Goal: Task Accomplishment & Management: Complete application form

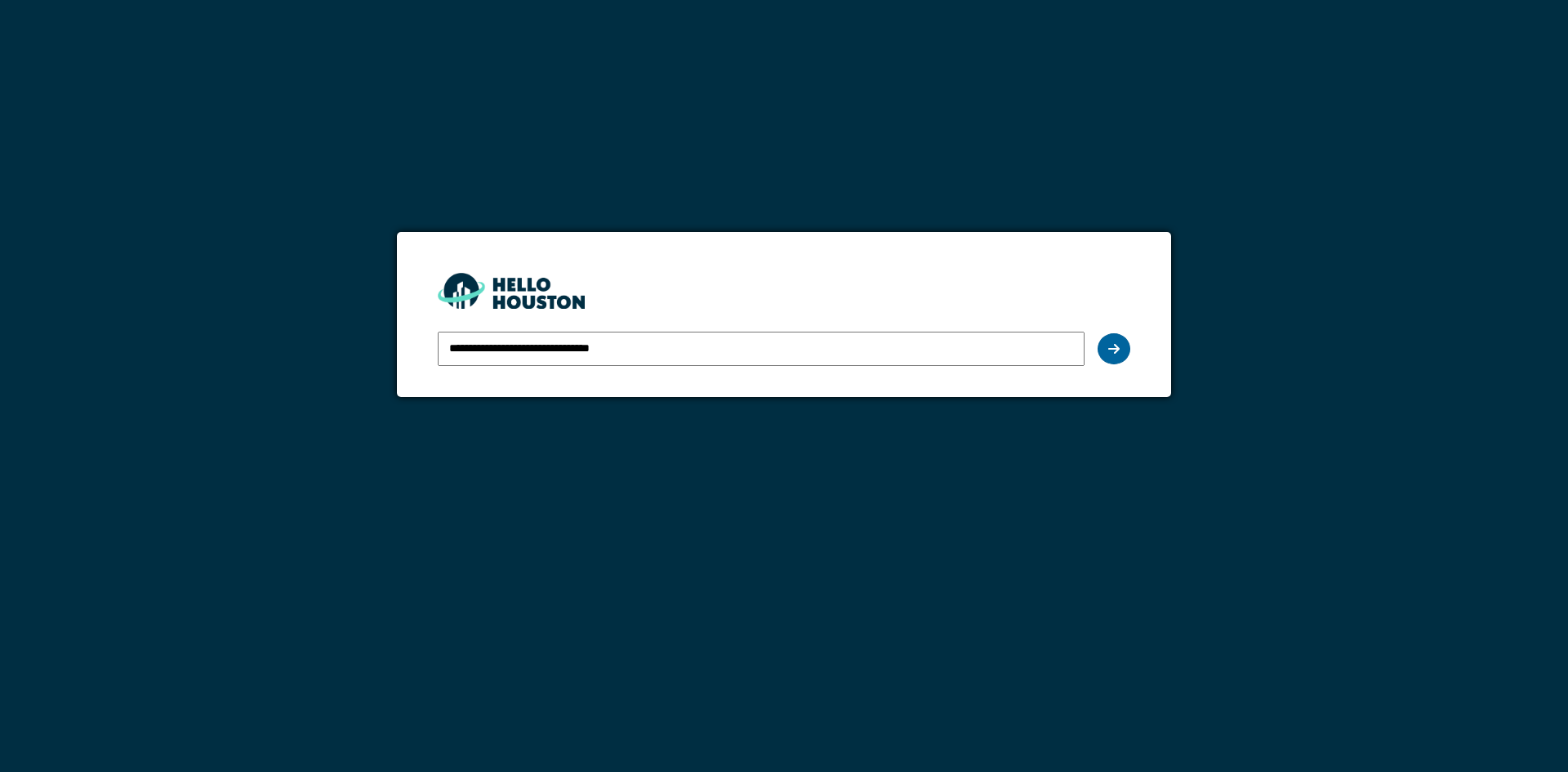
click at [1120, 345] on div at bounding box center [1114, 349] width 33 height 31
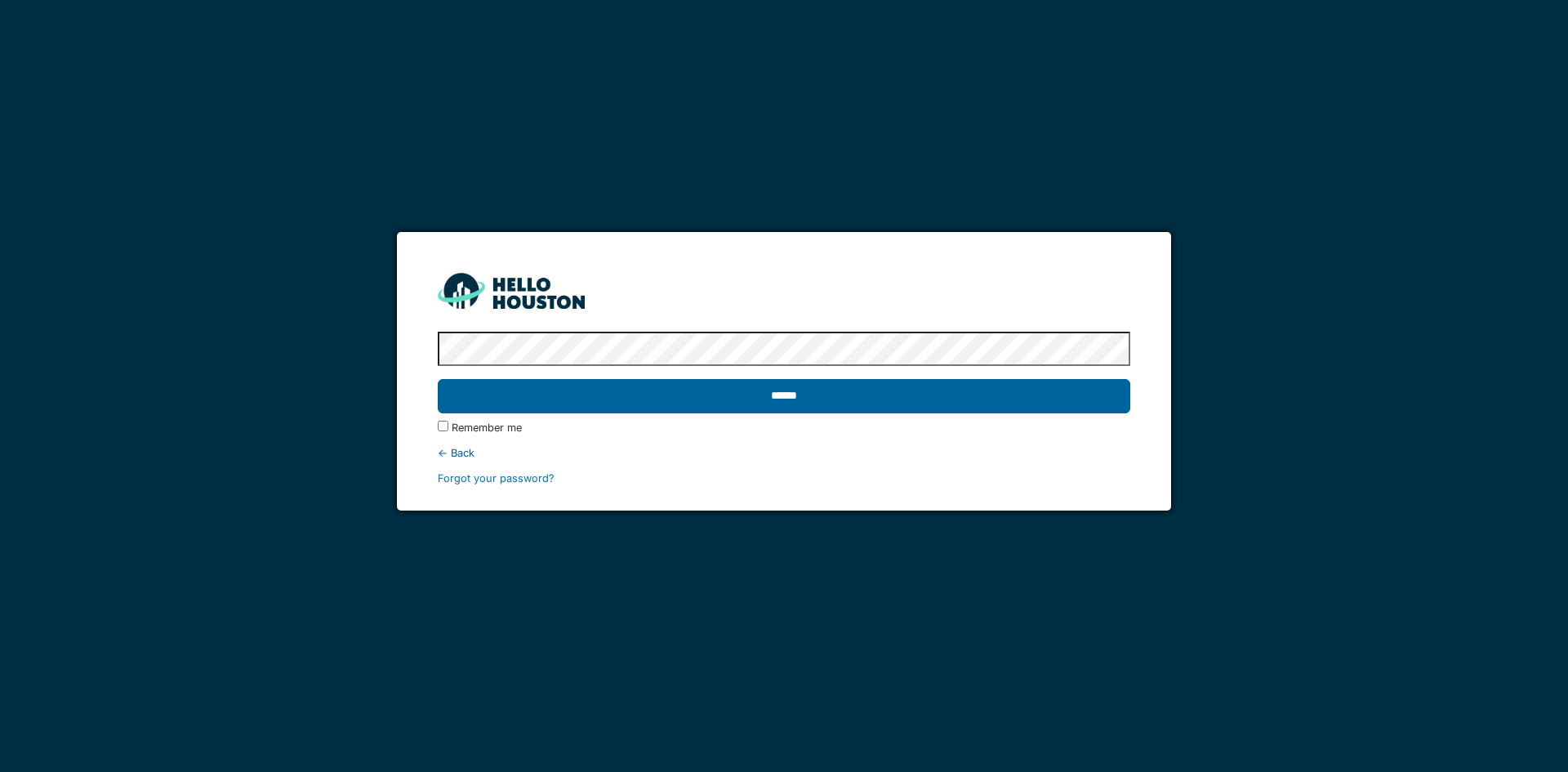
click at [1016, 386] on input "******" at bounding box center [784, 397] width 692 height 34
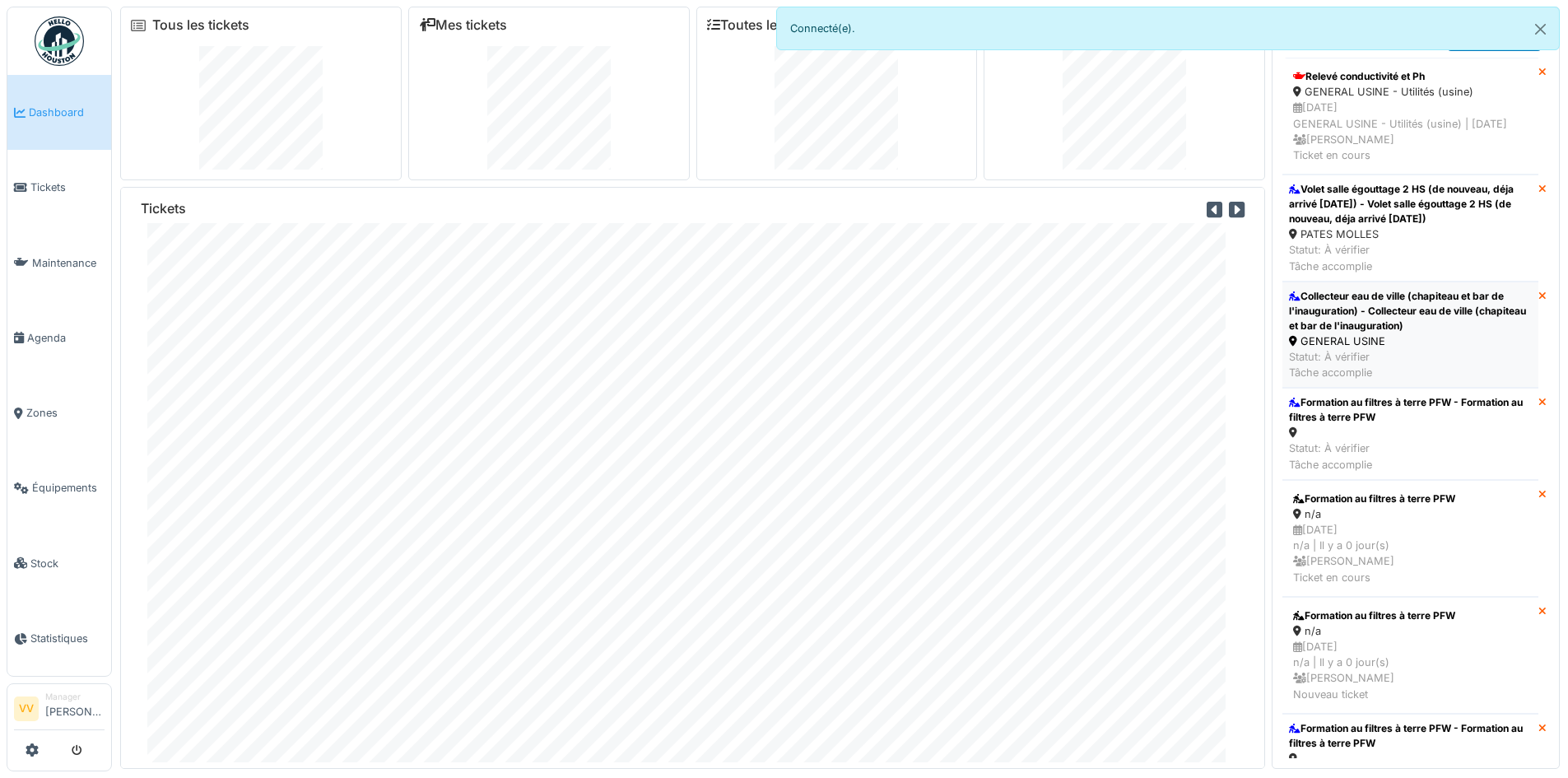
click at [1411, 330] on div "Collecteur eau de ville (chapiteau et bar de l'inauguration) - Collecteur eau d…" at bounding box center [1410, 311] width 243 height 44
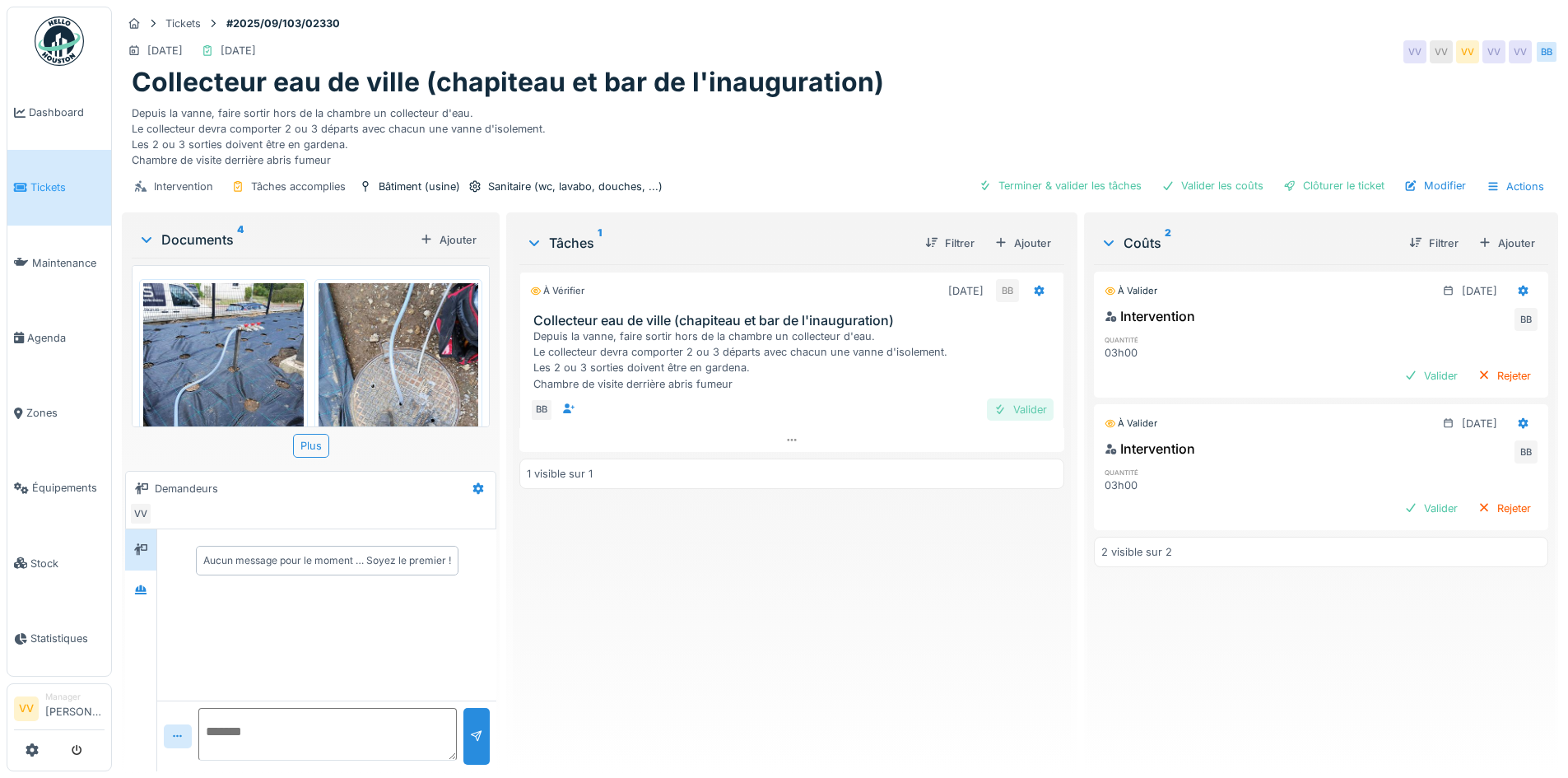
click at [1008, 405] on div "Valider" at bounding box center [1020, 410] width 67 height 23
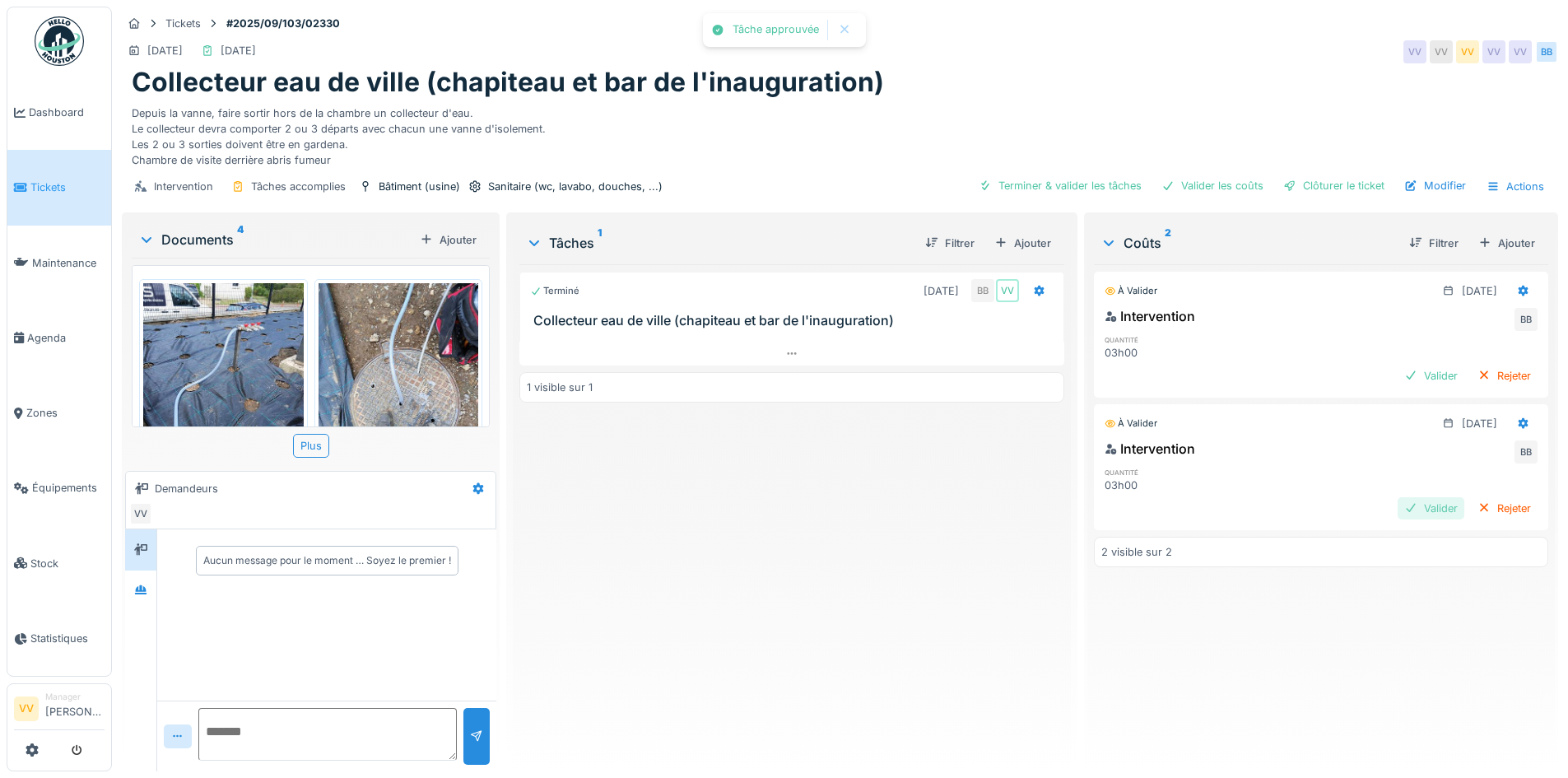
click at [1405, 508] on div "Valider" at bounding box center [1430, 509] width 67 height 23
click at [1417, 372] on div "Valider" at bounding box center [1430, 376] width 67 height 23
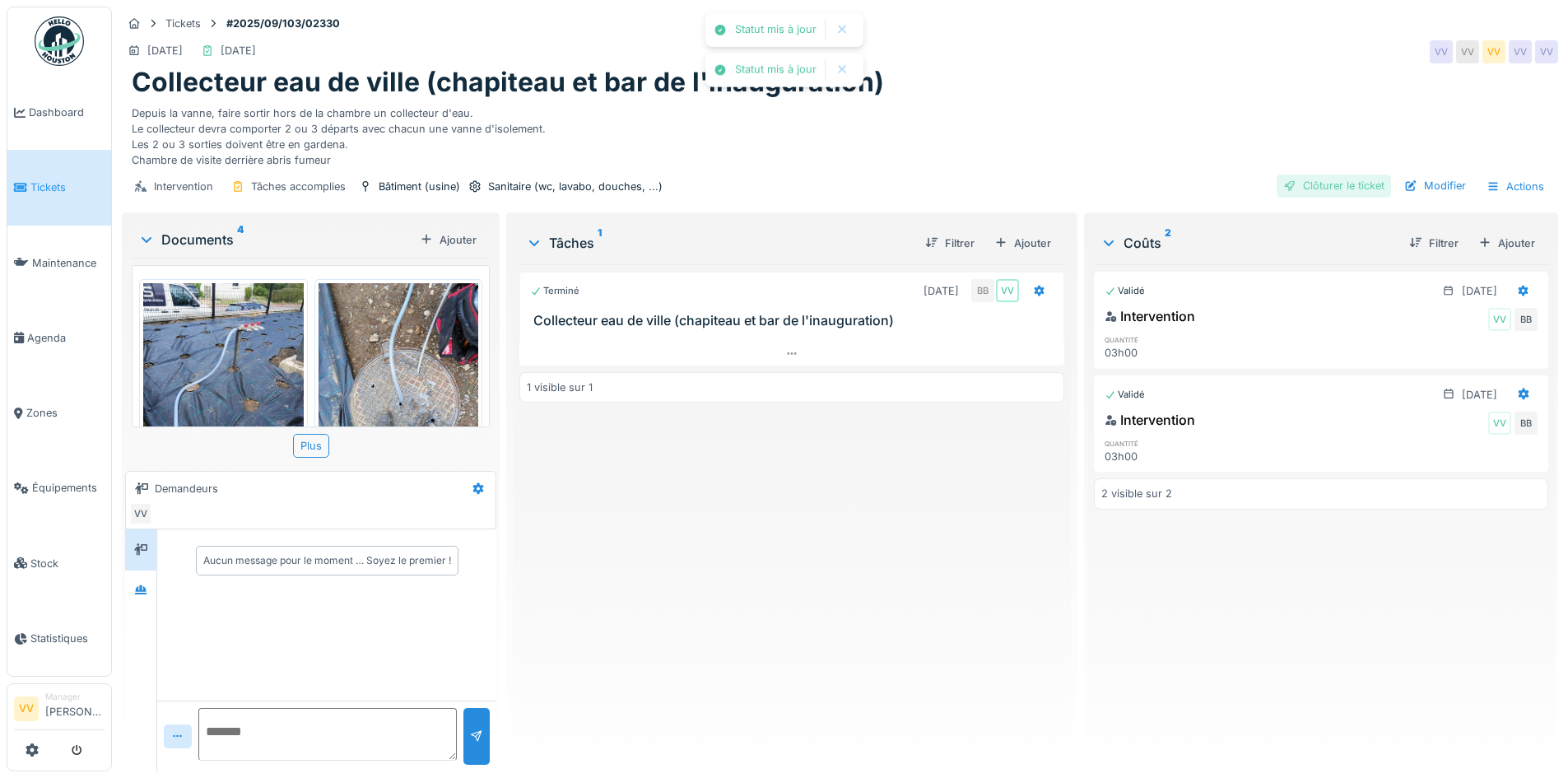
click at [1342, 177] on div "Clôturer le ticket" at bounding box center [1334, 186] width 114 height 23
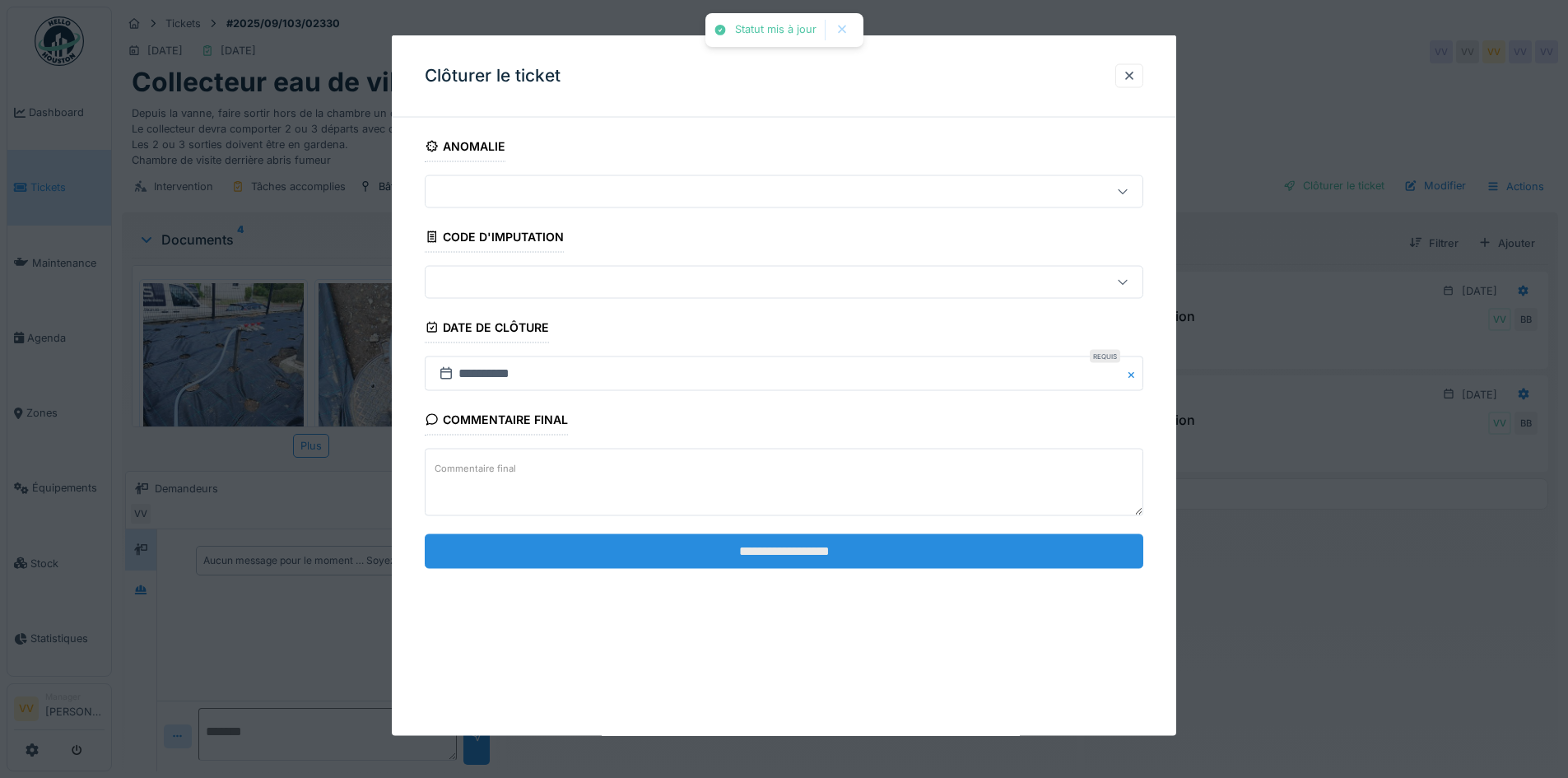
click at [812, 554] on input "**********" at bounding box center [784, 551] width 719 height 35
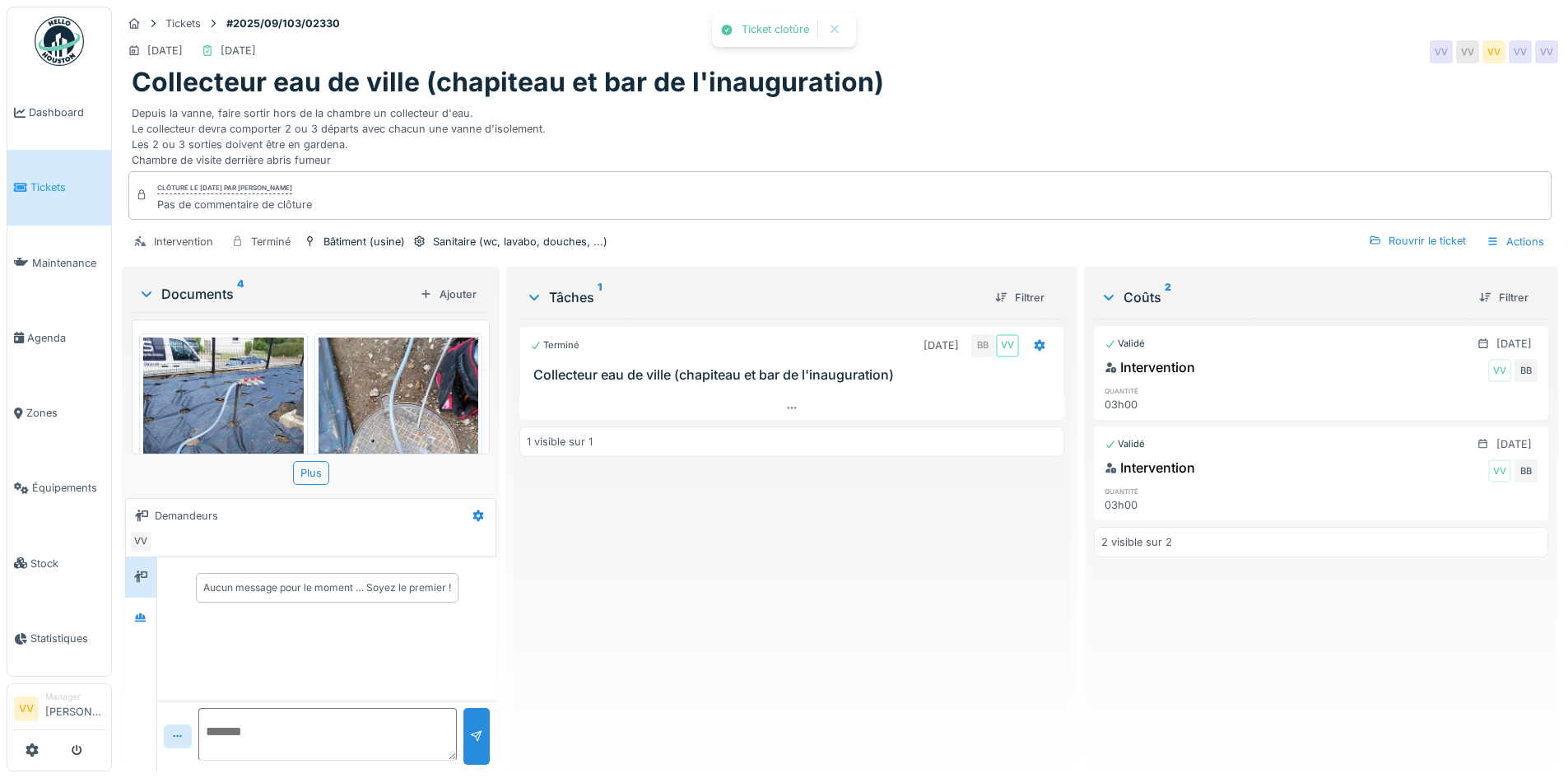
click at [865, 672] on div "Terminé 03/09/2025 BB VV Collecteur eau de ville (chapiteau et bar de l'inaugur…" at bounding box center [791, 538] width 544 height 440
click at [74, 108] on span "Dashboard" at bounding box center [67, 113] width 76 height 16
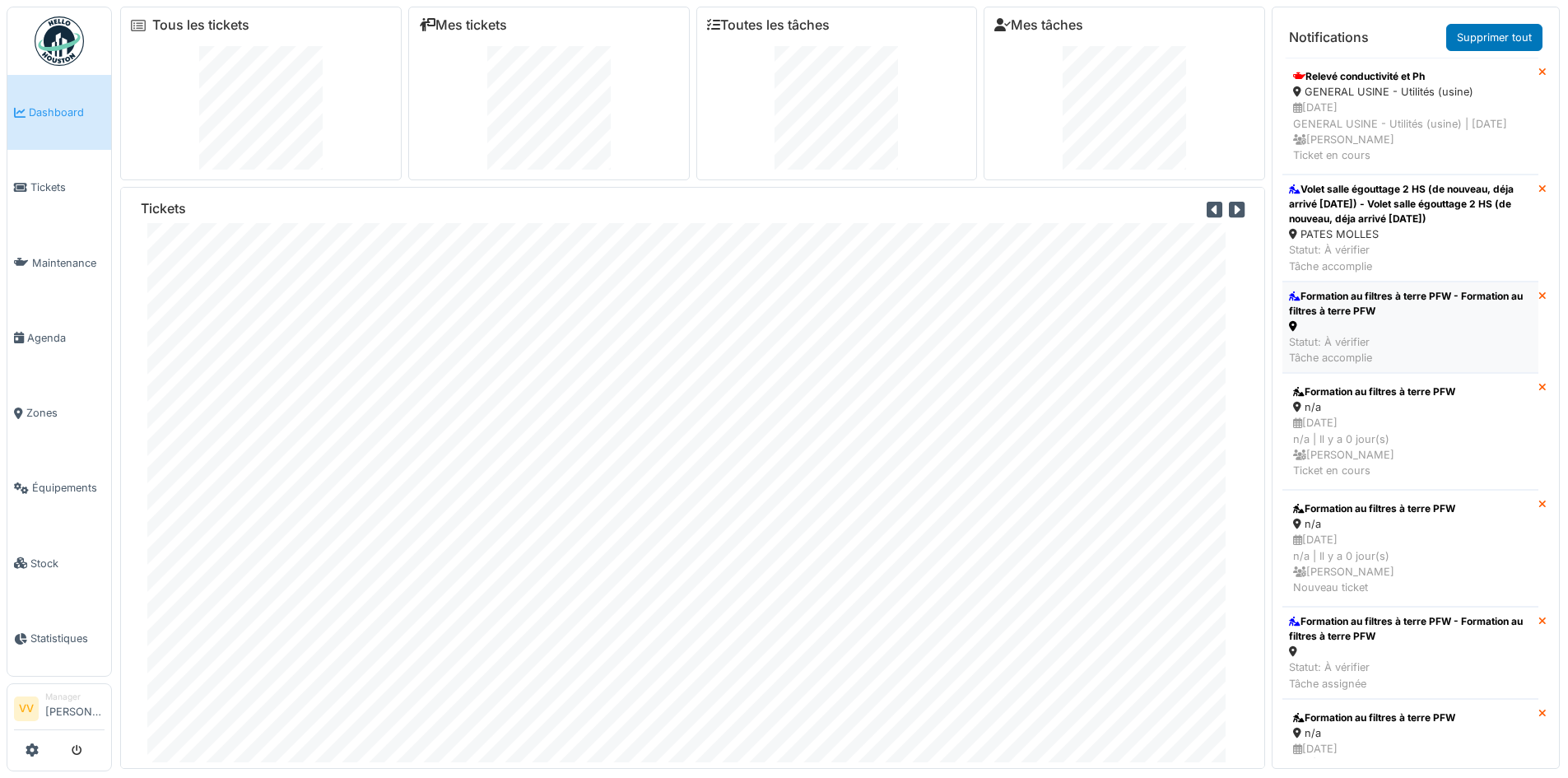
click at [1428, 318] on div "Formation au filtres à terre PFW - Formation au filtres à terre PFW" at bounding box center [1410, 304] width 243 height 29
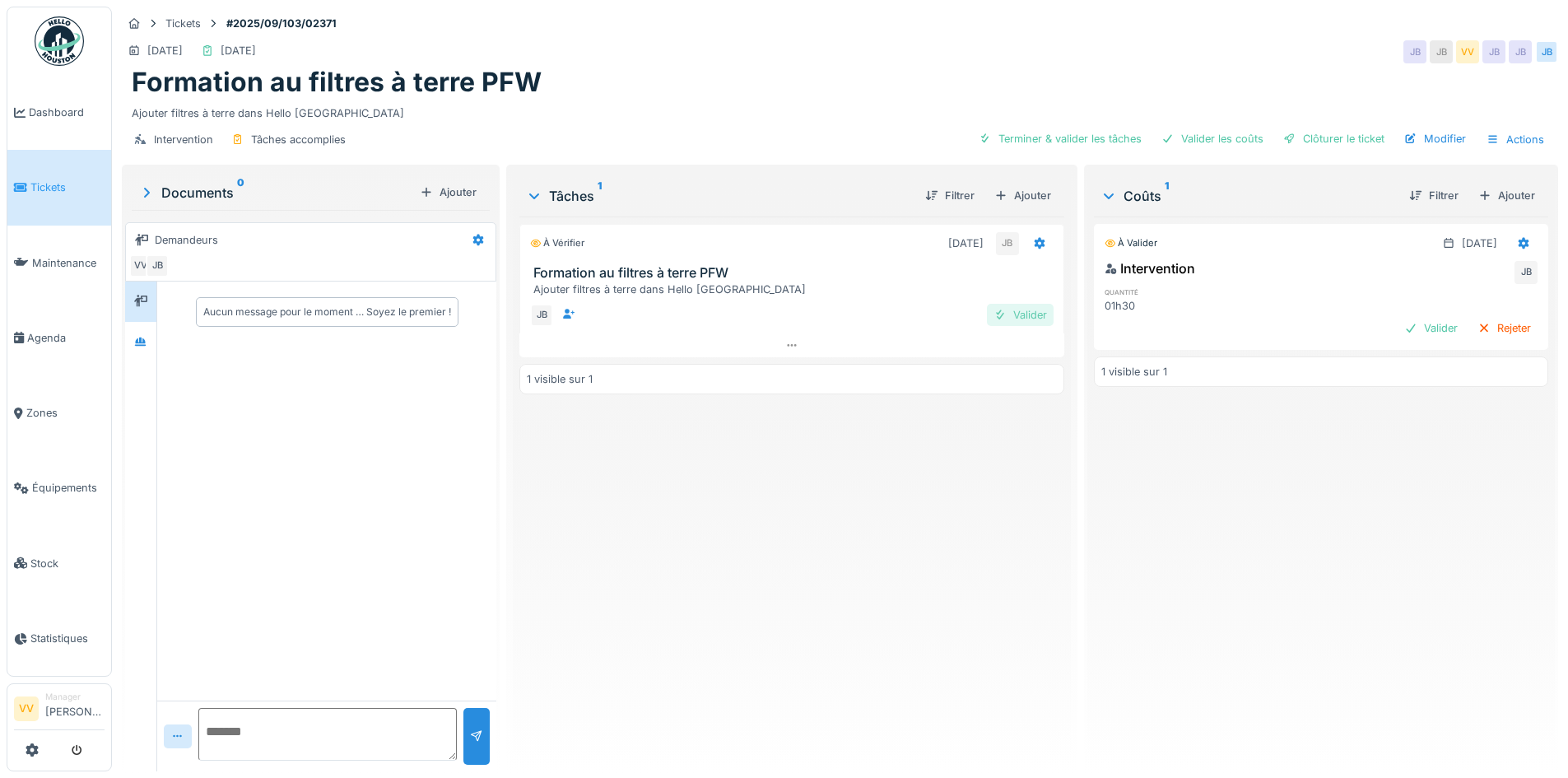
click at [1016, 319] on div "Valider" at bounding box center [1020, 315] width 67 height 23
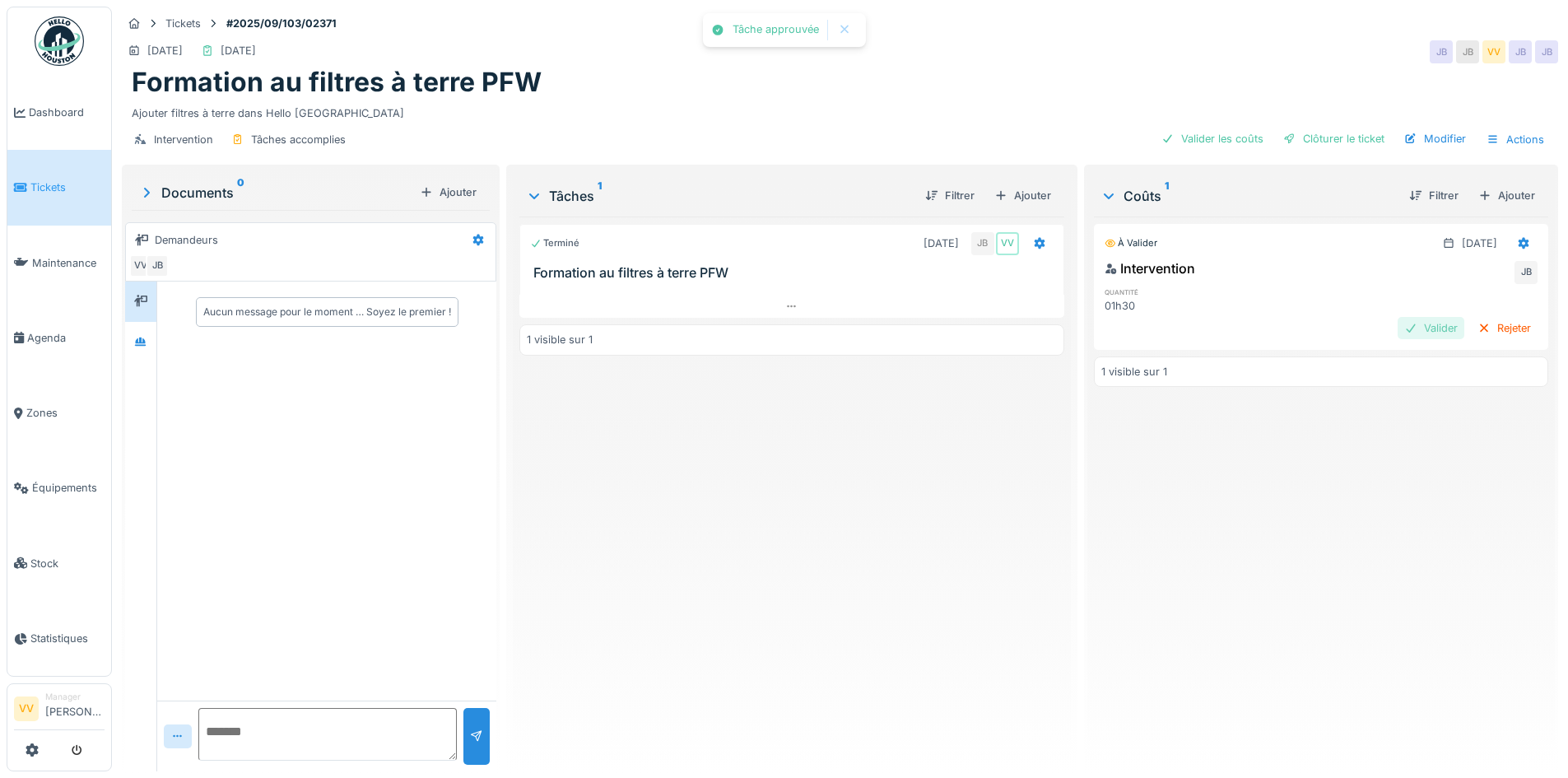
click at [1413, 325] on div "Valider" at bounding box center [1430, 328] width 67 height 23
click at [1342, 138] on div "Clôturer le ticket" at bounding box center [1334, 139] width 114 height 23
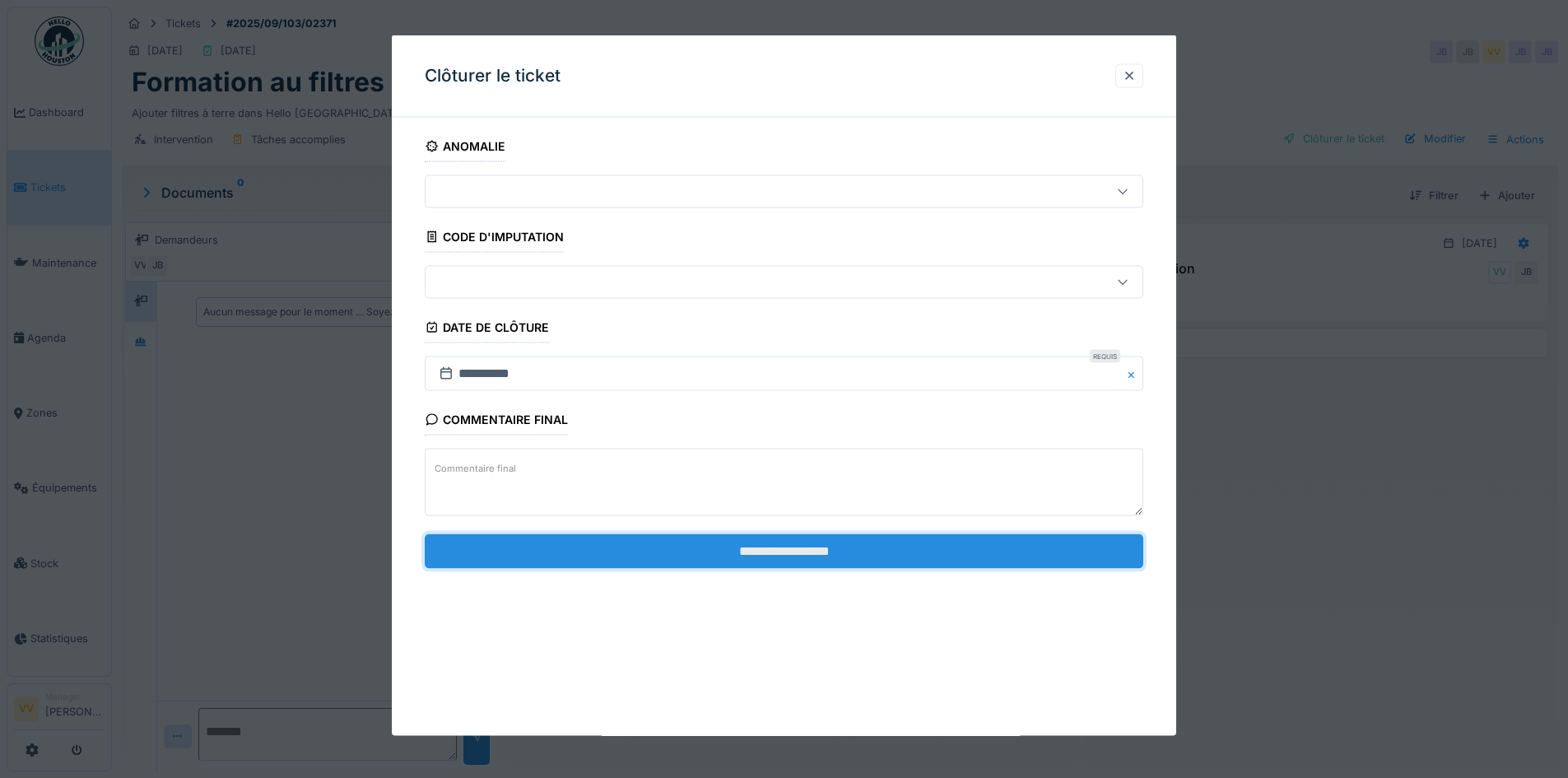
click at [931, 567] on input "**********" at bounding box center [784, 551] width 719 height 35
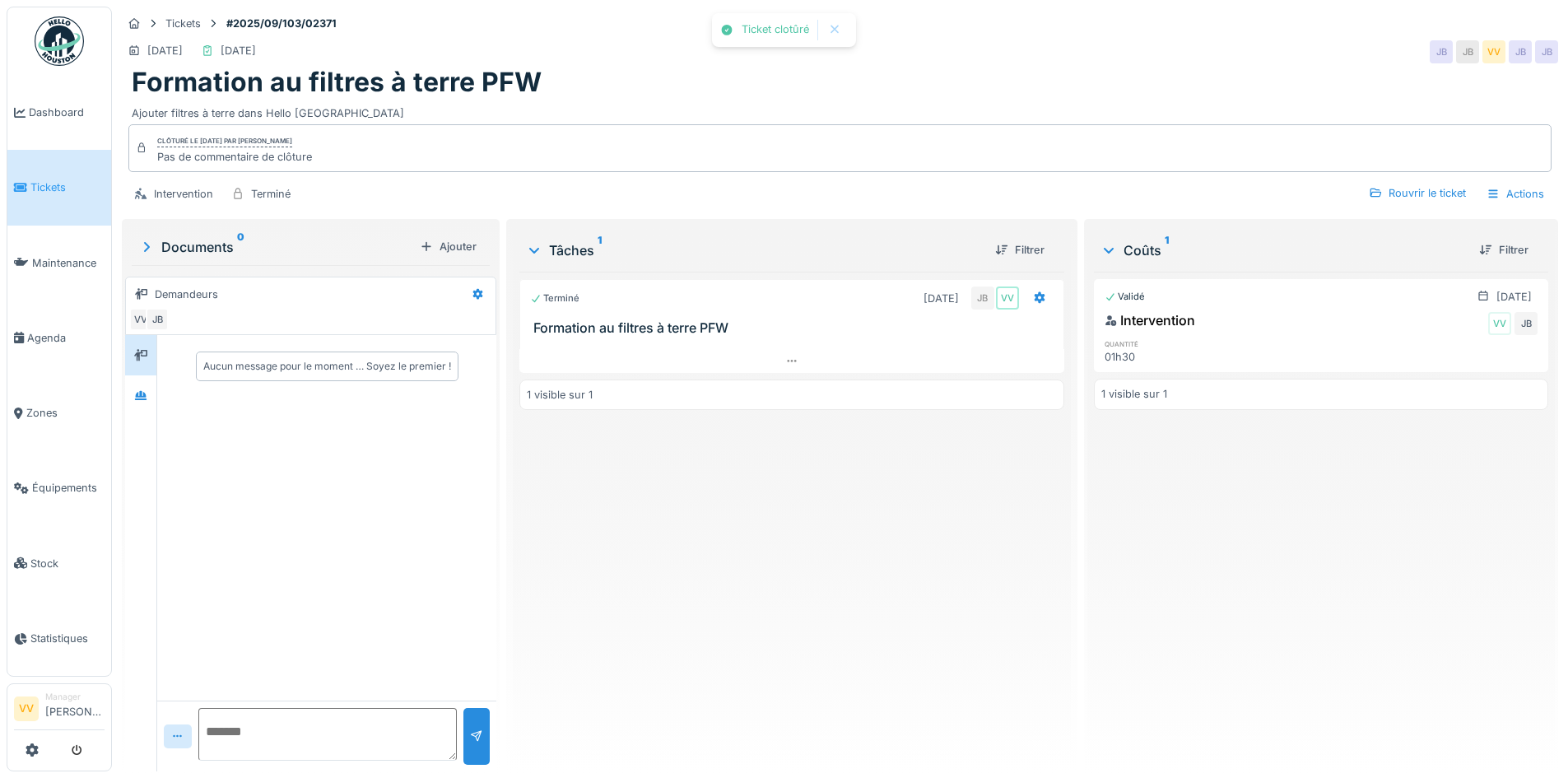
click at [920, 588] on div "Terminé 04/09/2025 JB VV Formation au filtres à terre PFW 1 visible sur 1" at bounding box center [791, 515] width 544 height 486
click at [35, 120] on link "Dashboard" at bounding box center [60, 113] width 104 height 75
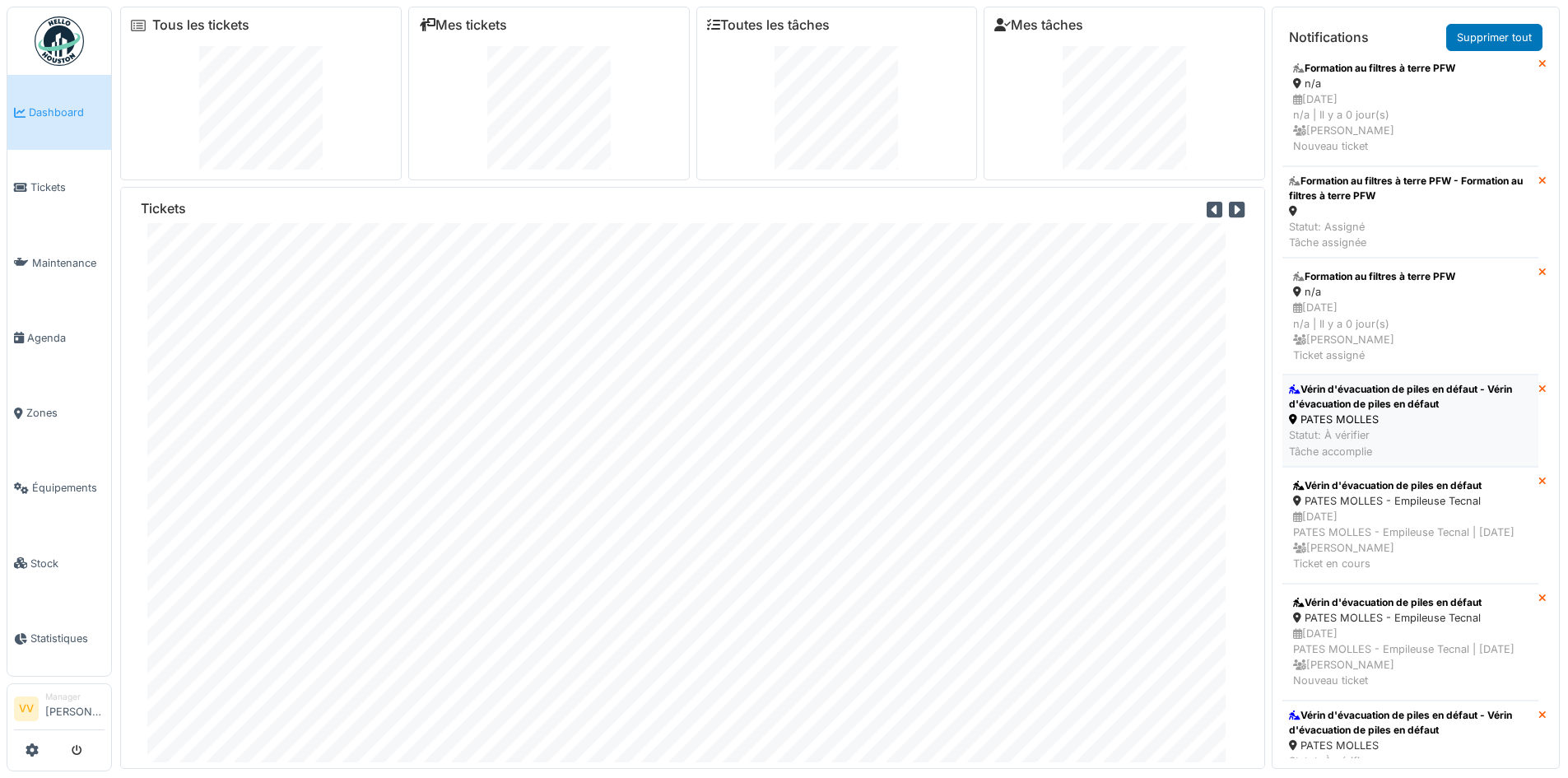
scroll to position [247, 0]
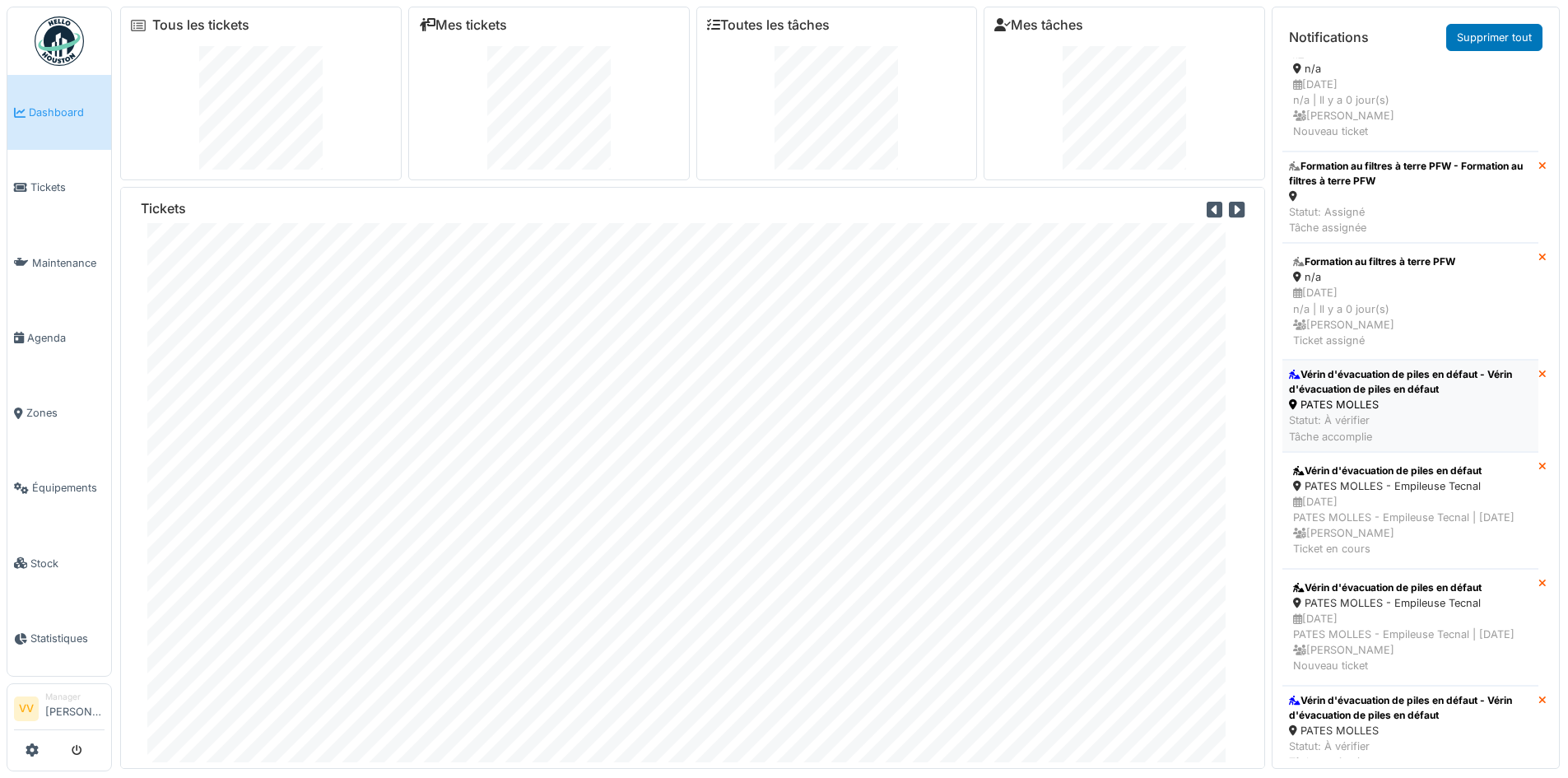
click at [1381, 388] on div "Vérin d'évacuation de piles en défaut - Vérin d'évacuation de piles en défaut" at bounding box center [1410, 382] width 243 height 29
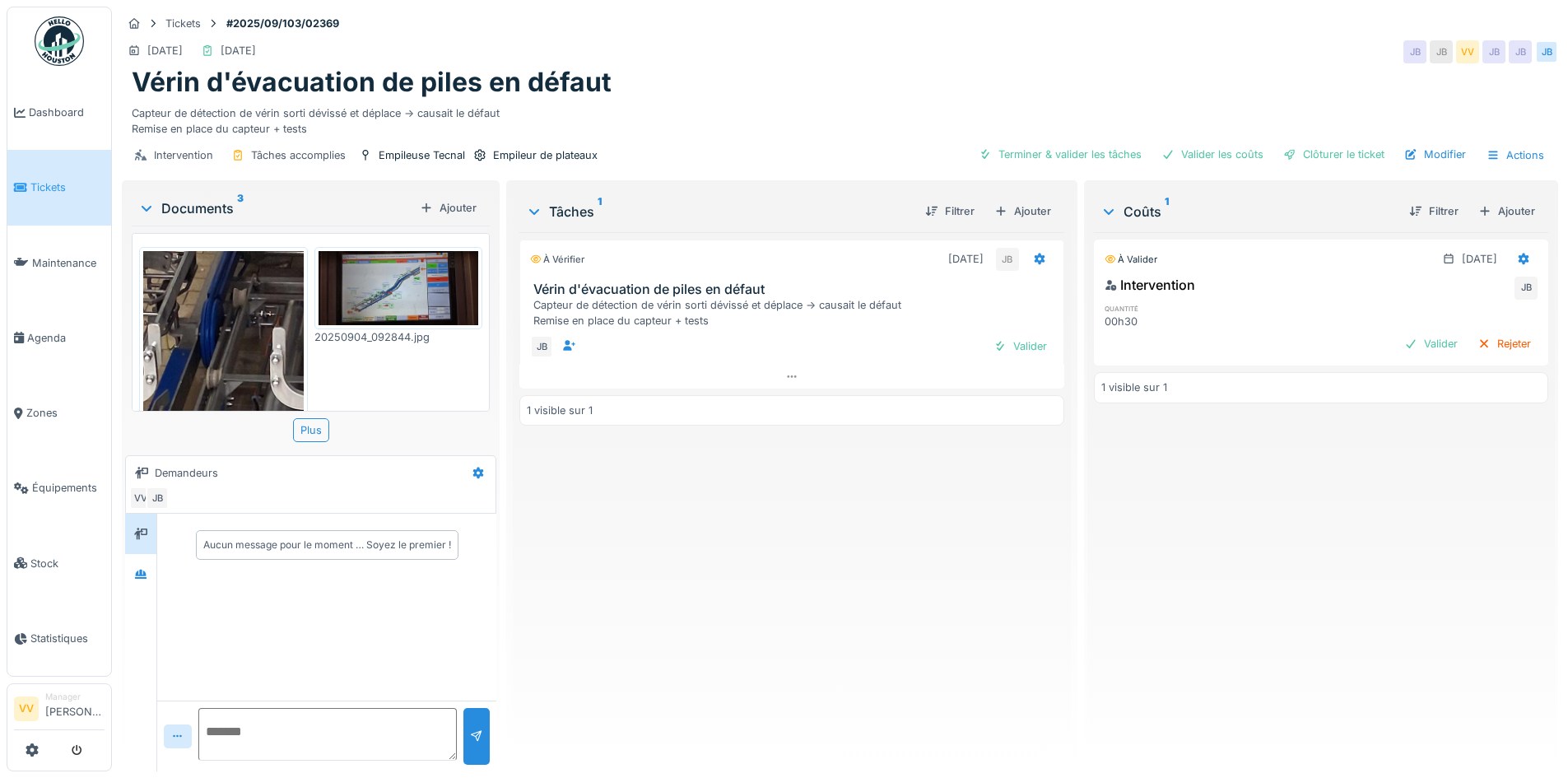
click at [1001, 333] on div "JB Valider" at bounding box center [791, 347] width 544 height 36
click at [1002, 343] on div "Valider" at bounding box center [1020, 346] width 67 height 23
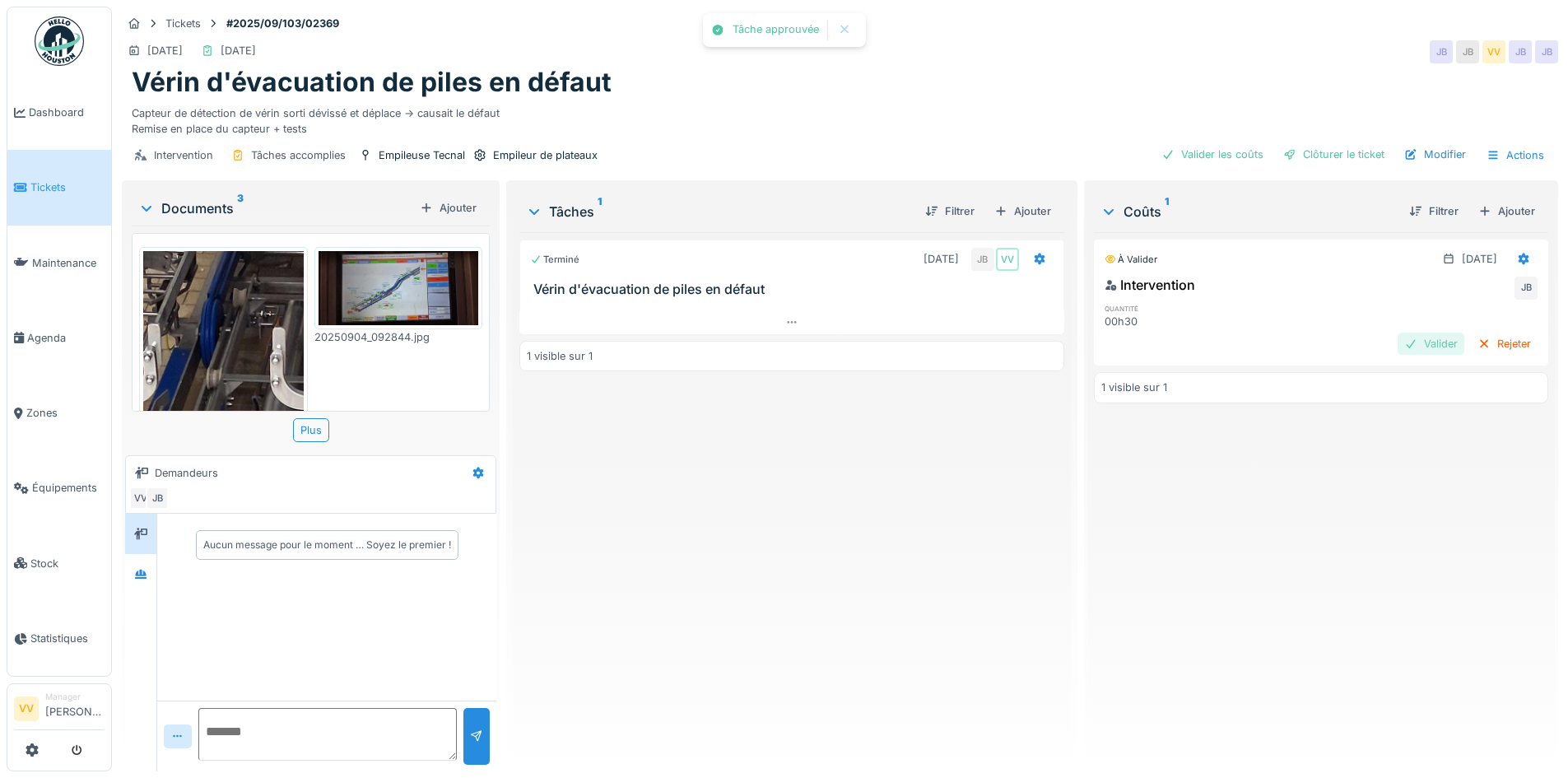
click at [1398, 348] on div "Valider" at bounding box center [1430, 344] width 67 height 23
click at [1360, 148] on div "Clôturer le ticket" at bounding box center [1334, 155] width 114 height 23
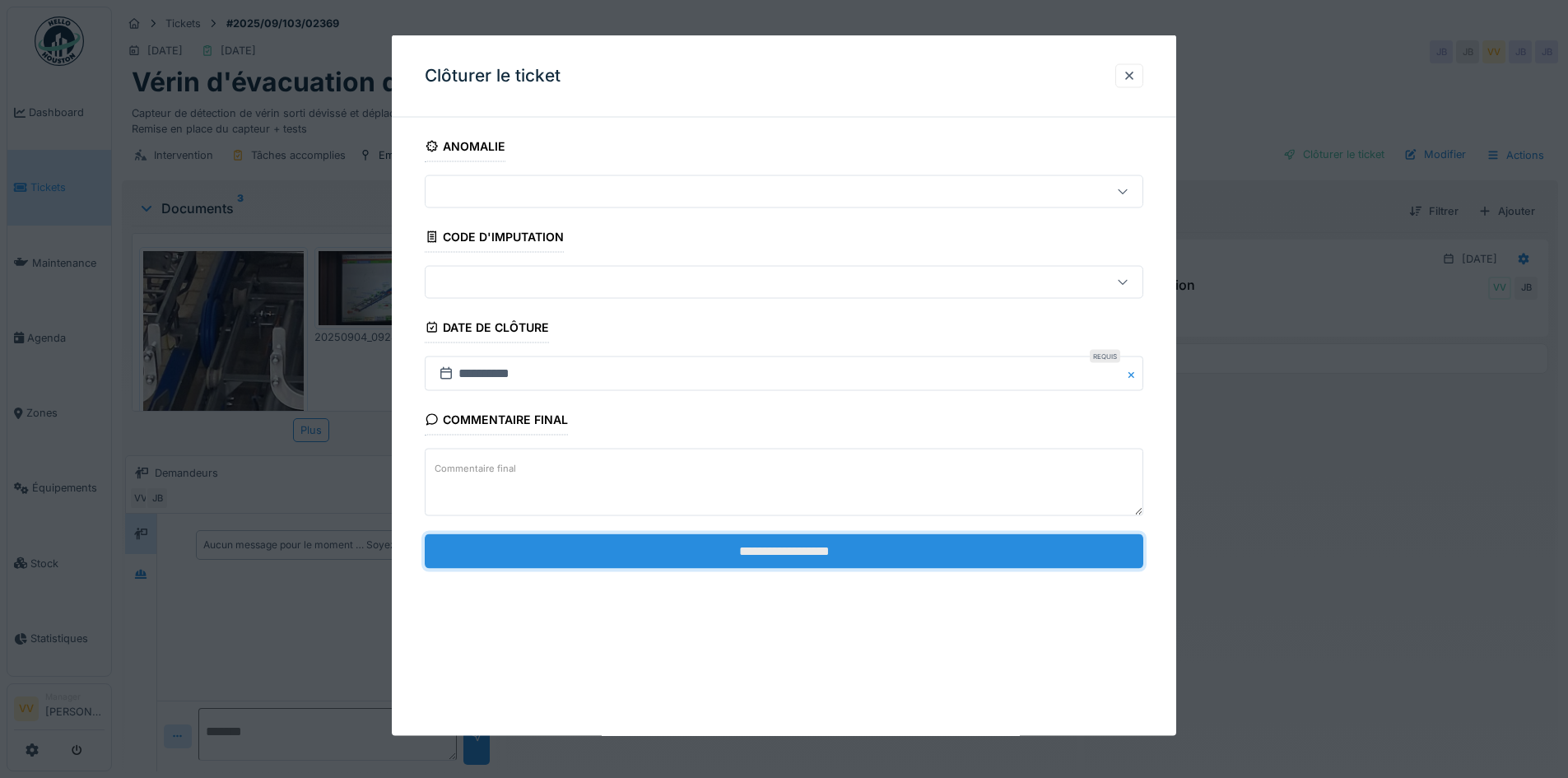
click at [707, 537] on input "**********" at bounding box center [784, 551] width 719 height 35
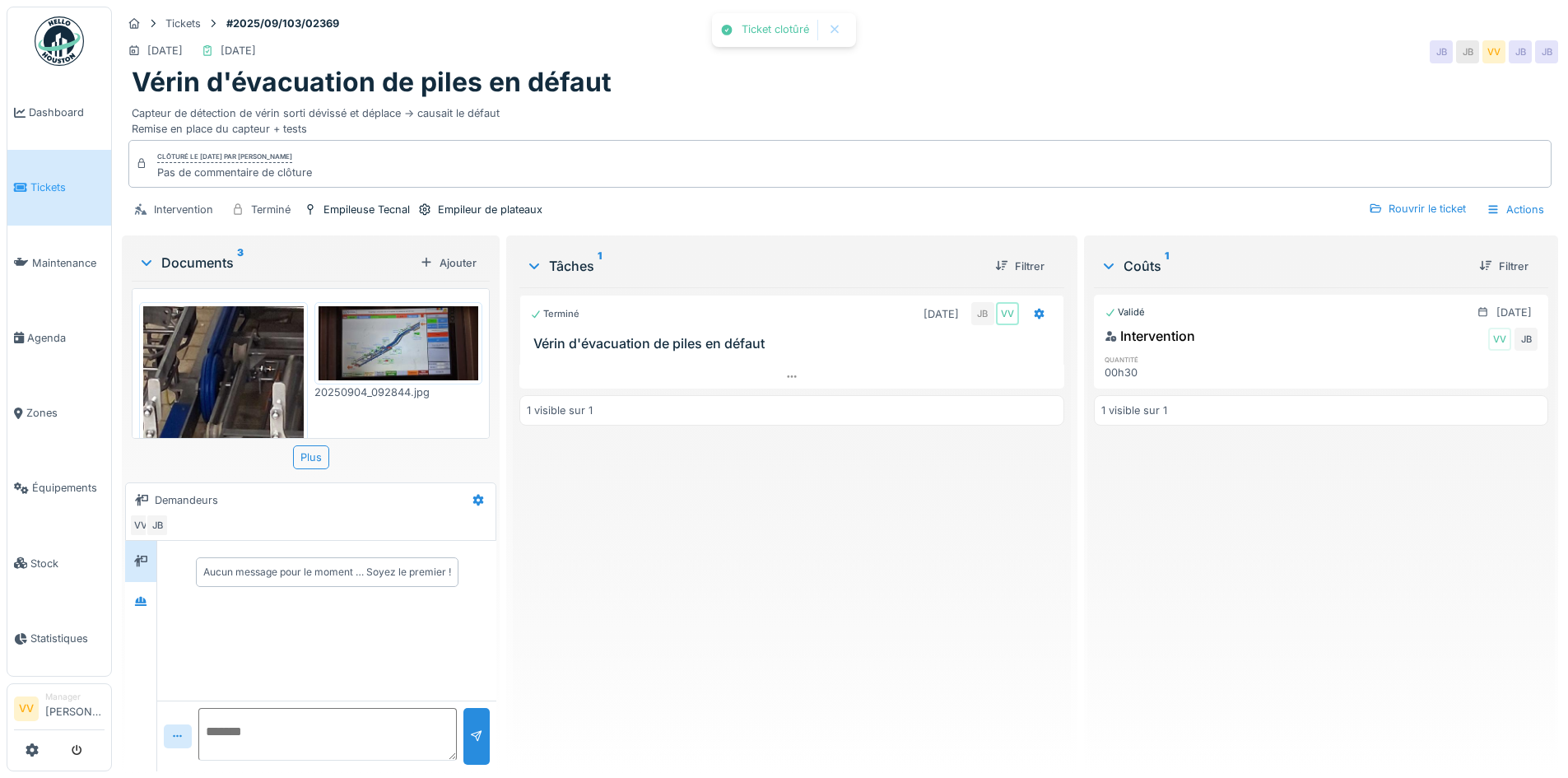
click at [740, 554] on div "Terminé 04/09/2025 JB VV Vérin d'évacuation de piles en défaut 1 visible sur 1" at bounding box center [791, 523] width 544 height 471
click at [73, 119] on span "Dashboard" at bounding box center [67, 113] width 76 height 16
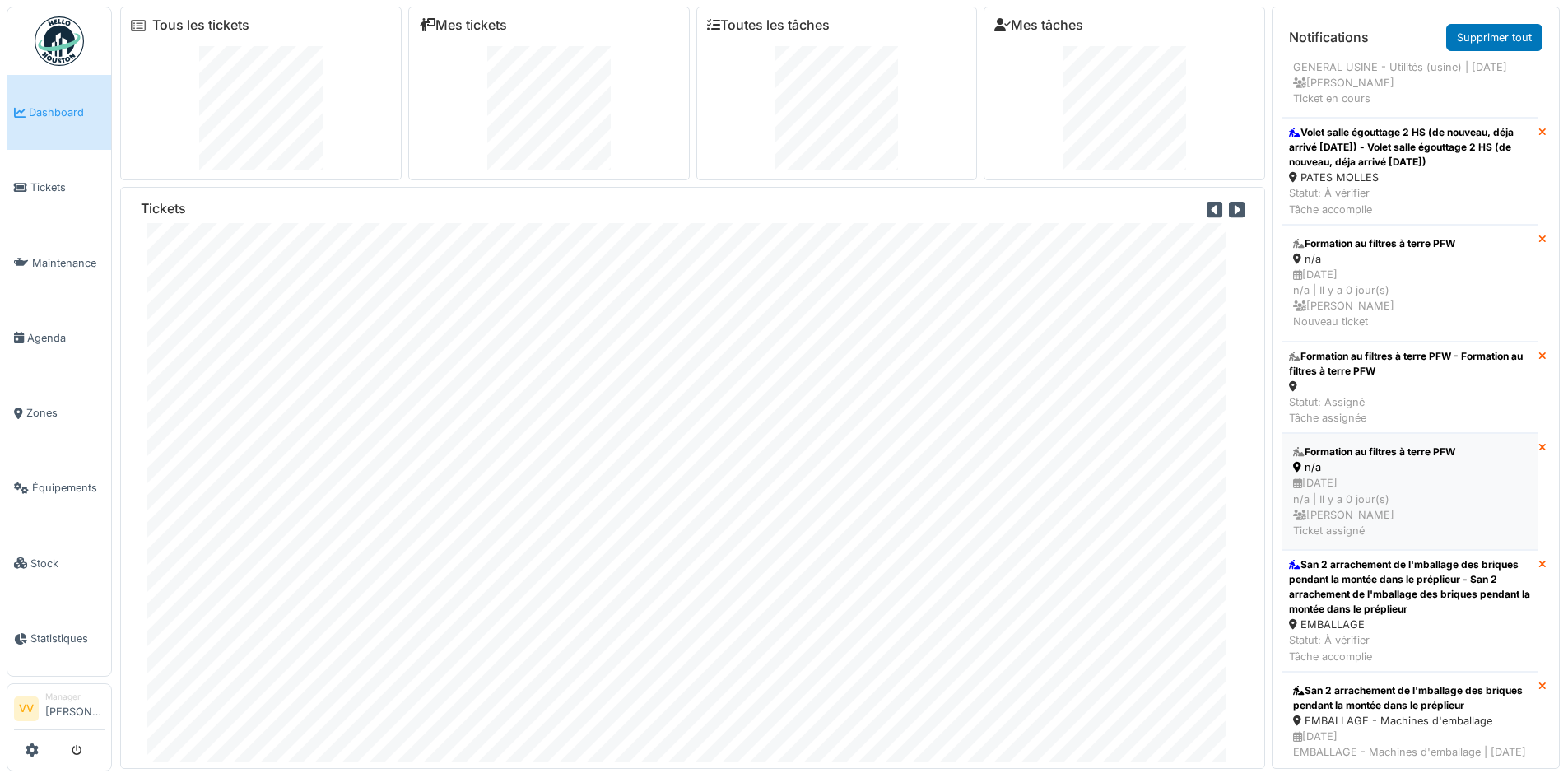
scroll to position [82, 0]
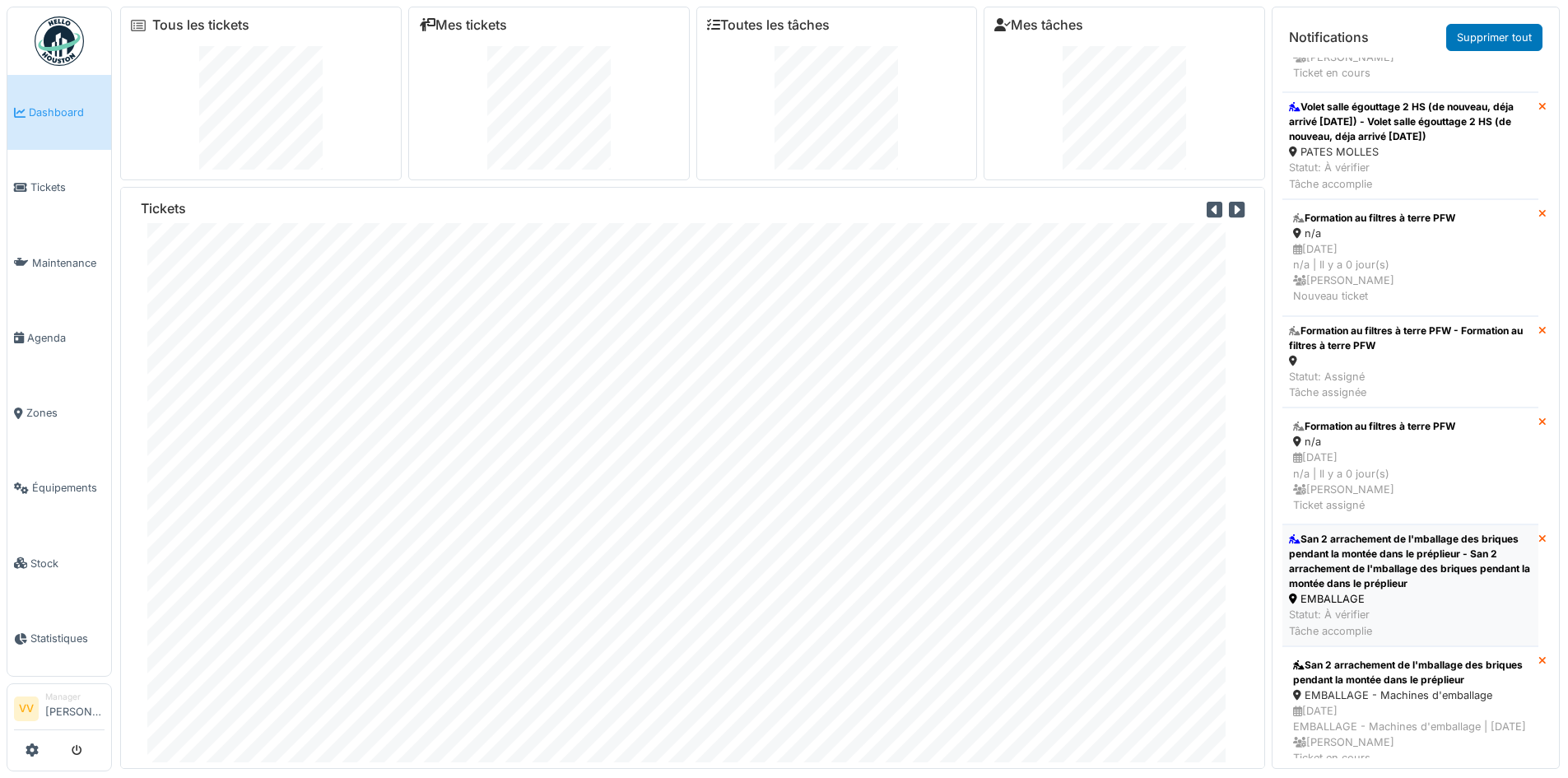
click at [1436, 571] on div "San 2 arrachement de l'mballage des briques pendant la montée dans le préplieur…" at bounding box center [1410, 562] width 243 height 60
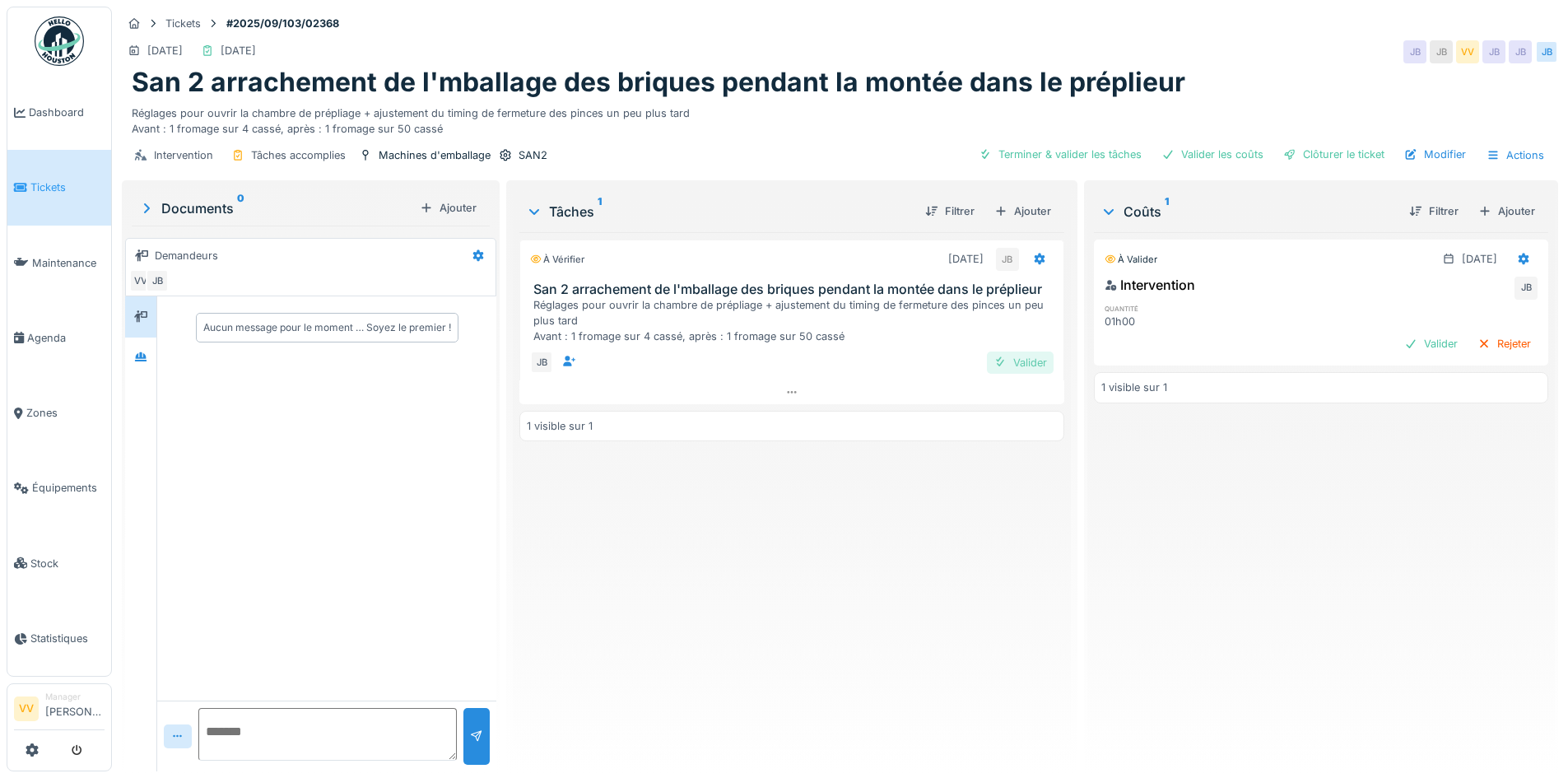
click at [1003, 358] on div "Valider" at bounding box center [1020, 363] width 67 height 23
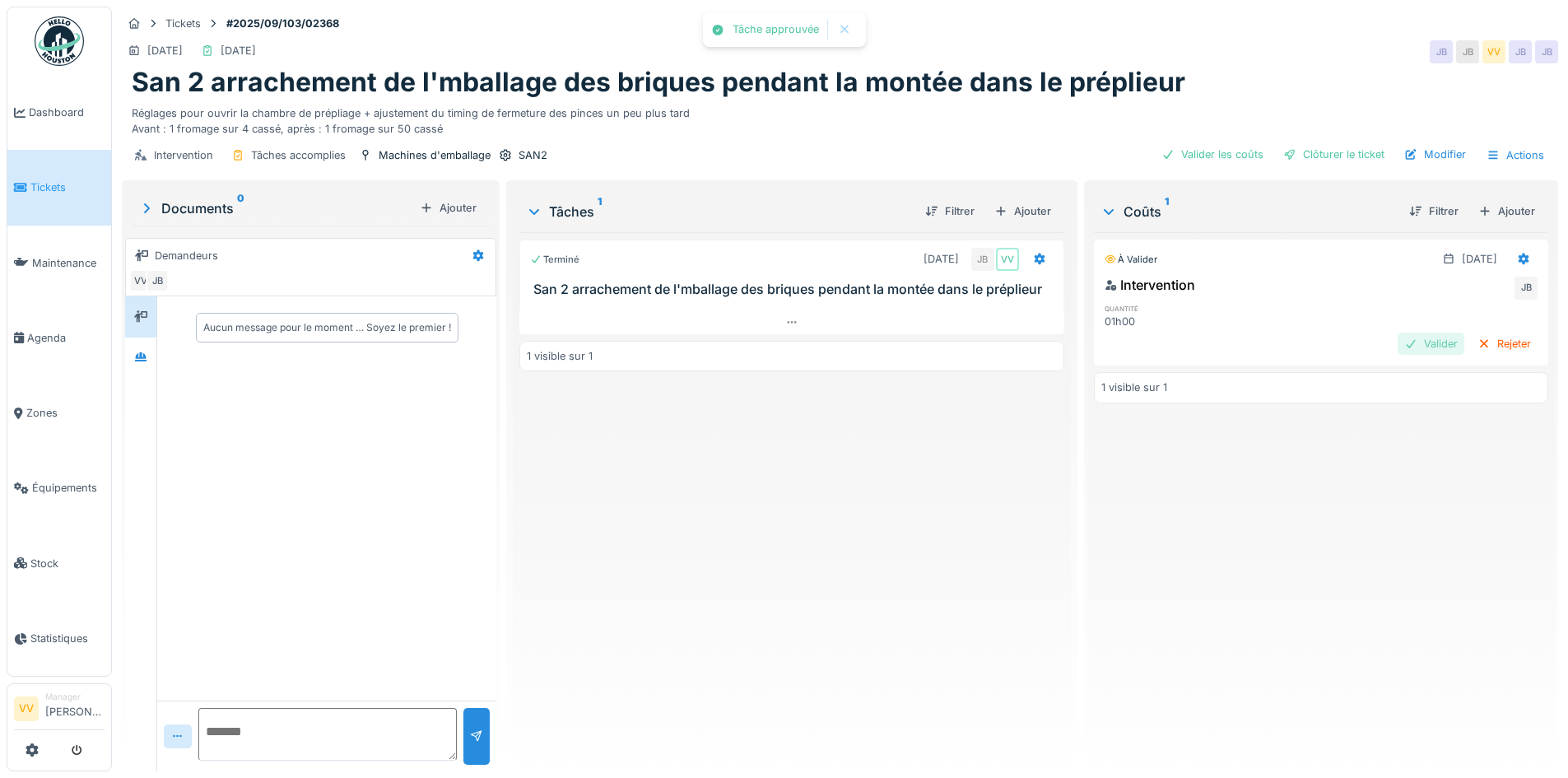
click at [1398, 341] on div "Valider" at bounding box center [1430, 344] width 67 height 23
click at [1322, 146] on div "Clôturer le ticket" at bounding box center [1334, 155] width 114 height 23
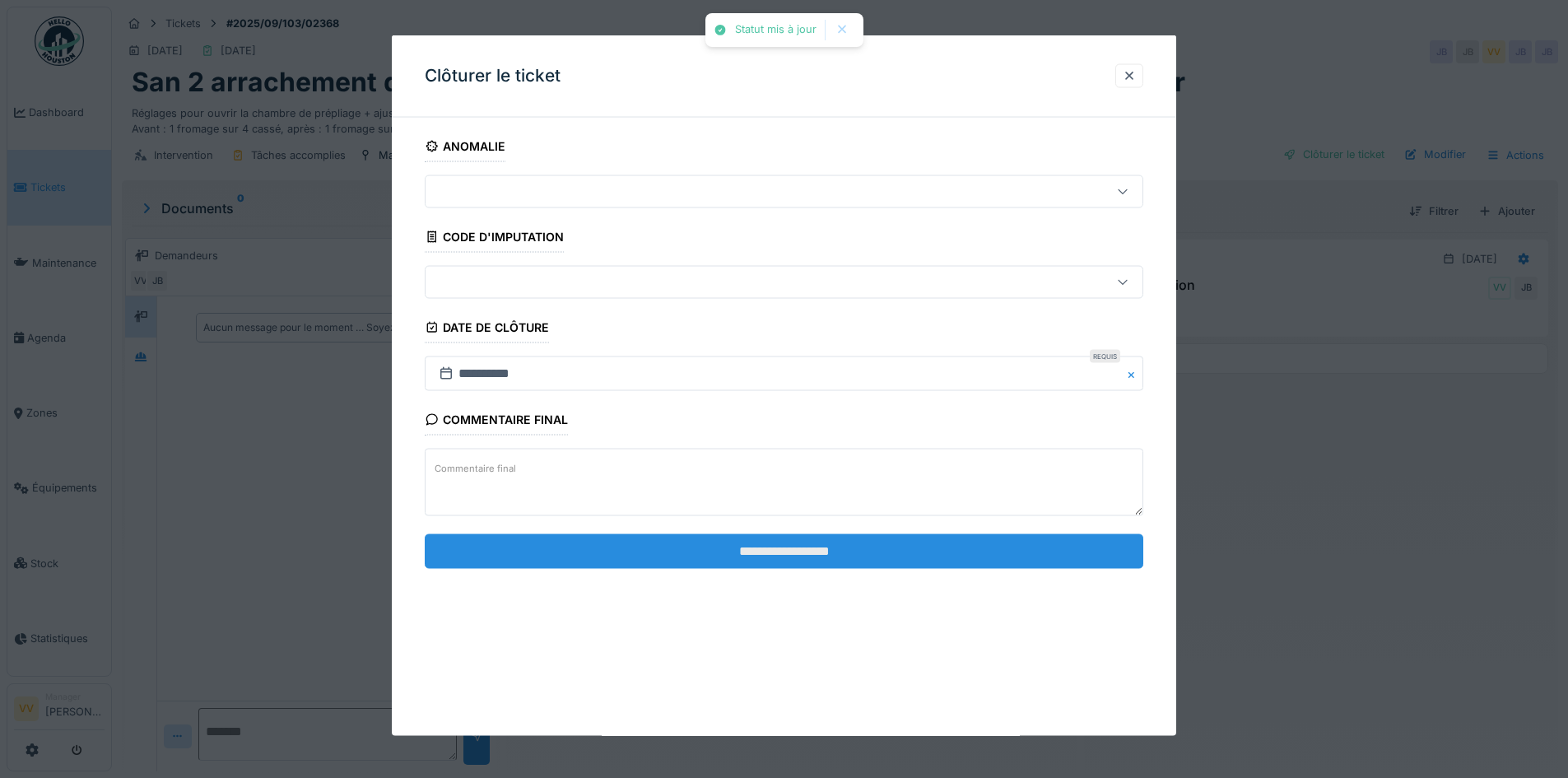
click at [802, 553] on input "**********" at bounding box center [784, 551] width 719 height 35
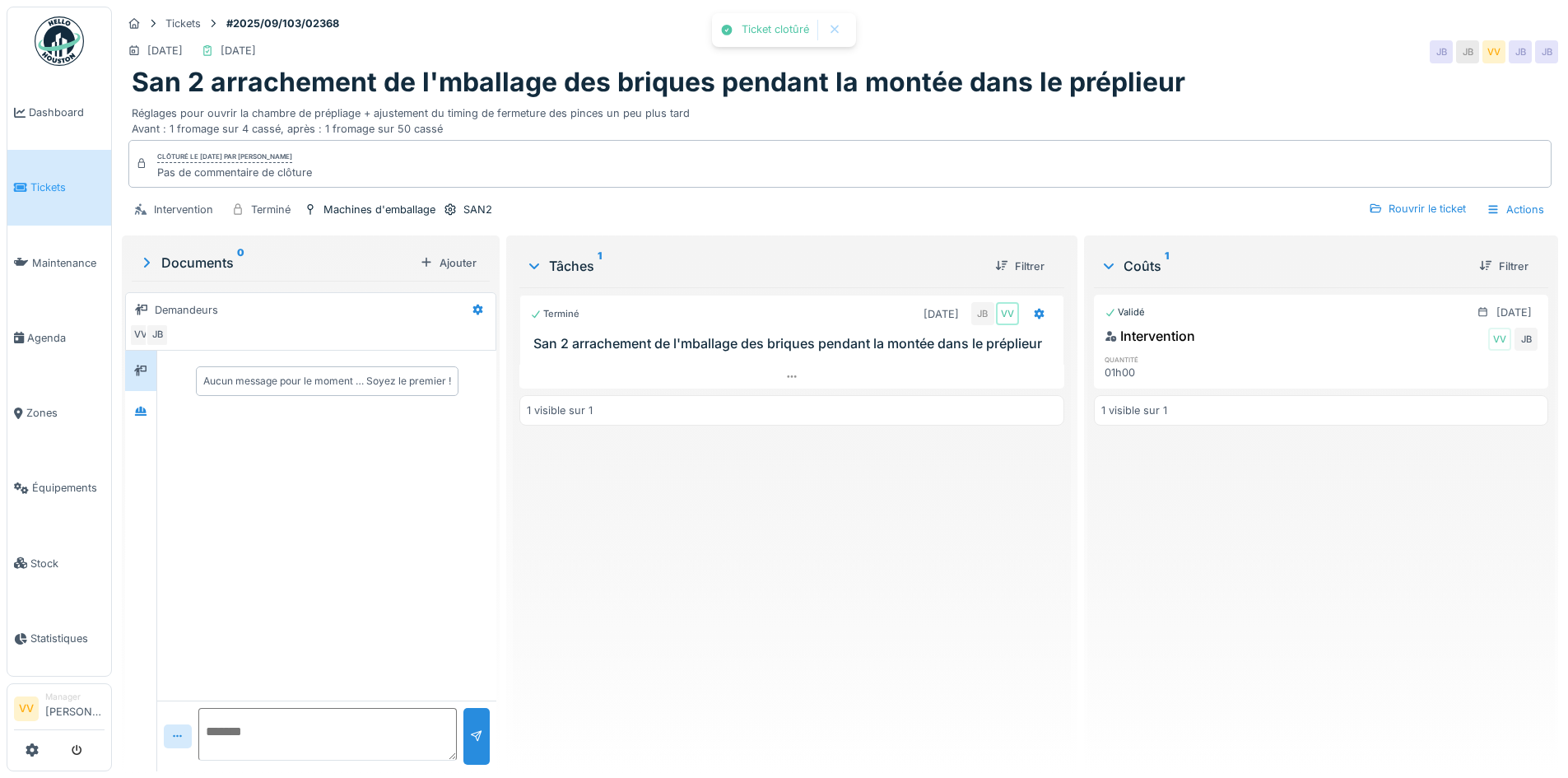
click at [803, 552] on div "Terminé 04/09/2025 JB VV San 2 arrachement de l'mballage des briques pendant la…" at bounding box center [791, 523] width 544 height 471
click at [42, 100] on link "Dashboard" at bounding box center [60, 113] width 104 height 75
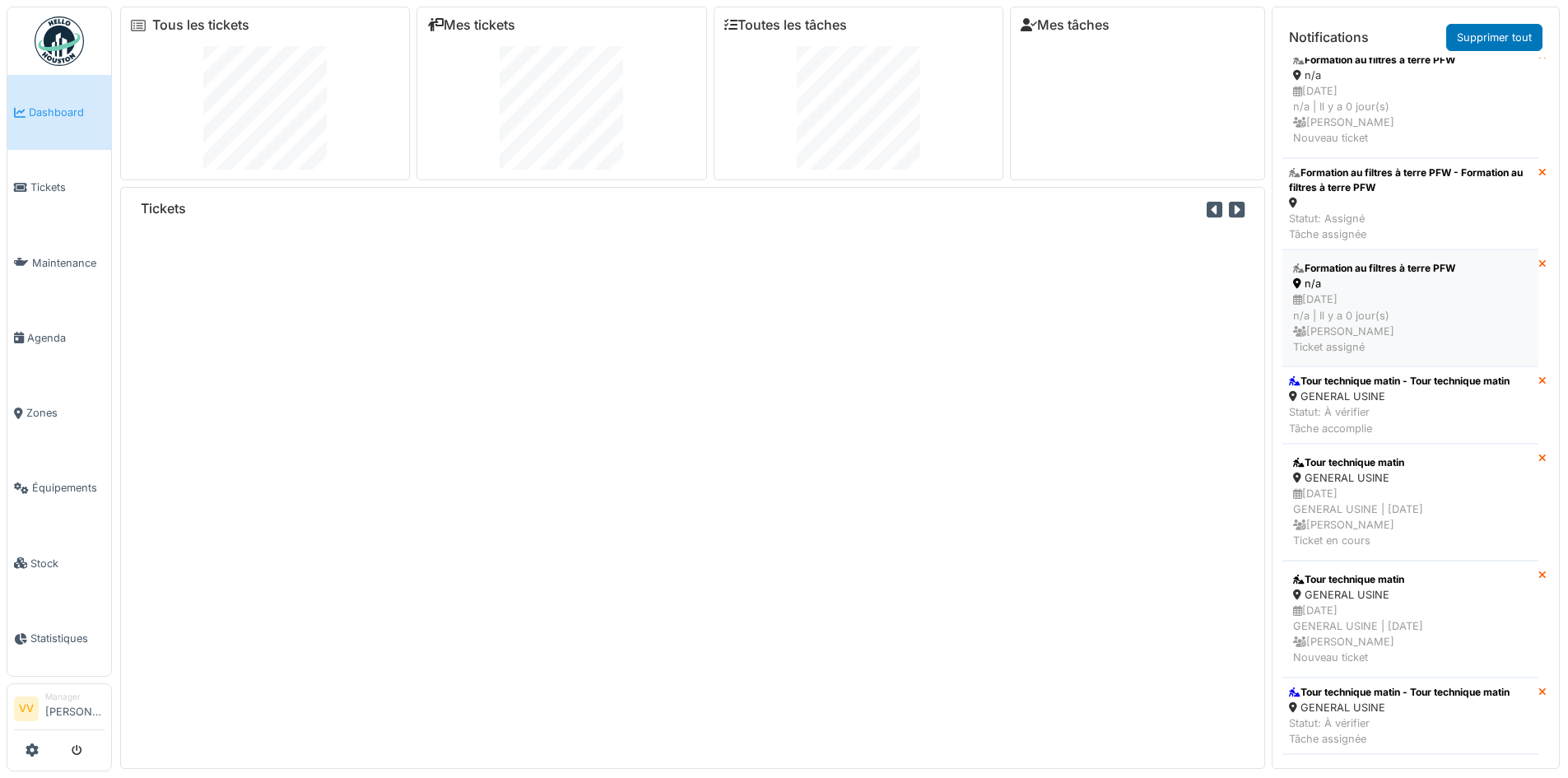
scroll to position [247, 0]
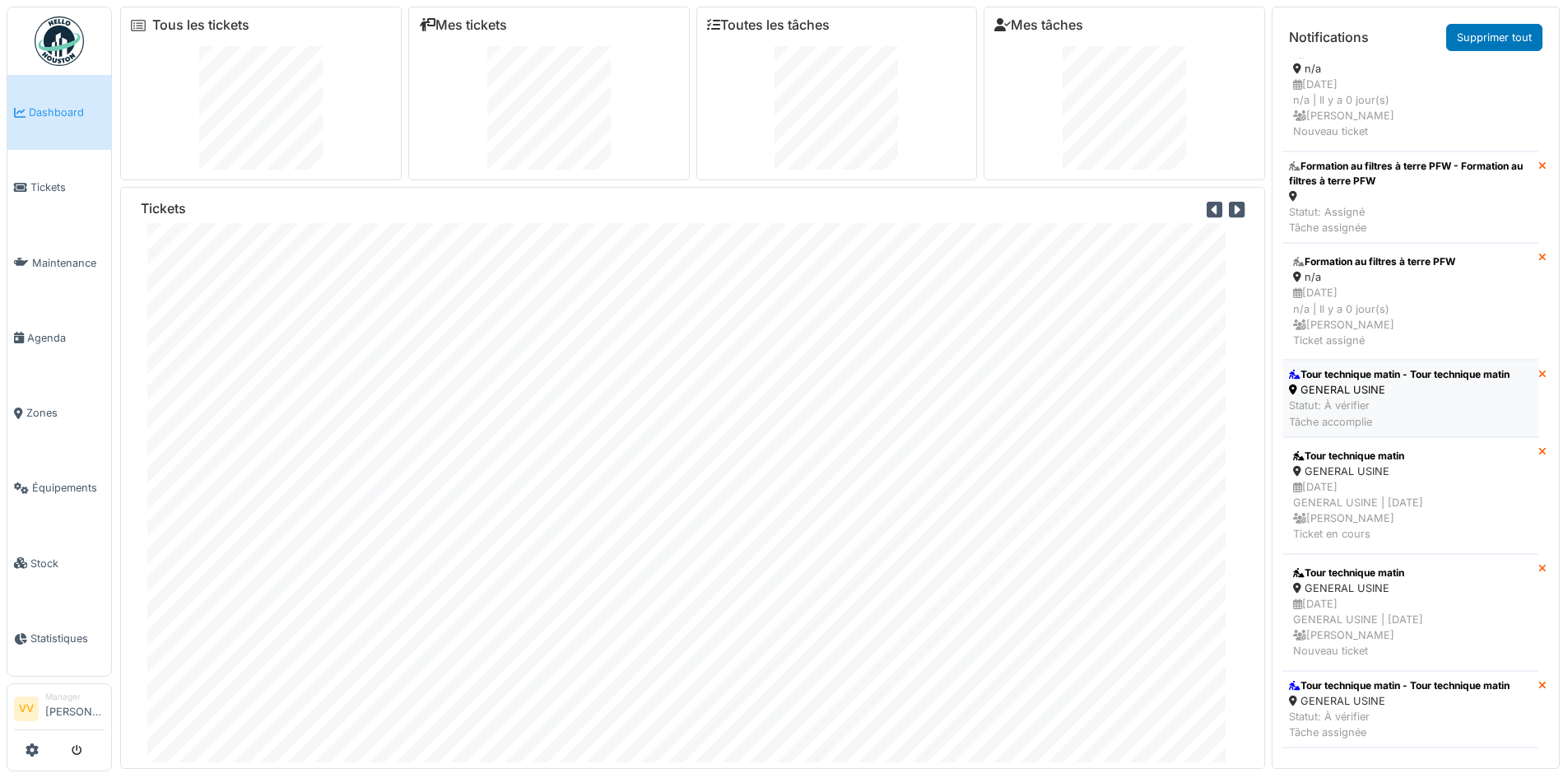
click at [1453, 426] on div "Statut: À vérifier Tâche accomplie" at bounding box center [1398, 414] width 221 height 31
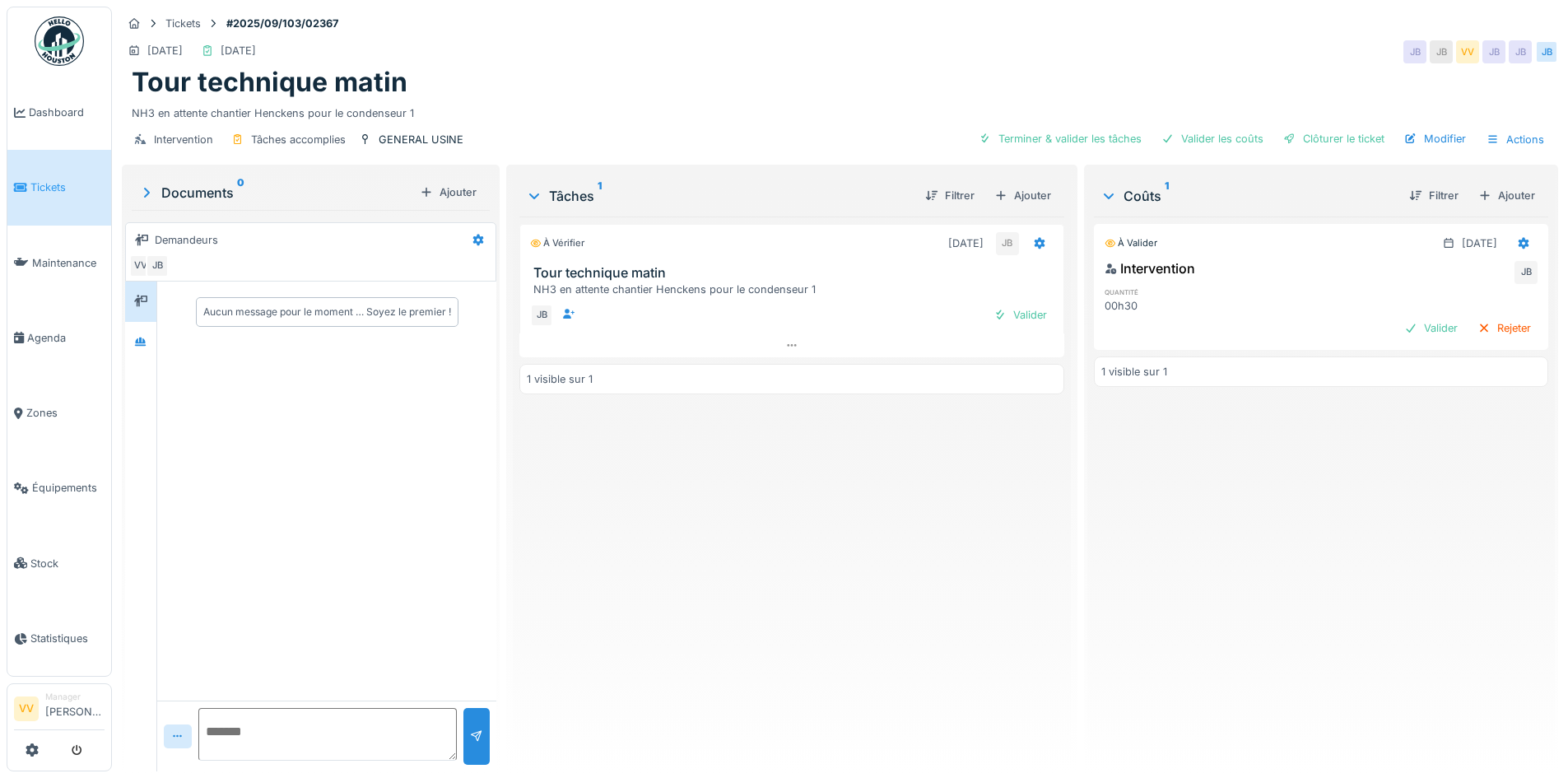
click at [33, 173] on link "Tickets" at bounding box center [60, 187] width 104 height 75
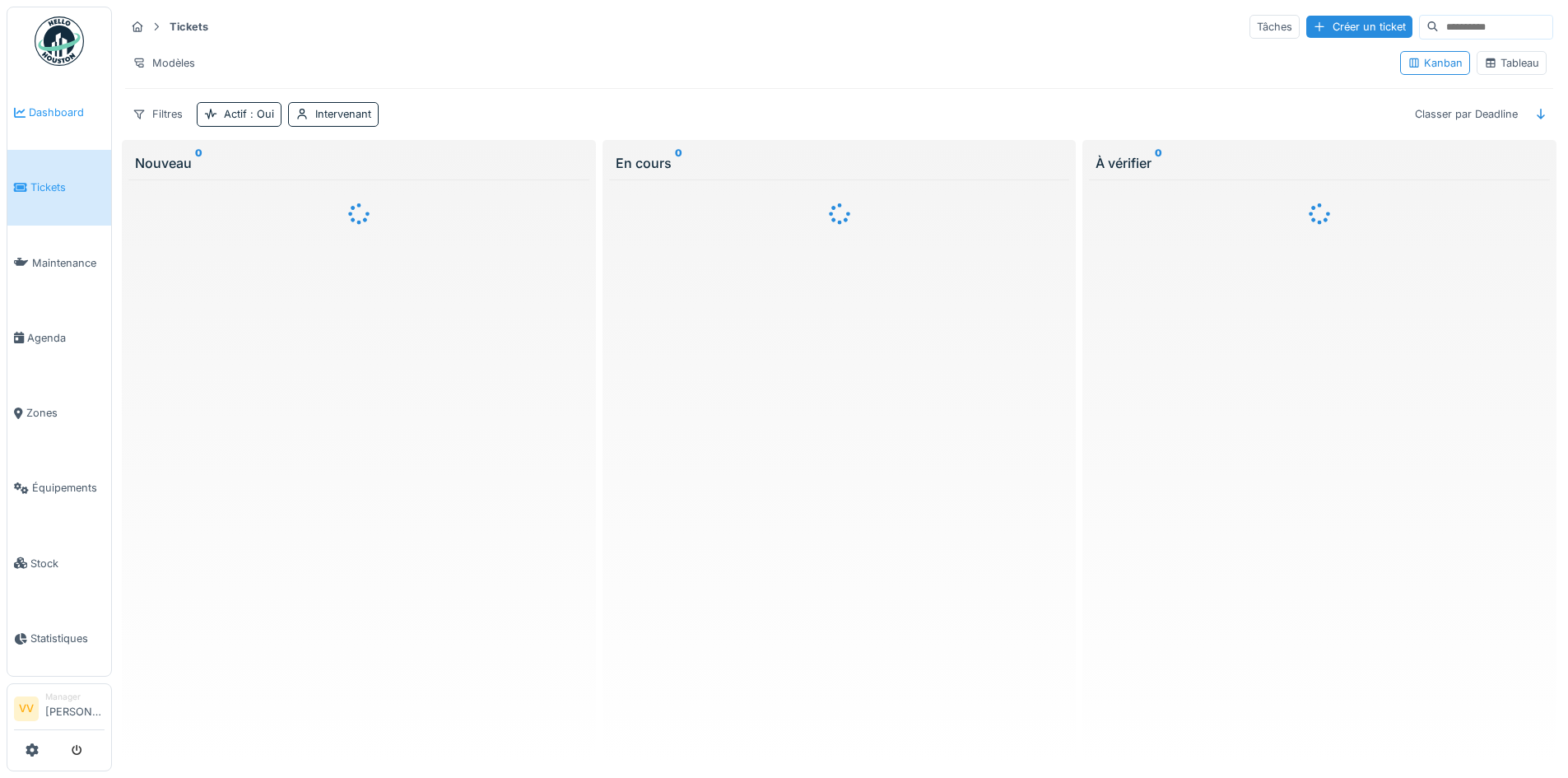
click at [58, 105] on span "Dashboard" at bounding box center [67, 113] width 76 height 16
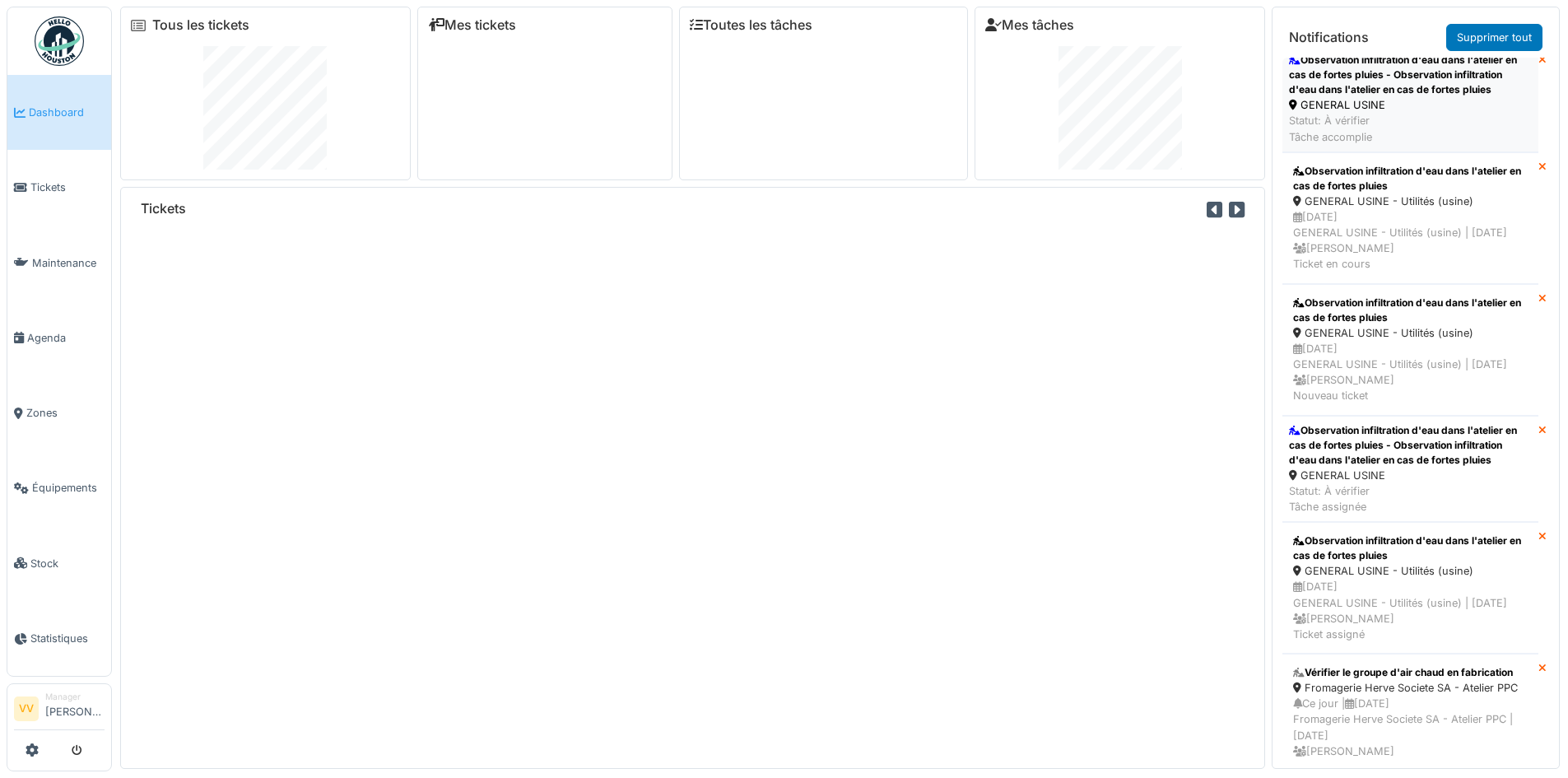
scroll to position [576, 0]
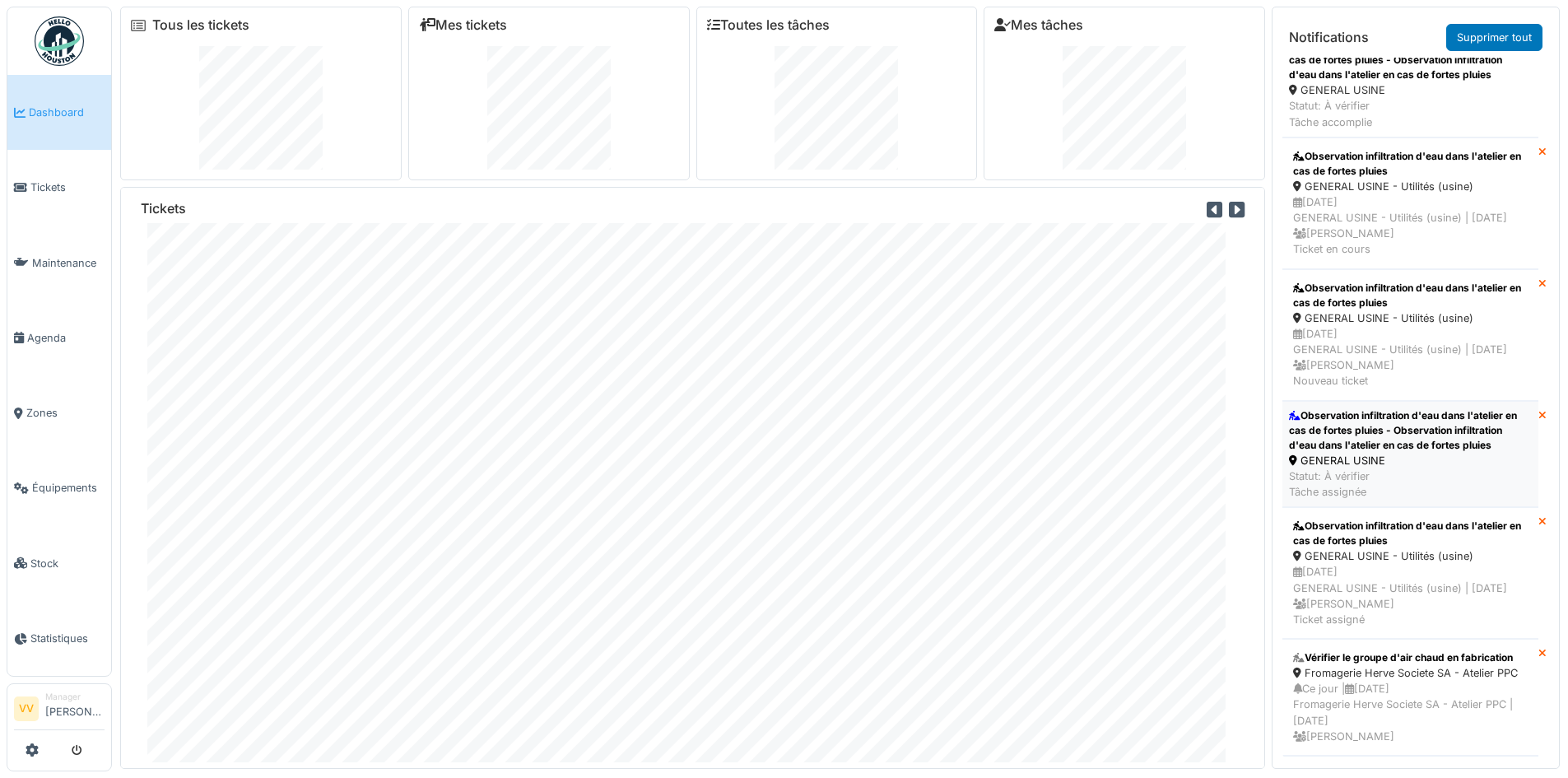
click at [1438, 453] on div "Observation infiltration d'eau dans l'atelier en cas de fortes pluies - Observa…" at bounding box center [1410, 430] width 243 height 44
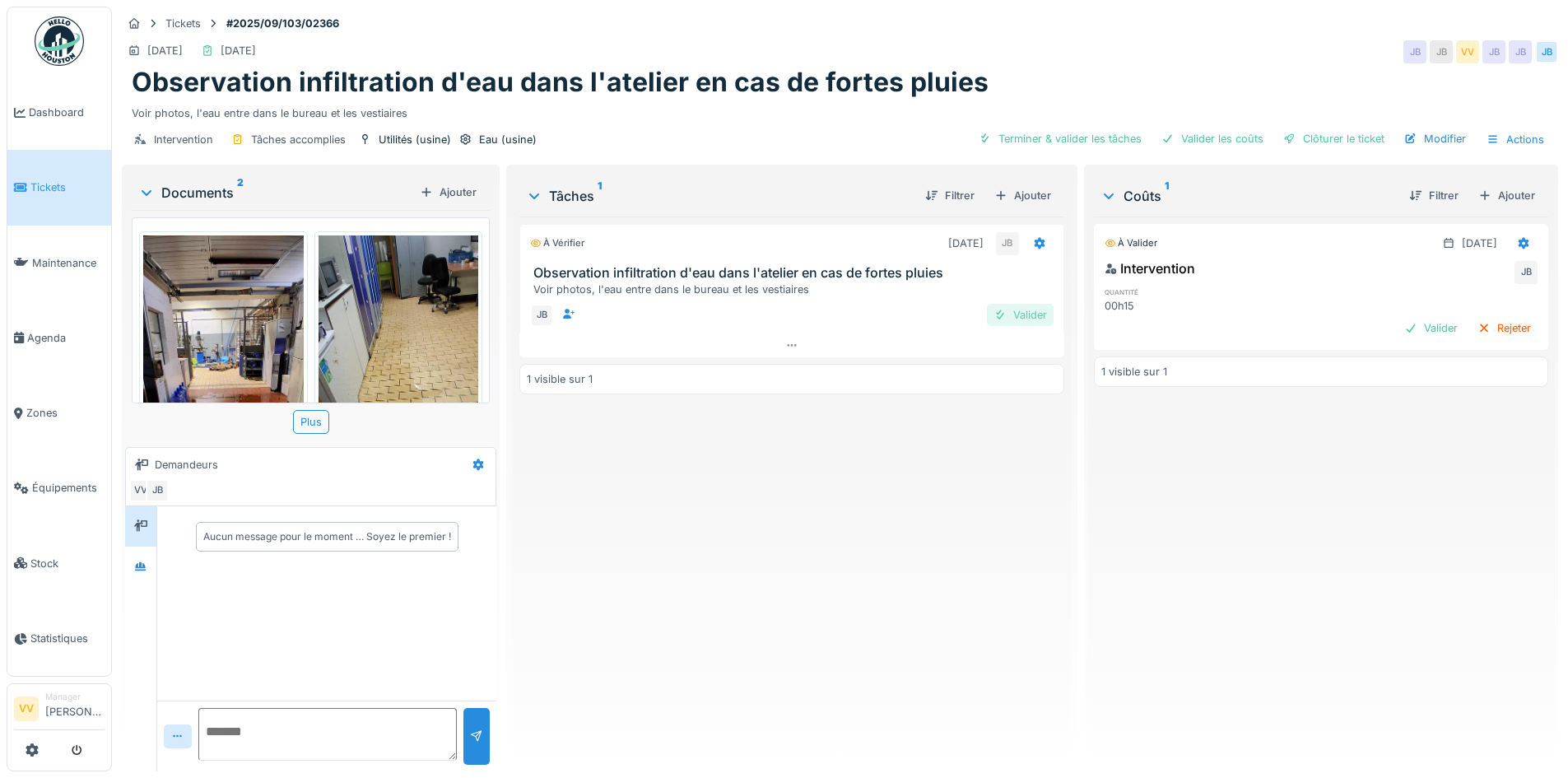
click at [1045, 310] on div "Valider" at bounding box center [1020, 315] width 67 height 23
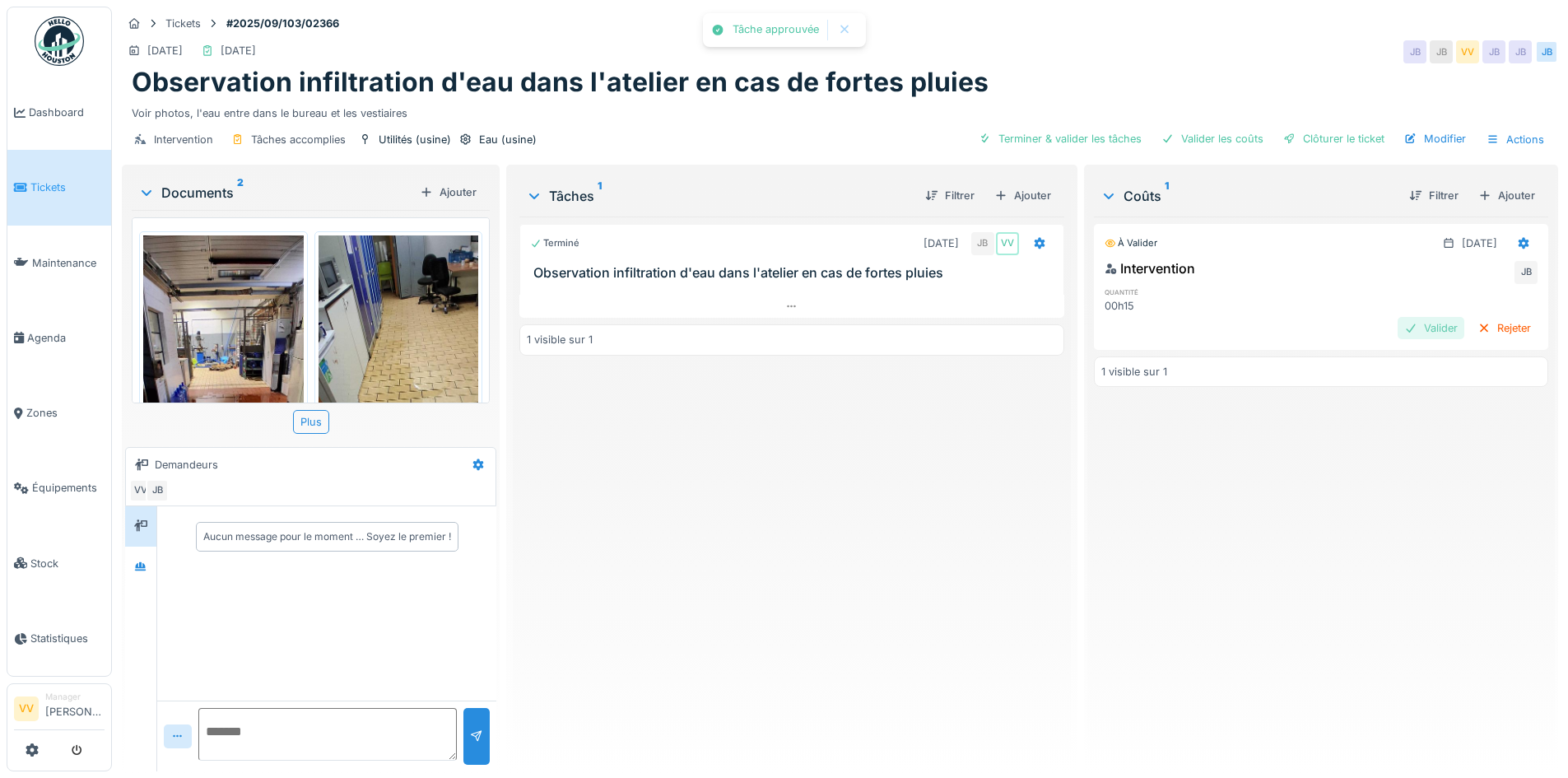
click at [1398, 324] on div "Valider" at bounding box center [1430, 328] width 67 height 23
click at [1290, 132] on div "Clôturer le ticket" at bounding box center [1334, 139] width 114 height 23
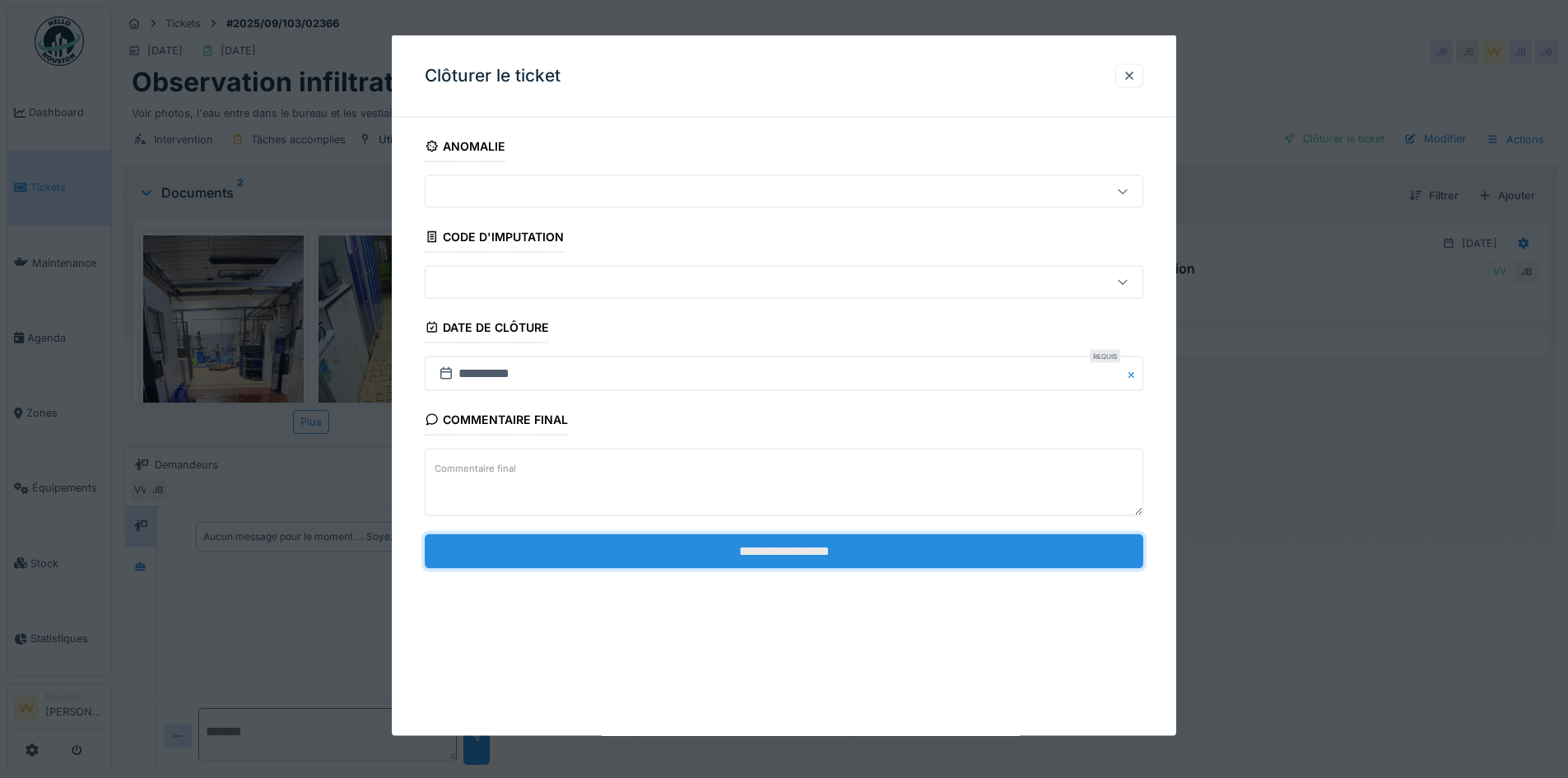
click at [816, 551] on input "**********" at bounding box center [784, 551] width 719 height 35
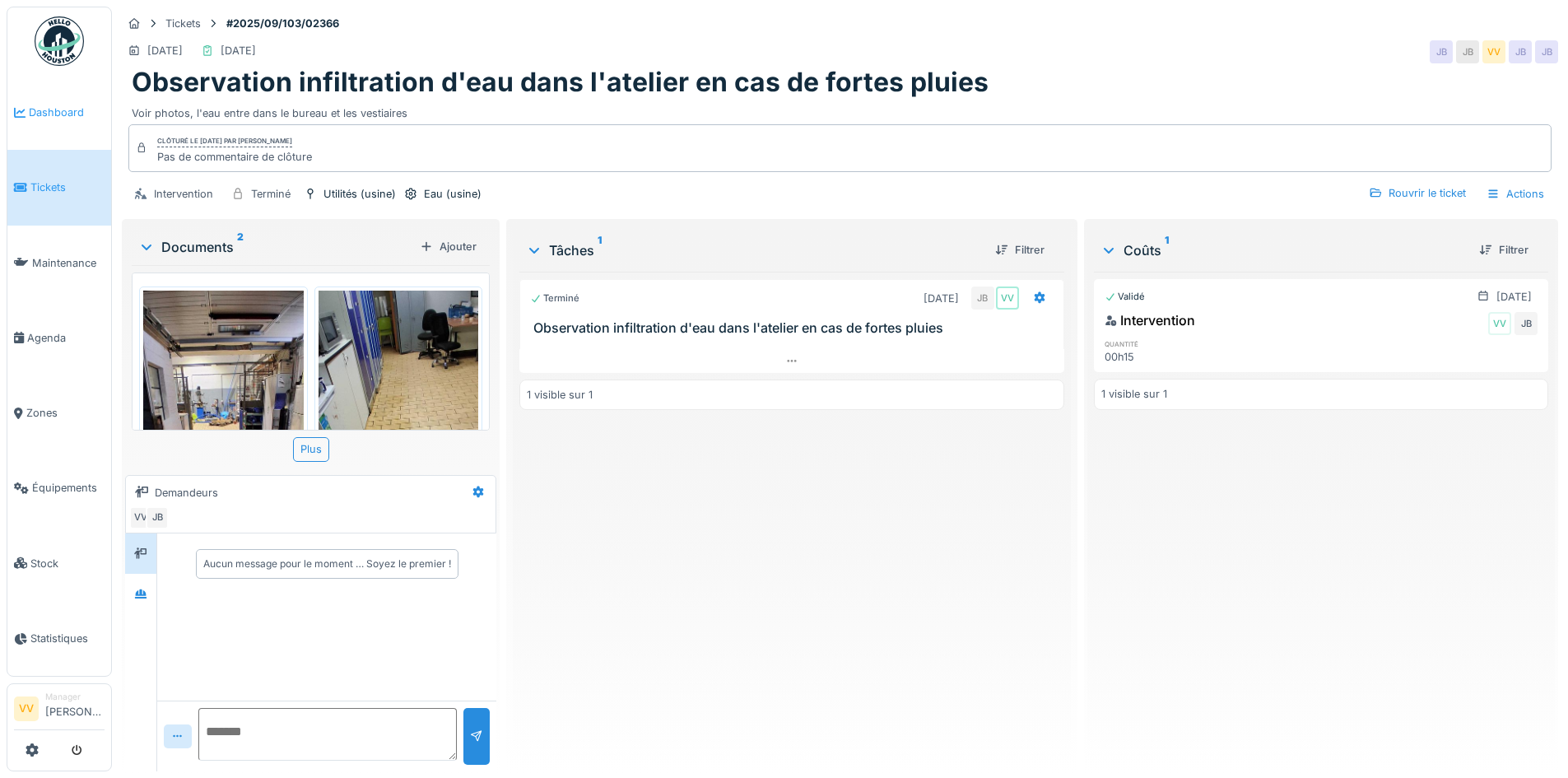
click at [80, 110] on span "Dashboard" at bounding box center [67, 113] width 76 height 16
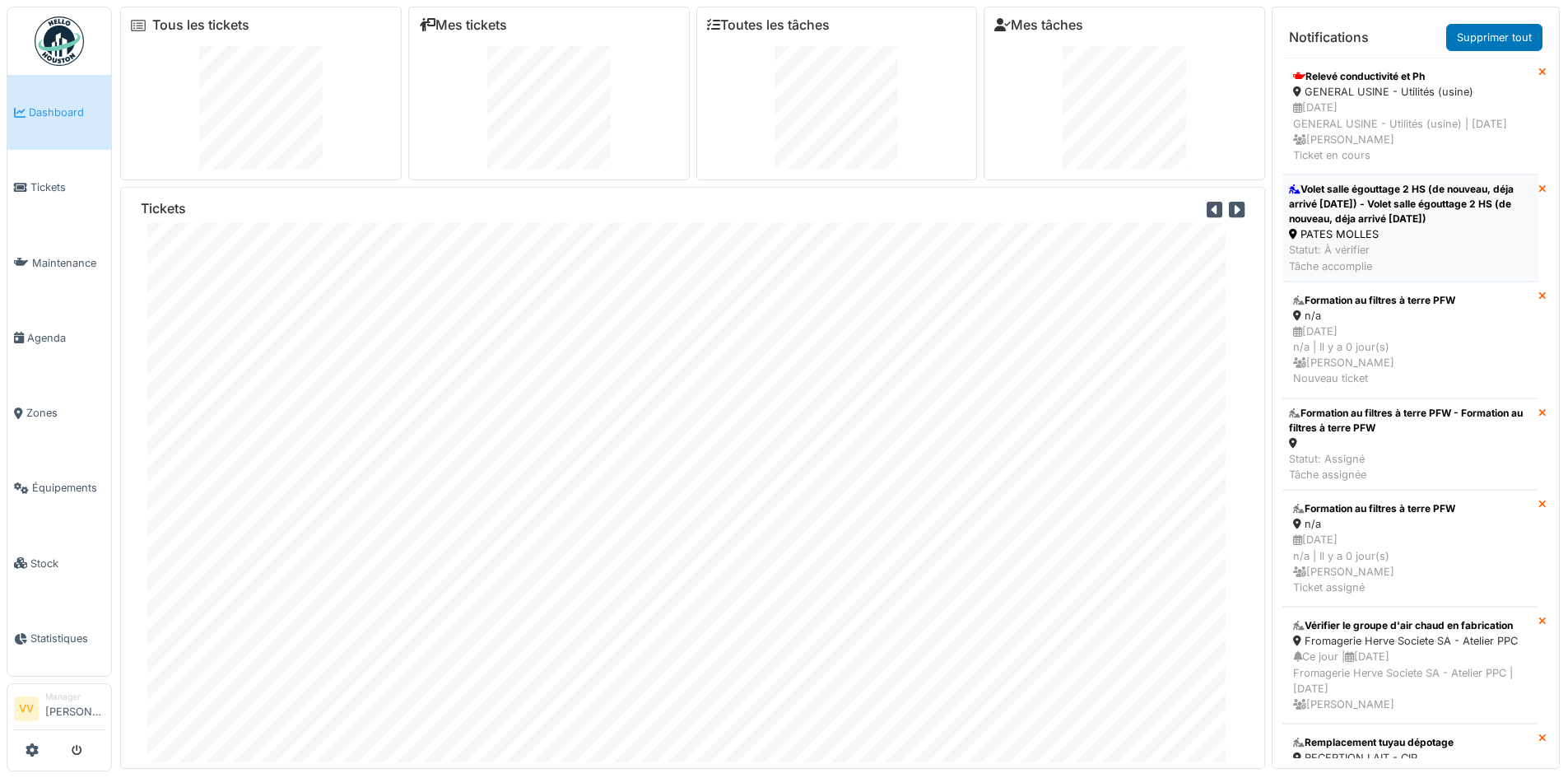
click at [1443, 227] on div "Volet salle égouttage 2 HS (de nouveau, déja arrivé hier) - Volet salle égoutta…" at bounding box center [1410, 203] width 243 height 44
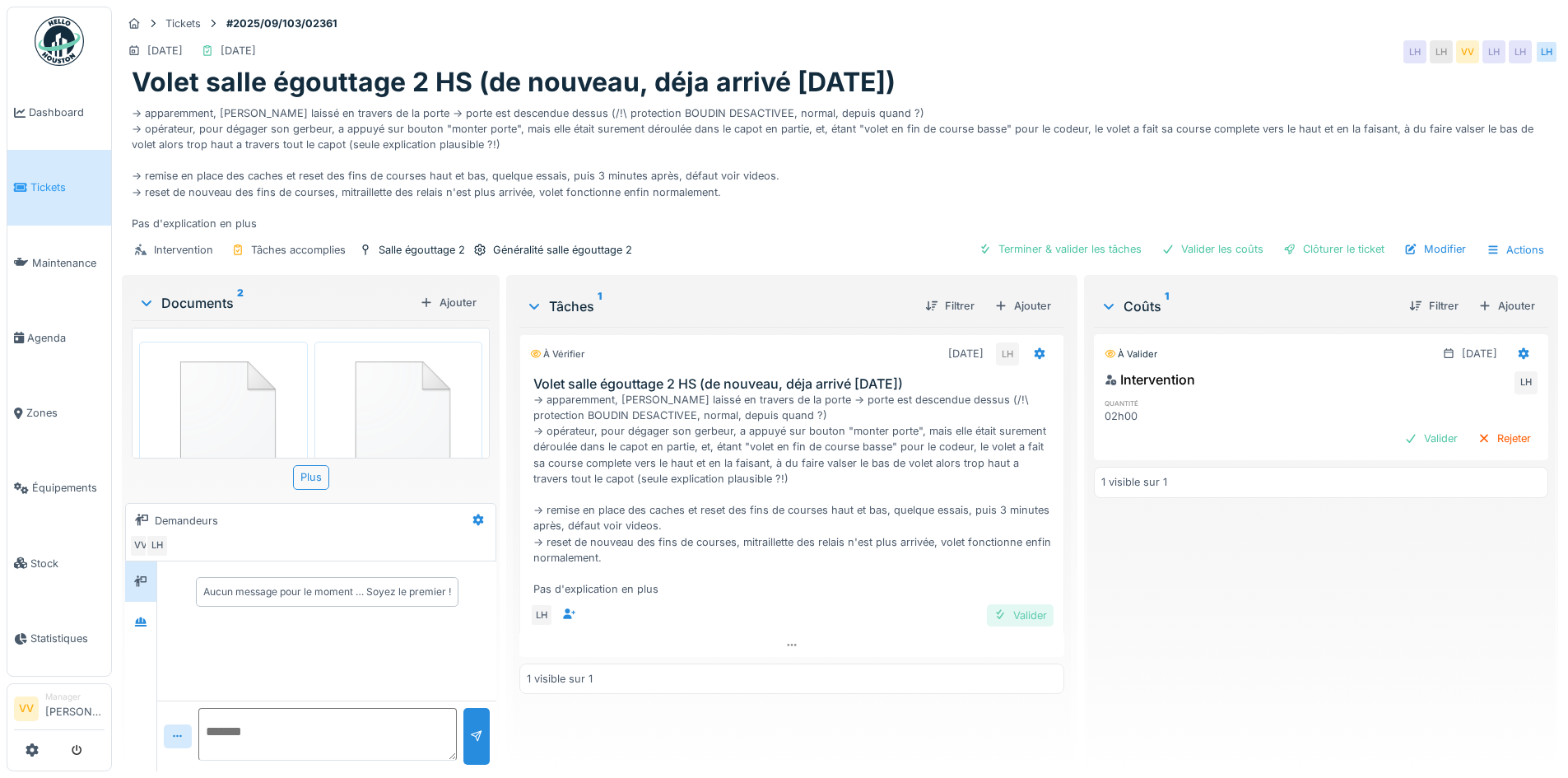
click at [1002, 610] on div "Valider" at bounding box center [1020, 616] width 67 height 23
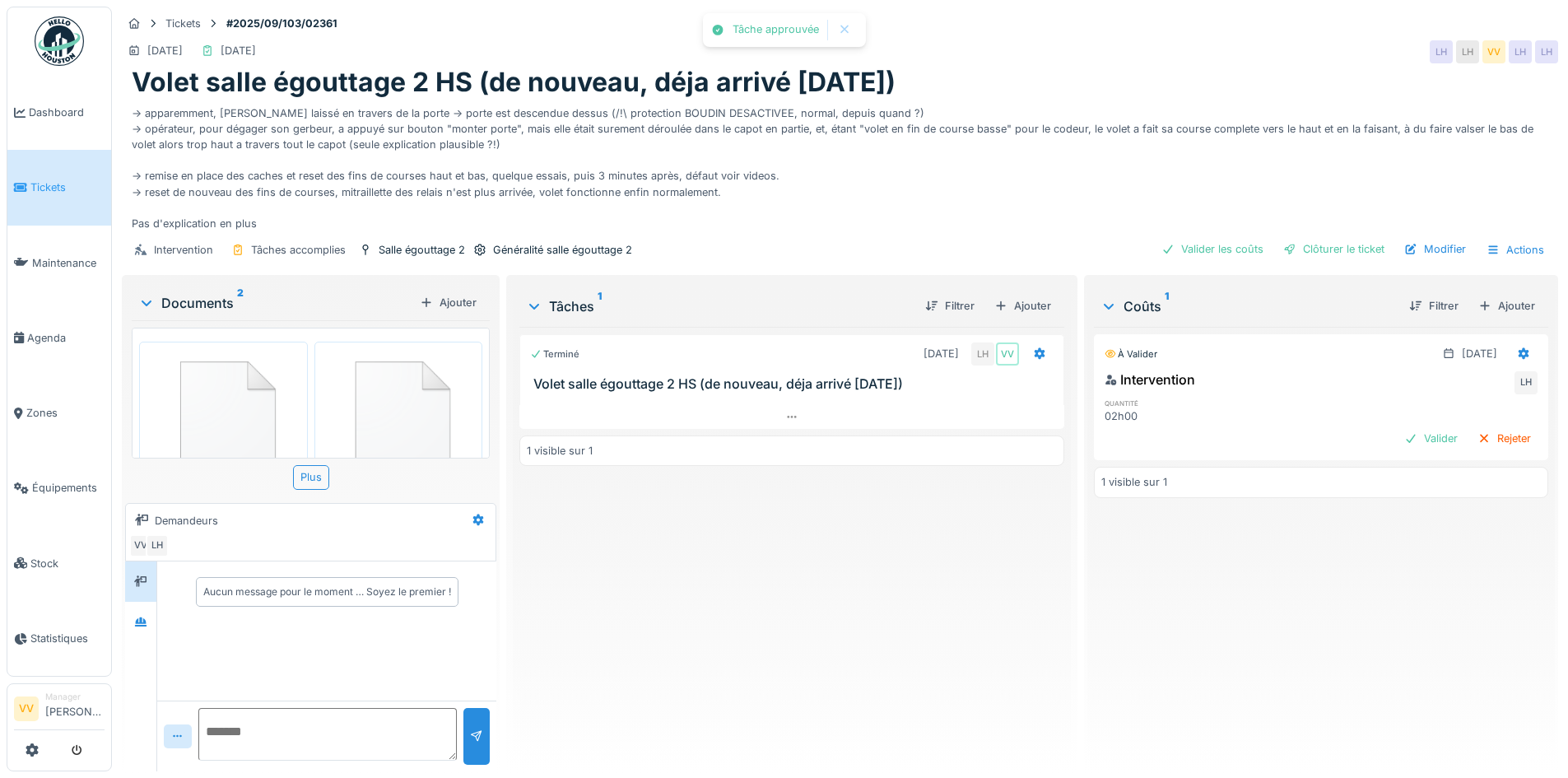
click at [1405, 421] on div at bounding box center [1467, 416] width 141 height 16
click at [1398, 438] on div "Valider" at bounding box center [1430, 439] width 67 height 23
click at [1345, 245] on div "Clôturer le ticket" at bounding box center [1334, 249] width 114 height 23
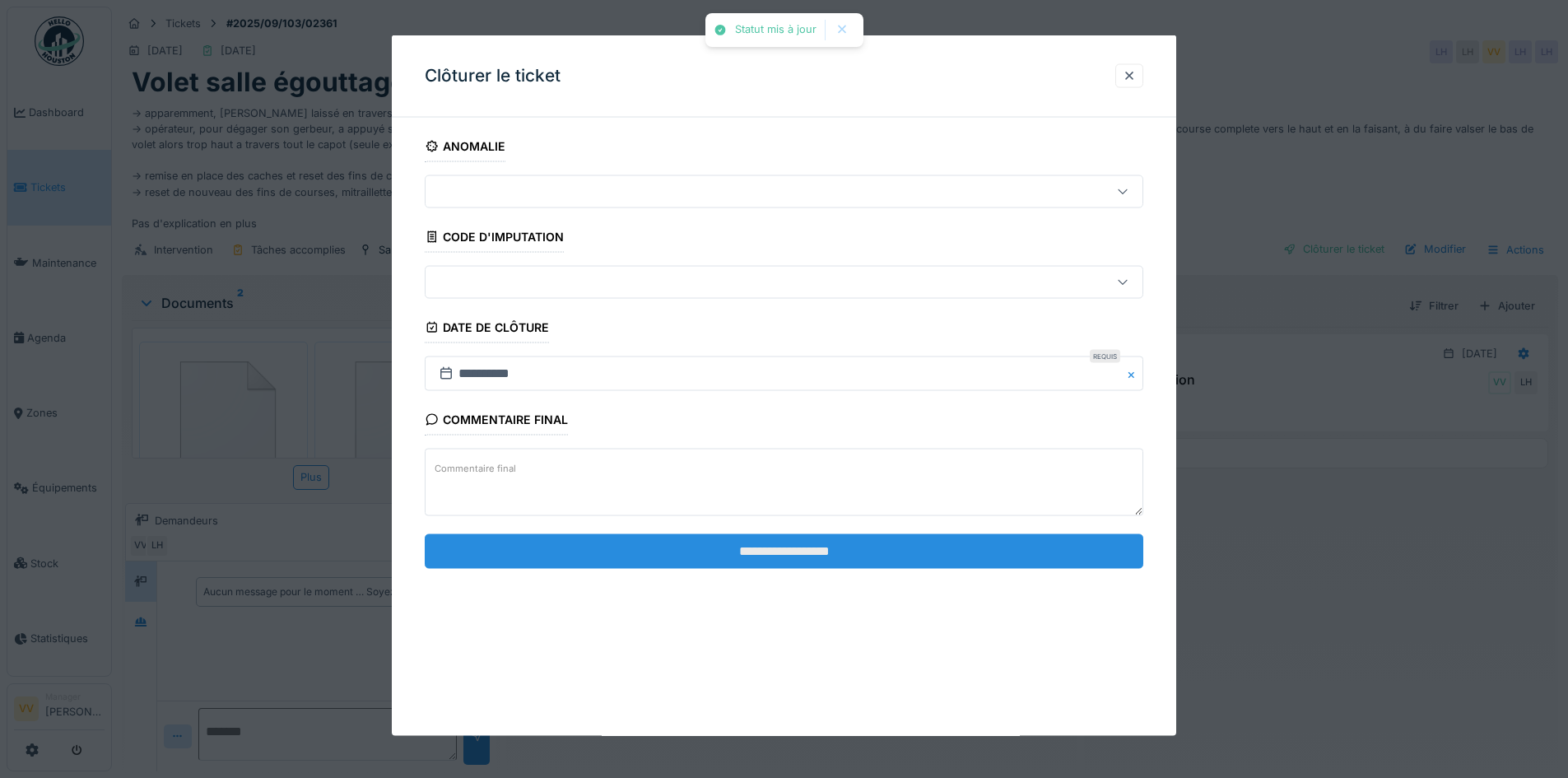
click at [851, 538] on input "**********" at bounding box center [784, 551] width 719 height 35
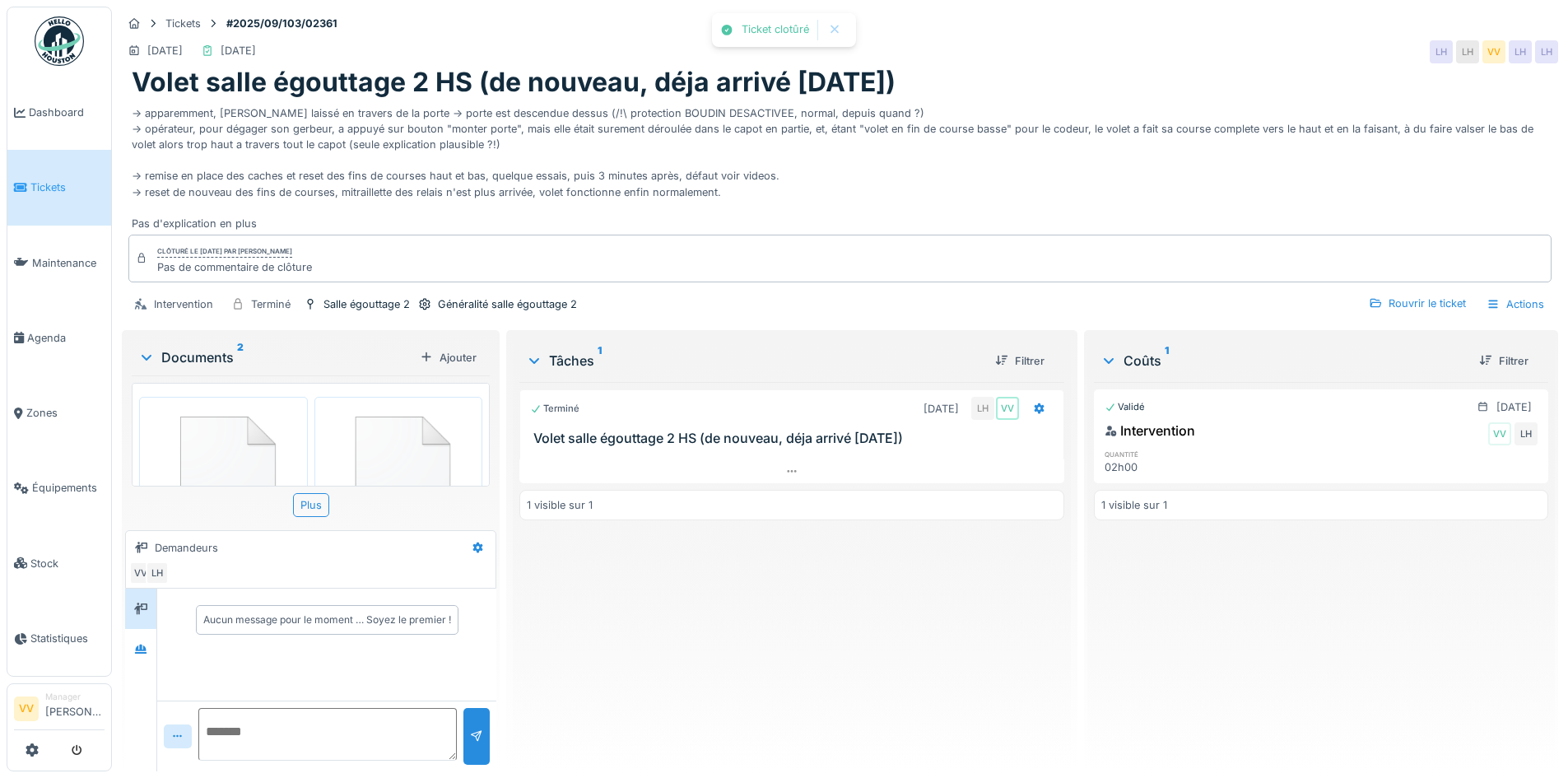
click at [1437, 584] on div "Validé 03/09/2025 Intervention VV LH quantité 02h00 1 visible sur 1" at bounding box center [1321, 570] width 454 height 376
click at [25, 185] on icon at bounding box center [20, 187] width 13 height 11
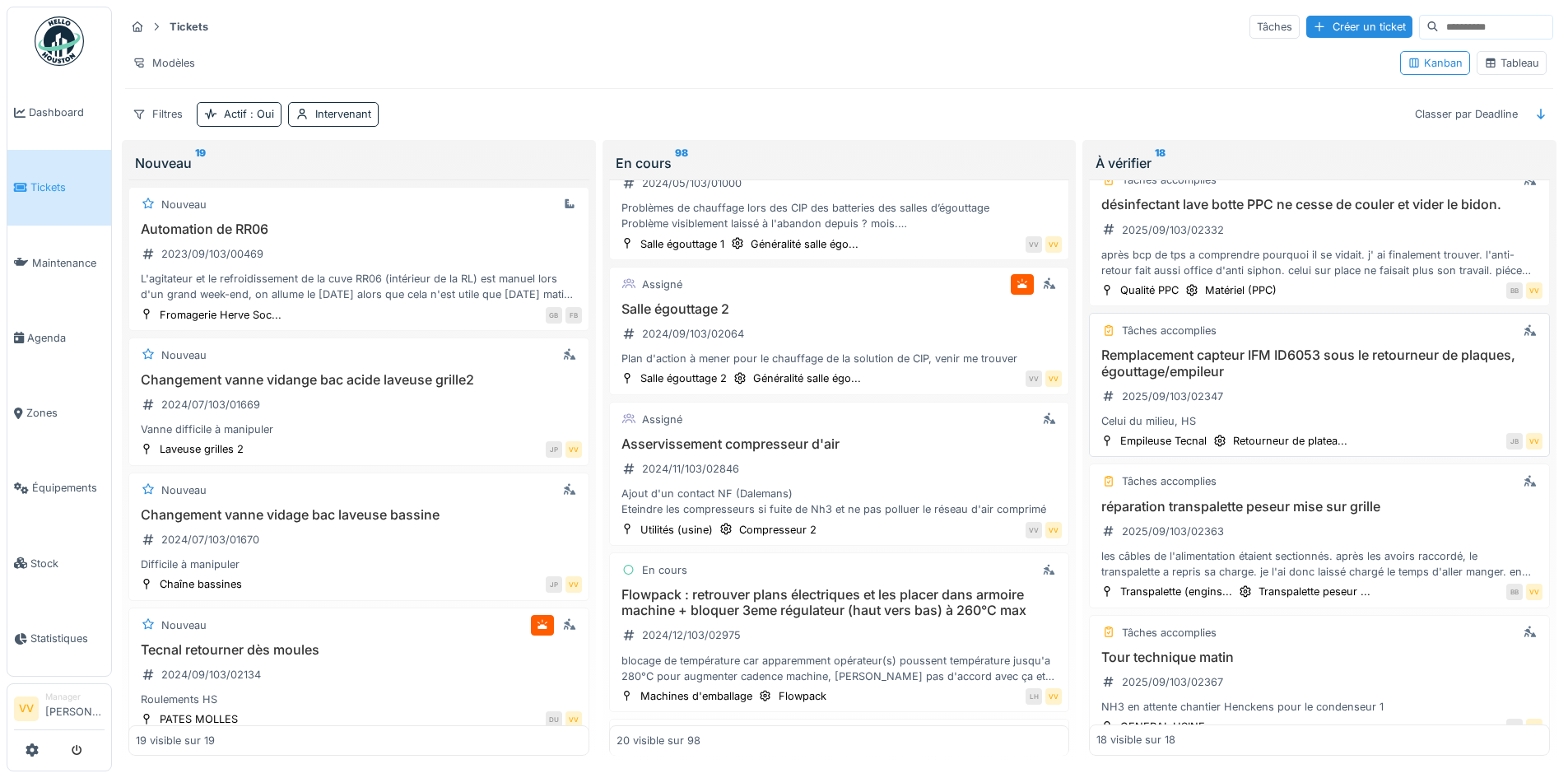
scroll to position [2129, 0]
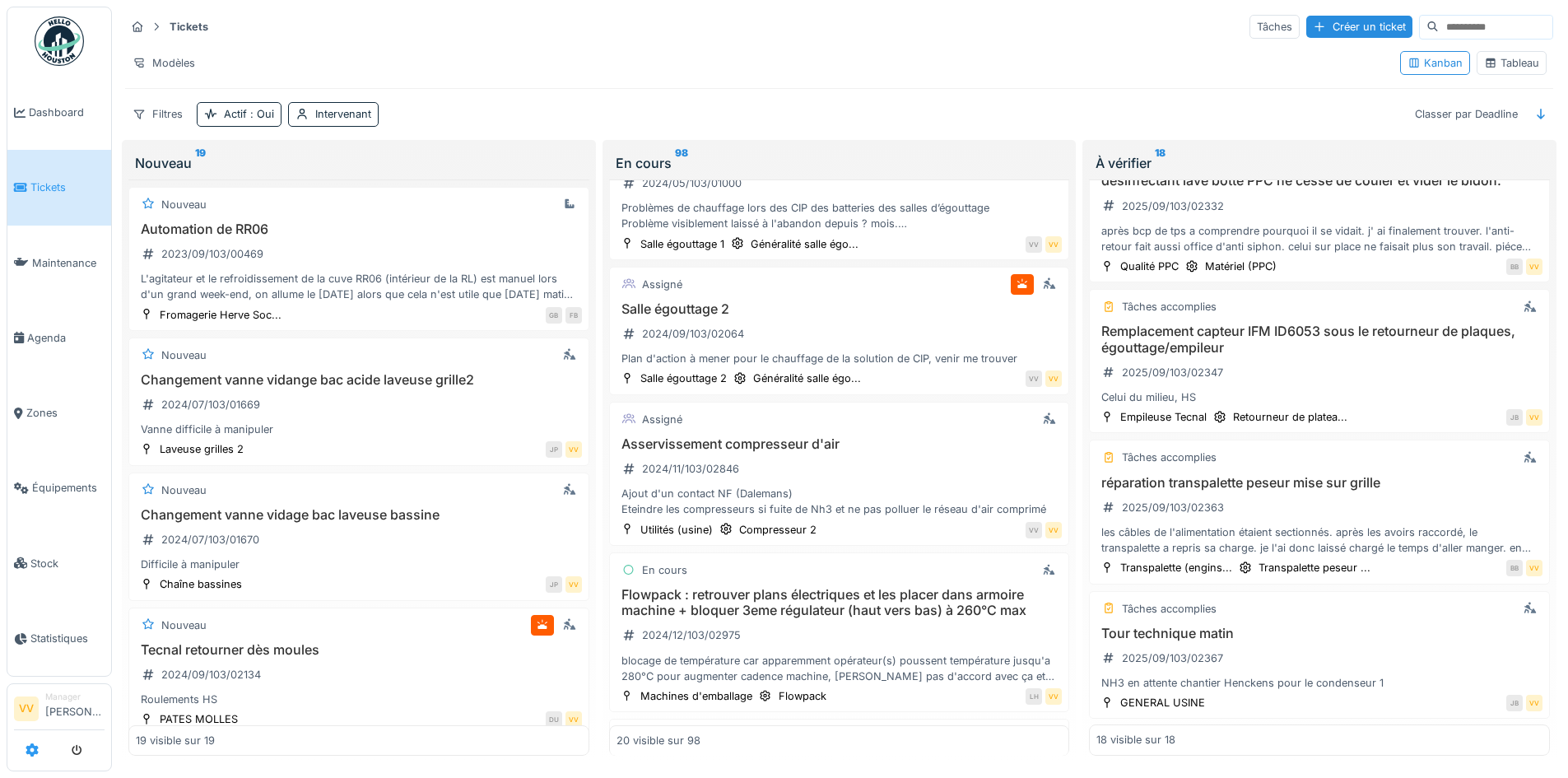
click at [29, 754] on icon at bounding box center [32, 749] width 13 height 13
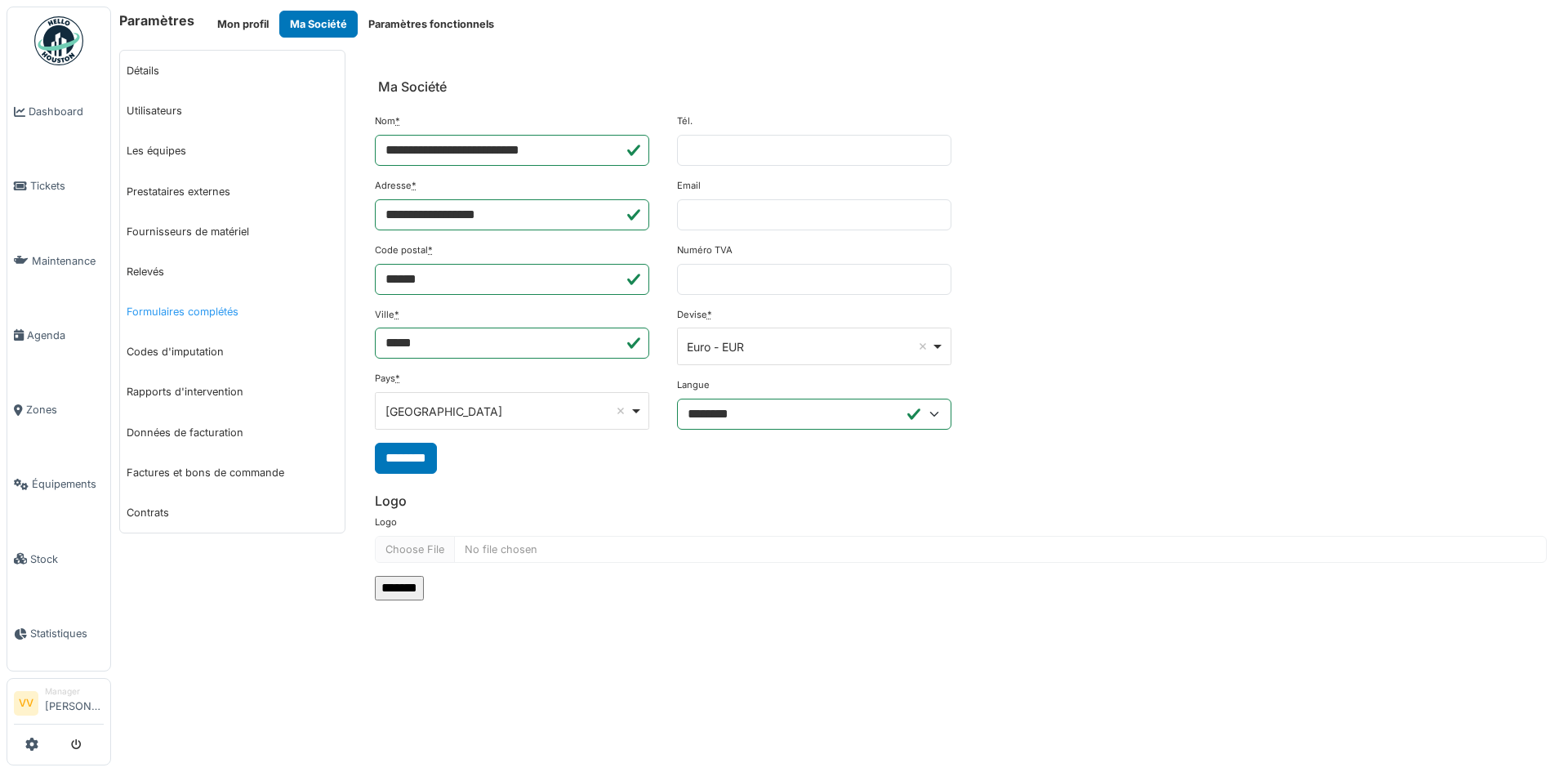
click at [186, 313] on link "Formulaires complétés" at bounding box center [233, 312] width 225 height 40
select select "***"
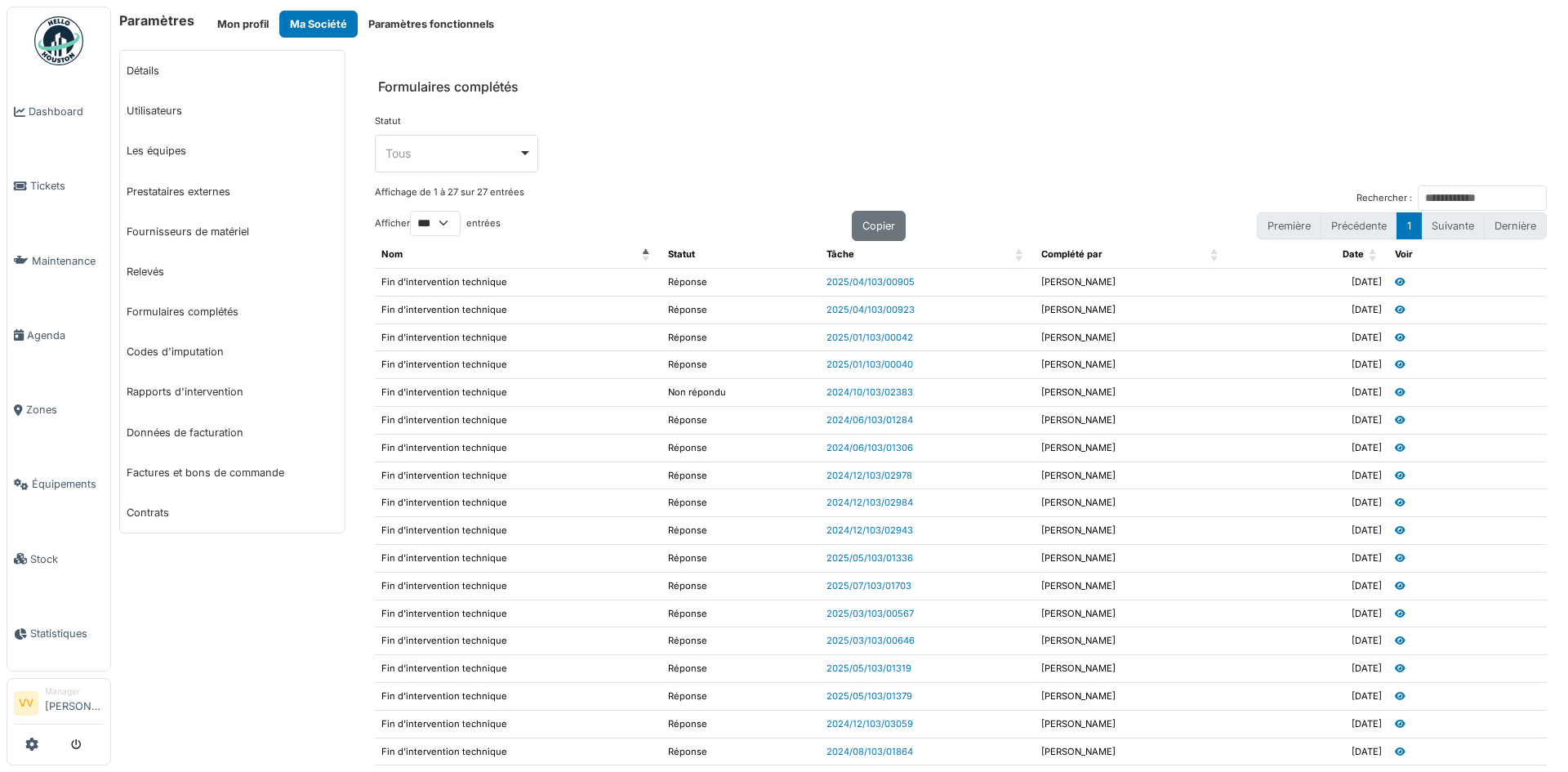
scroll to position [296, 0]
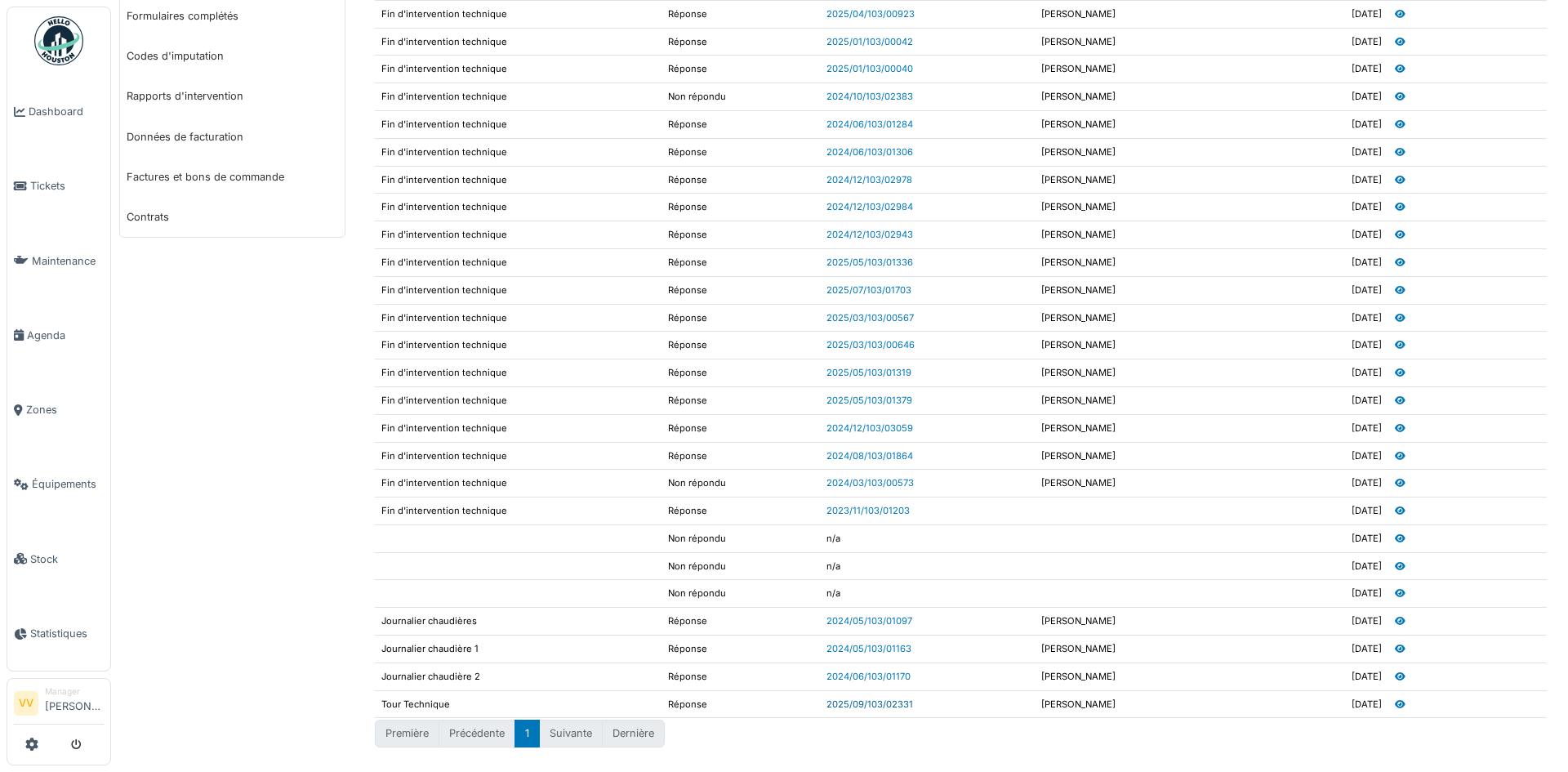
click at [863, 705] on link "2025/09/103/02331" at bounding box center [869, 704] width 87 height 11
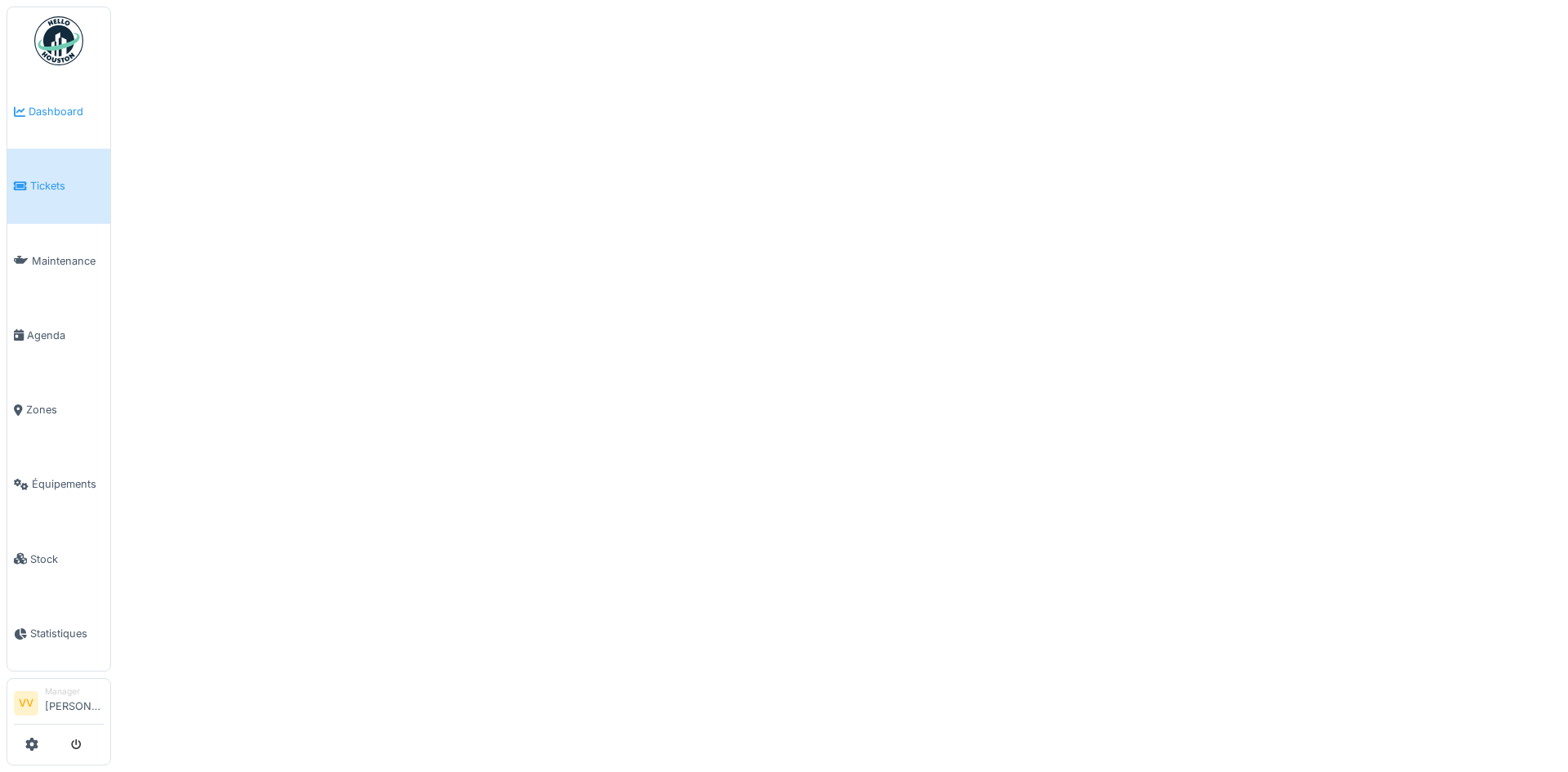
click at [51, 104] on span "Dashboard" at bounding box center [66, 112] width 76 height 15
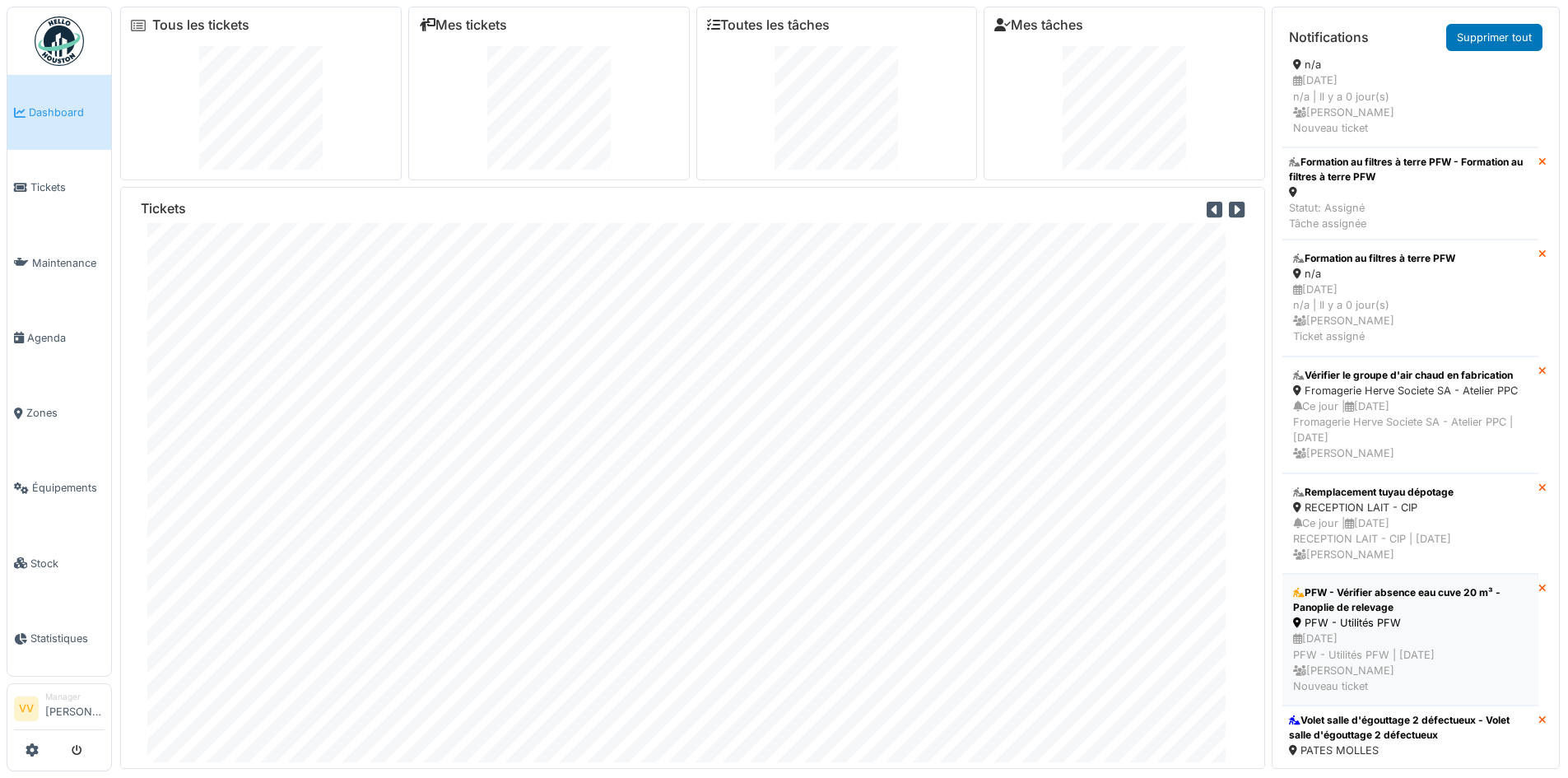
scroll to position [412, 0]
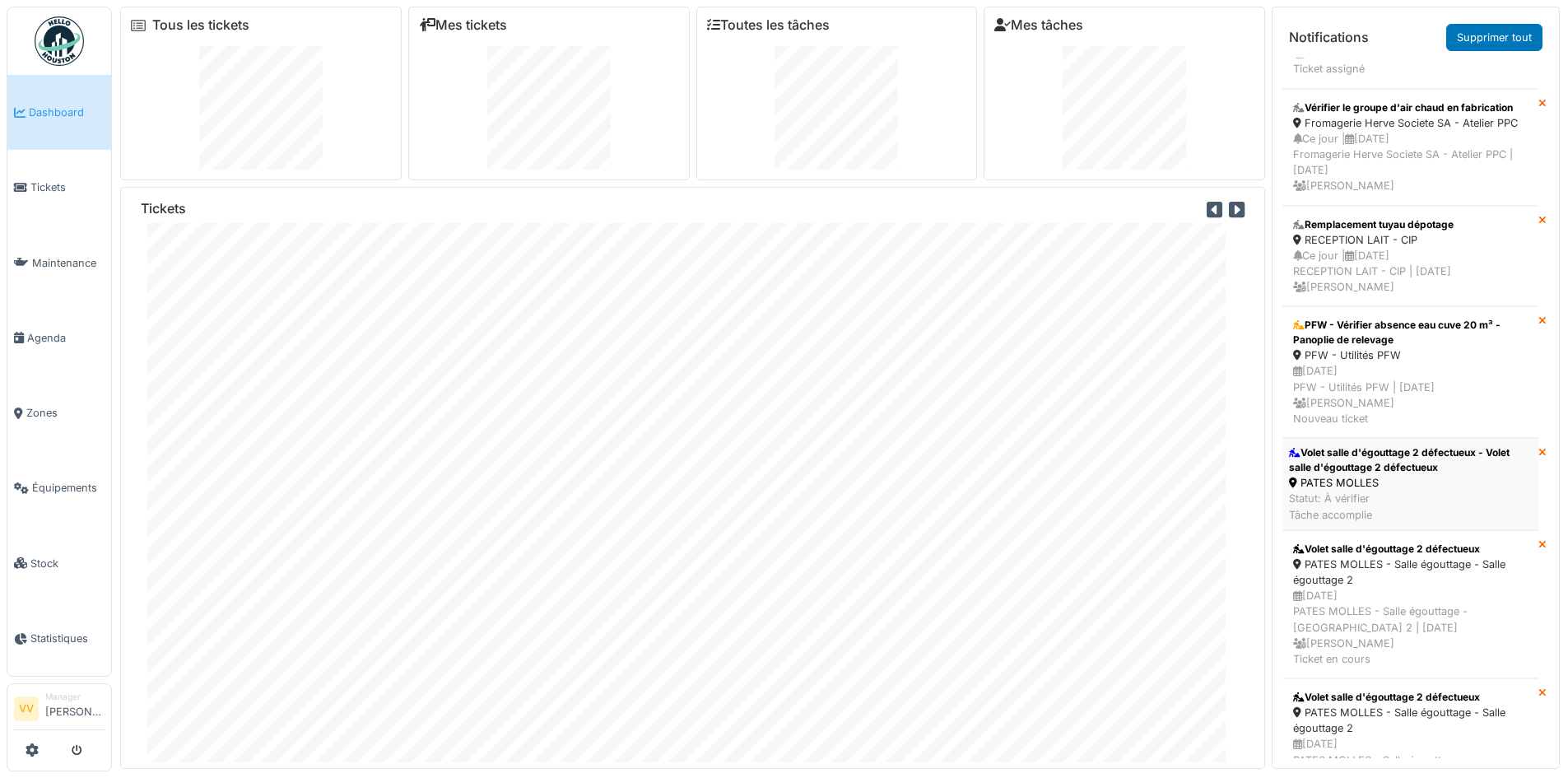
click at [1460, 491] on div "PATES MOLLES" at bounding box center [1410, 483] width 243 height 16
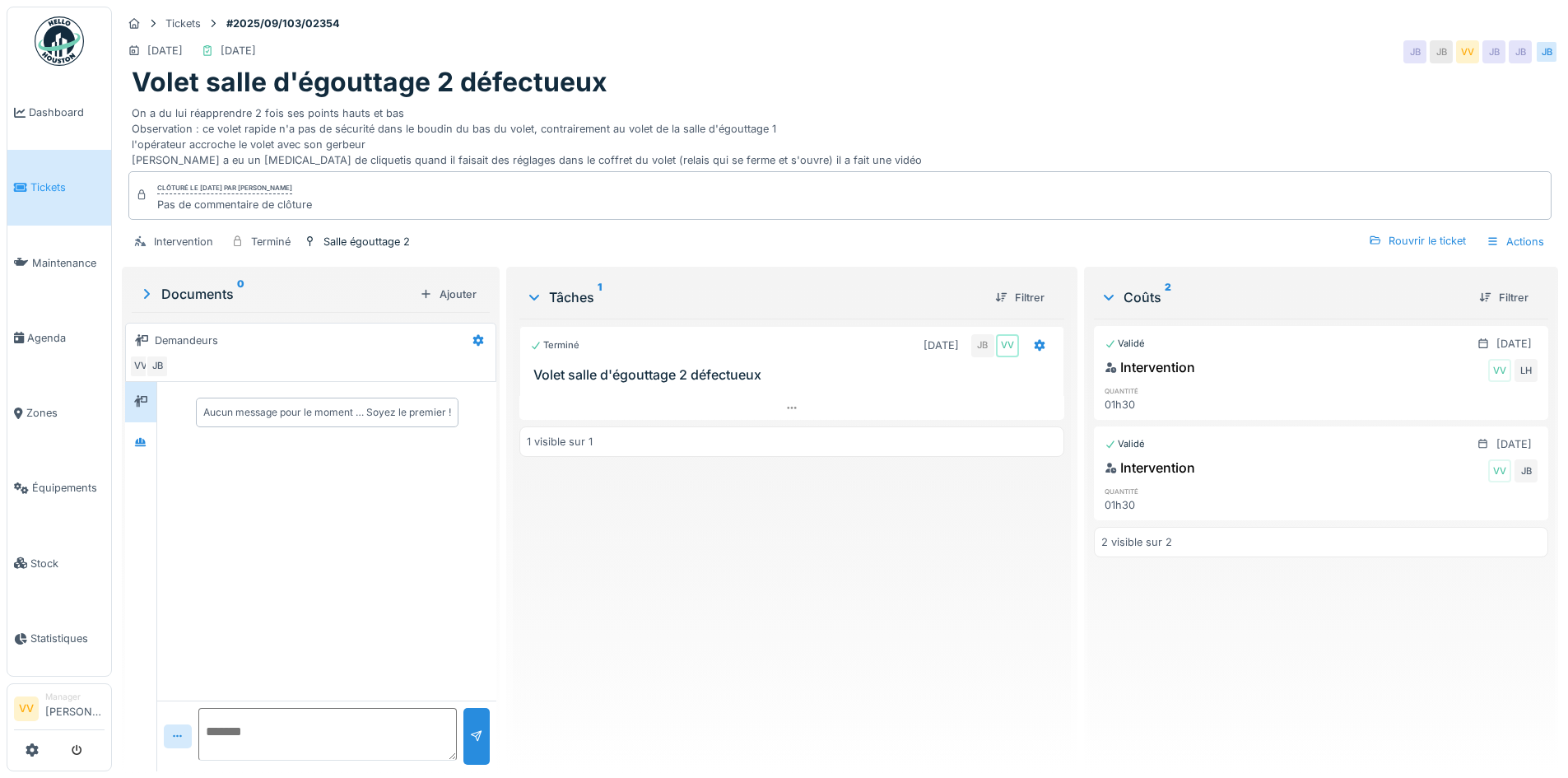
click at [28, 183] on li "Tickets" at bounding box center [59, 187] width 91 height 16
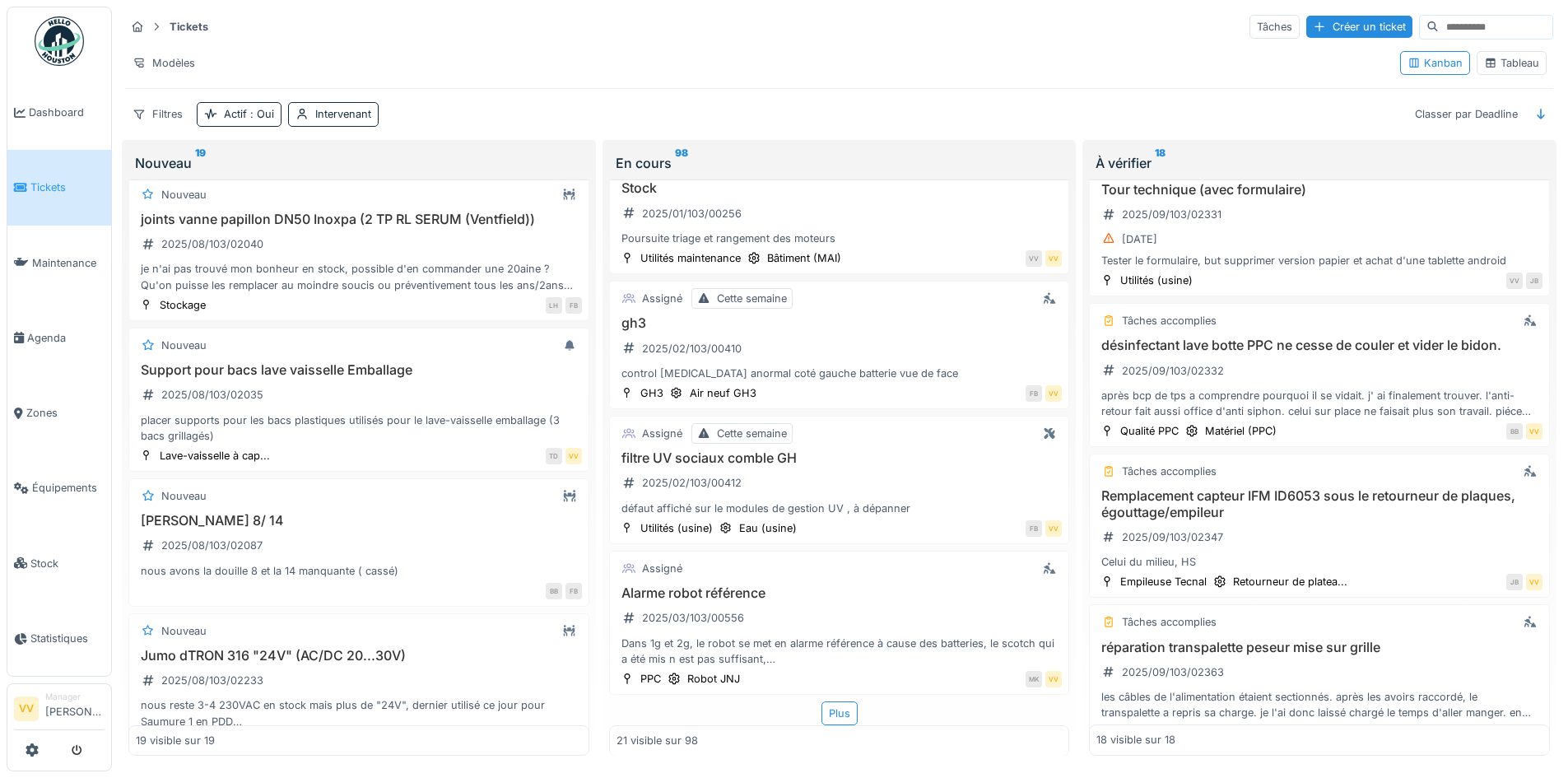
scroll to position [2129, 0]
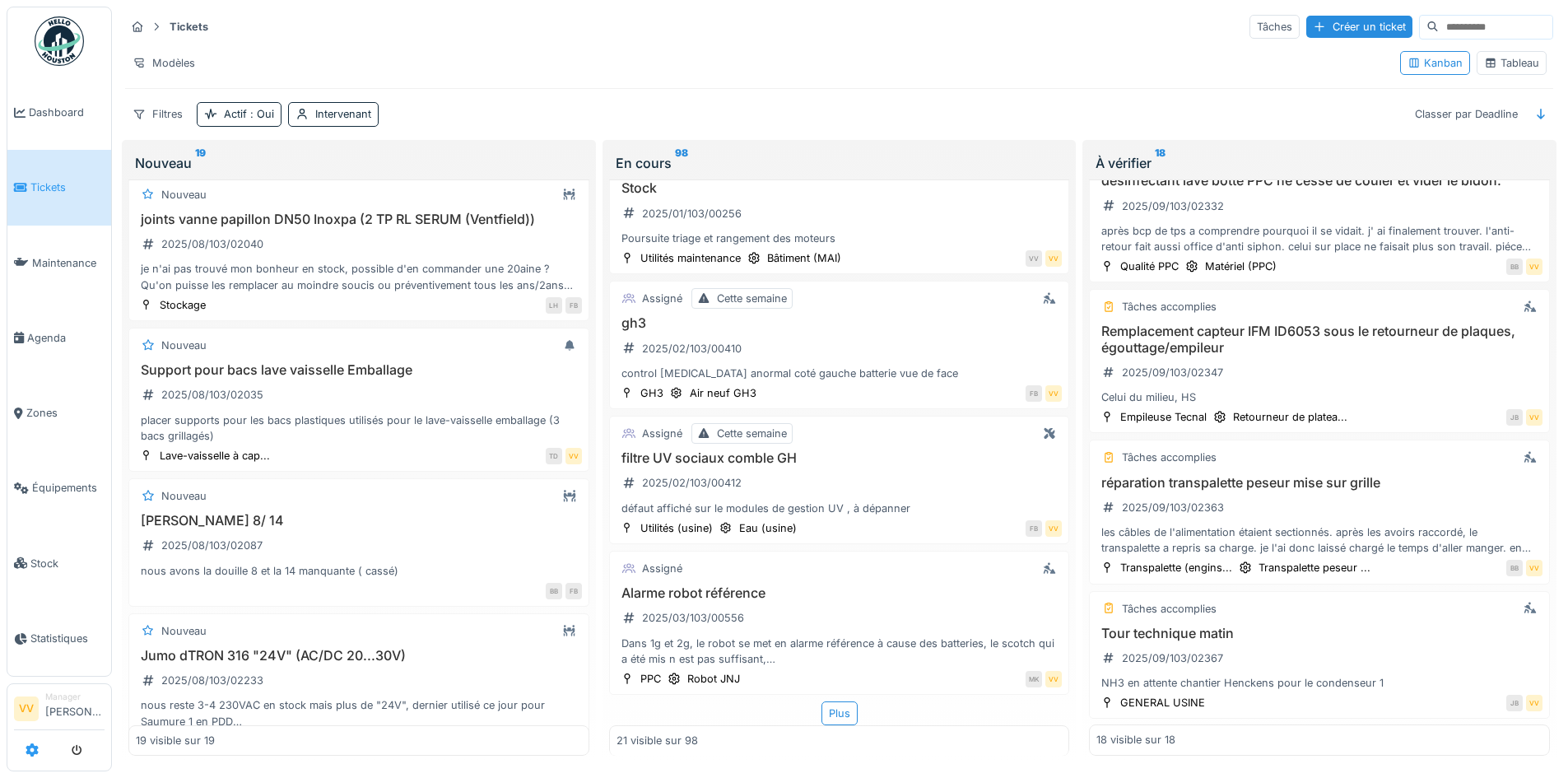
click at [33, 746] on icon at bounding box center [32, 749] width 13 height 13
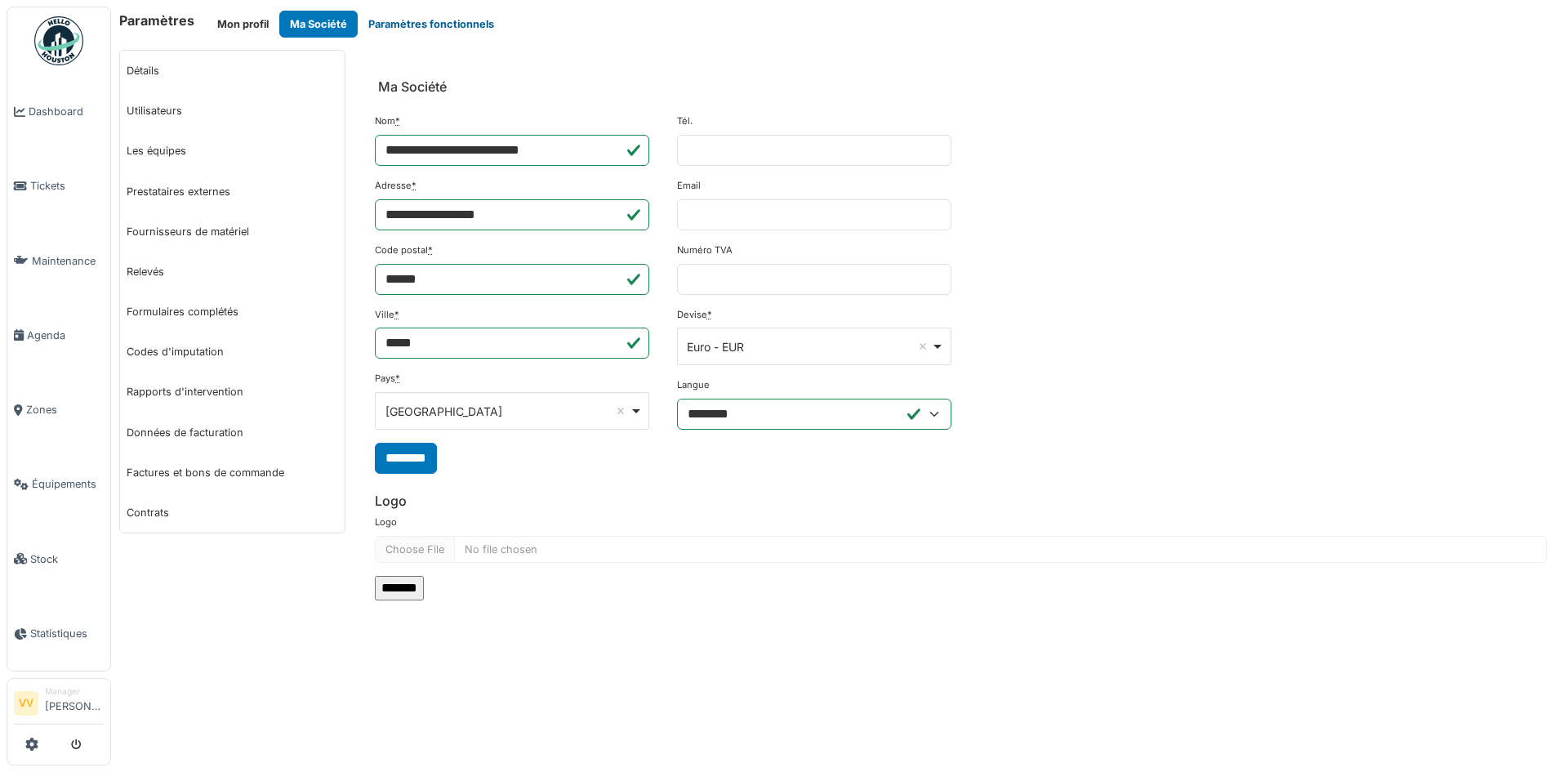
click at [435, 25] on button "Paramètres fonctionnels" at bounding box center [431, 23] width 147 height 27
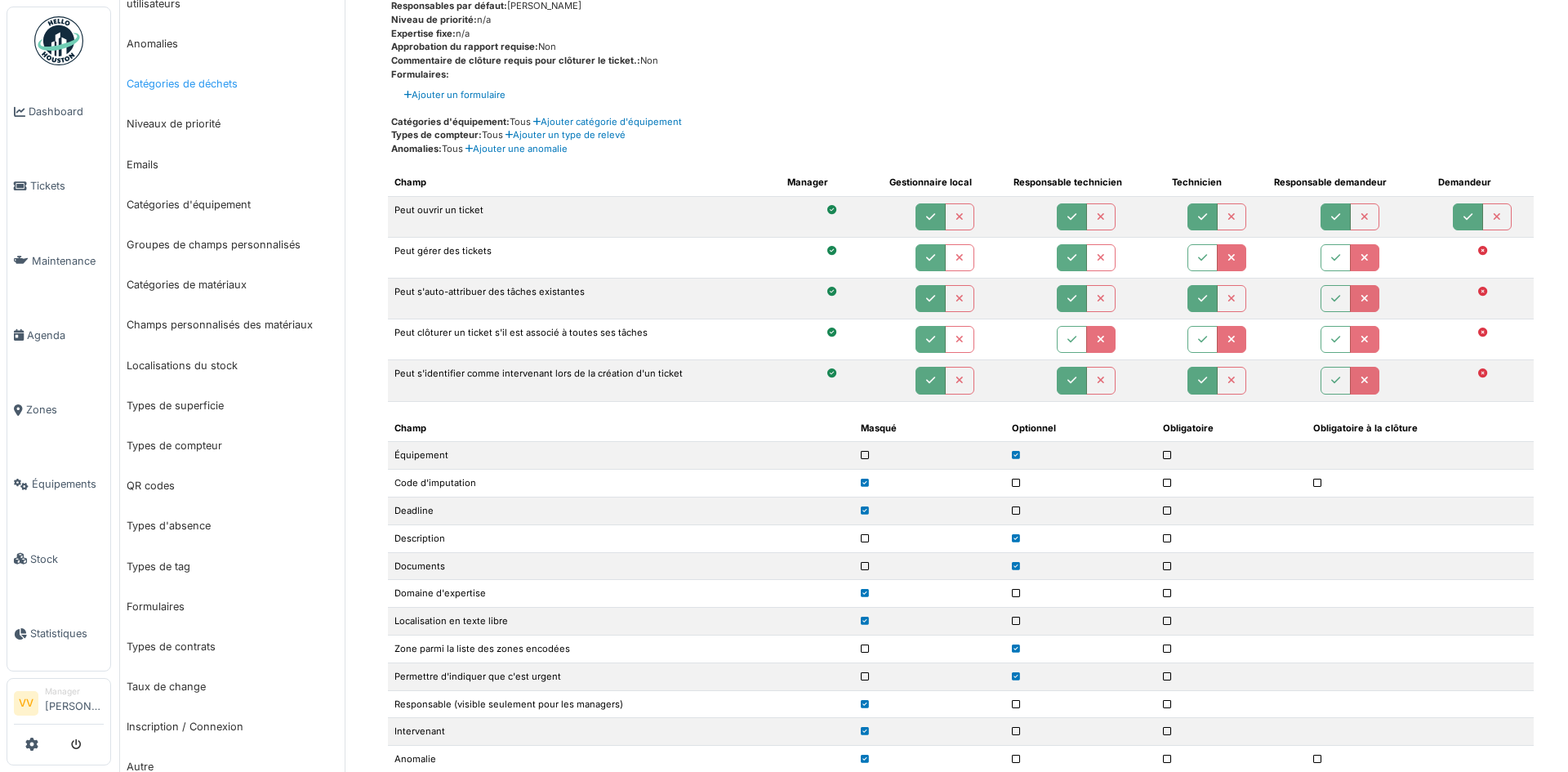
scroll to position [245, 0]
click at [158, 602] on link "Formulaires" at bounding box center [233, 605] width 225 height 40
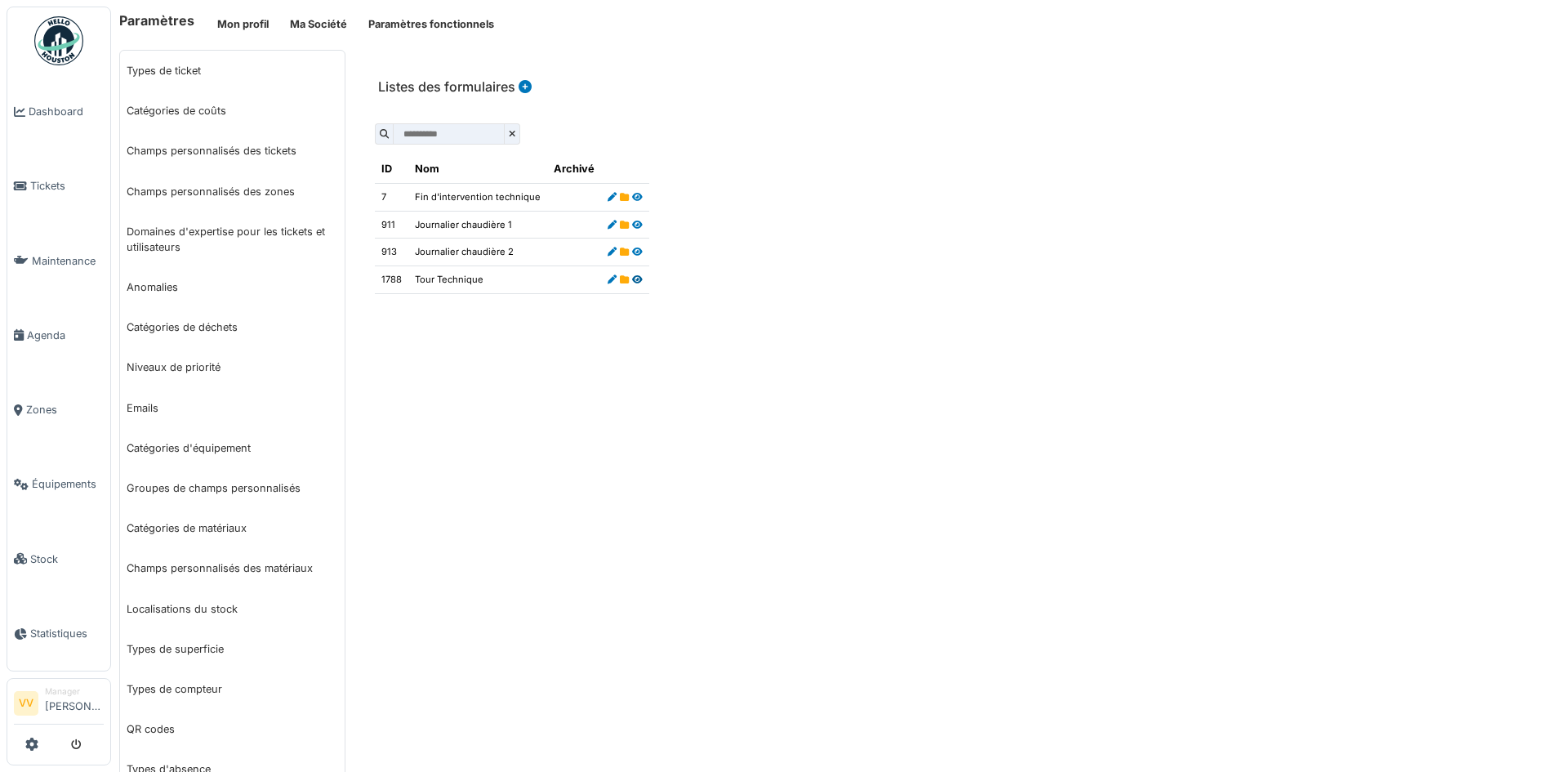
click at [633, 281] on icon at bounding box center [638, 280] width 10 height 9
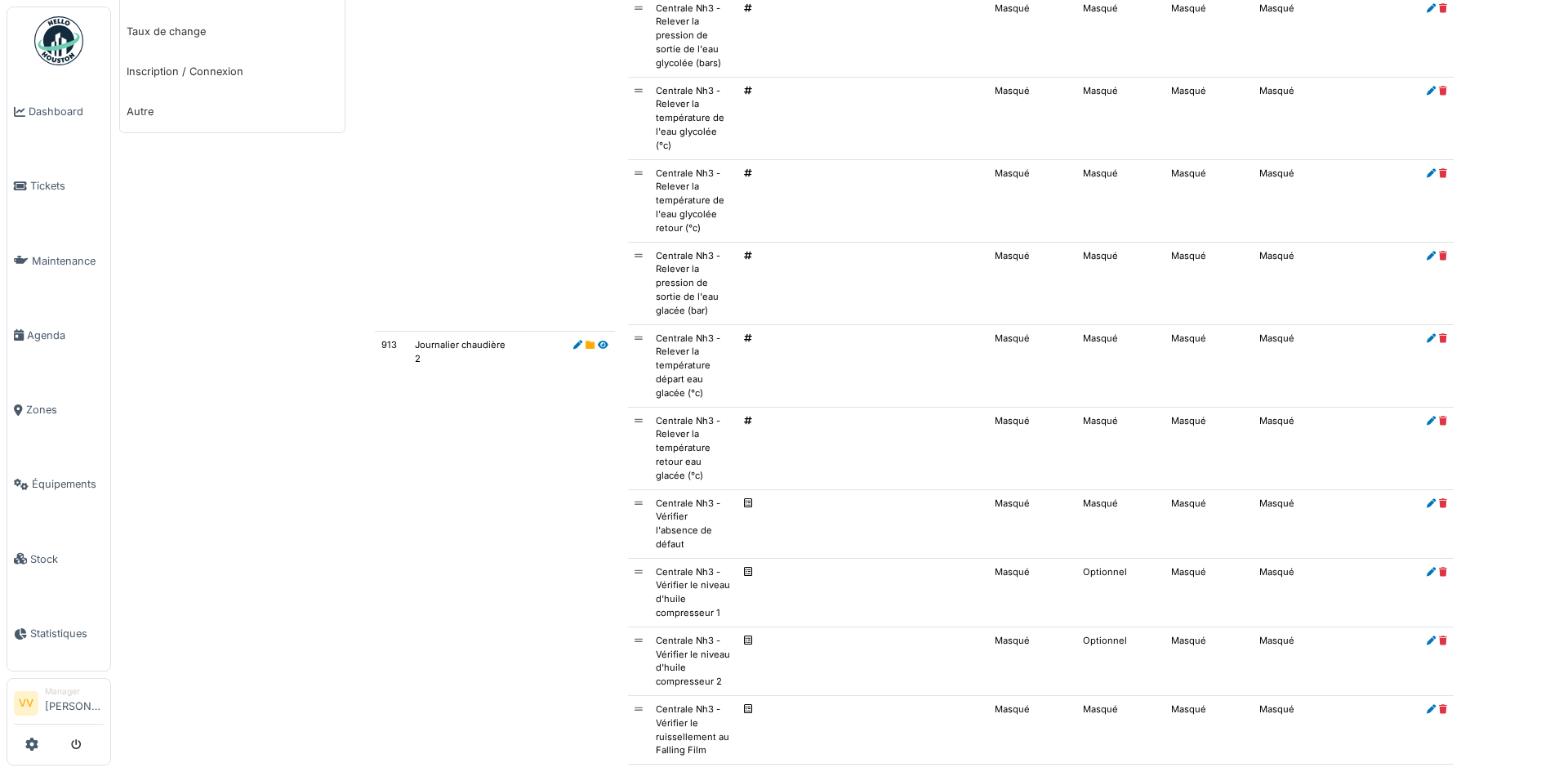
scroll to position [818, 0]
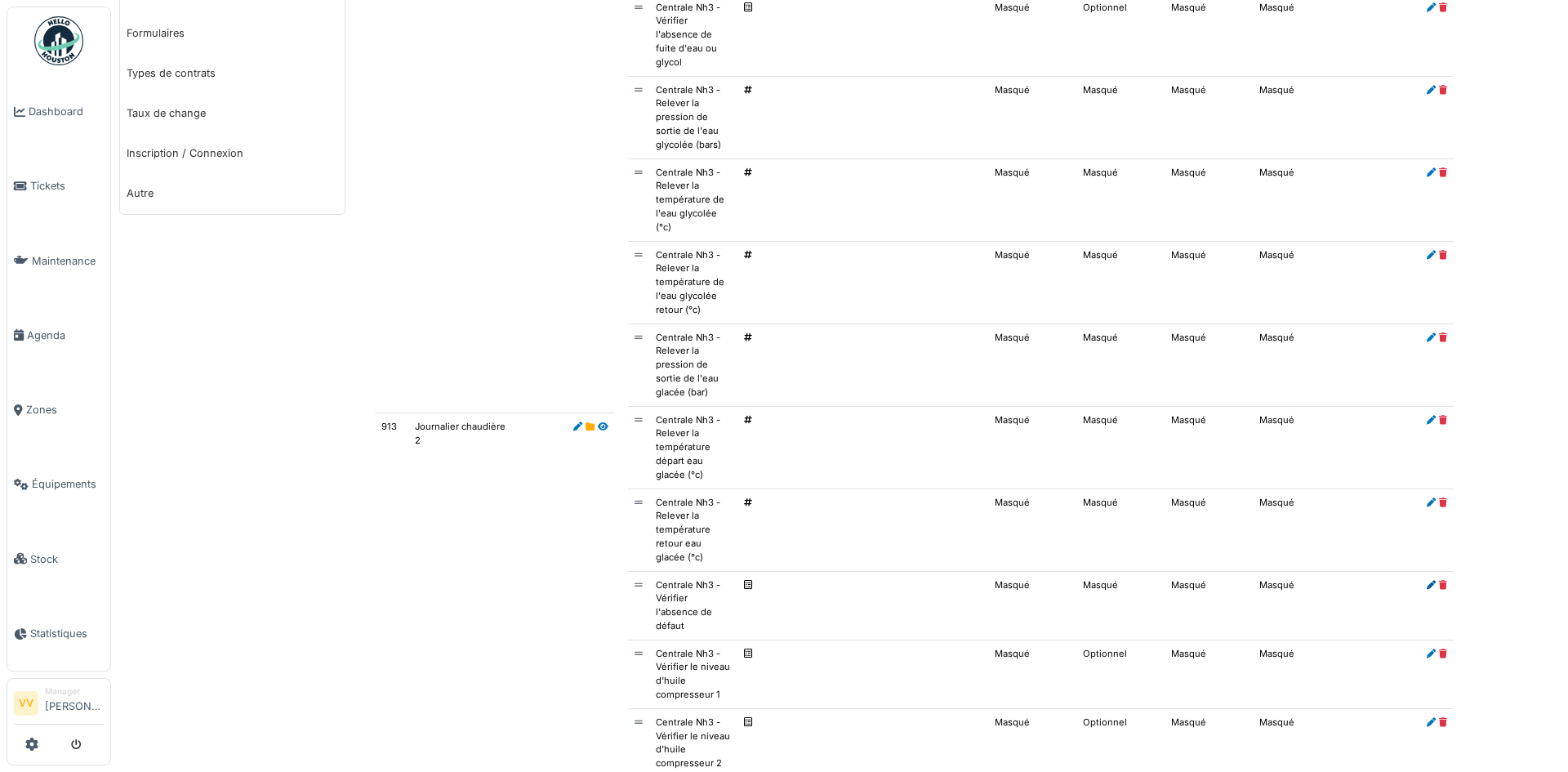
click at [1427, 585] on icon at bounding box center [1432, 586] width 9 height 9
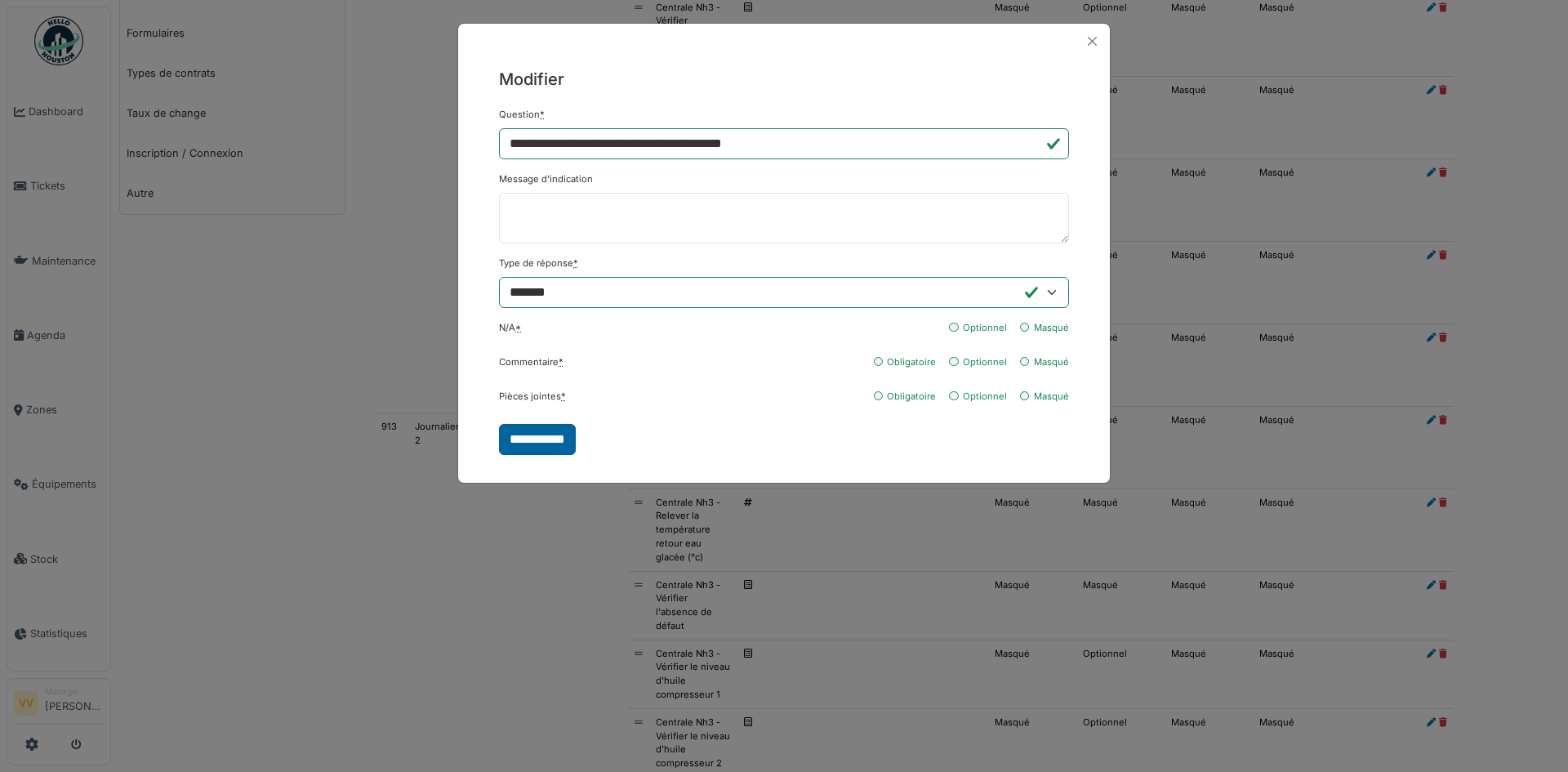
click at [543, 438] on input "**********" at bounding box center [536, 440] width 76 height 31
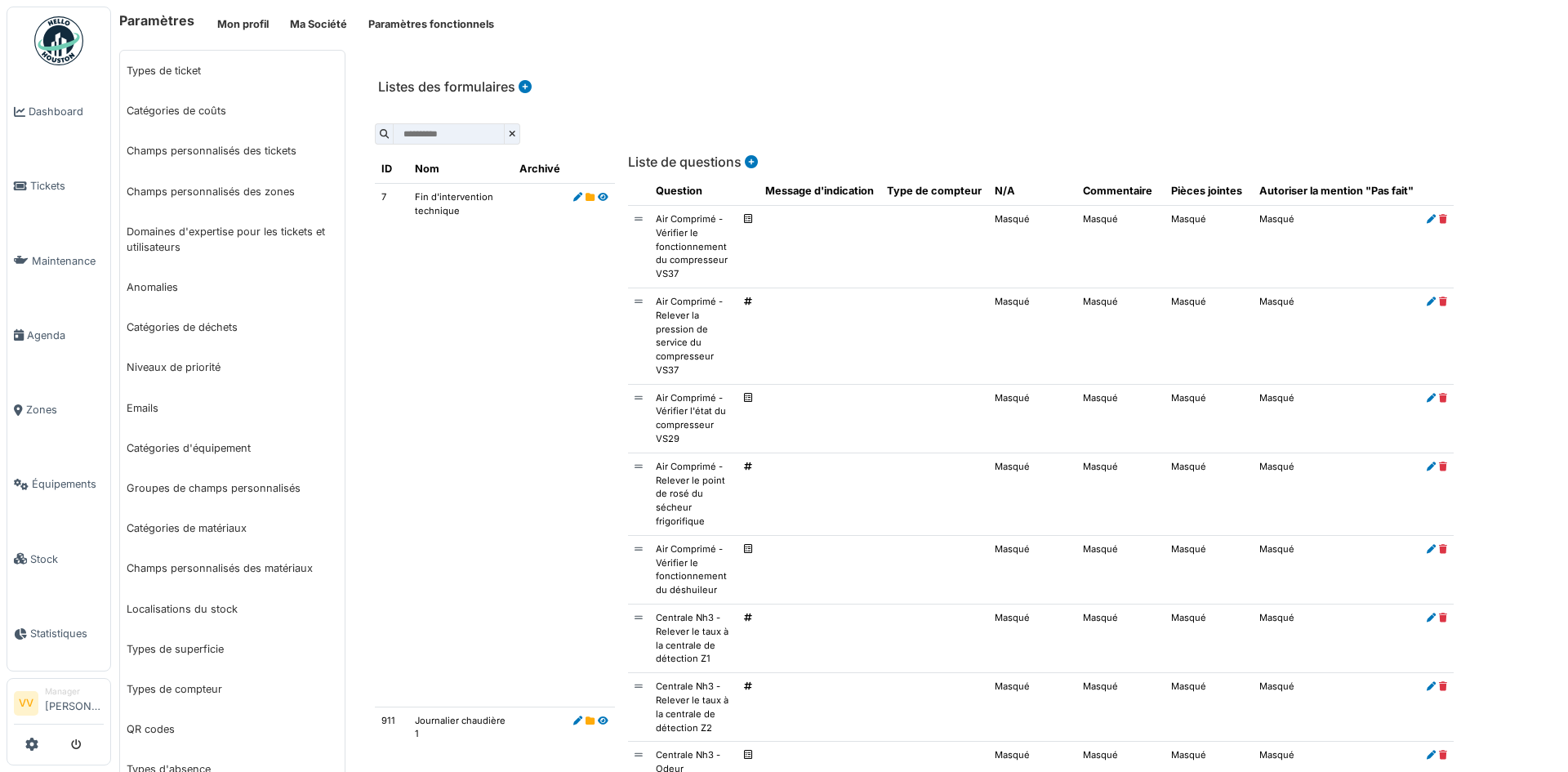
scroll to position [82, 0]
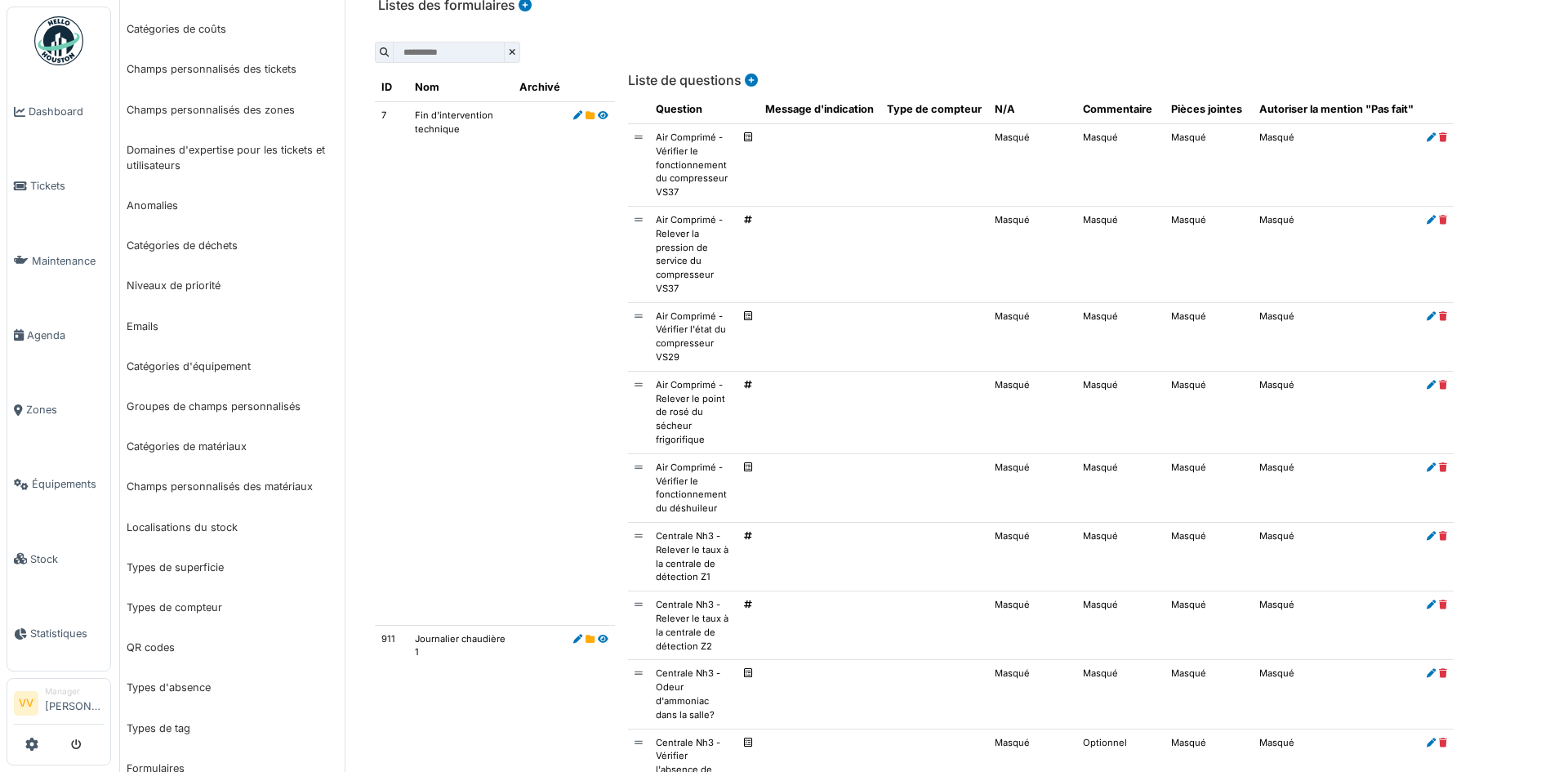
click at [747, 78] on icon at bounding box center [749, 80] width 16 height 13
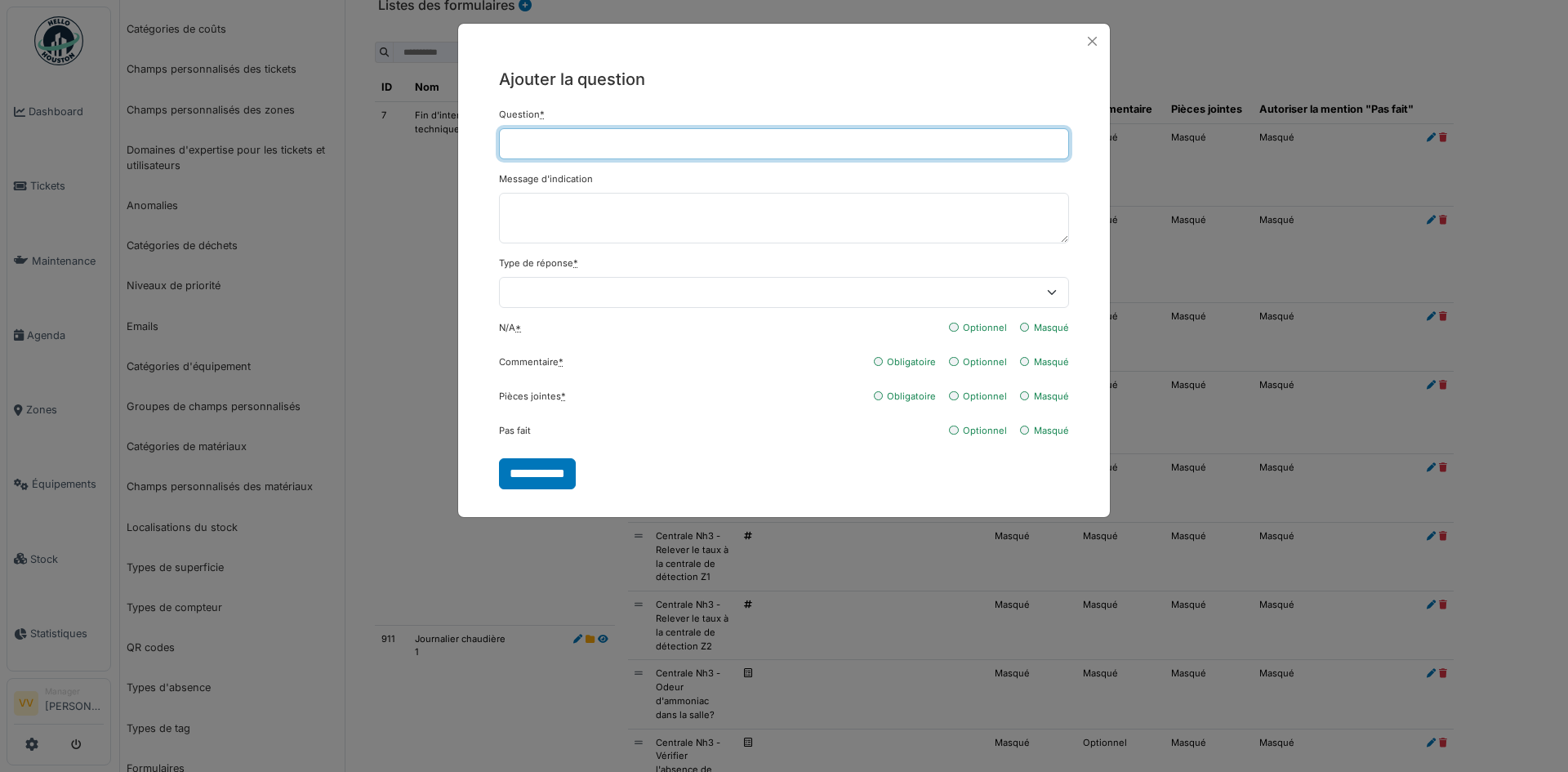
click at [717, 143] on input "Question *" at bounding box center [784, 143] width 570 height 31
type input "**********"
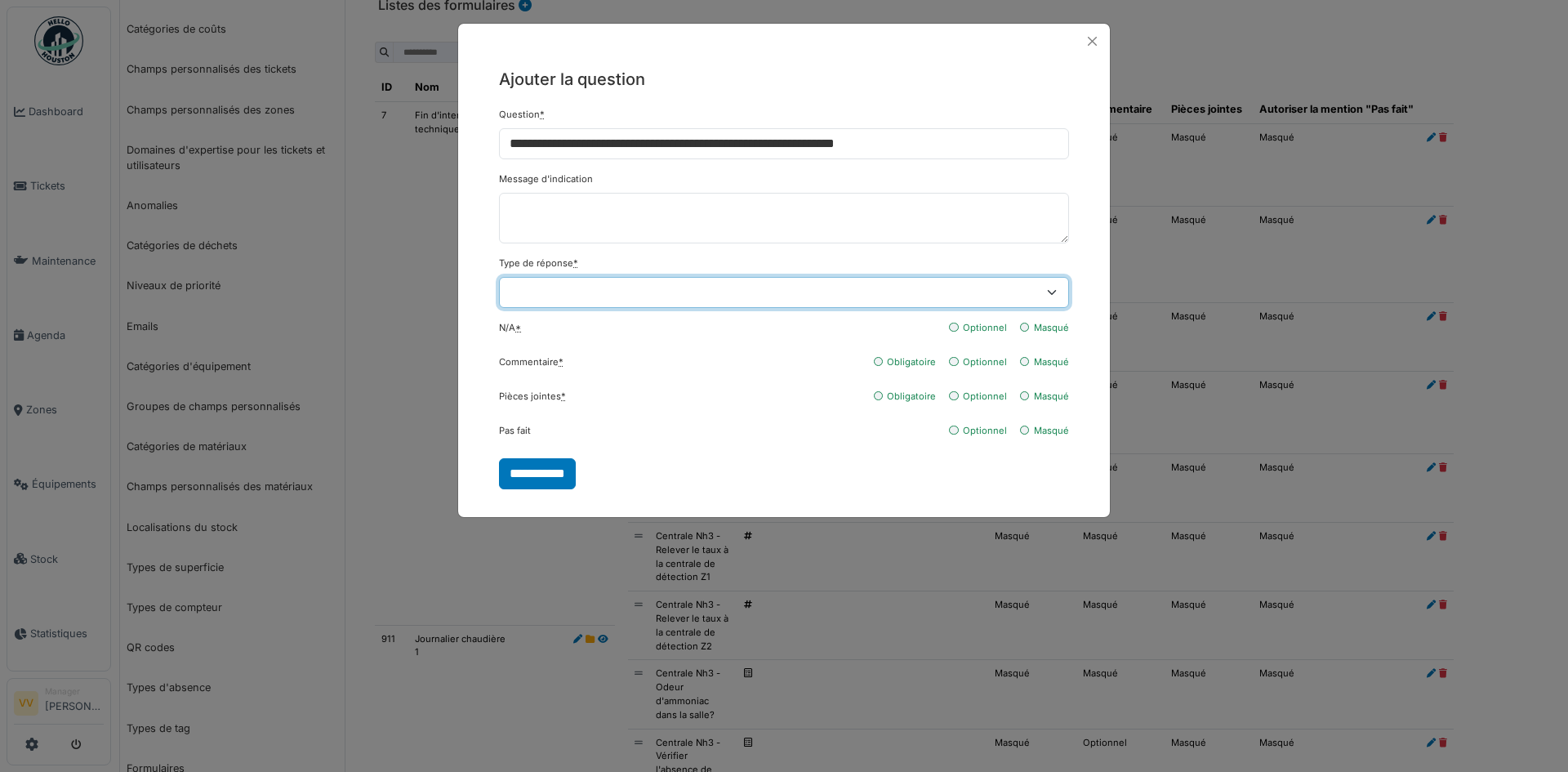
click at [800, 293] on select "**********" at bounding box center [784, 293] width 570 height 31
select select "******"
click at [499, 277] on select "**********" at bounding box center [784, 293] width 570 height 31
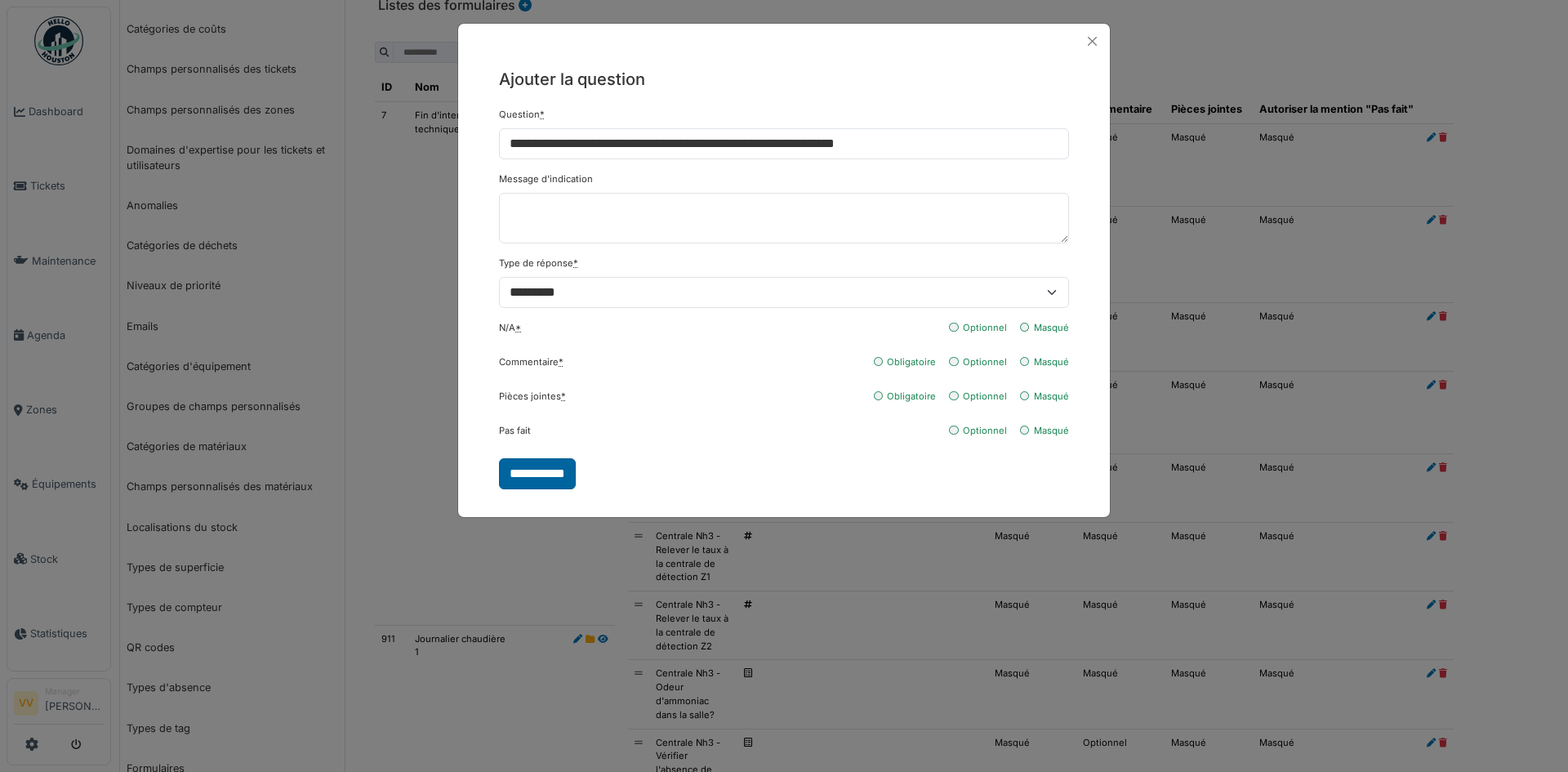
click at [519, 470] on input "**********" at bounding box center [536, 474] width 76 height 31
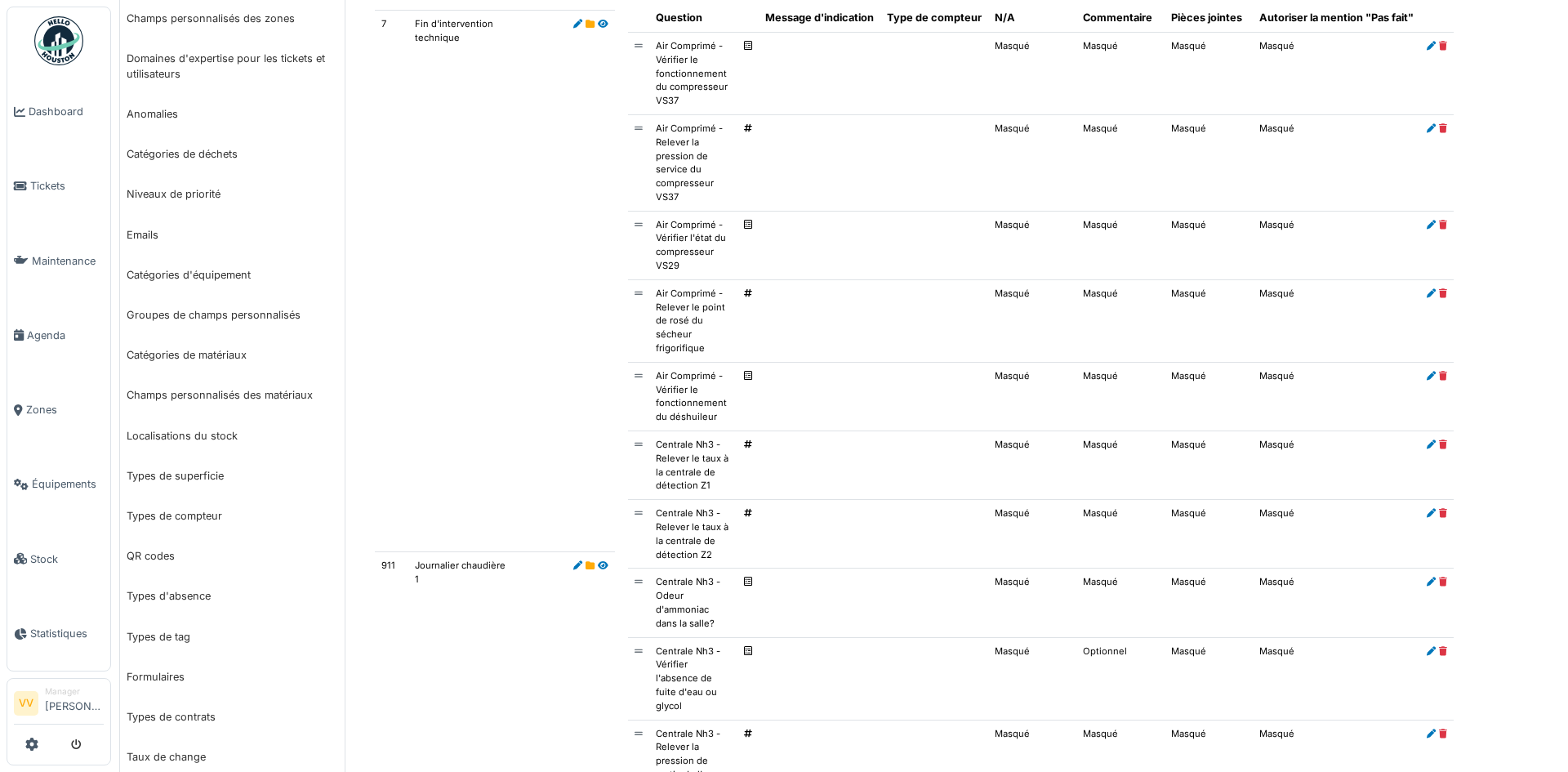
scroll to position [163, 0]
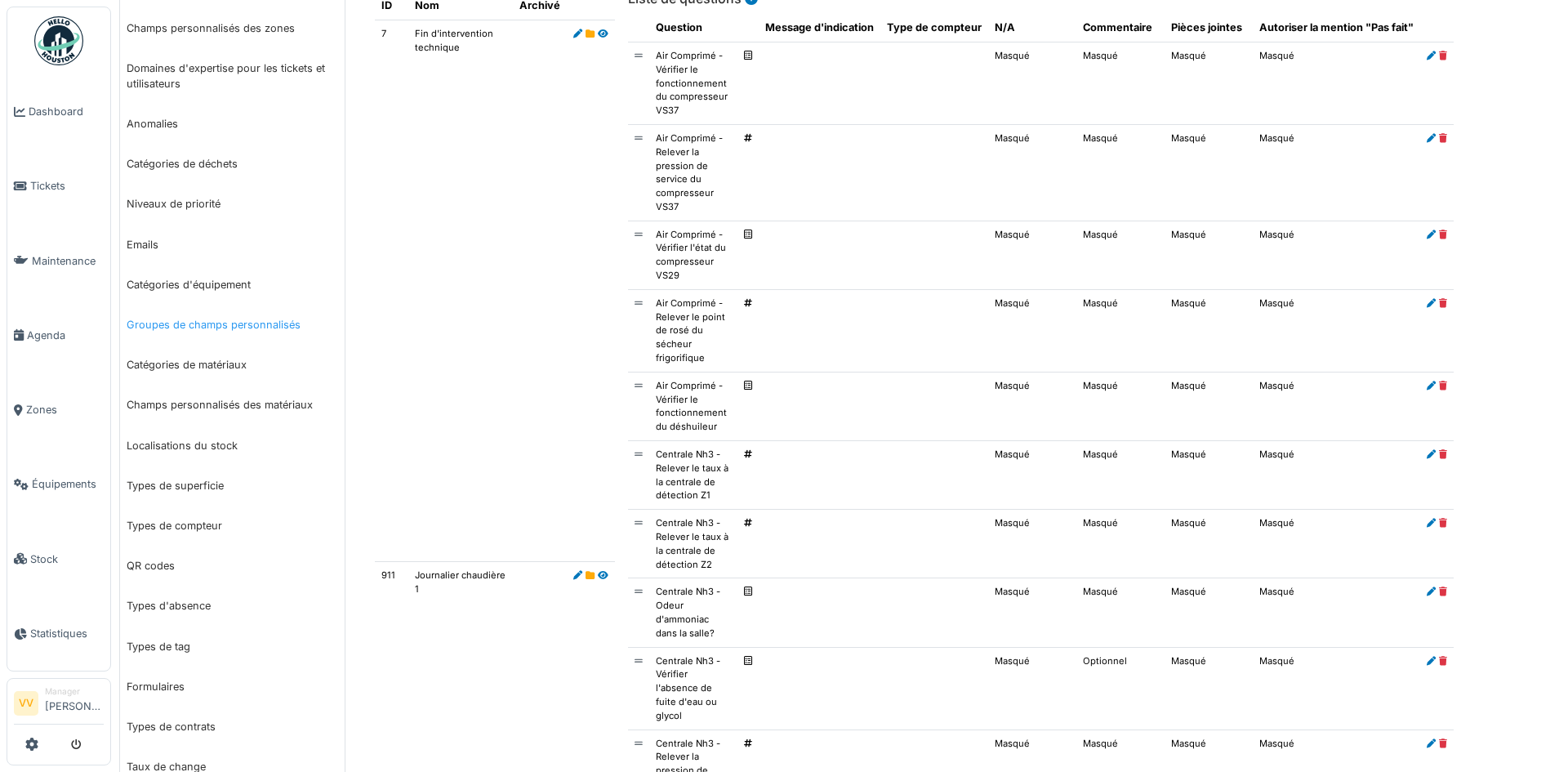
click at [263, 331] on link "Groupes de champs personnalisés" at bounding box center [233, 325] width 225 height 40
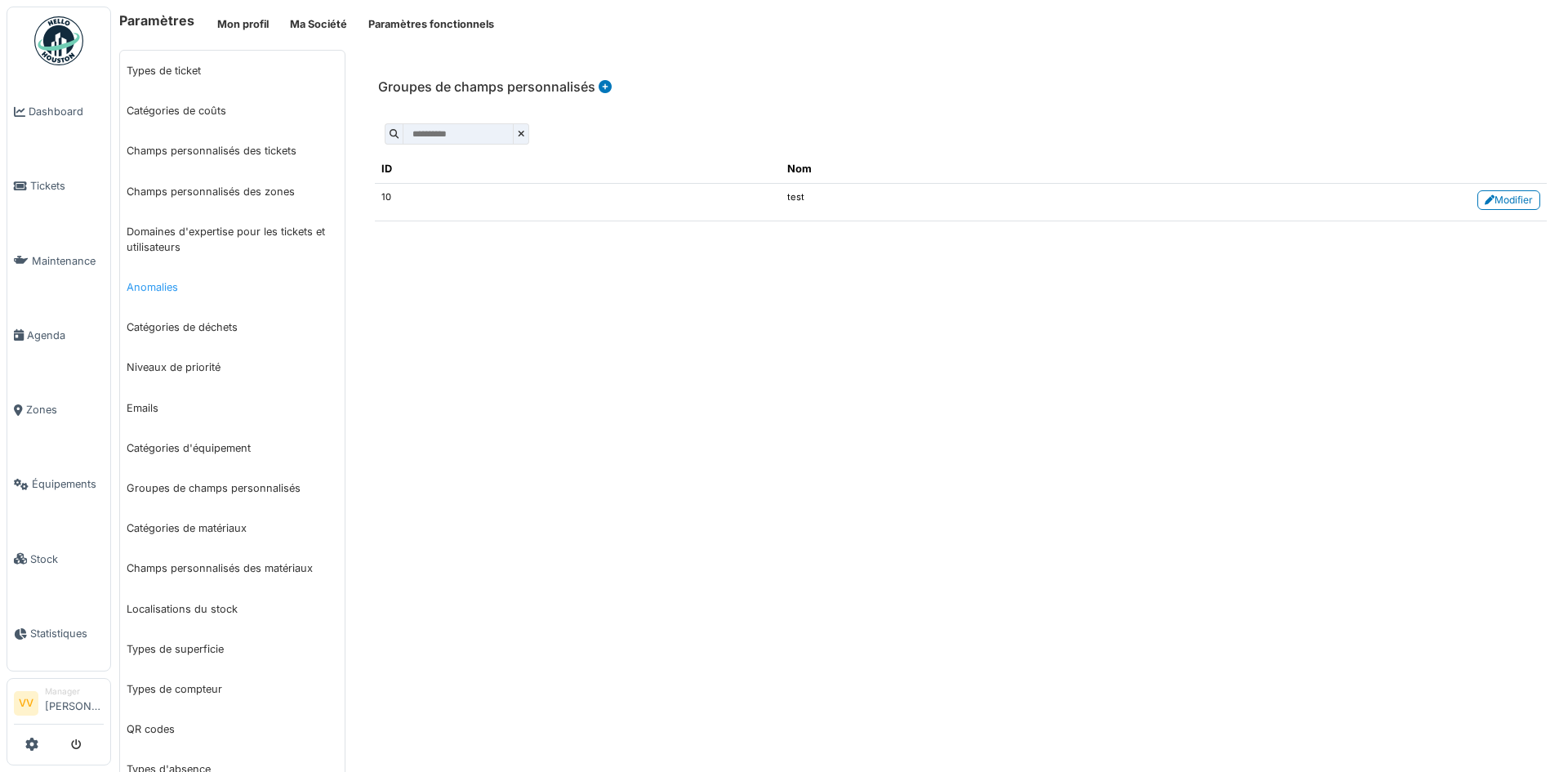
click at [182, 289] on link "Anomalies" at bounding box center [233, 287] width 225 height 40
click at [451, 84] on icon at bounding box center [453, 86] width 13 height 13
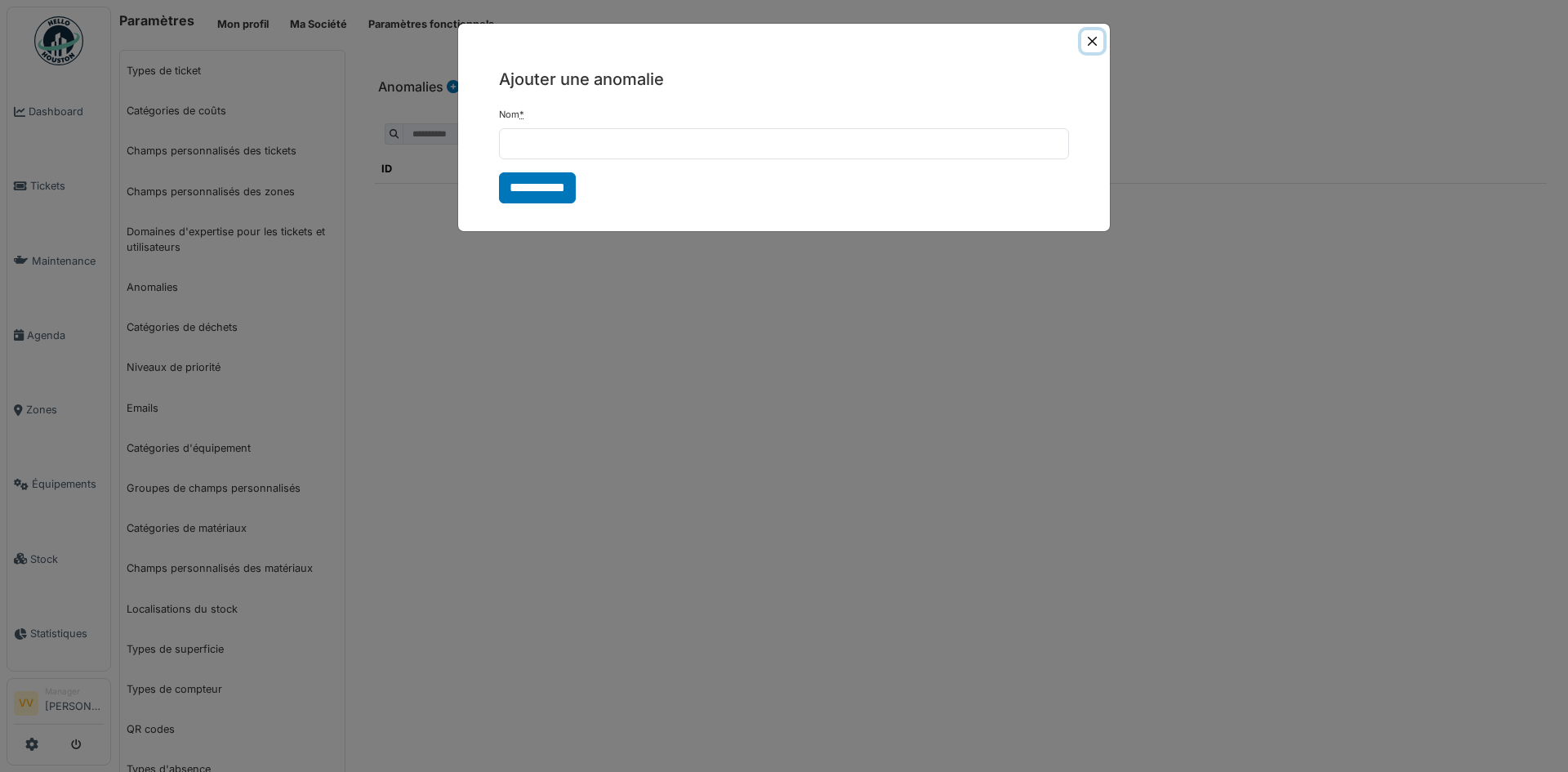
click at [1098, 42] on button "Close" at bounding box center [1093, 41] width 22 height 22
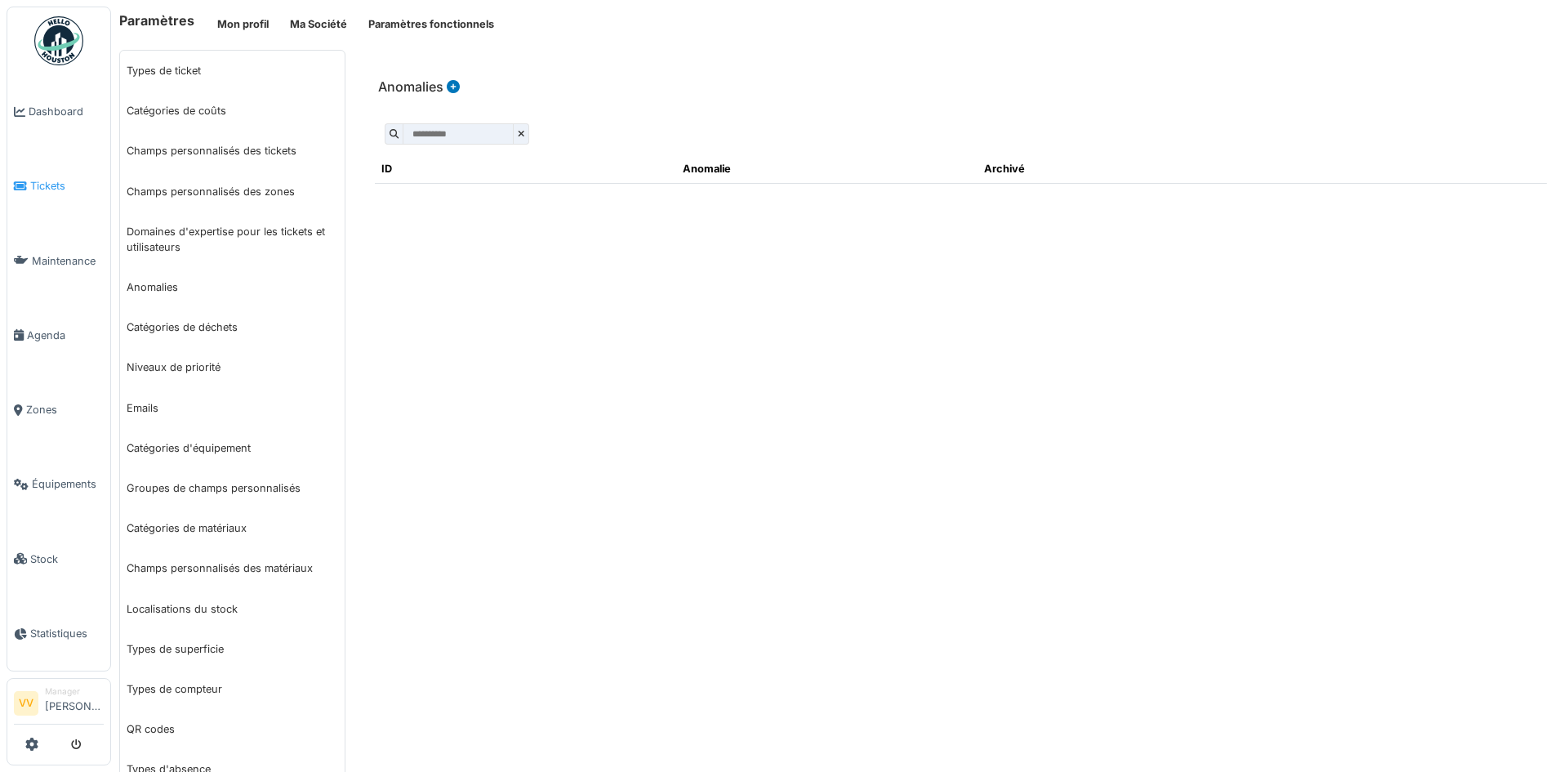
click at [57, 179] on span "Tickets" at bounding box center [67, 185] width 74 height 15
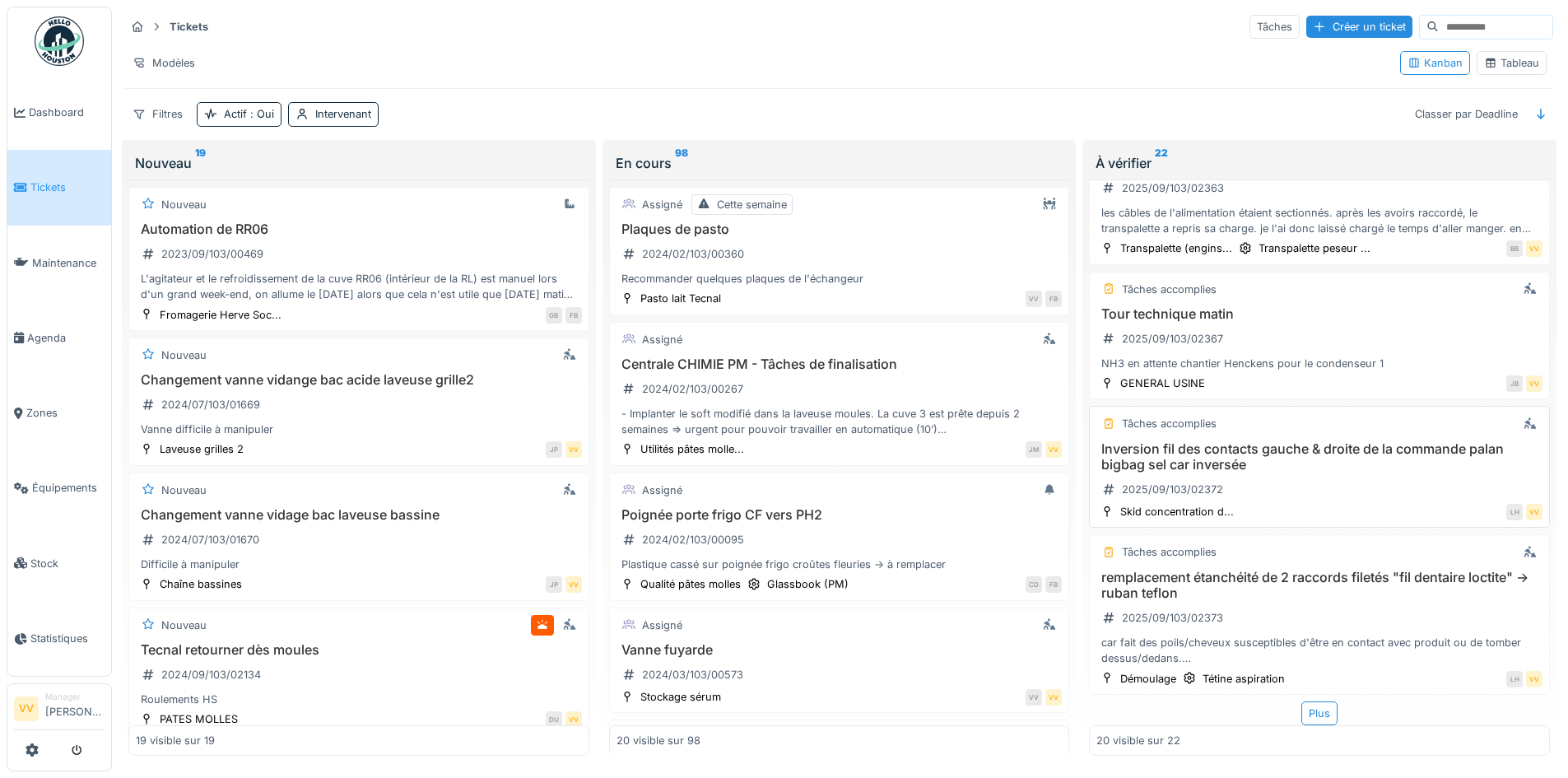
scroll to position [10, 0]
click at [1316, 441] on h3 "Inversion fil des contacts gauche & droite de la commande palan bigbag sel car …" at bounding box center [1320, 457] width 446 height 31
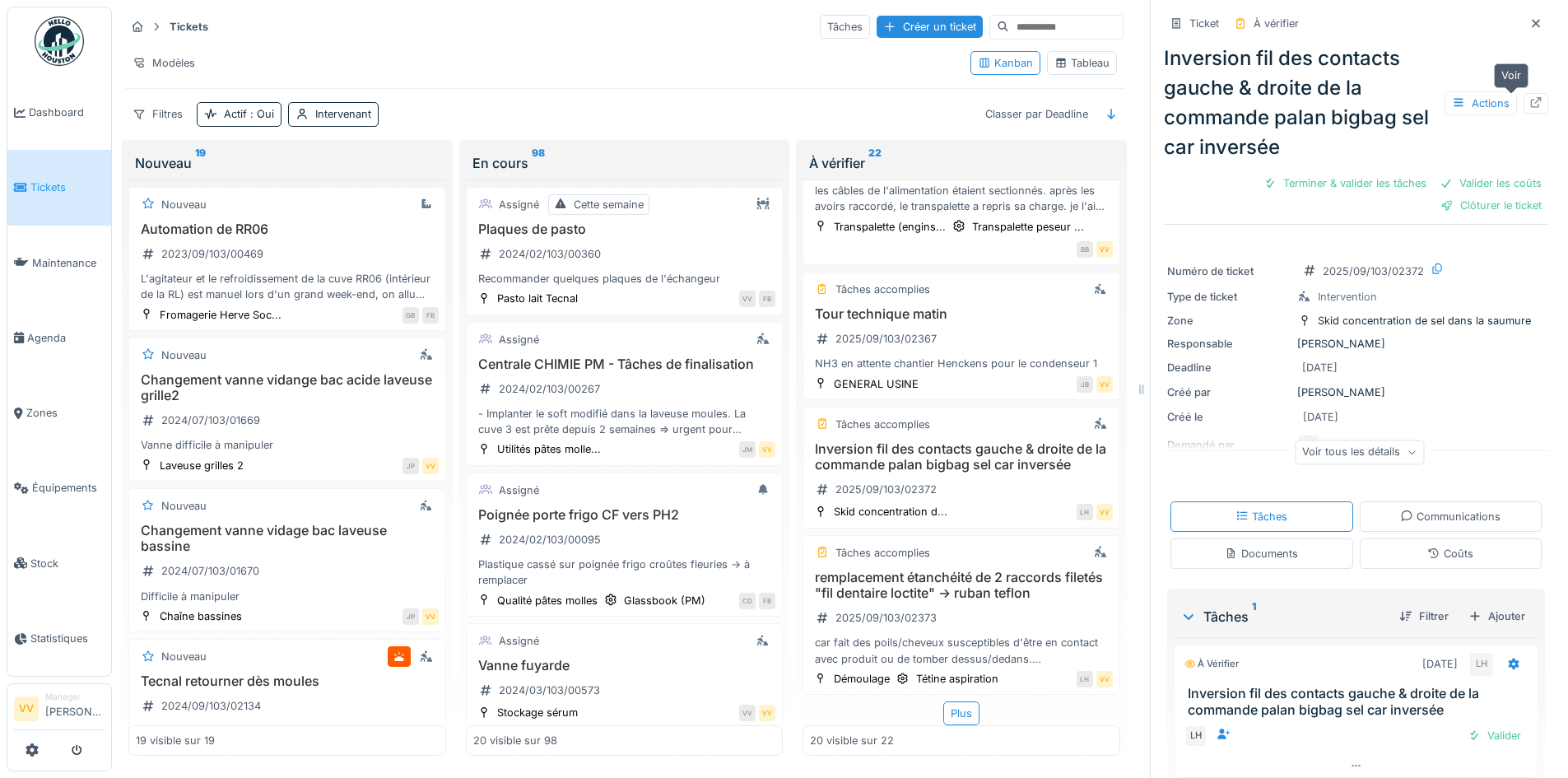
click at [1531, 97] on icon at bounding box center [1536, 102] width 10 height 10
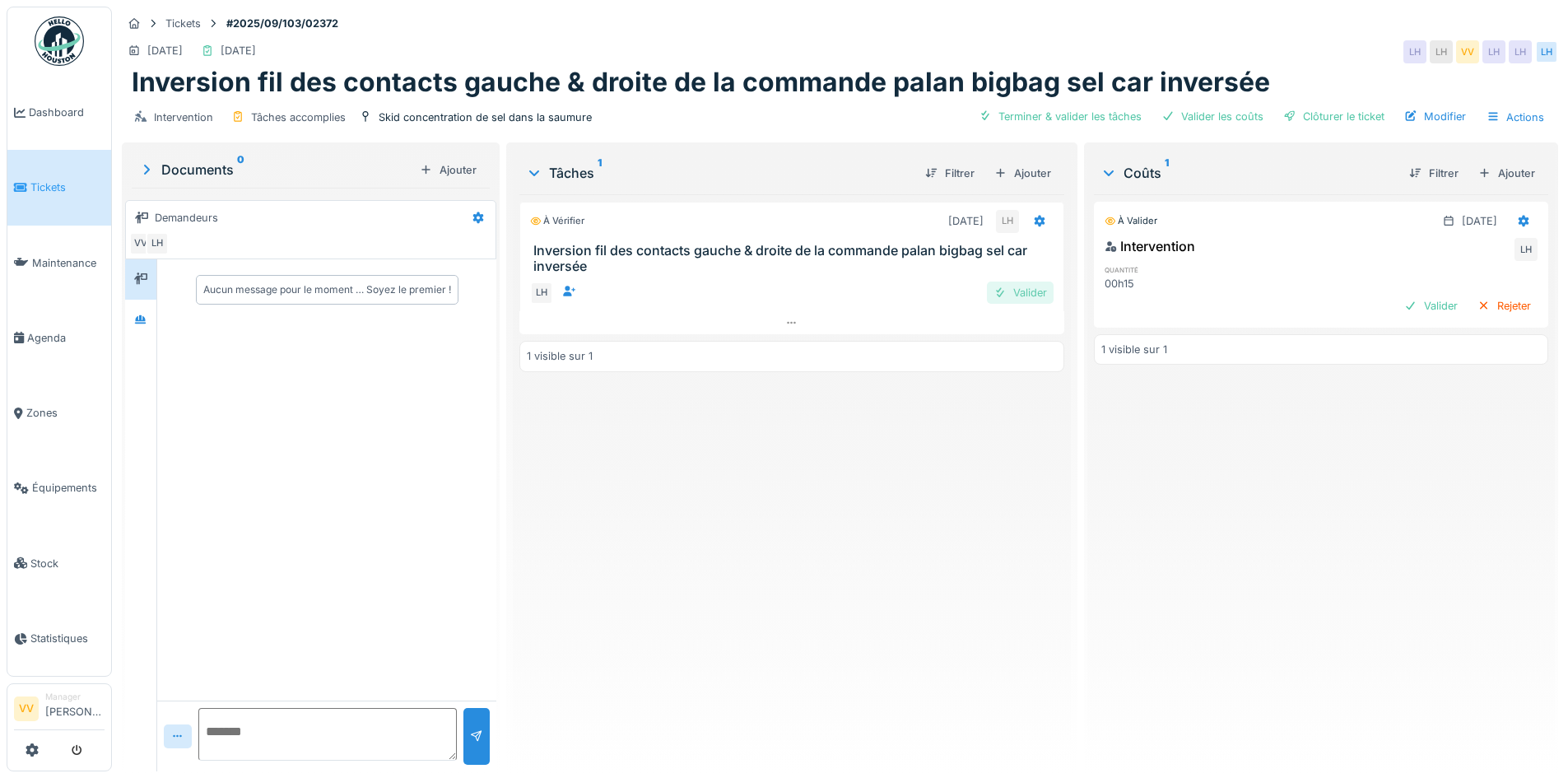
click at [998, 289] on div "Valider" at bounding box center [1020, 293] width 67 height 23
click at [1399, 305] on div "Valider" at bounding box center [1430, 306] width 67 height 23
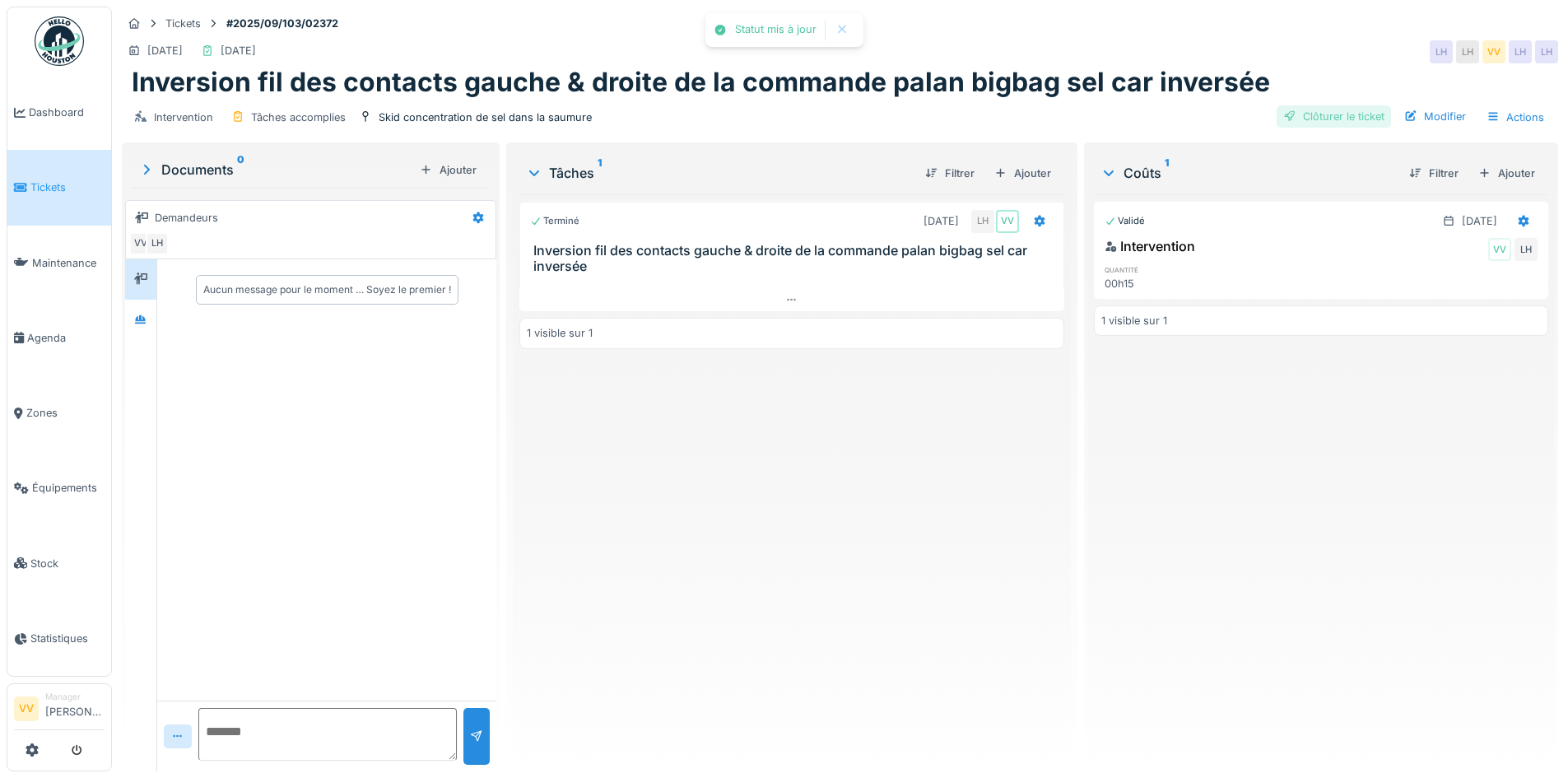
click at [1328, 111] on div "Clôturer le ticket" at bounding box center [1334, 117] width 114 height 23
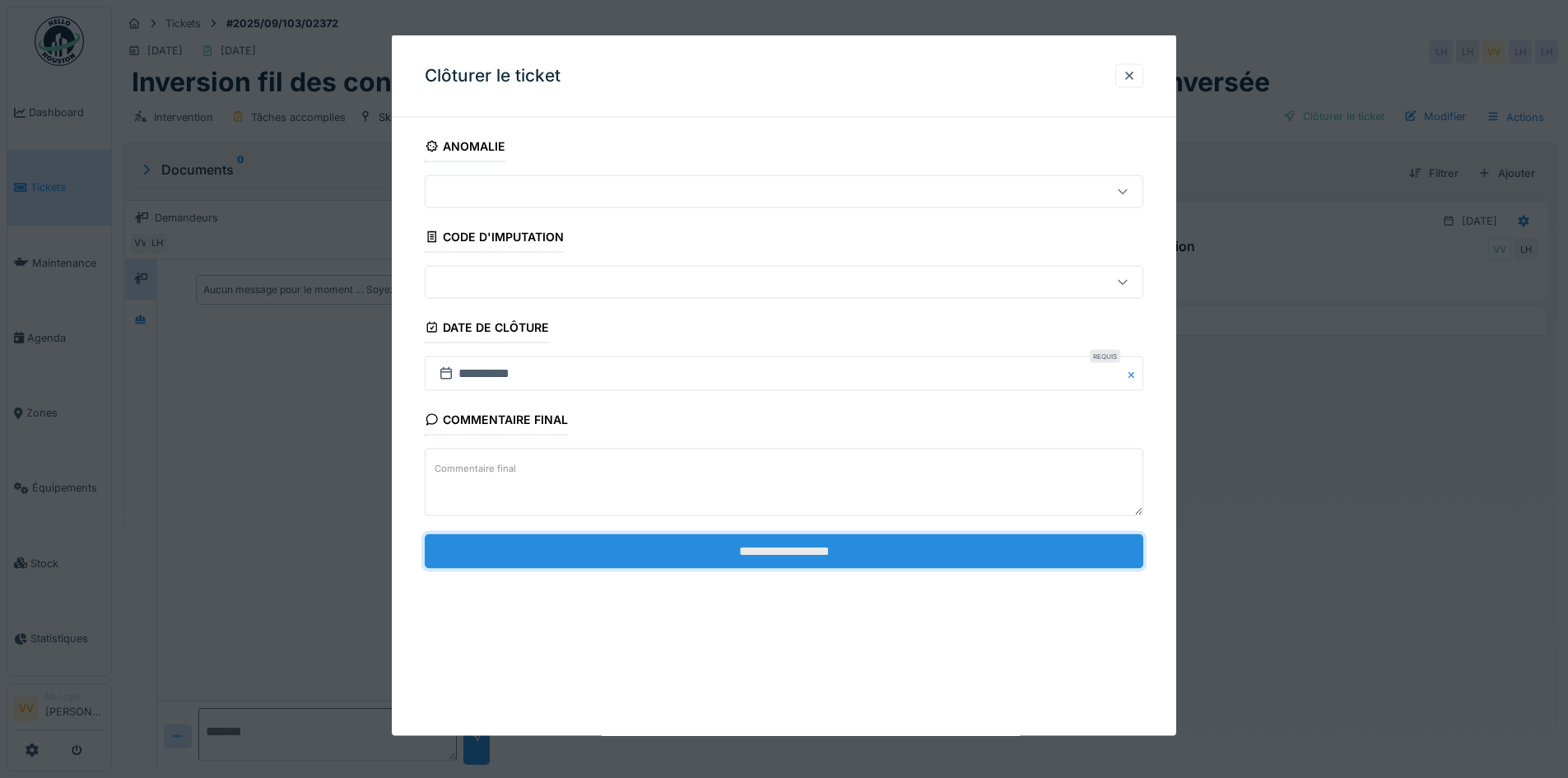
click at [851, 547] on input "**********" at bounding box center [784, 551] width 719 height 35
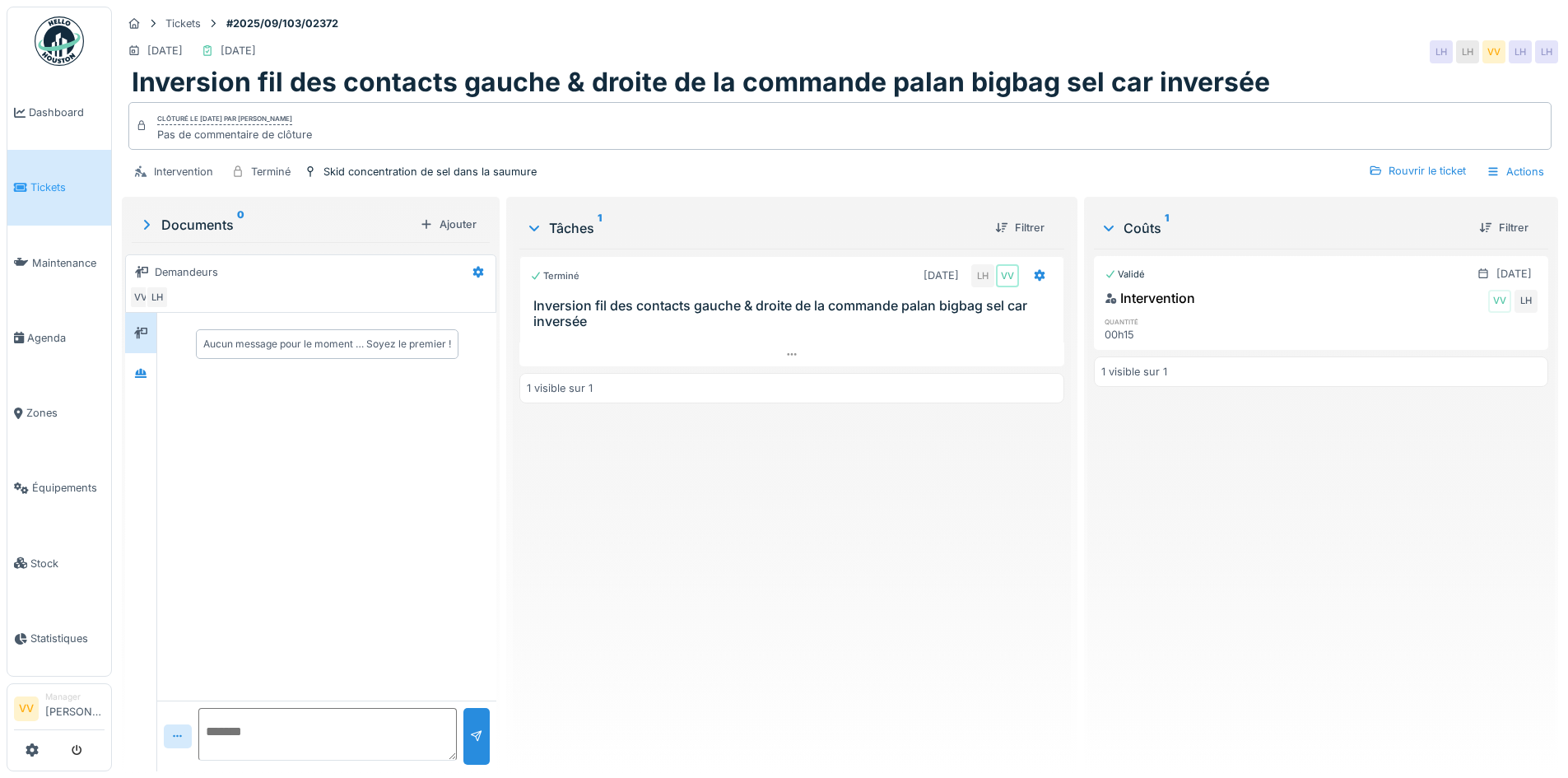
click at [35, 198] on link "Tickets" at bounding box center [60, 187] width 104 height 75
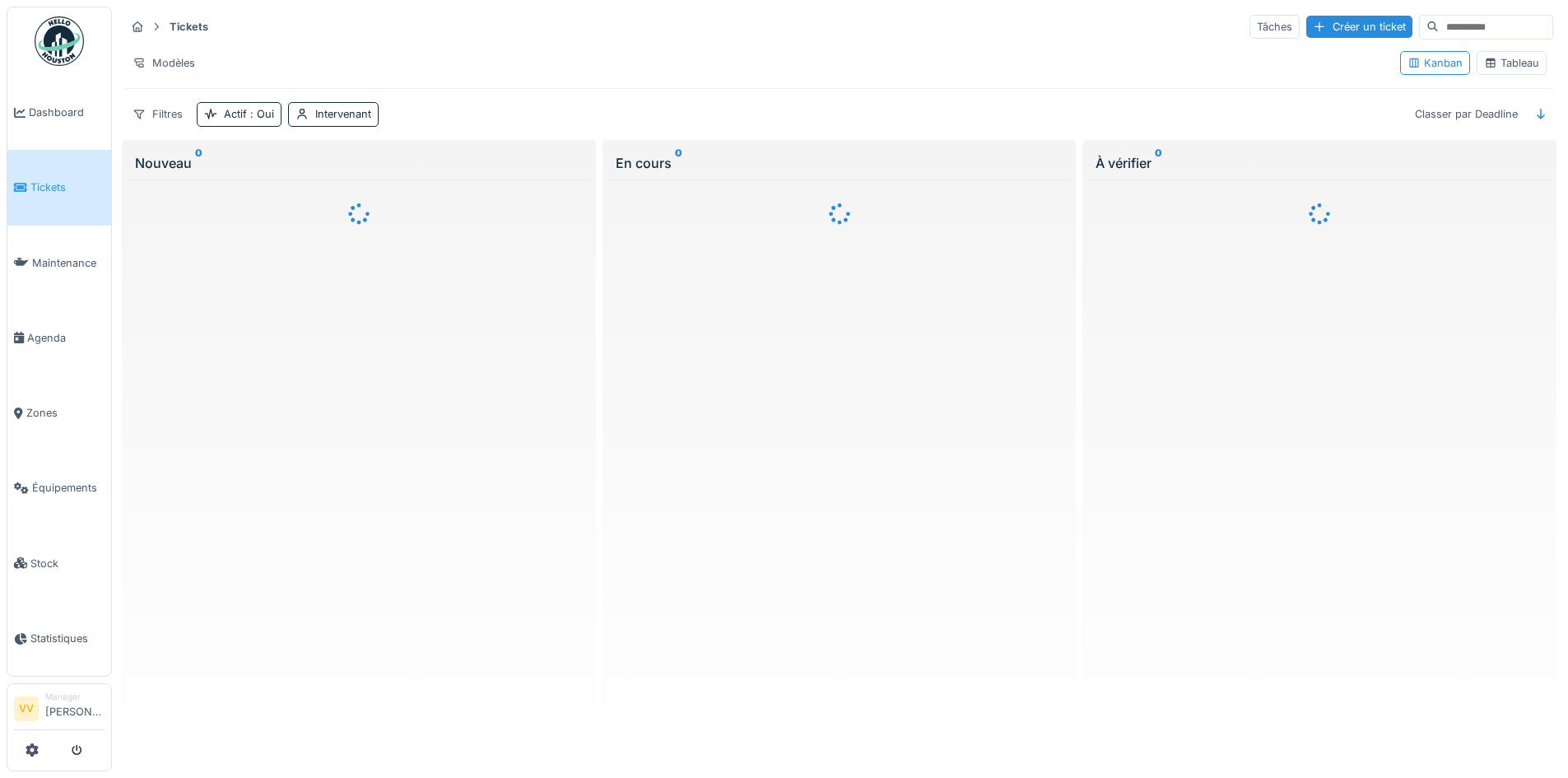
click at [48, 110] on span "Dashboard" at bounding box center [67, 113] width 76 height 16
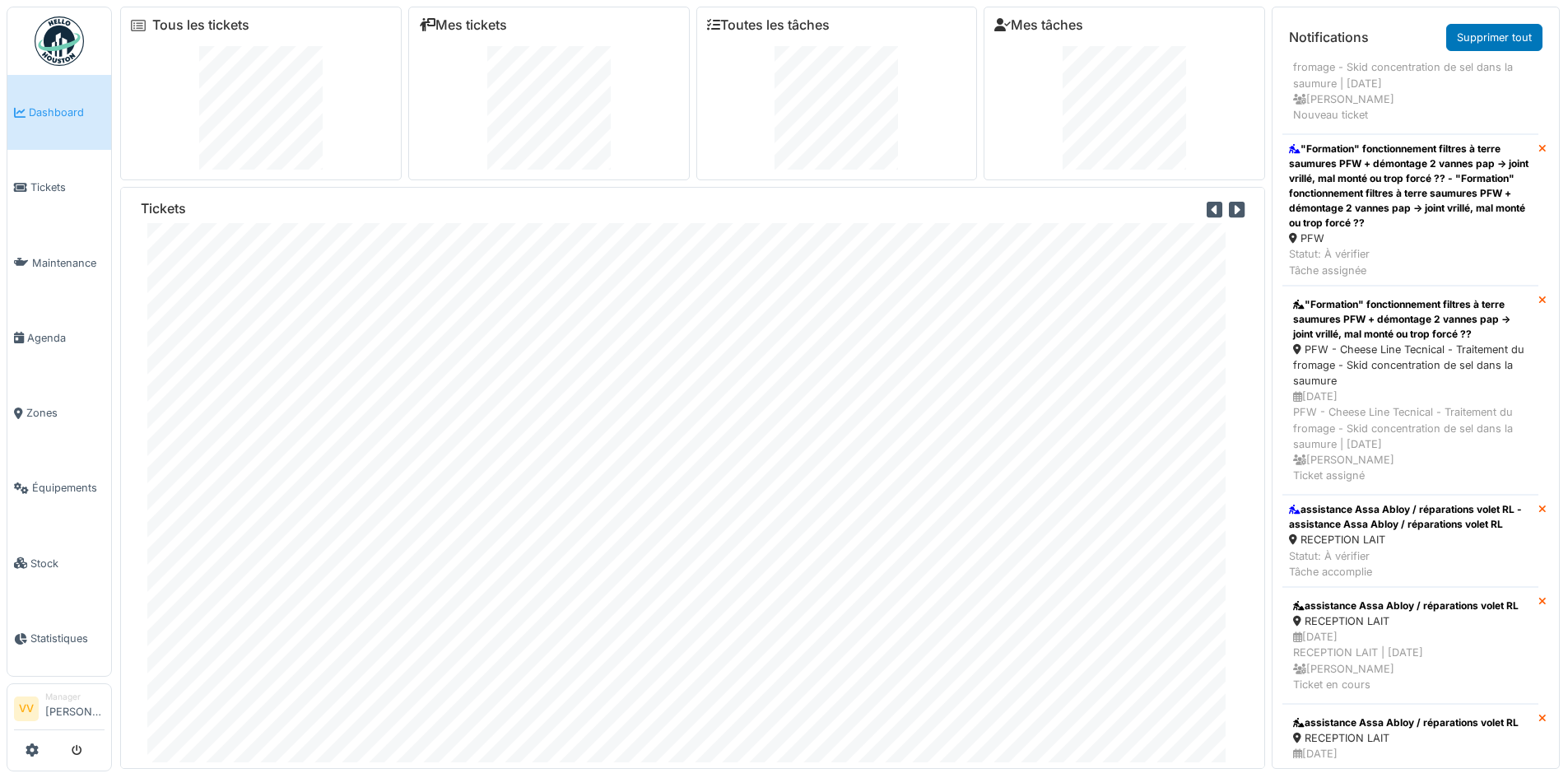
scroll to position [576, 0]
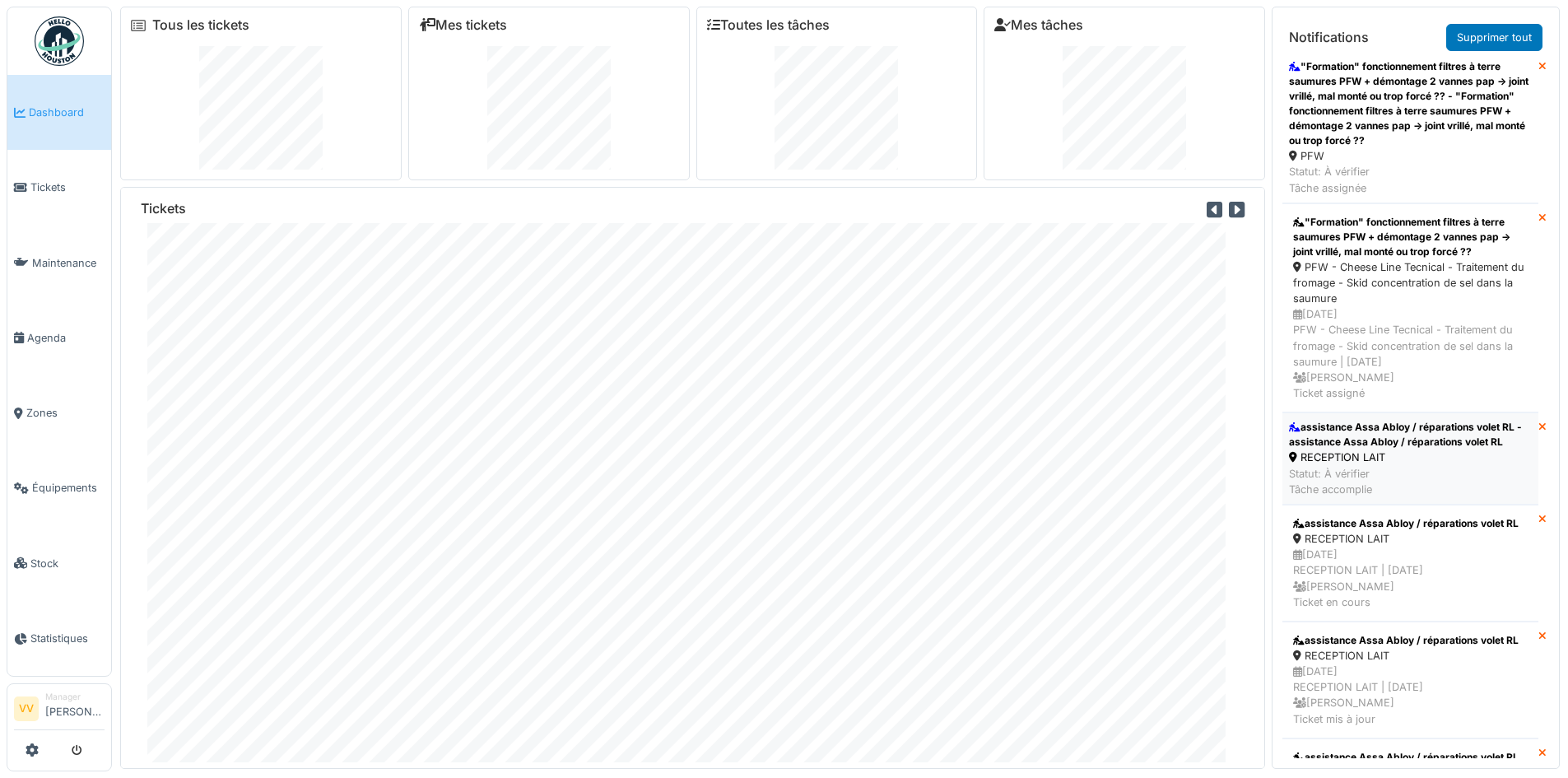
click at [1379, 441] on div "assistance Assa Abloy / réparations volet RL - assistance Assa Abloy / réparati…" at bounding box center [1410, 434] width 243 height 29
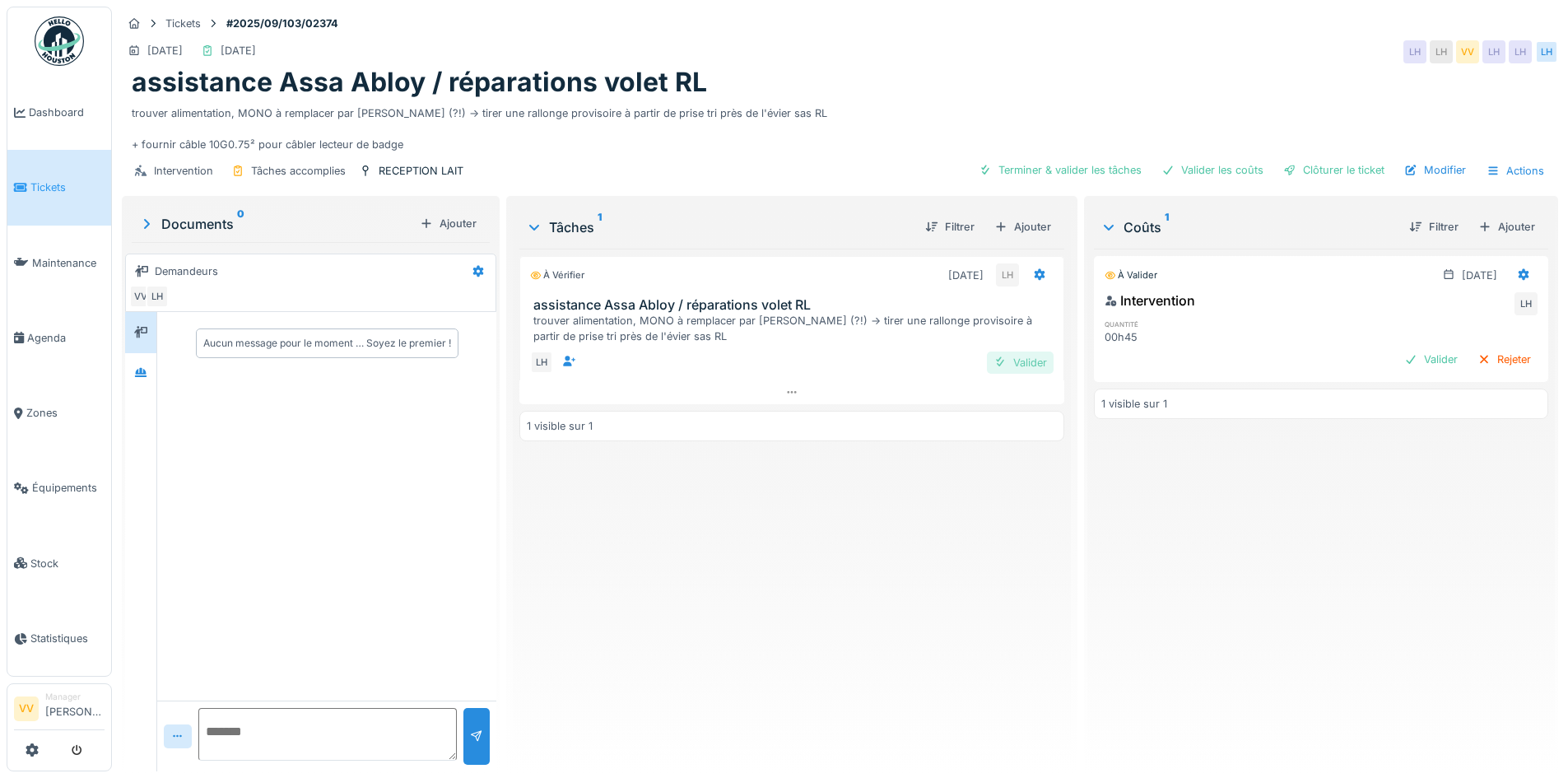
click at [994, 358] on div at bounding box center [1000, 363] width 13 height 16
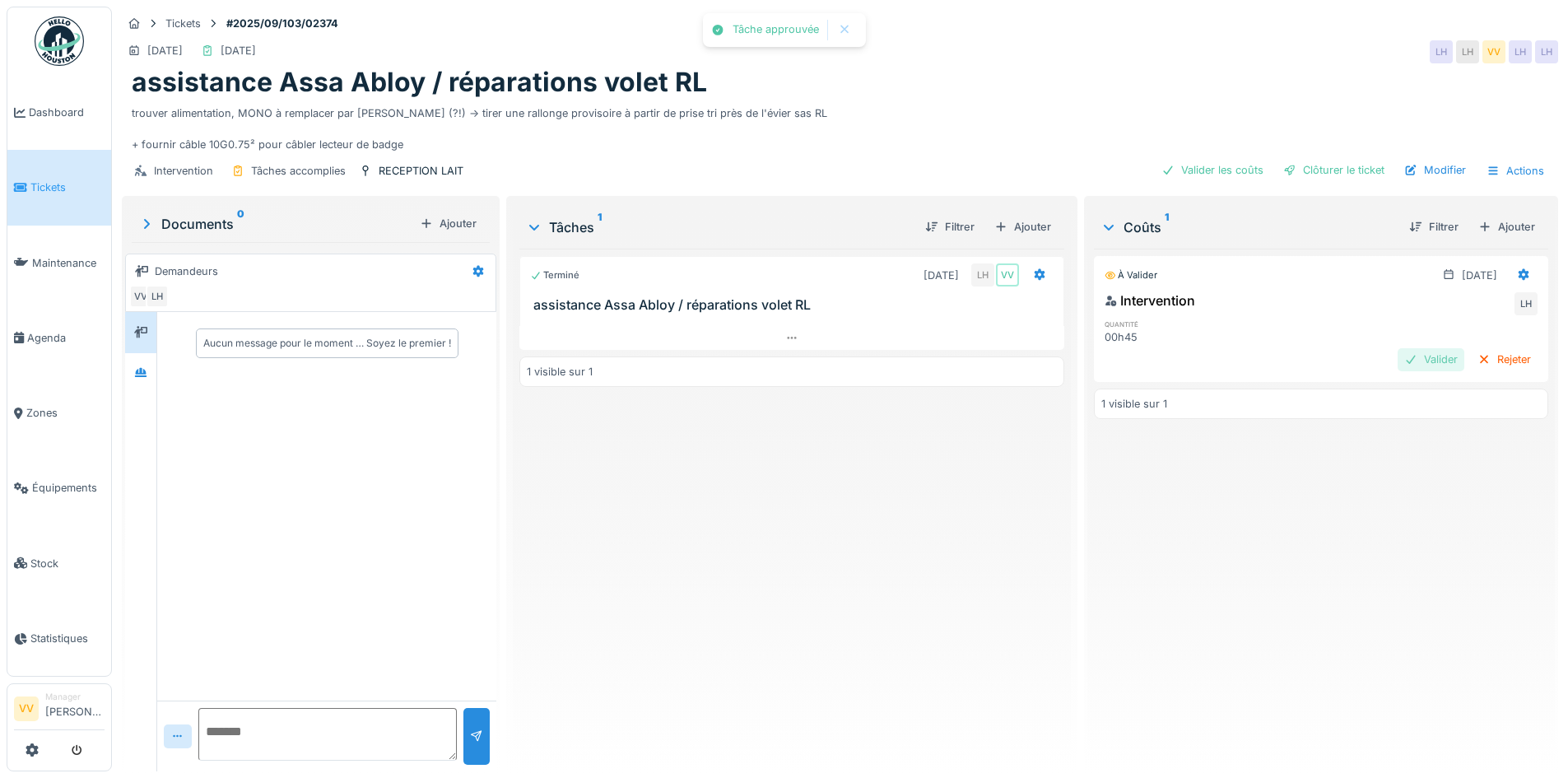
click at [1398, 357] on div "Valider" at bounding box center [1430, 360] width 67 height 23
click at [1316, 169] on div "Clôturer le ticket" at bounding box center [1334, 170] width 114 height 23
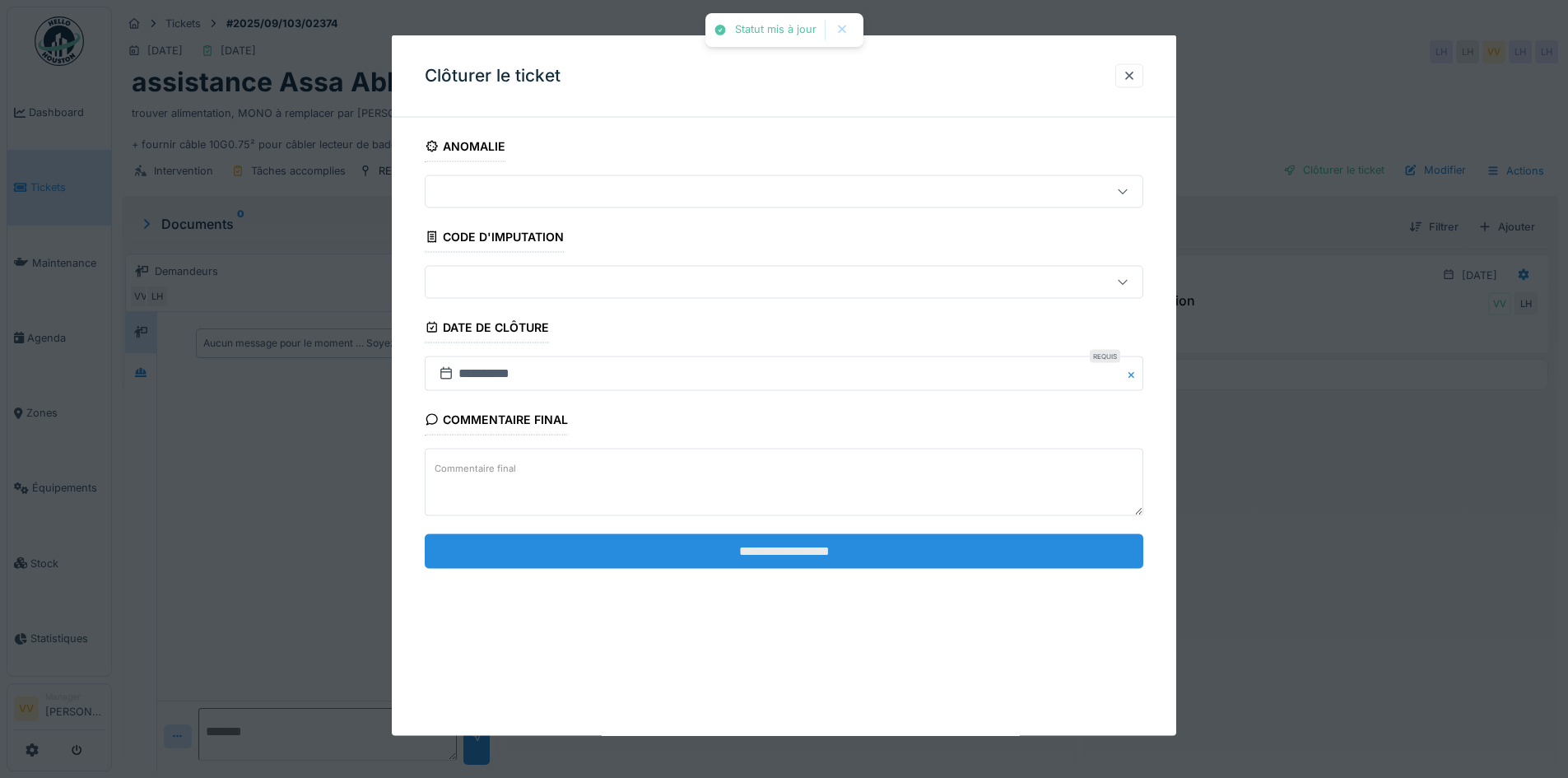
click at [861, 537] on input "**********" at bounding box center [784, 551] width 719 height 35
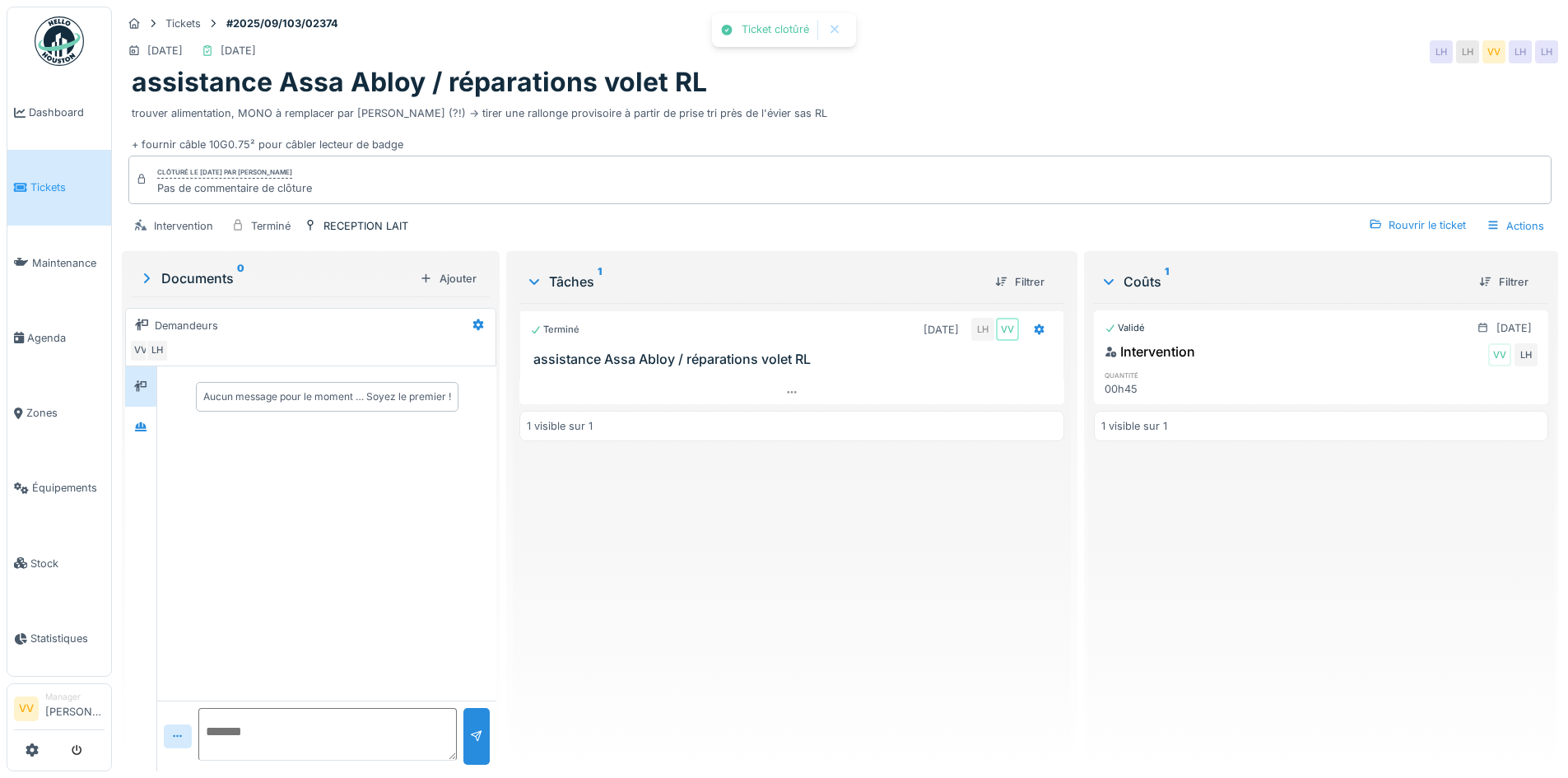
click at [861, 537] on div "Terminé 04/09/2025 LH VV assistance Assa Abloy / réparations volet RL 1 visible…" at bounding box center [791, 530] width 544 height 455
click at [46, 186] on span "Tickets" at bounding box center [67, 187] width 74 height 16
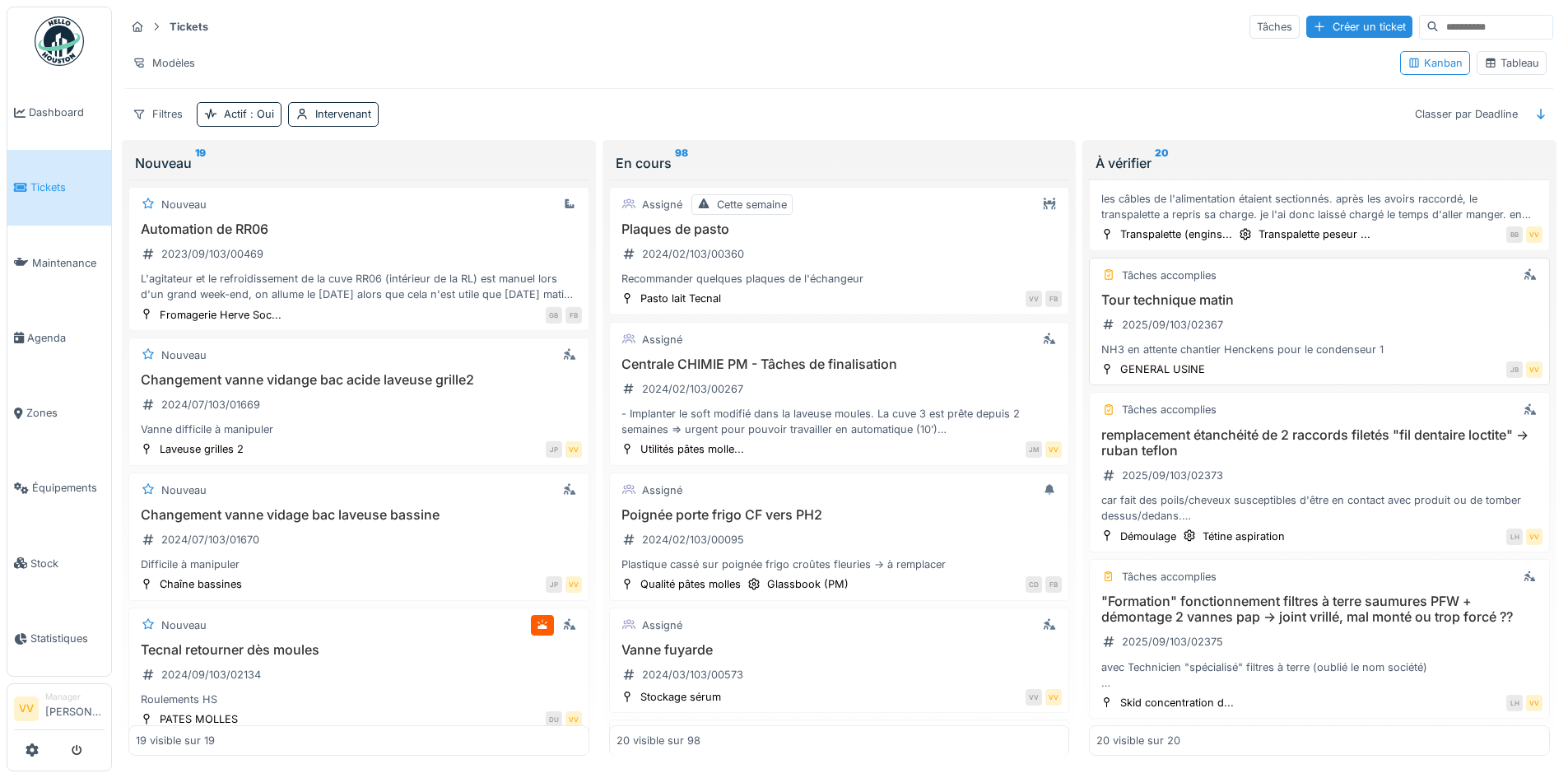
scroll to position [10, 0]
click at [1322, 606] on h3 ""Formation" fonctionnement filtres à terre saumures PFW + démontage 2 vannes pa…" at bounding box center [1320, 609] width 446 height 31
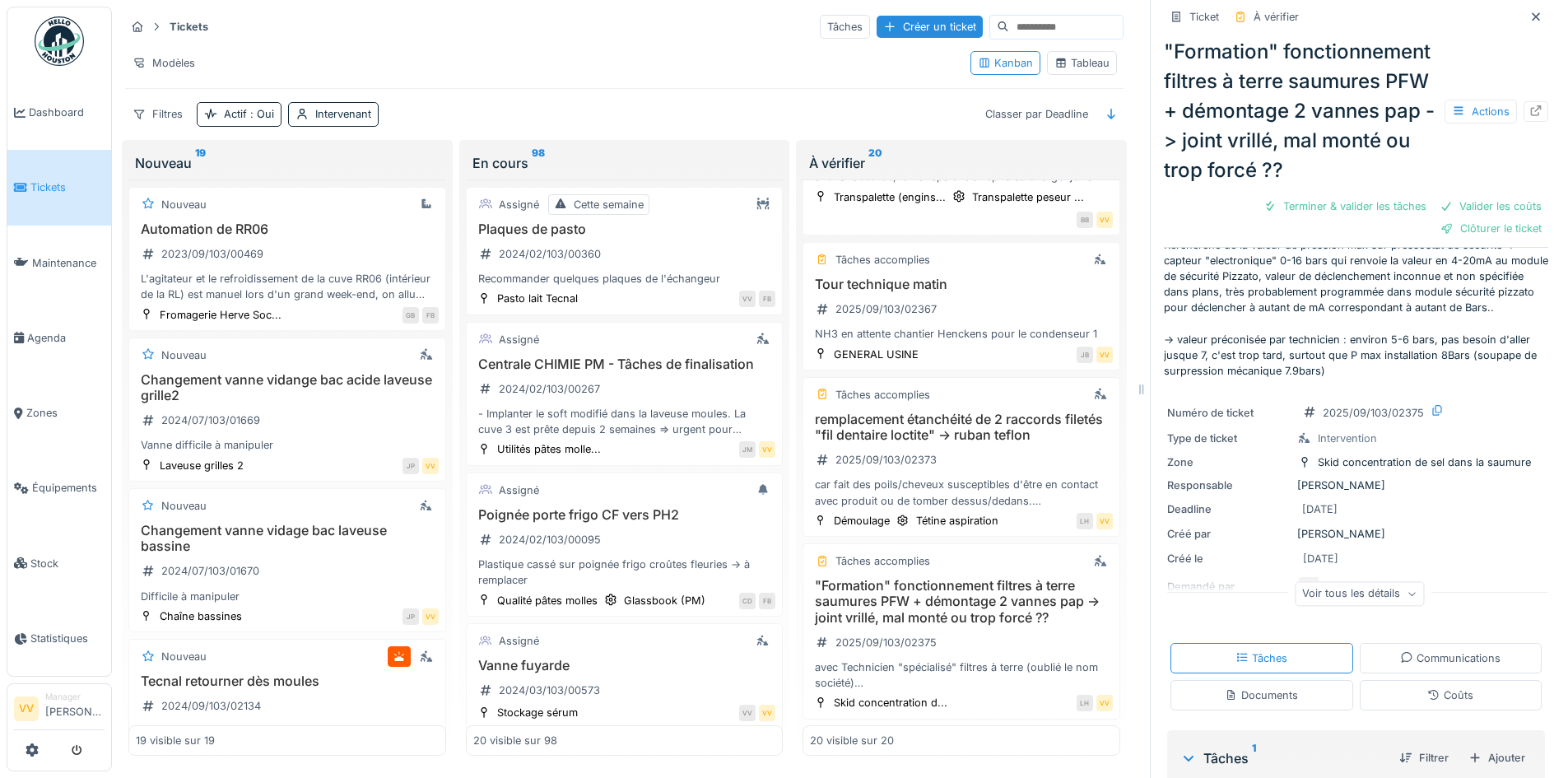
scroll to position [82, 0]
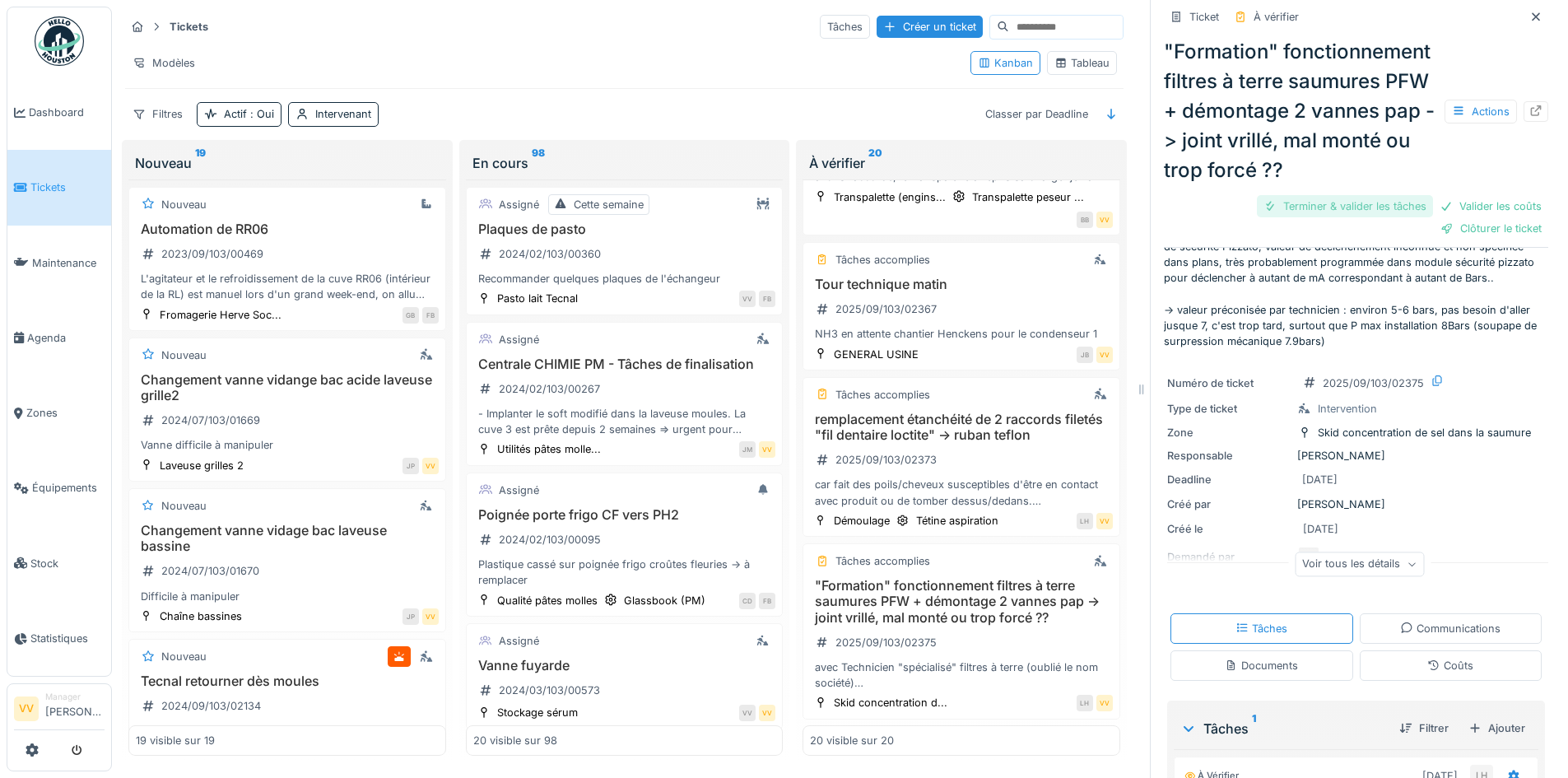
click at [1309, 217] on div "Terminer & valider les tâches" at bounding box center [1345, 207] width 176 height 23
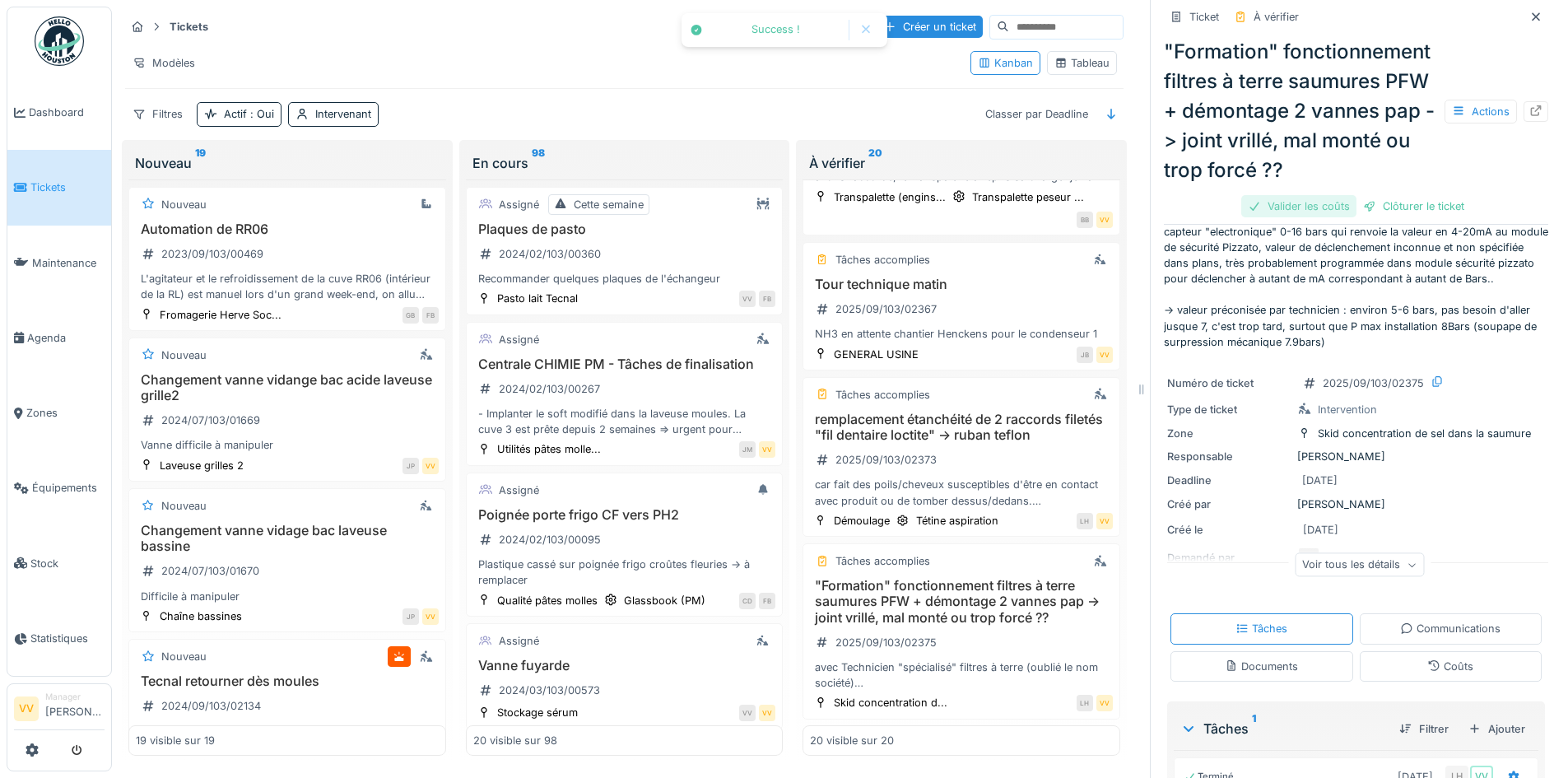
click at [1266, 217] on div "Valider les coûts" at bounding box center [1298, 207] width 115 height 23
click at [1348, 217] on div "Clôturer le ticket" at bounding box center [1356, 207] width 114 height 23
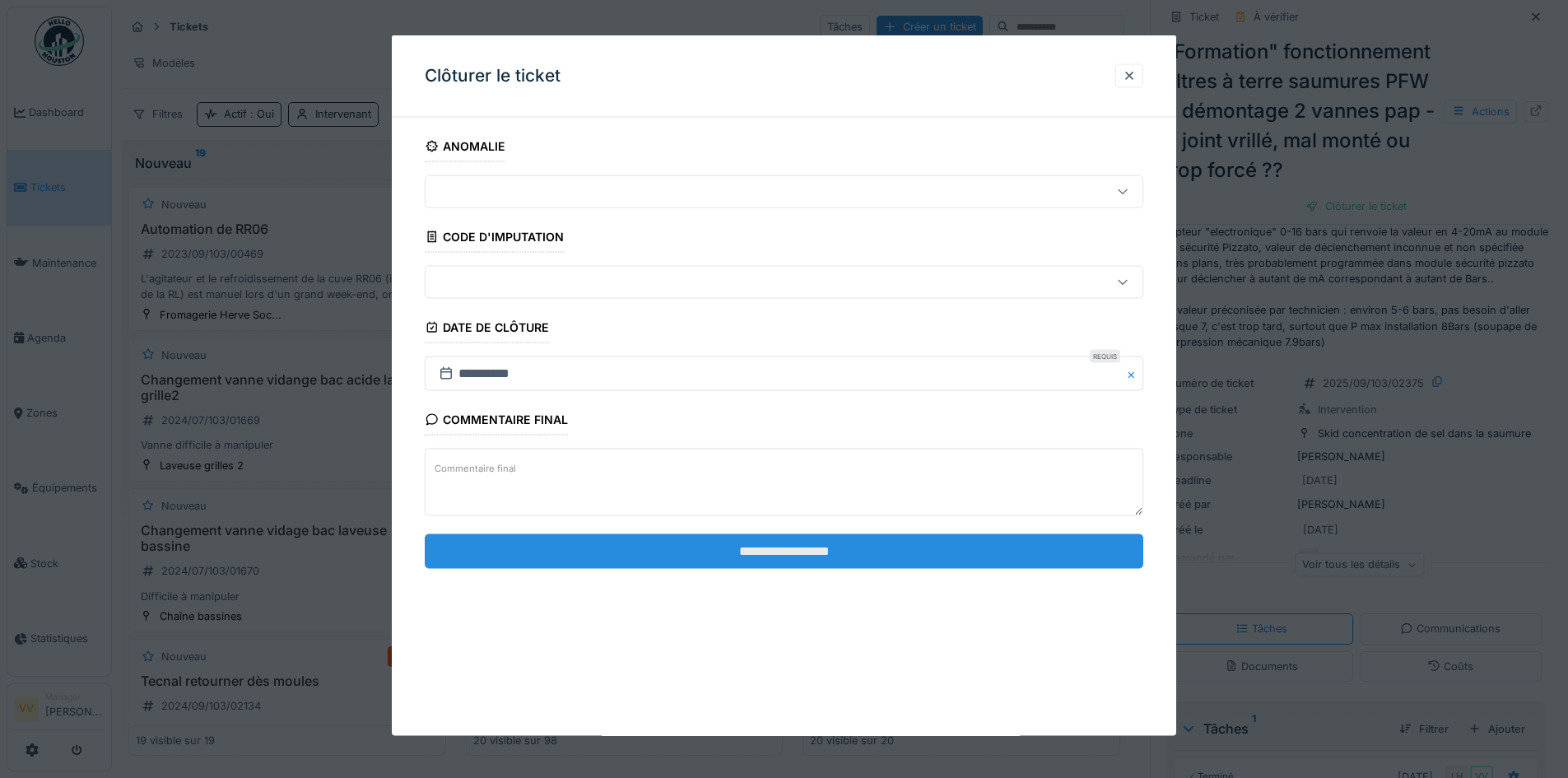
click at [970, 554] on input "**********" at bounding box center [784, 551] width 719 height 35
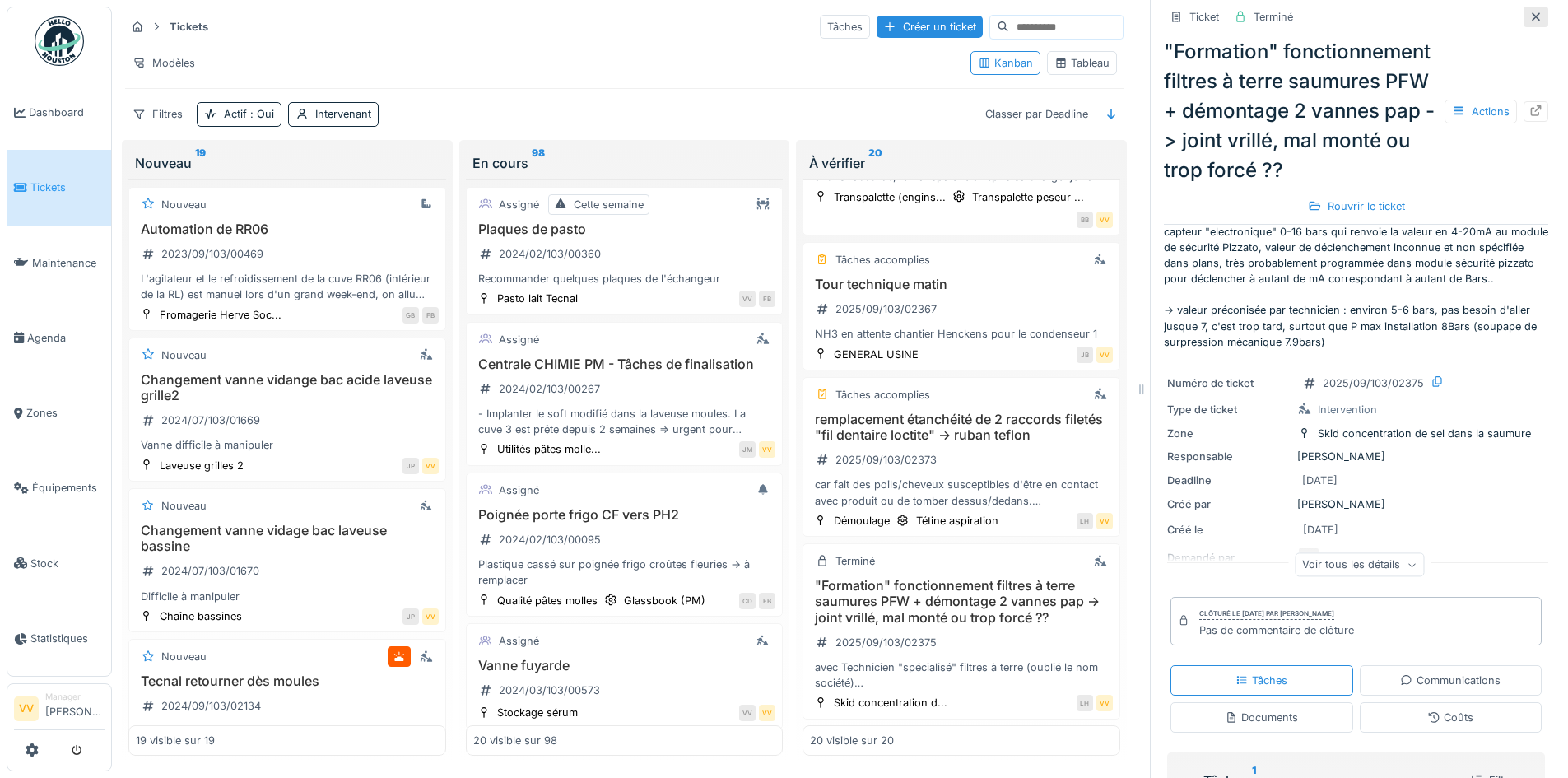
click at [1529, 12] on div at bounding box center [1535, 16] width 13 height 16
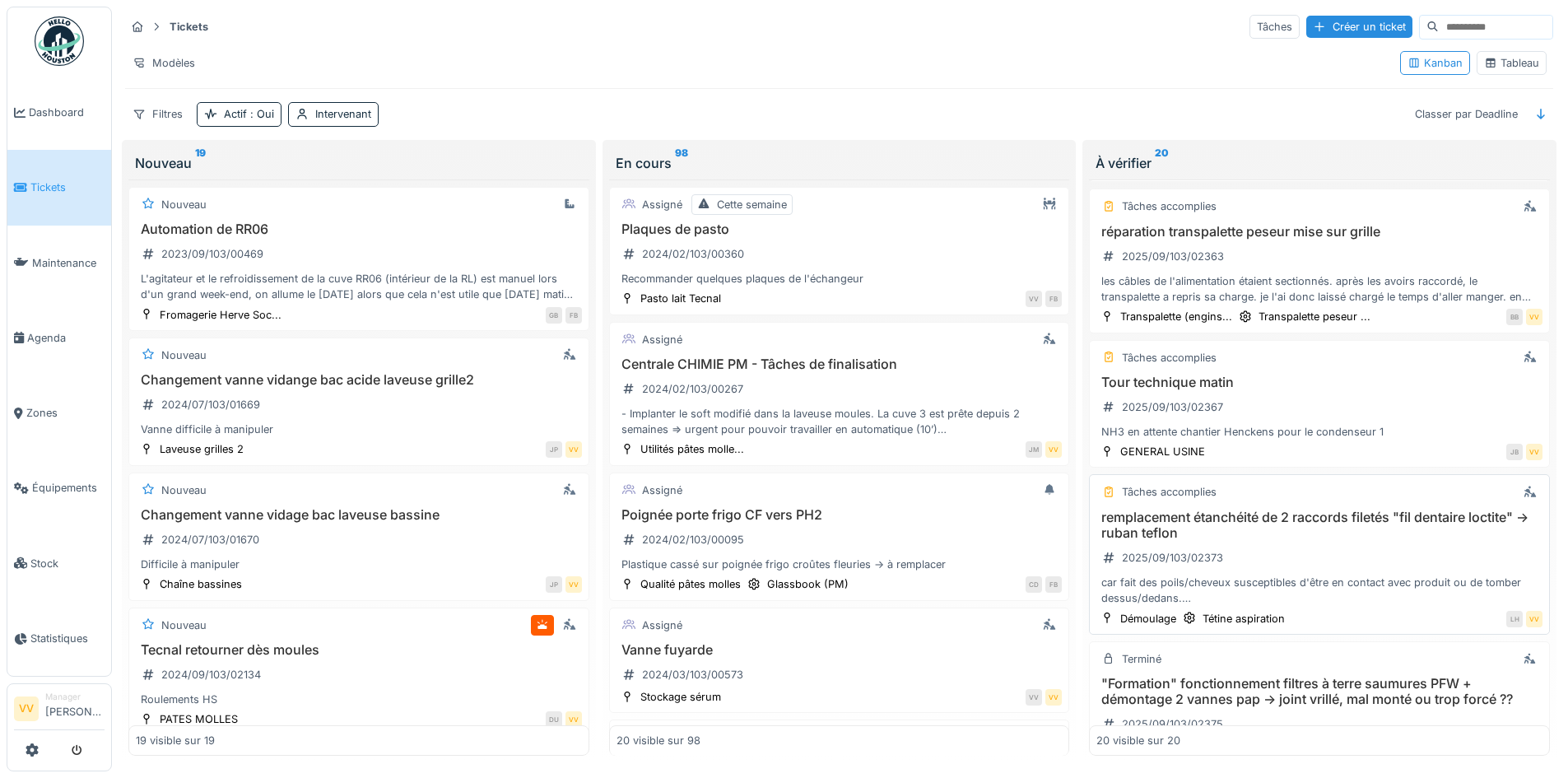
scroll to position [2462, 0]
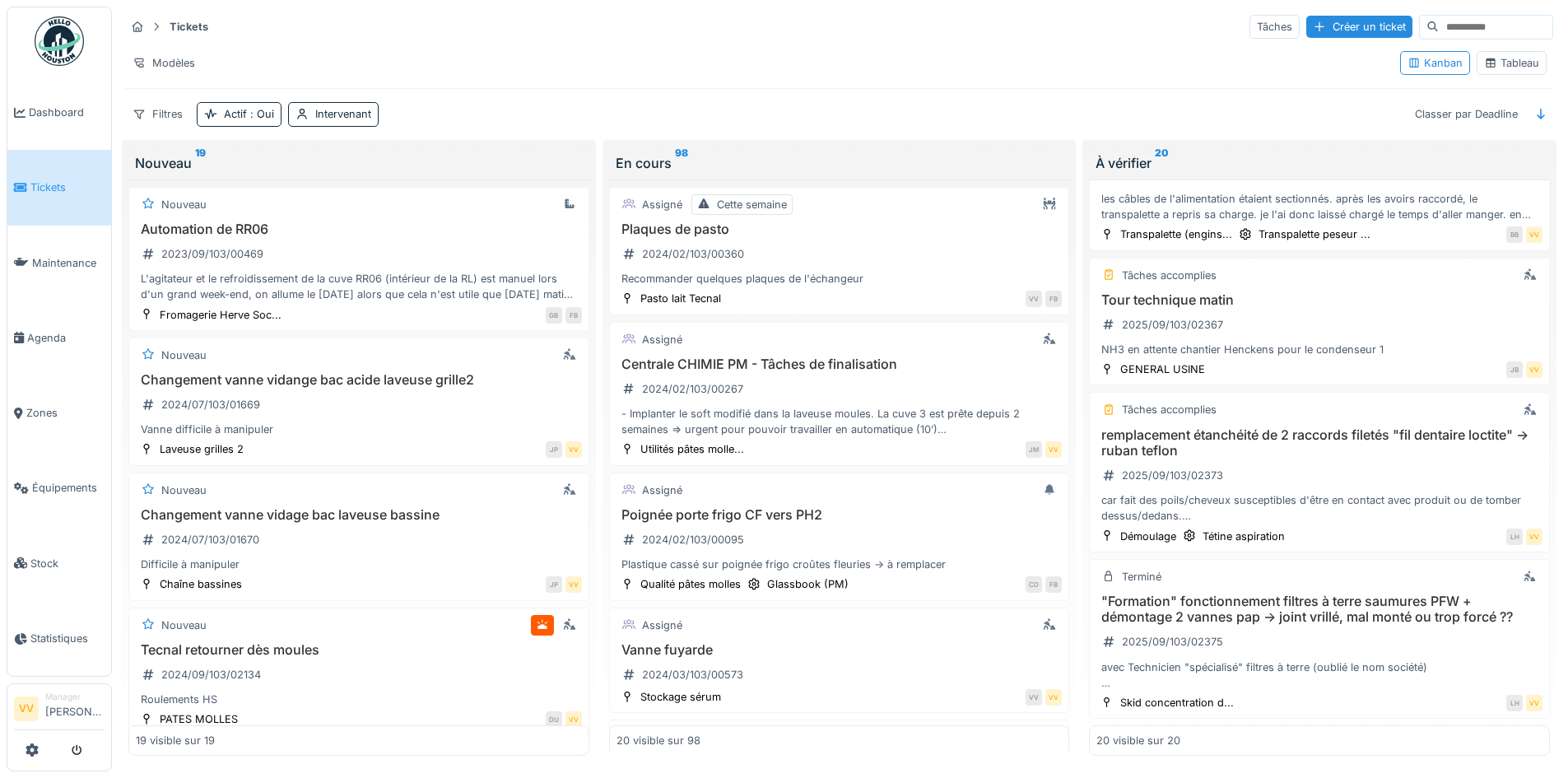
click at [54, 172] on link "Tickets" at bounding box center [60, 187] width 104 height 75
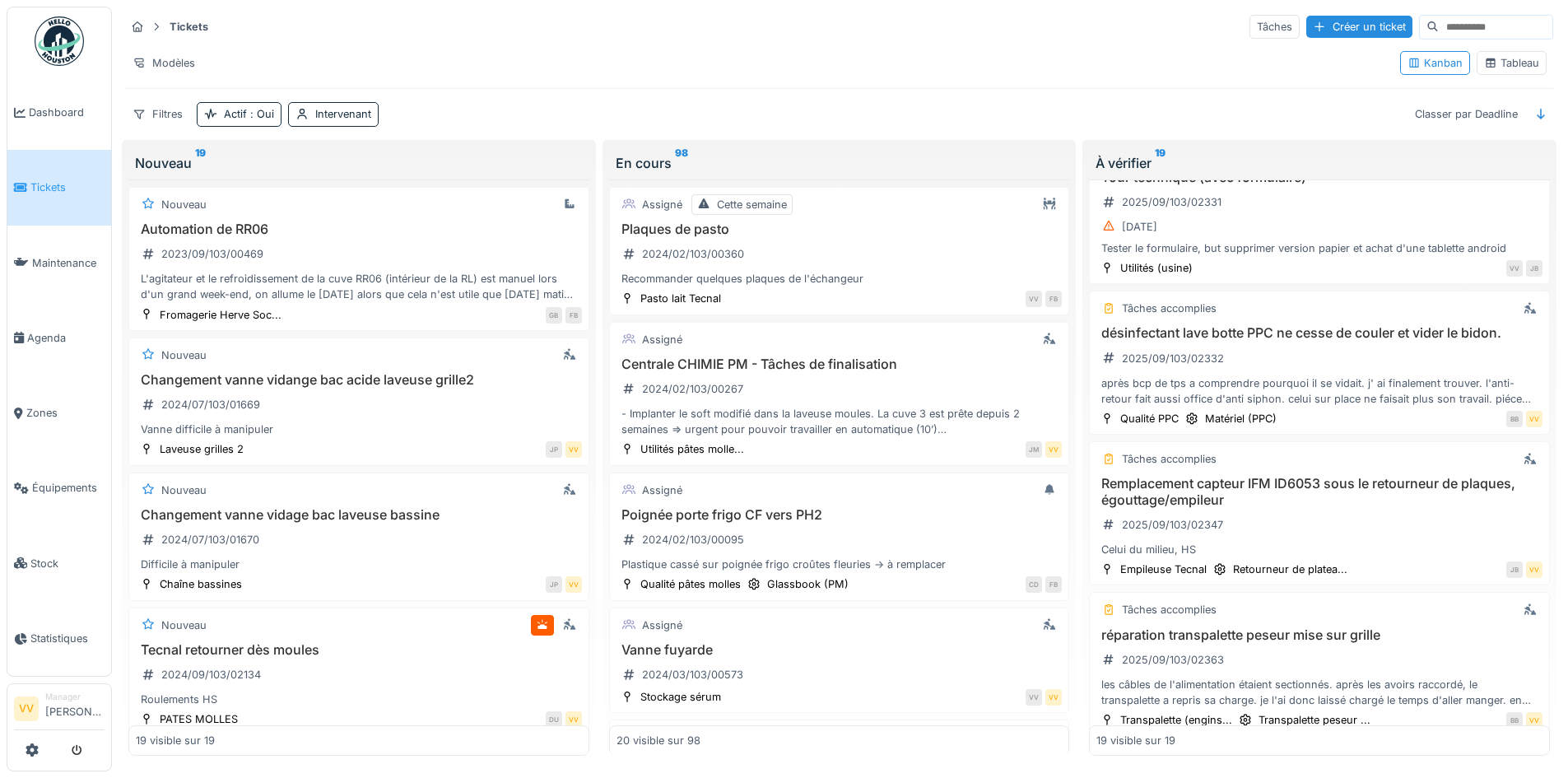
scroll to position [2295, 0]
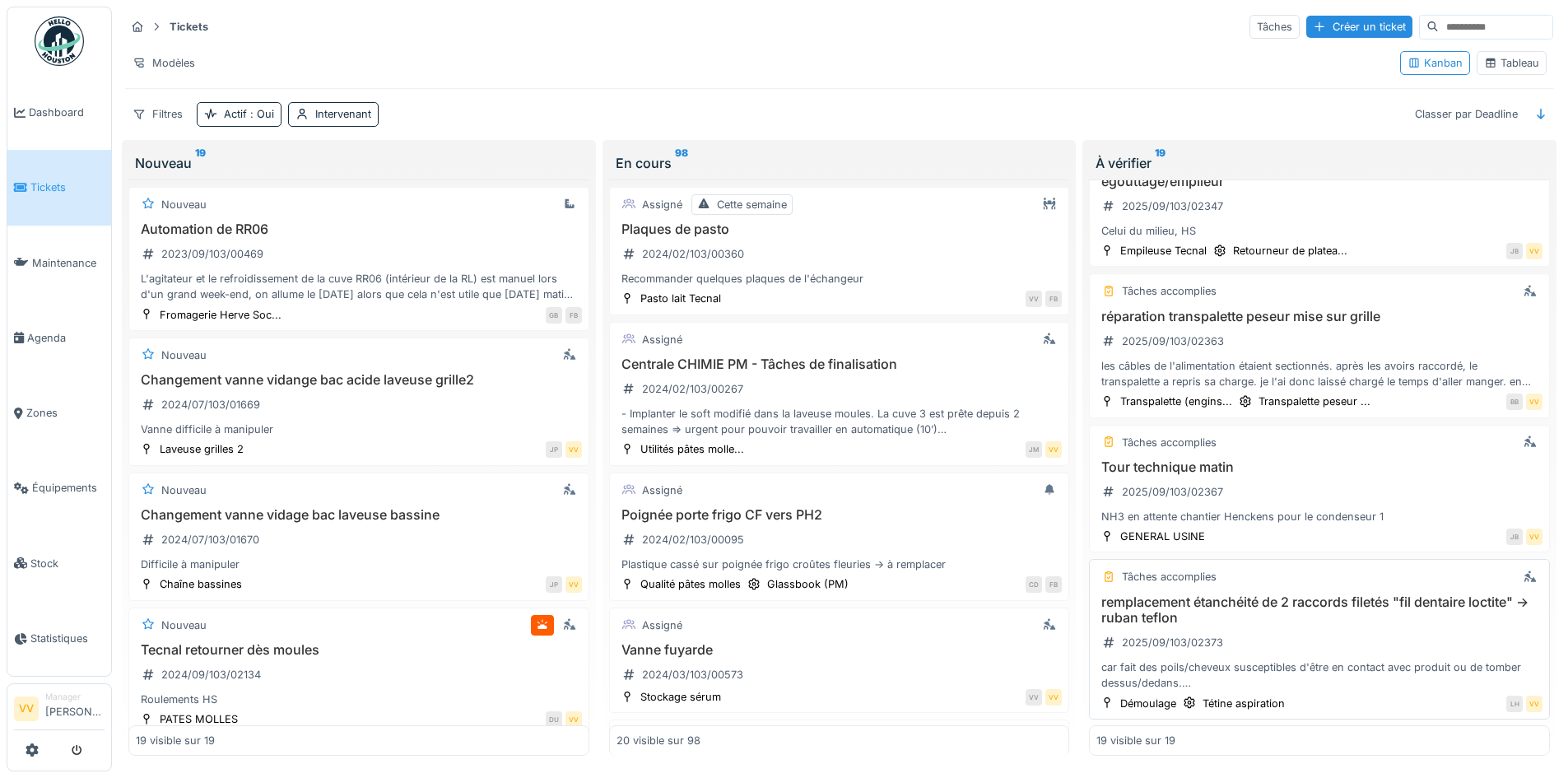
click at [1269, 608] on h3 "remplacement étanchéité de 2 raccords filetés "fil dentaire loctite" -> ruban t…" at bounding box center [1320, 610] width 446 height 31
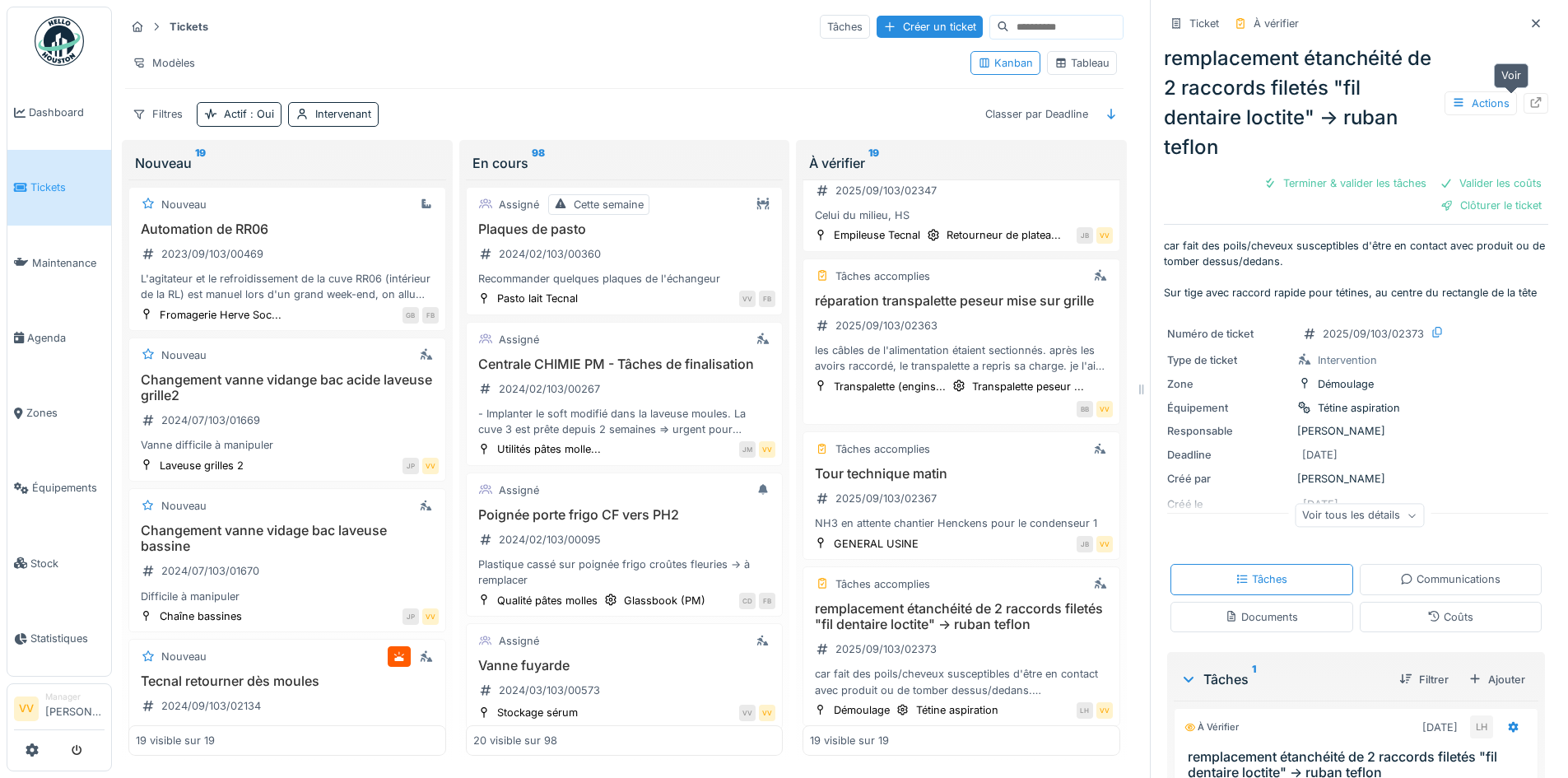
click at [1531, 103] on icon at bounding box center [1536, 102] width 10 height 10
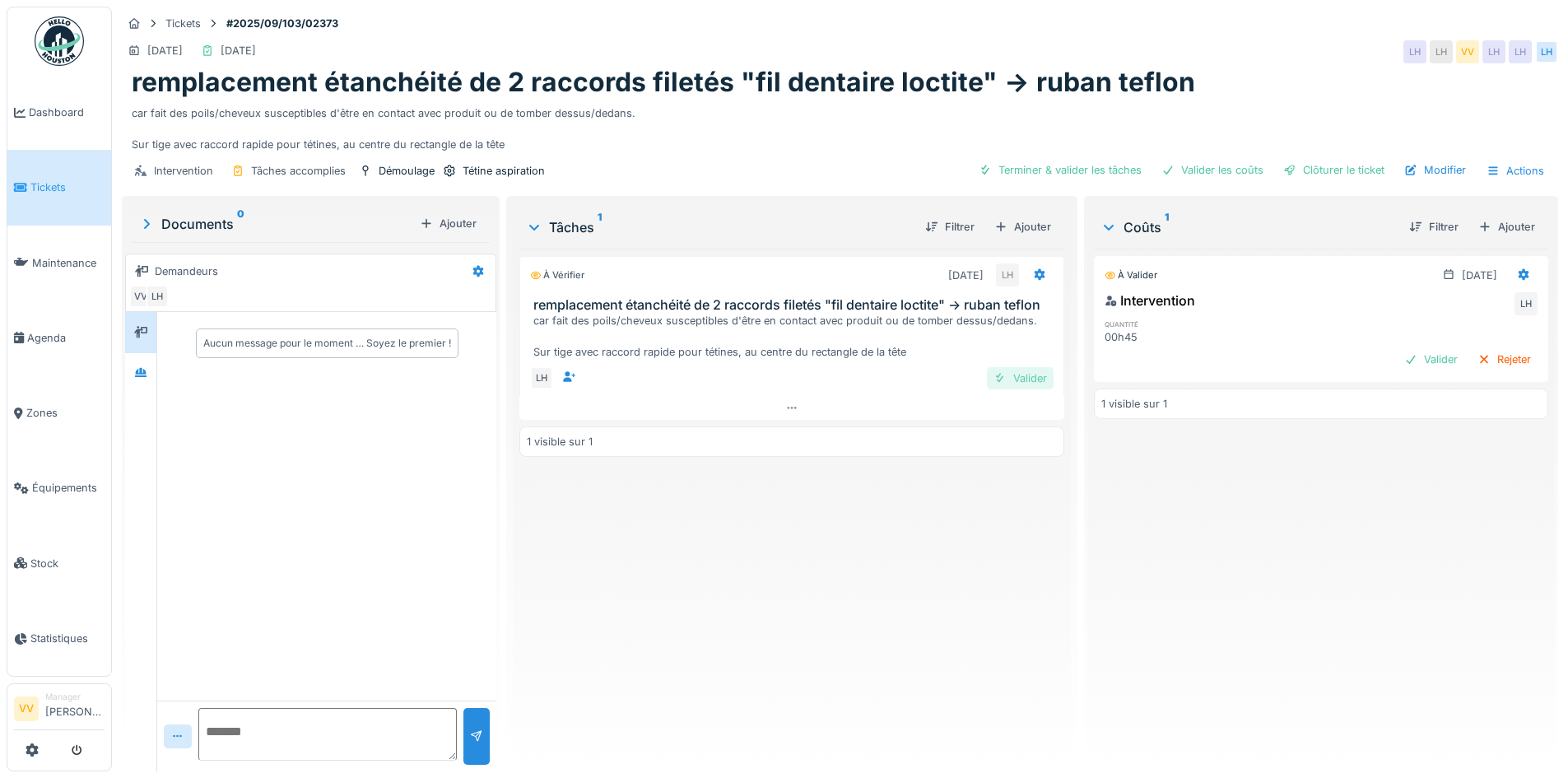
click at [1014, 380] on div "Valider" at bounding box center [1020, 378] width 67 height 23
click at [1406, 352] on div "Valider" at bounding box center [1430, 360] width 67 height 23
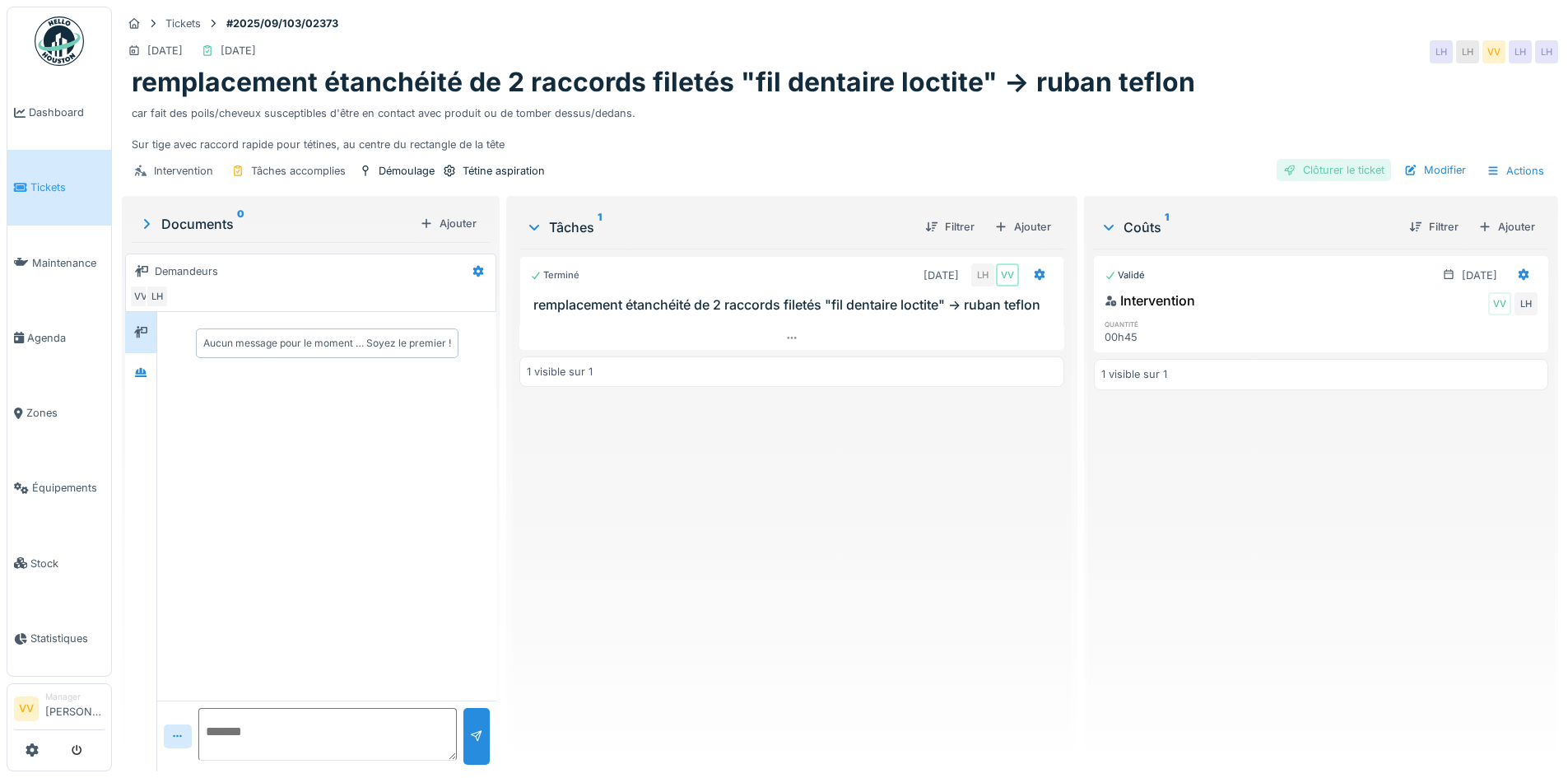
click at [1331, 170] on div "Clôturer le ticket" at bounding box center [1334, 170] width 114 height 23
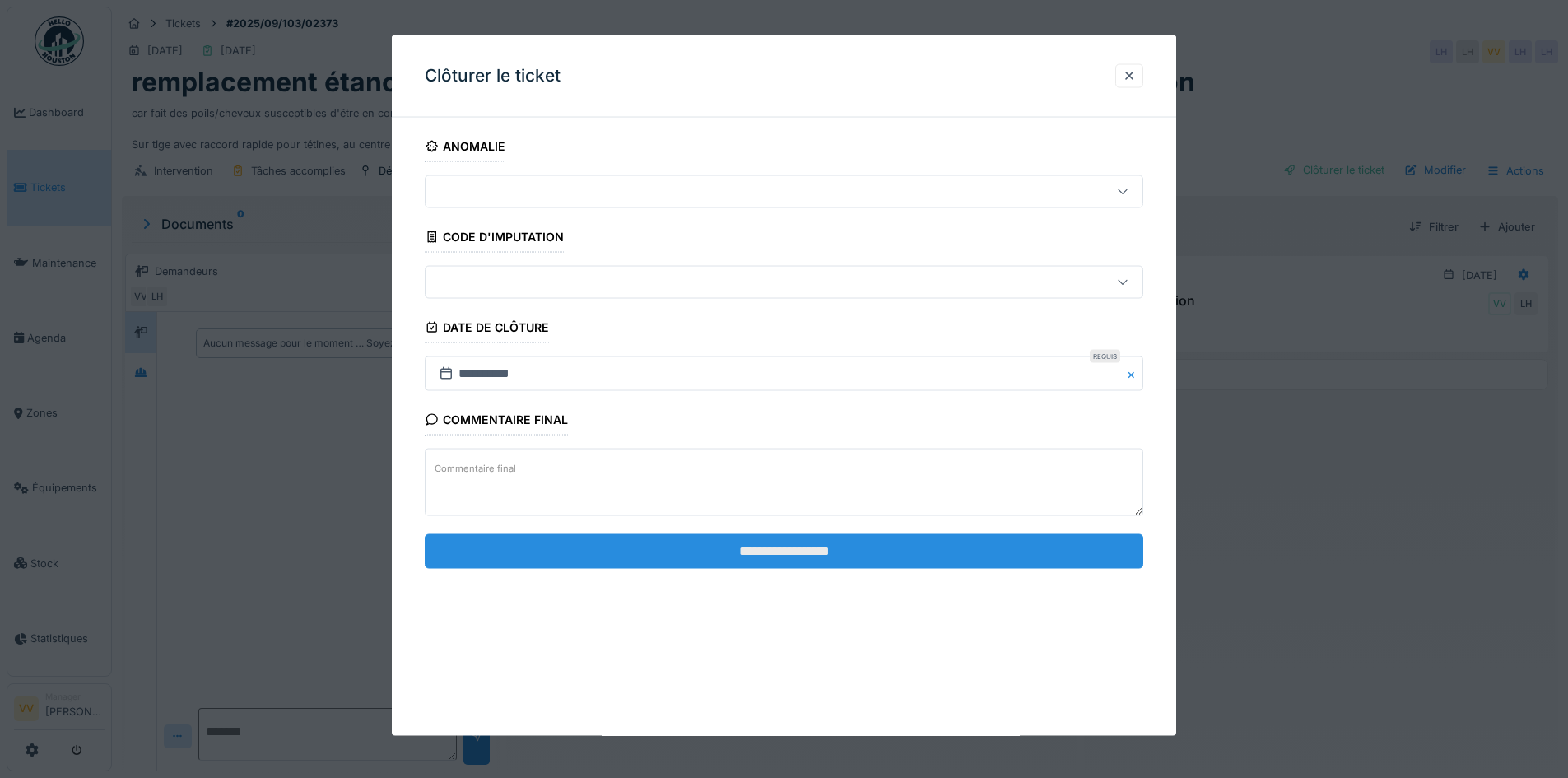
click at [937, 554] on input "**********" at bounding box center [784, 551] width 719 height 35
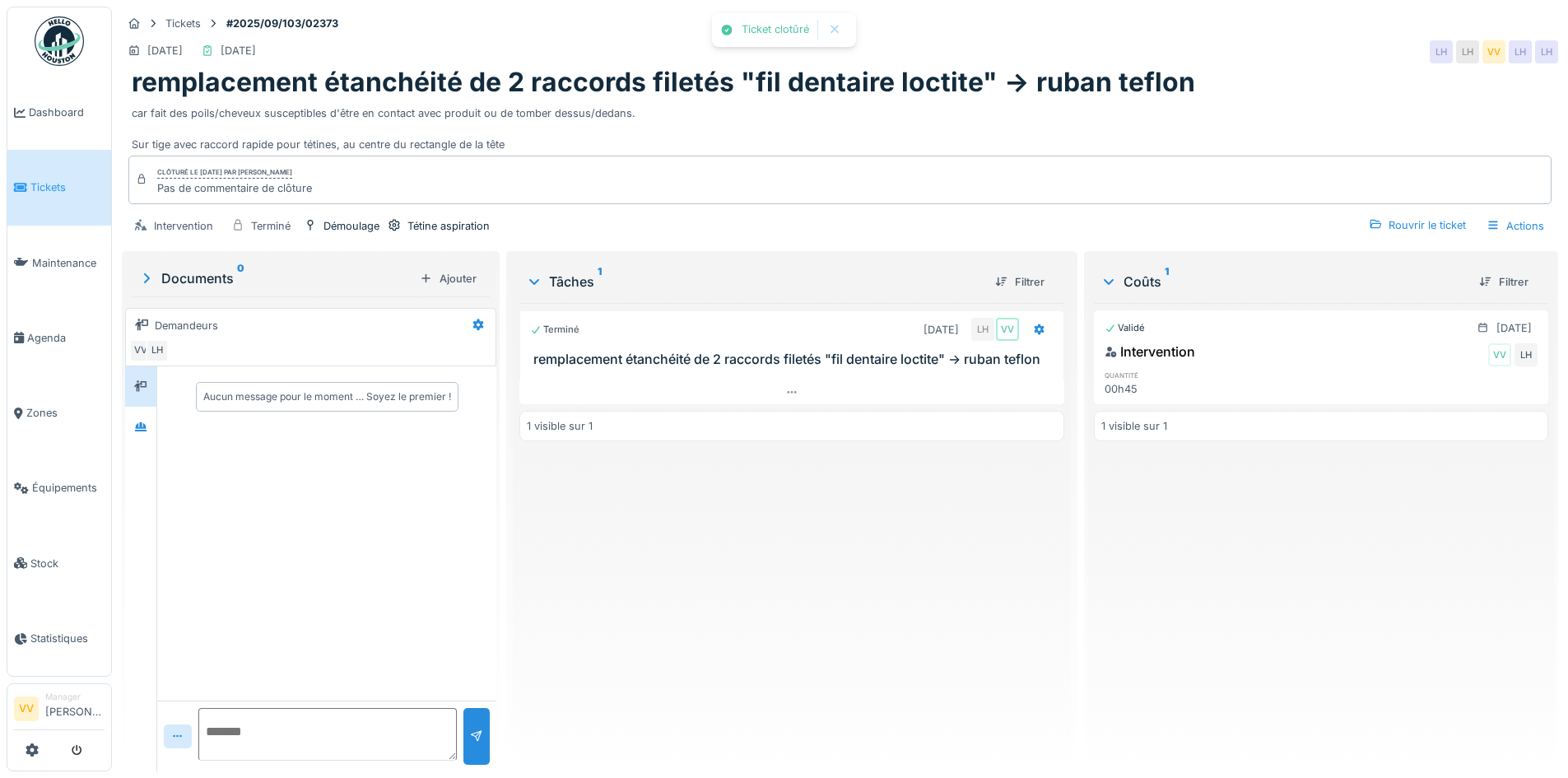
click at [1311, 659] on div "Validé 04/09/2025 Intervention VV LH quantité 00h45 1 visible sur 1" at bounding box center [1321, 530] width 454 height 455
click at [40, 195] on link "Tickets" at bounding box center [60, 187] width 104 height 75
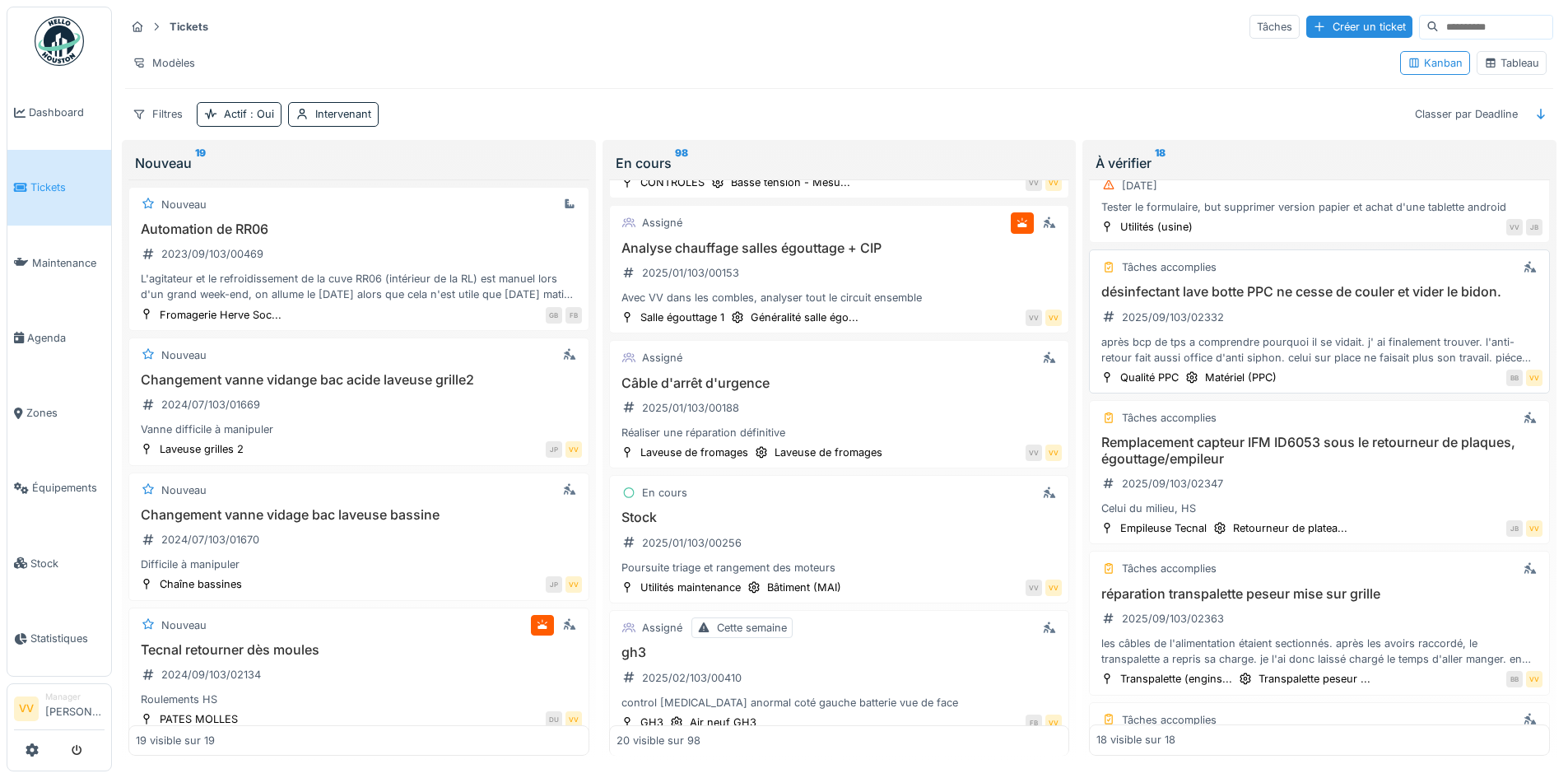
scroll to position [2129, 0]
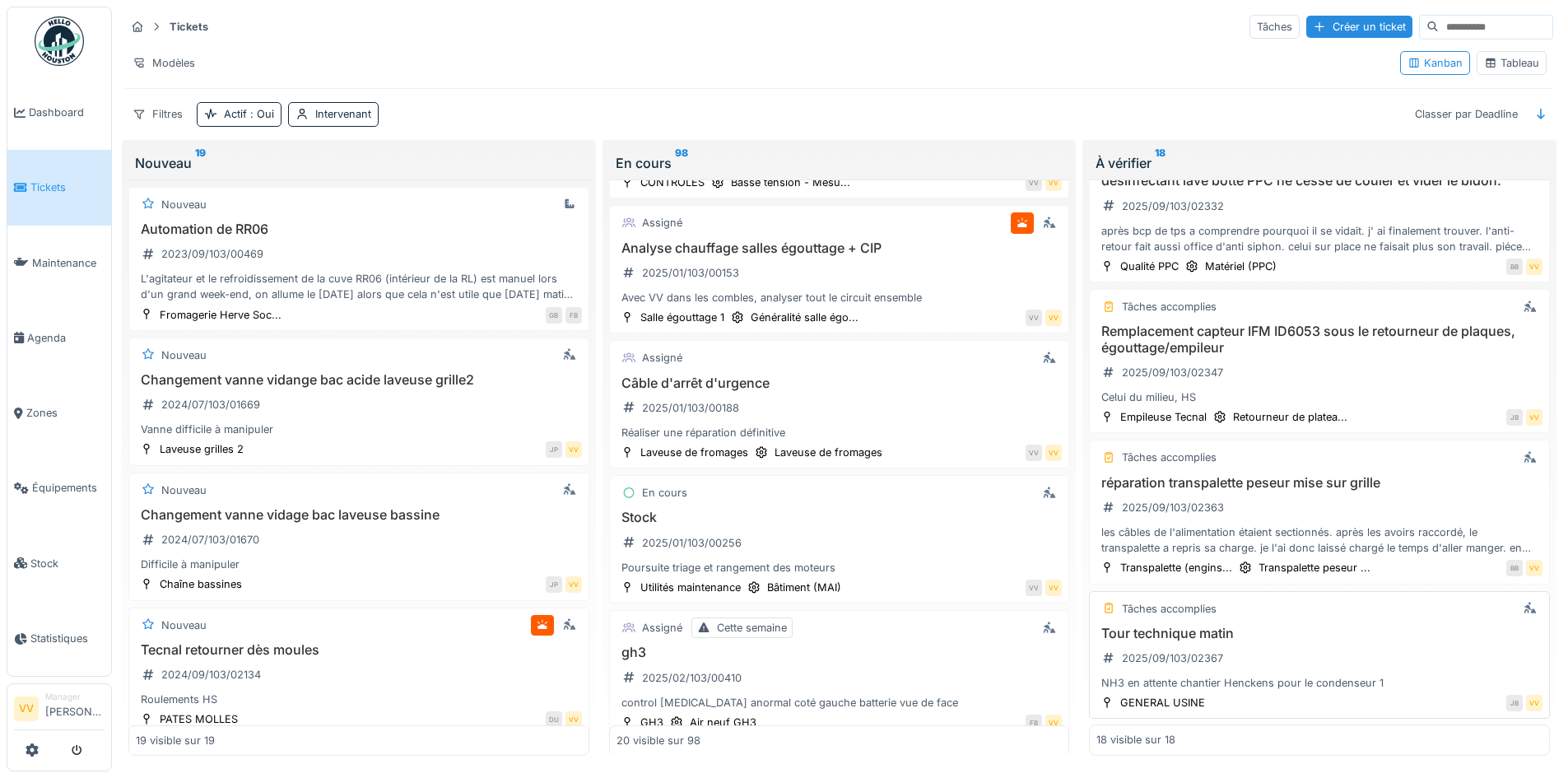
click at [1358, 655] on div "Tour technique matin 2025/09/103/02367 NH3 en attente chantier Henckens pour le…" at bounding box center [1320, 659] width 446 height 66
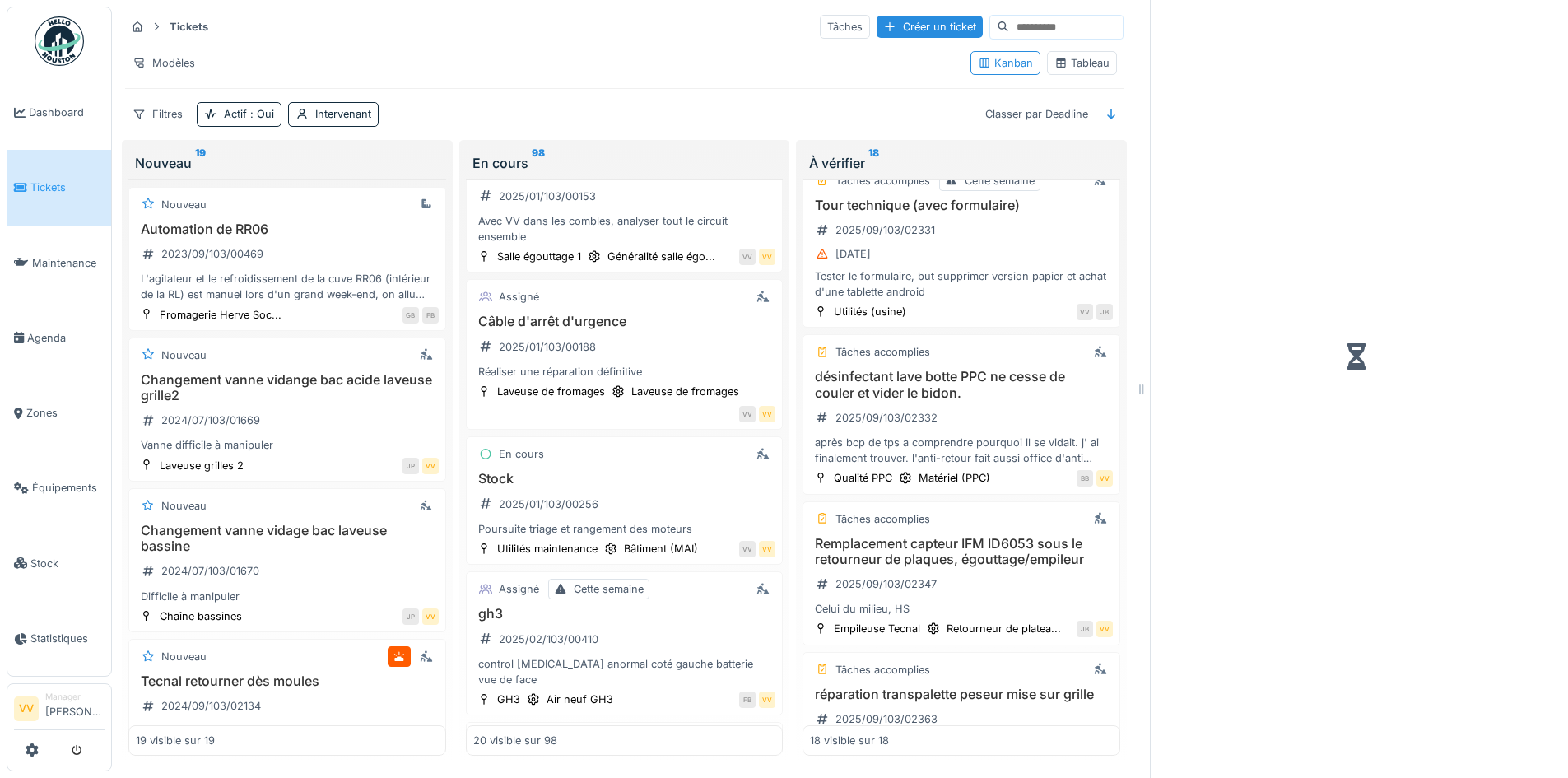
scroll to position [2341, 0]
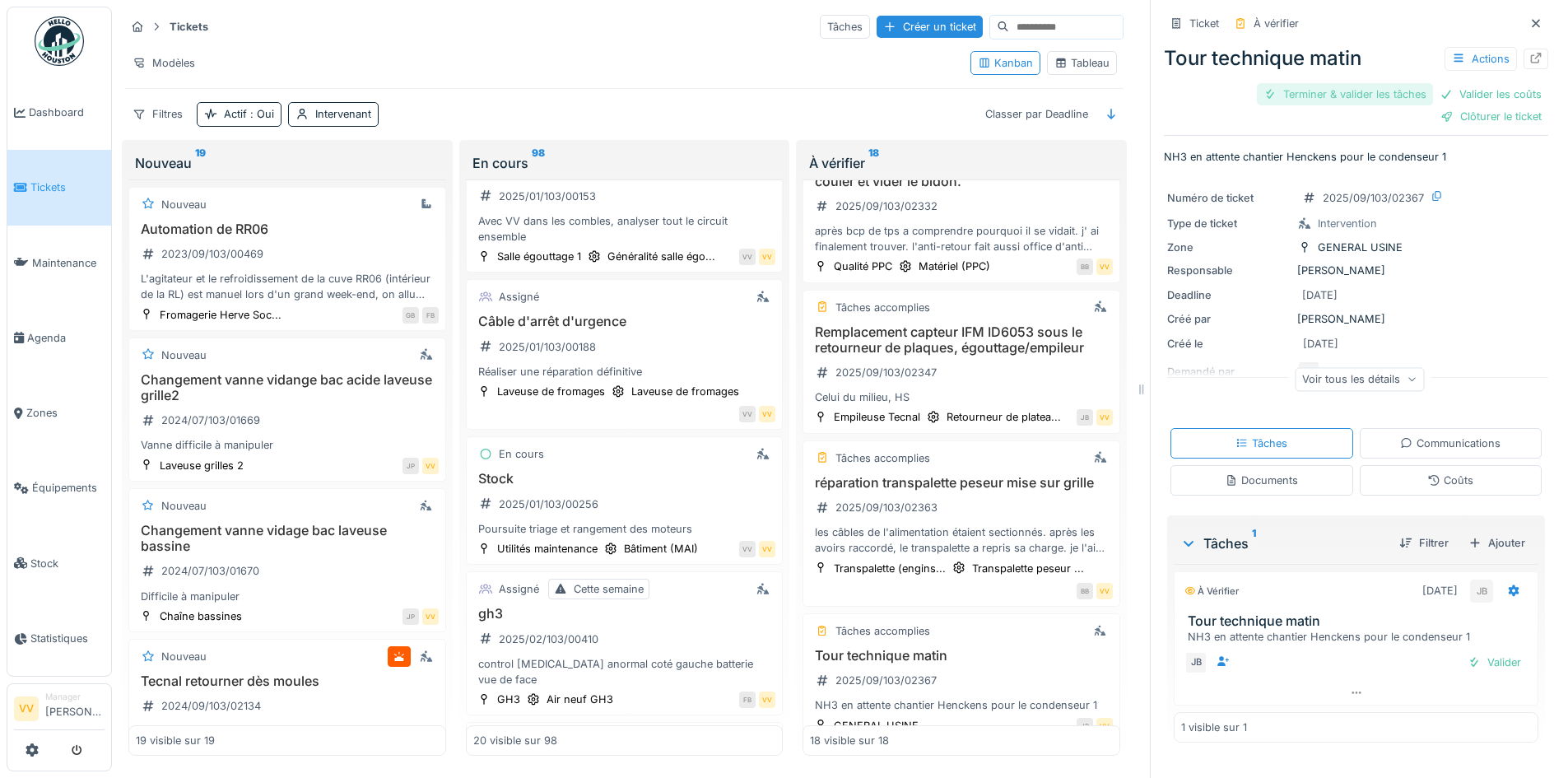
click at [1310, 87] on div "Terminer & valider les tâches" at bounding box center [1345, 94] width 176 height 23
click at [1456, 83] on div "Valider les coûts" at bounding box center [1490, 94] width 115 height 23
click at [1489, 112] on div "Clôturer le ticket" at bounding box center [1491, 117] width 114 height 23
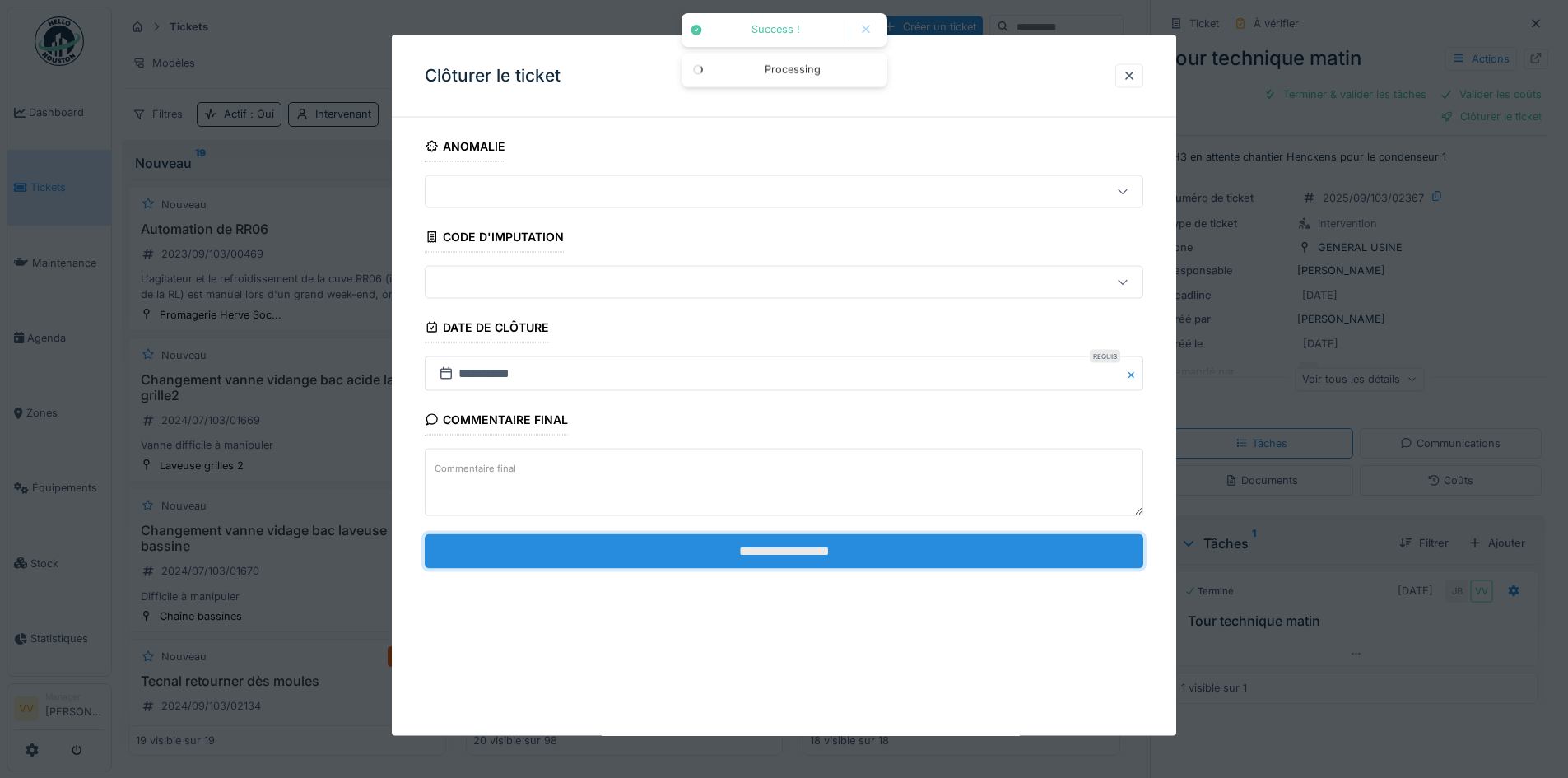
click at [1004, 543] on input "**********" at bounding box center [784, 551] width 719 height 35
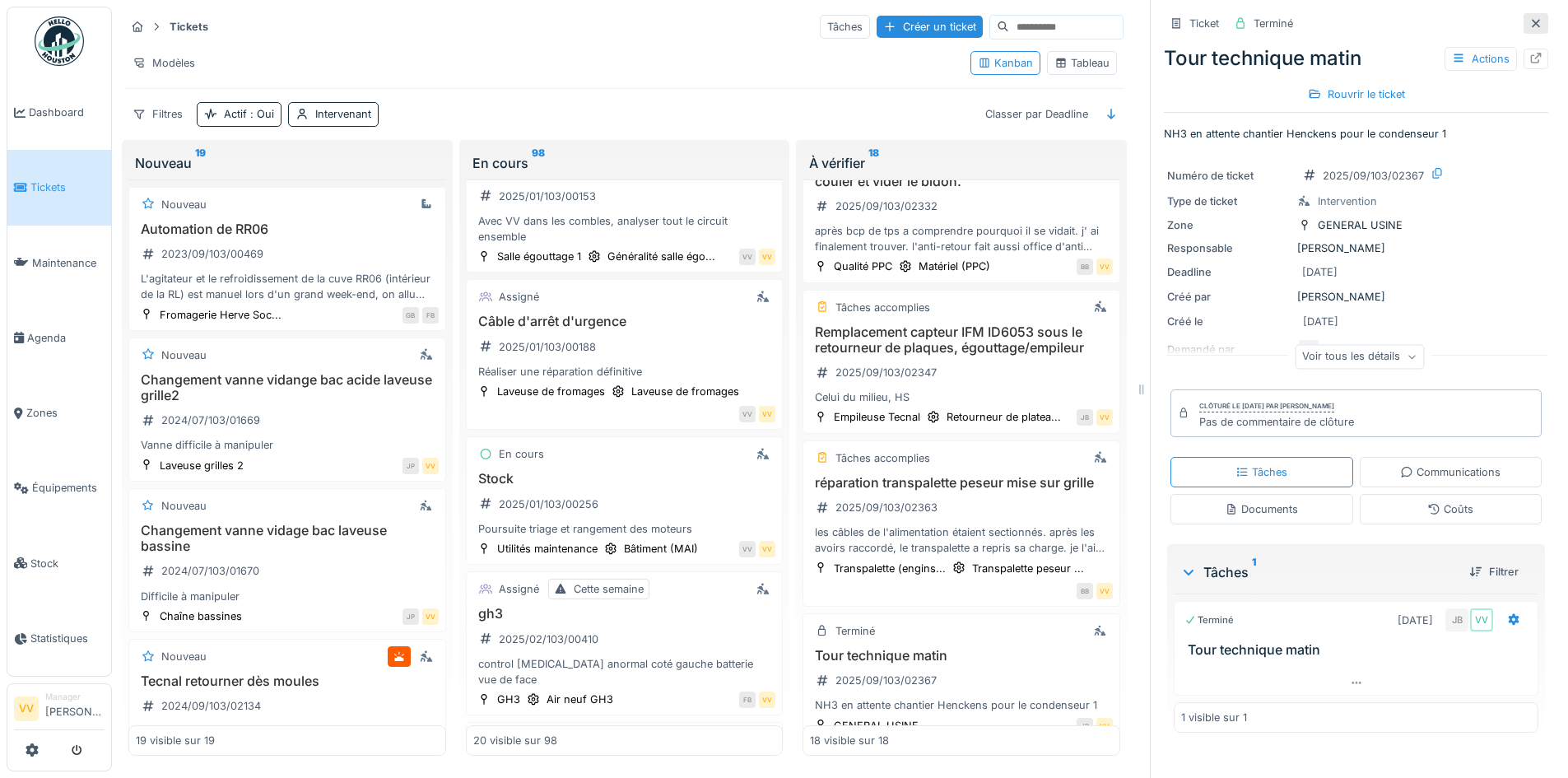
click at [1529, 18] on icon at bounding box center [1535, 23] width 13 height 10
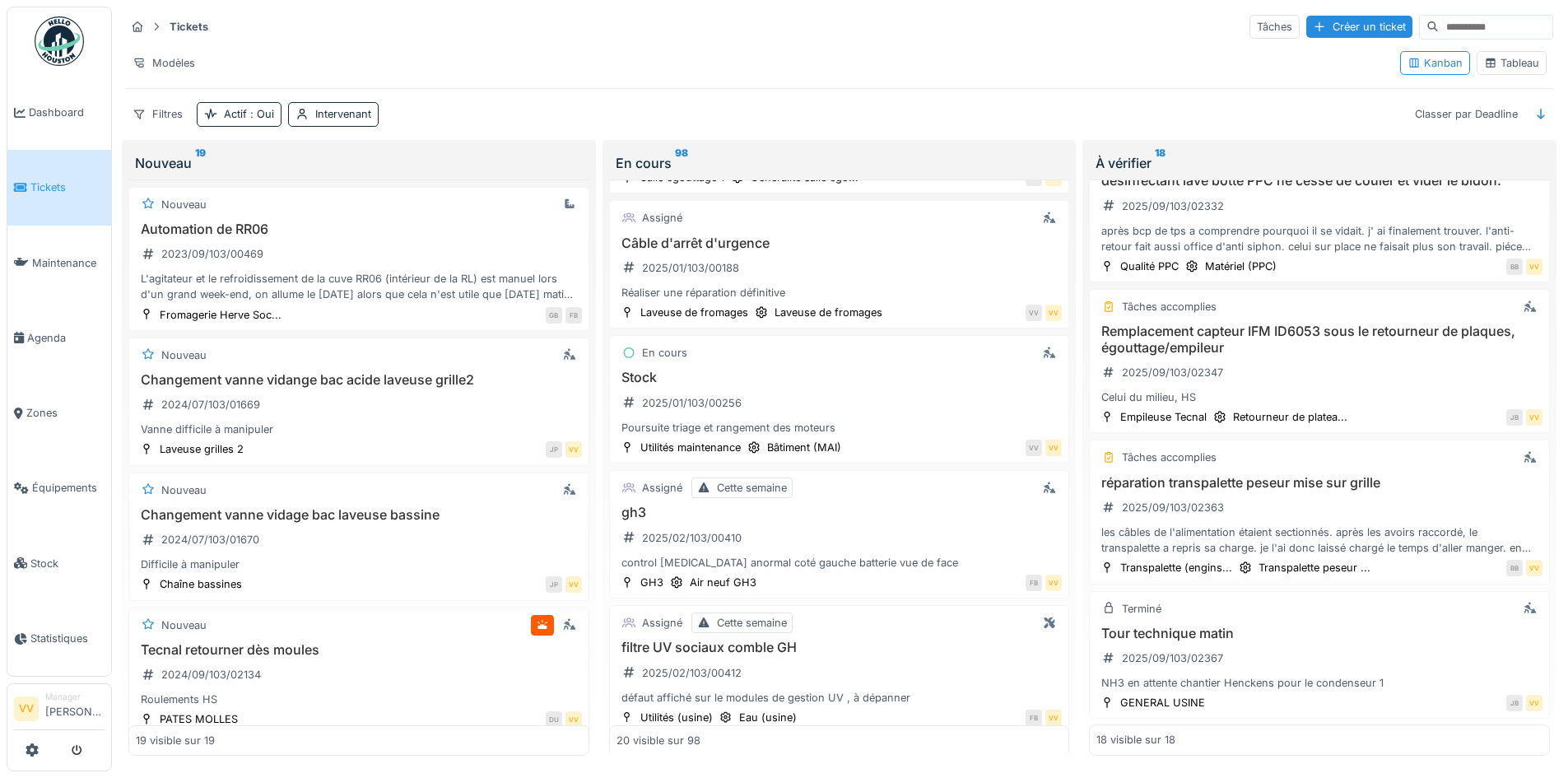
scroll to position [2007, 0]
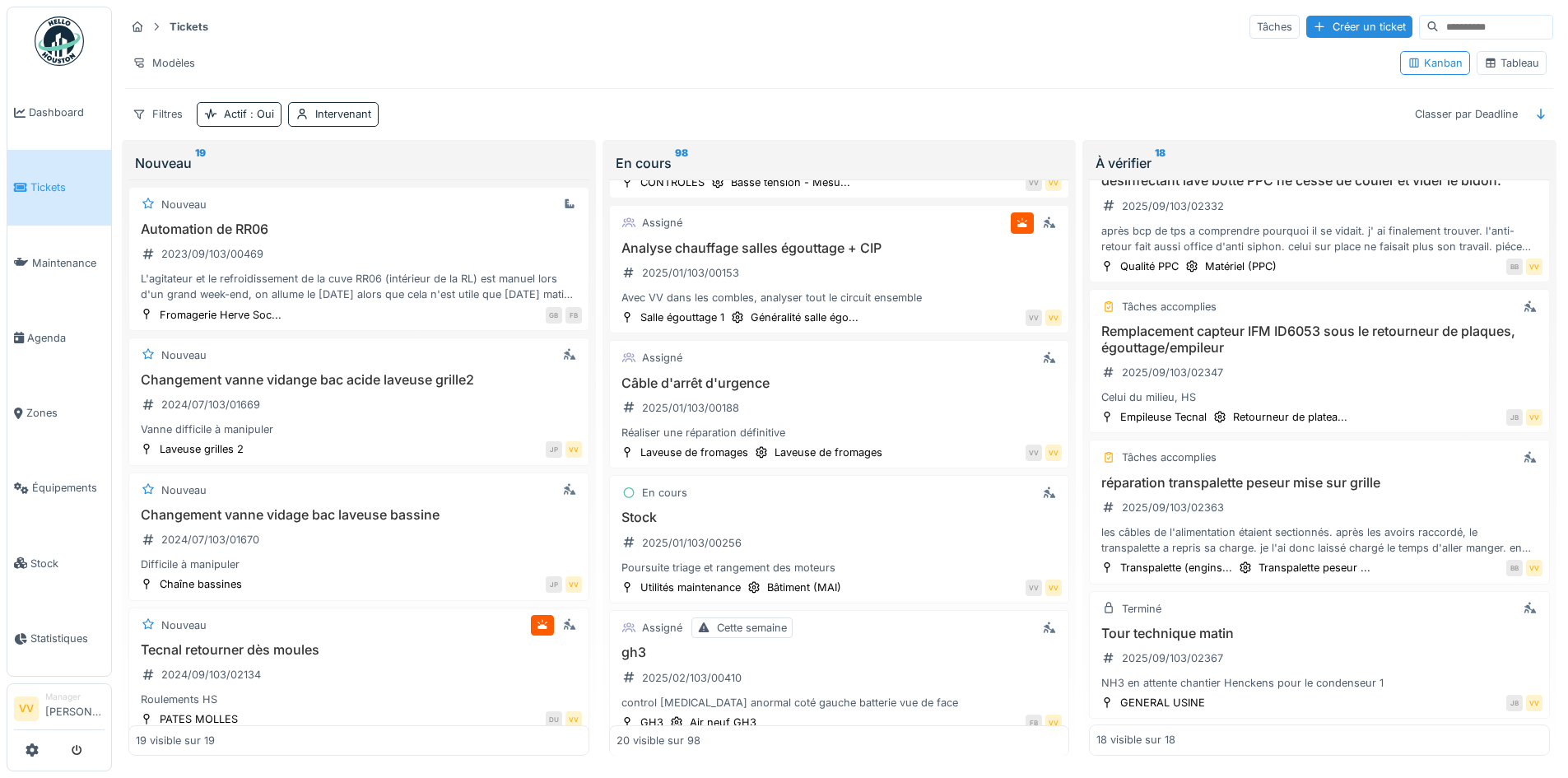
click at [45, 181] on span "Tickets" at bounding box center [67, 187] width 74 height 16
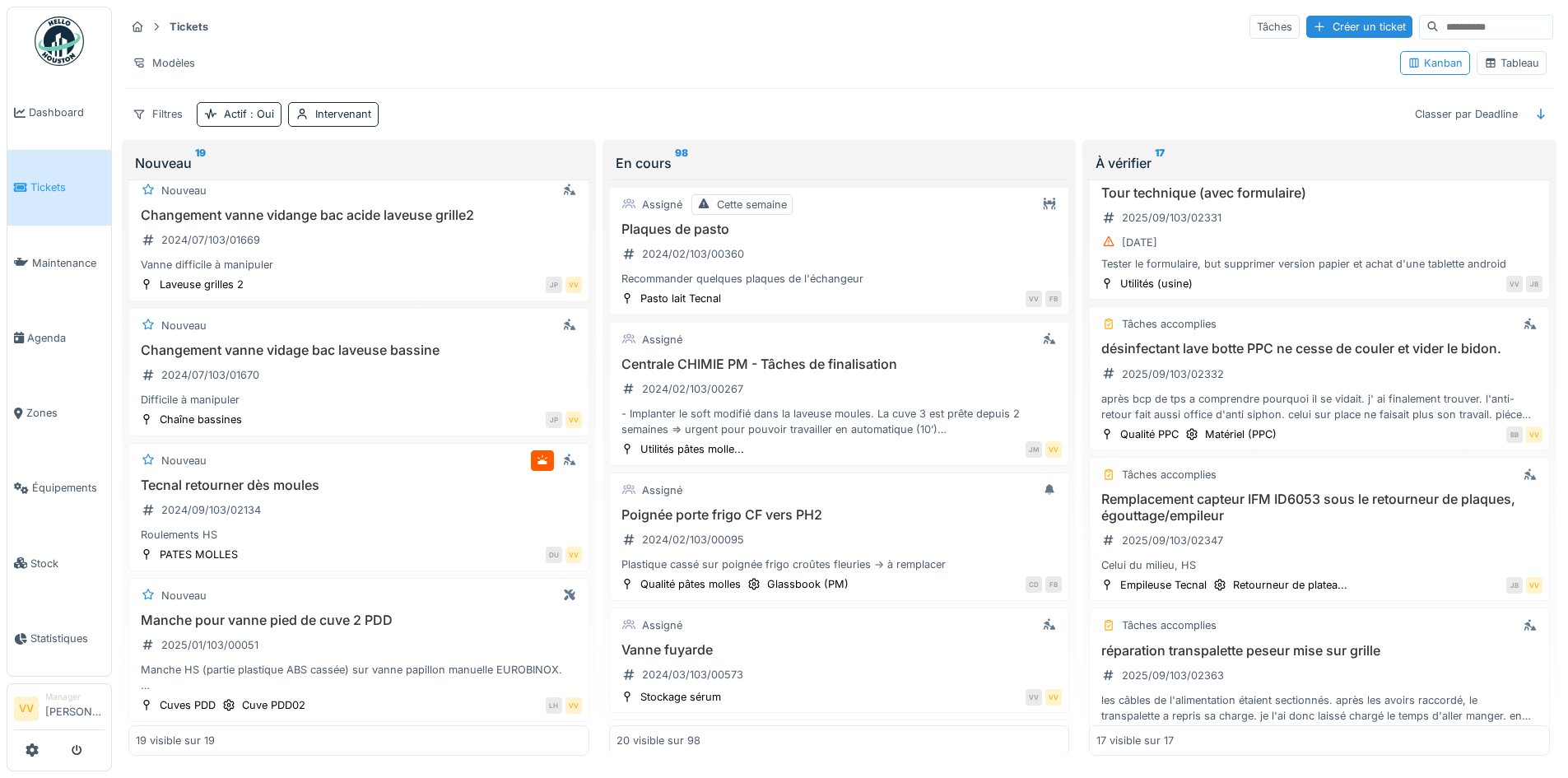
scroll to position [1994, 0]
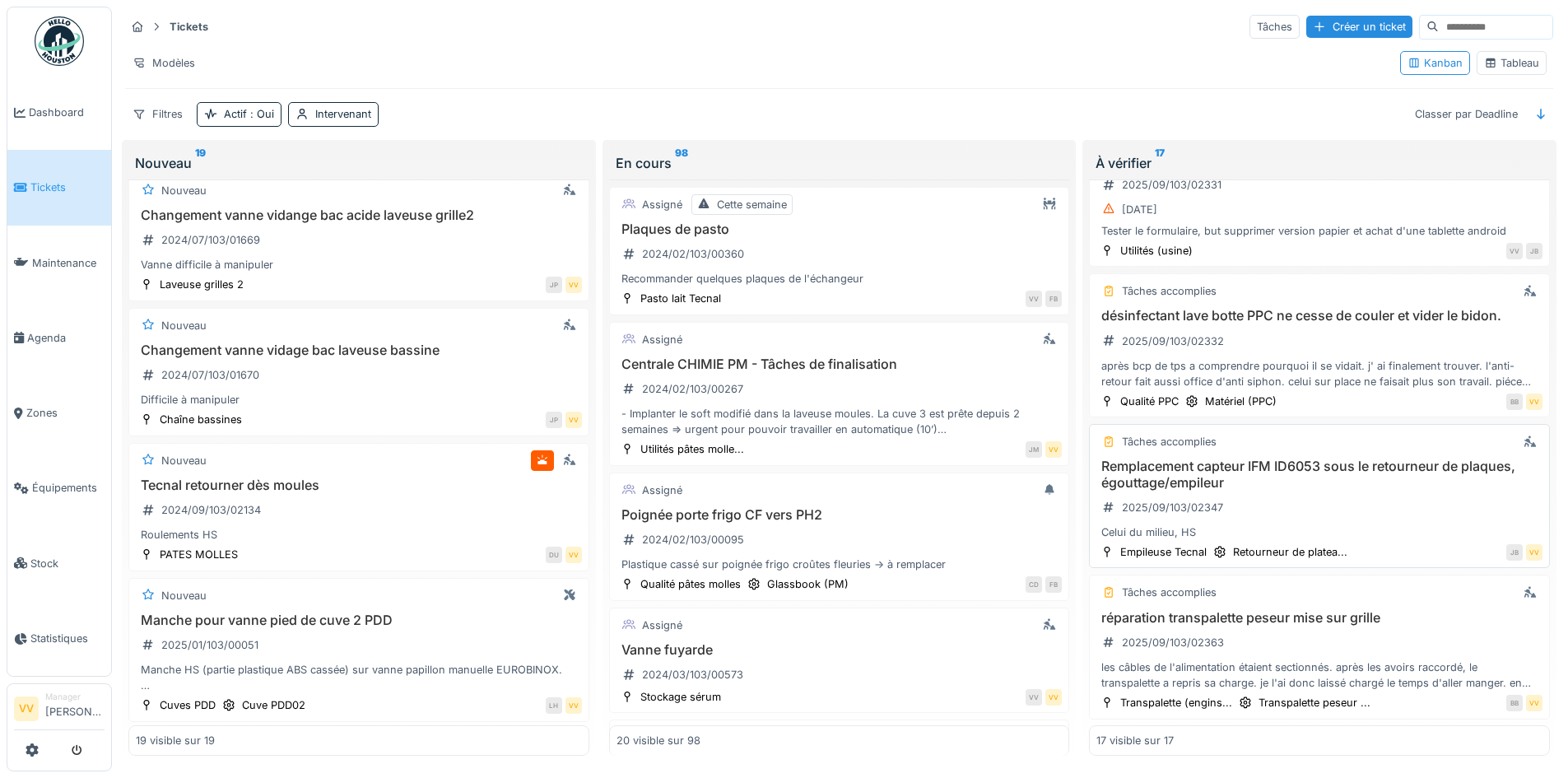
click at [1353, 483] on div "Remplacement capteur IFM ID6053 sous le retourneur de plaques, égouttage/empile…" at bounding box center [1320, 499] width 446 height 81
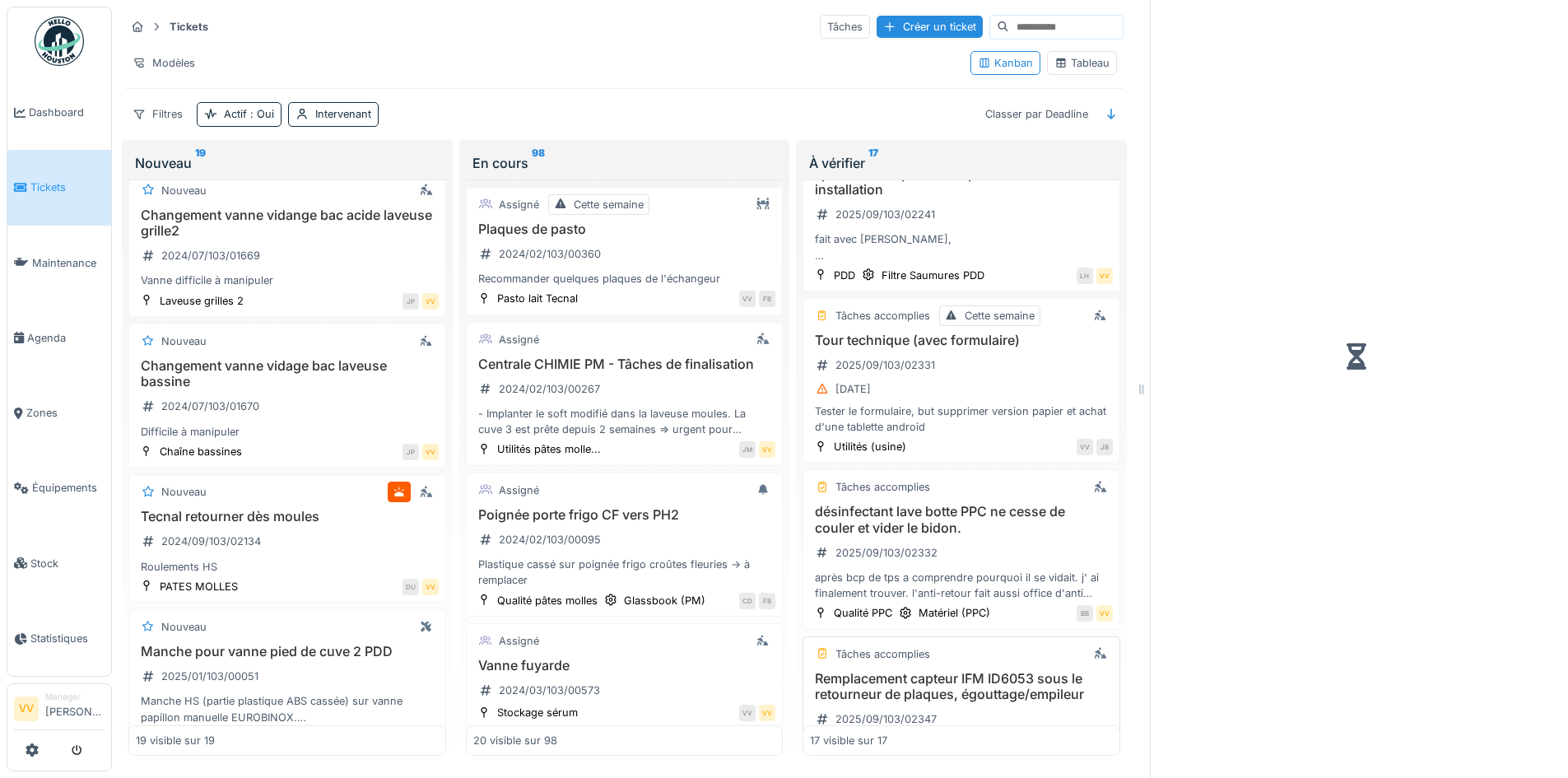
scroll to position [2189, 0]
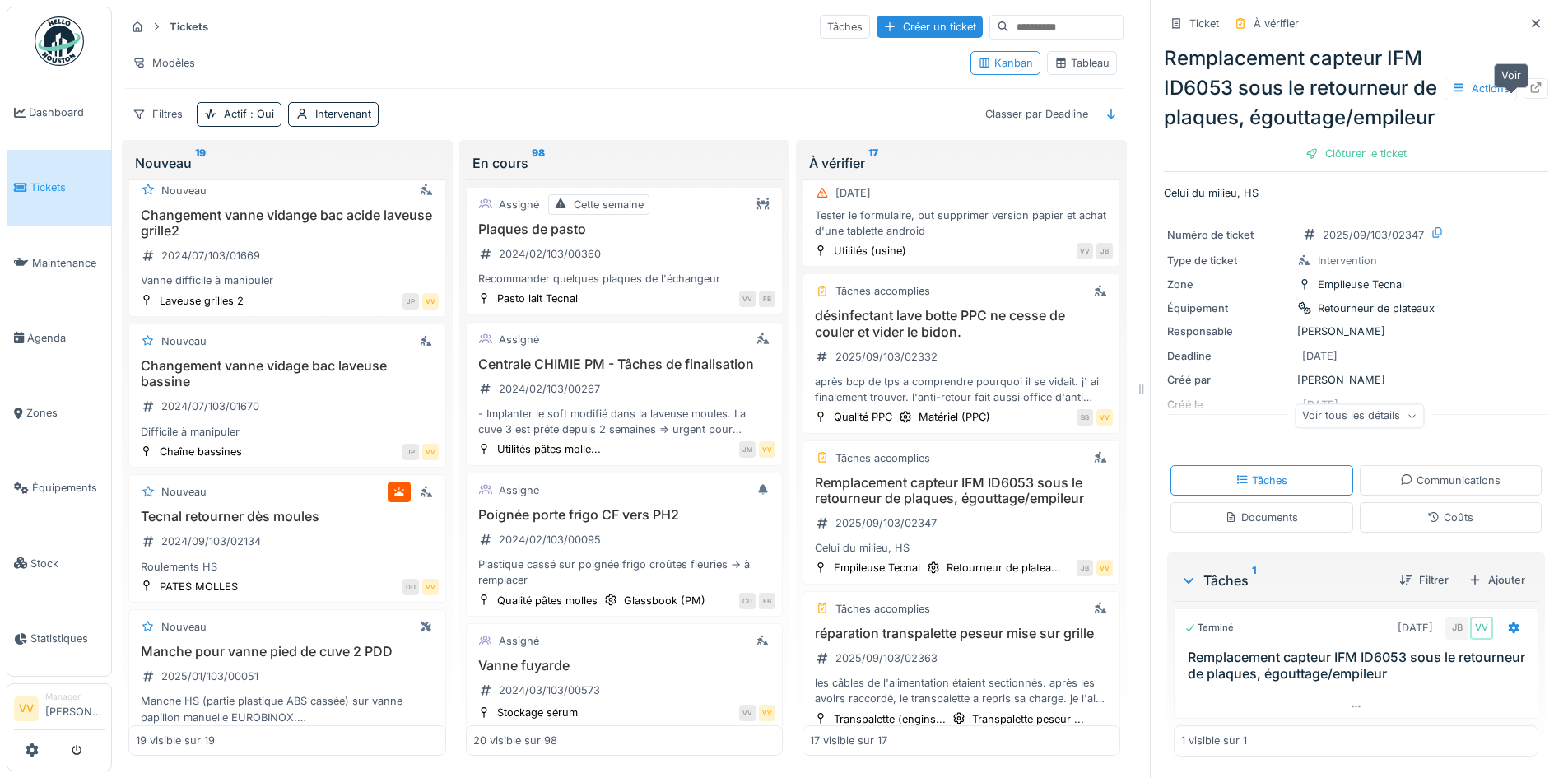
click at [1529, 93] on icon at bounding box center [1535, 87] width 13 height 10
click at [18, 196] on link "Tickets" at bounding box center [60, 187] width 104 height 75
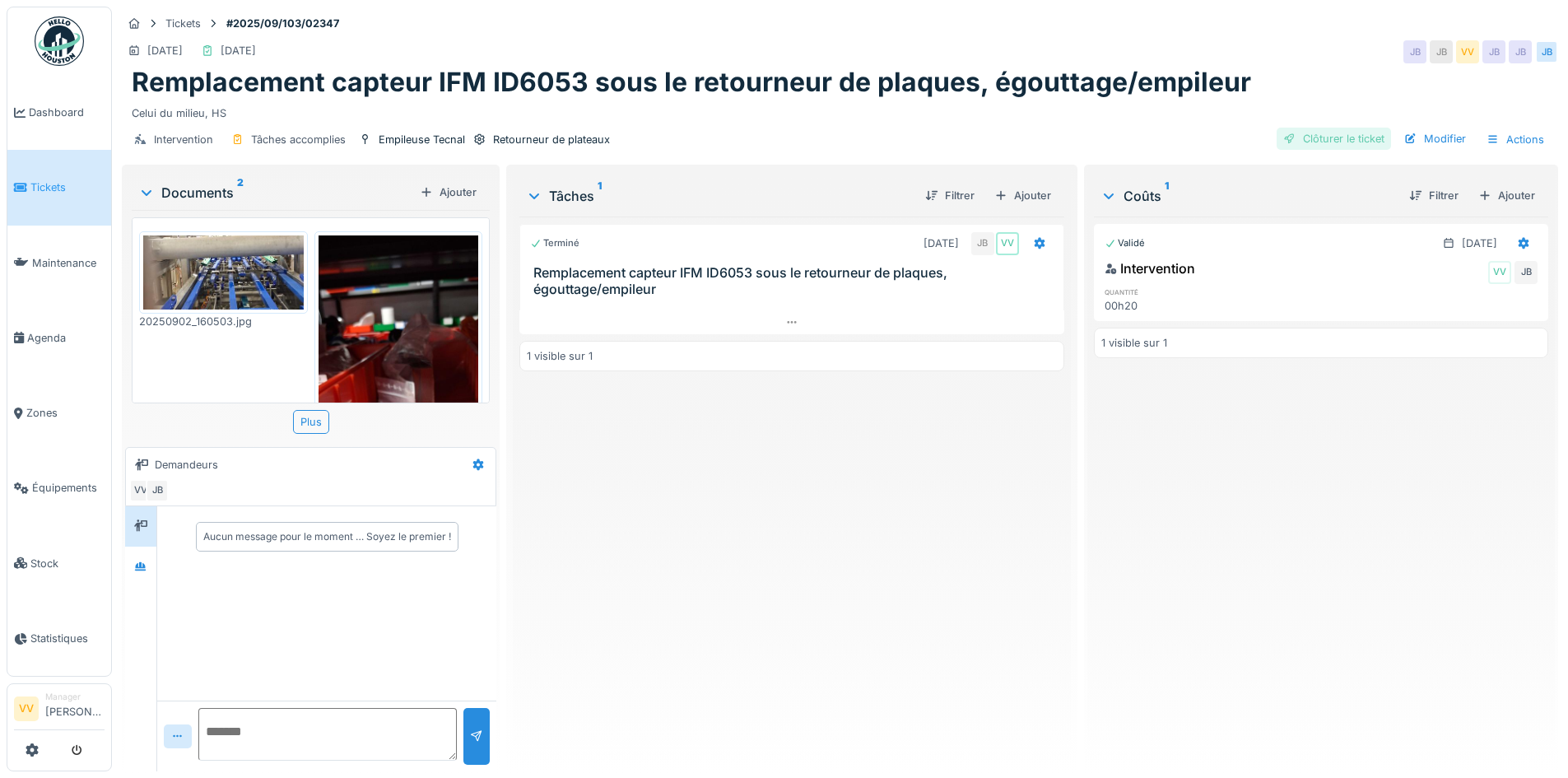
click at [1331, 141] on div "Clôturer le ticket" at bounding box center [1334, 139] width 114 height 23
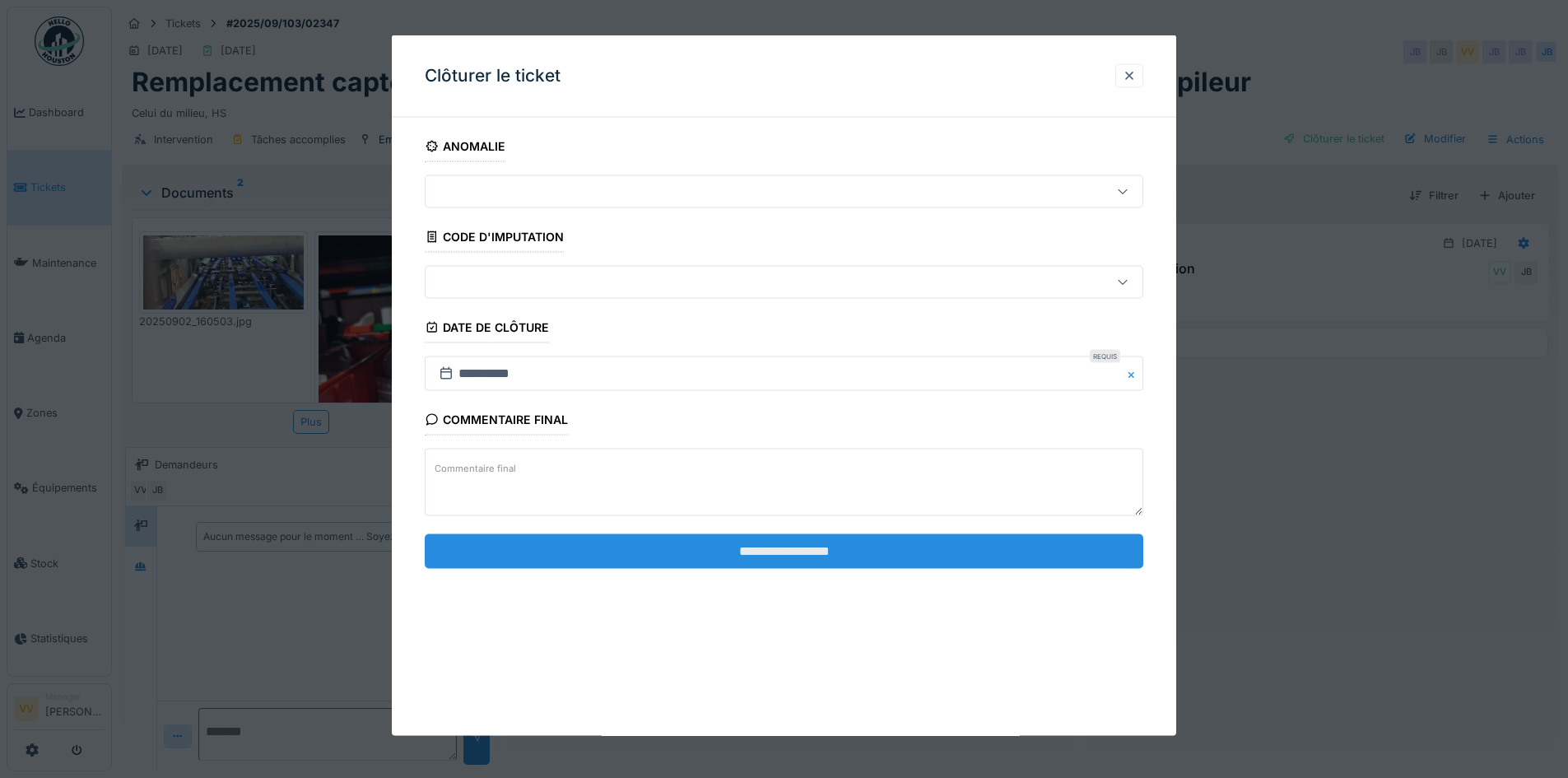
click at [793, 554] on input "**********" at bounding box center [784, 551] width 719 height 35
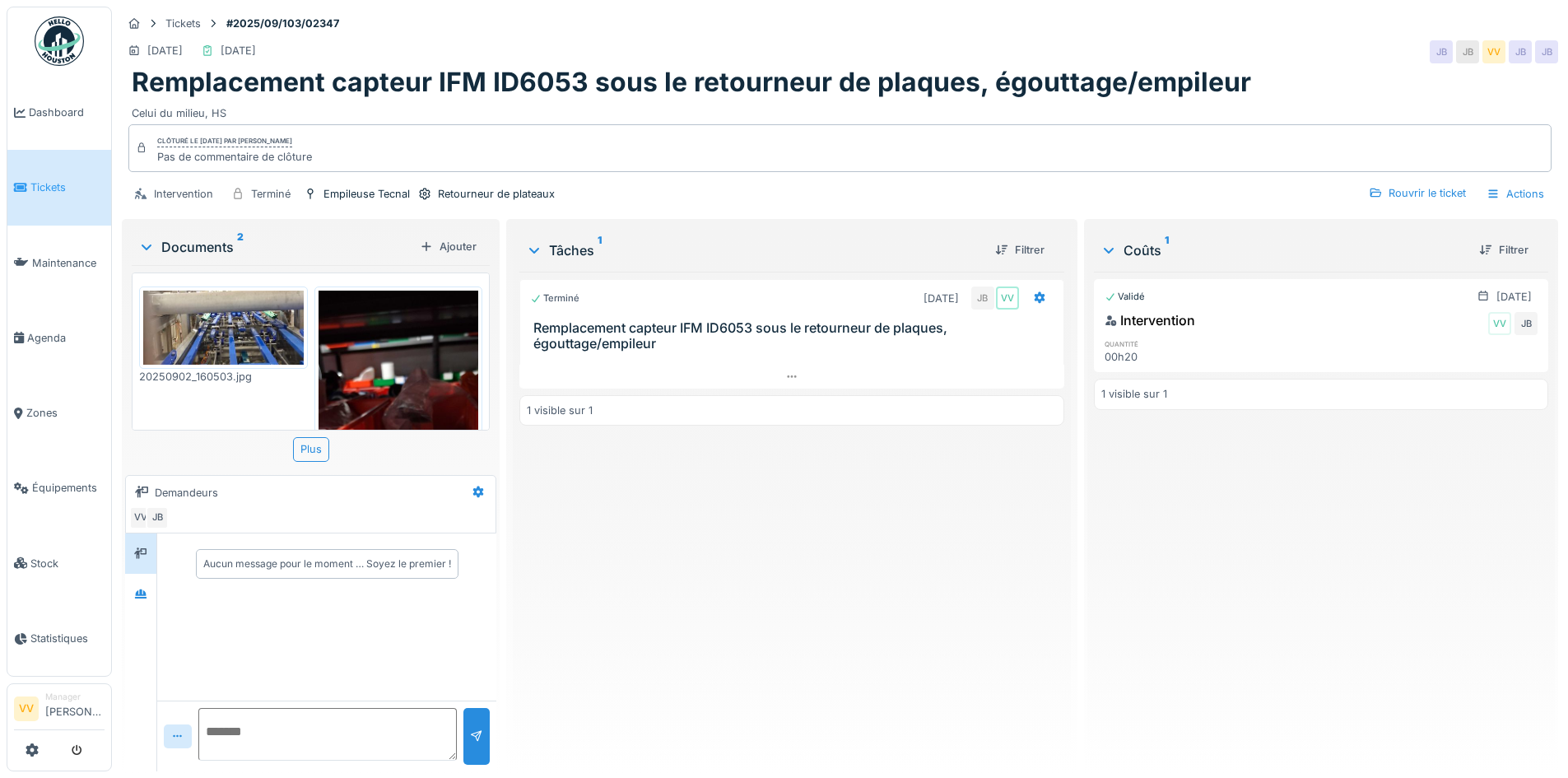
click at [35, 189] on span "Tickets" at bounding box center [67, 187] width 74 height 16
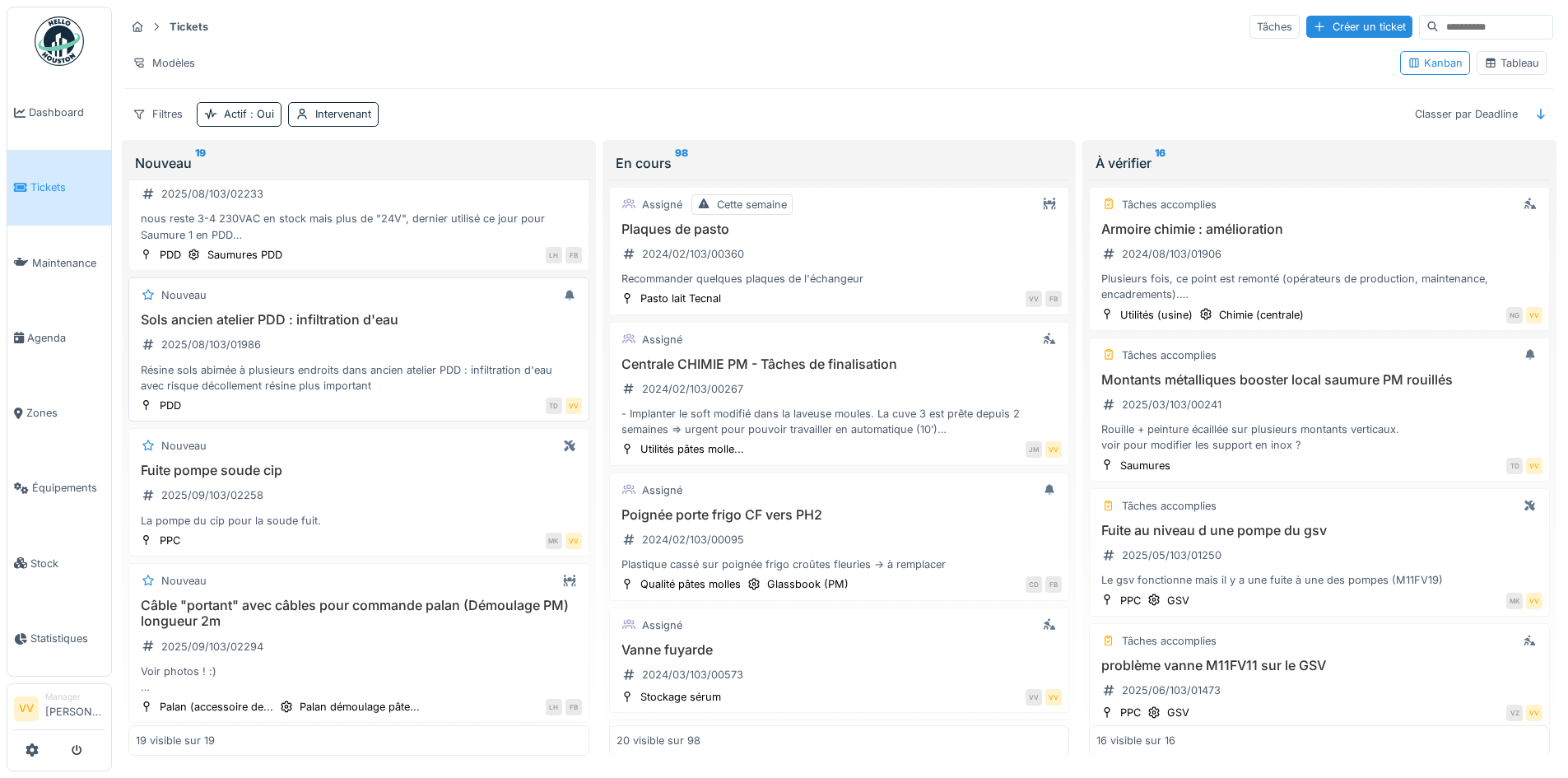
scroll to position [1894, 0]
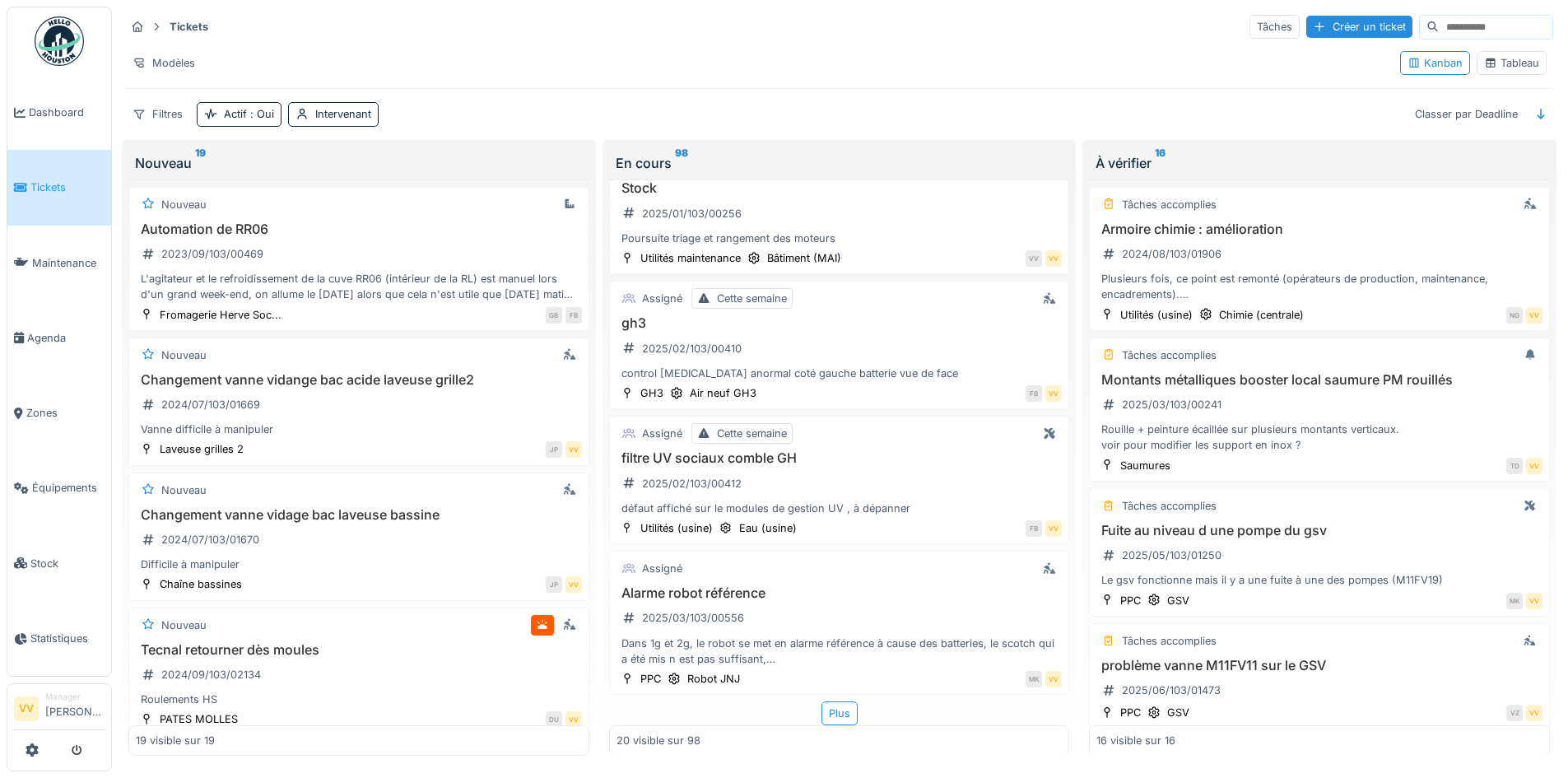
click at [35, 209] on link "Tickets" at bounding box center [60, 187] width 104 height 75
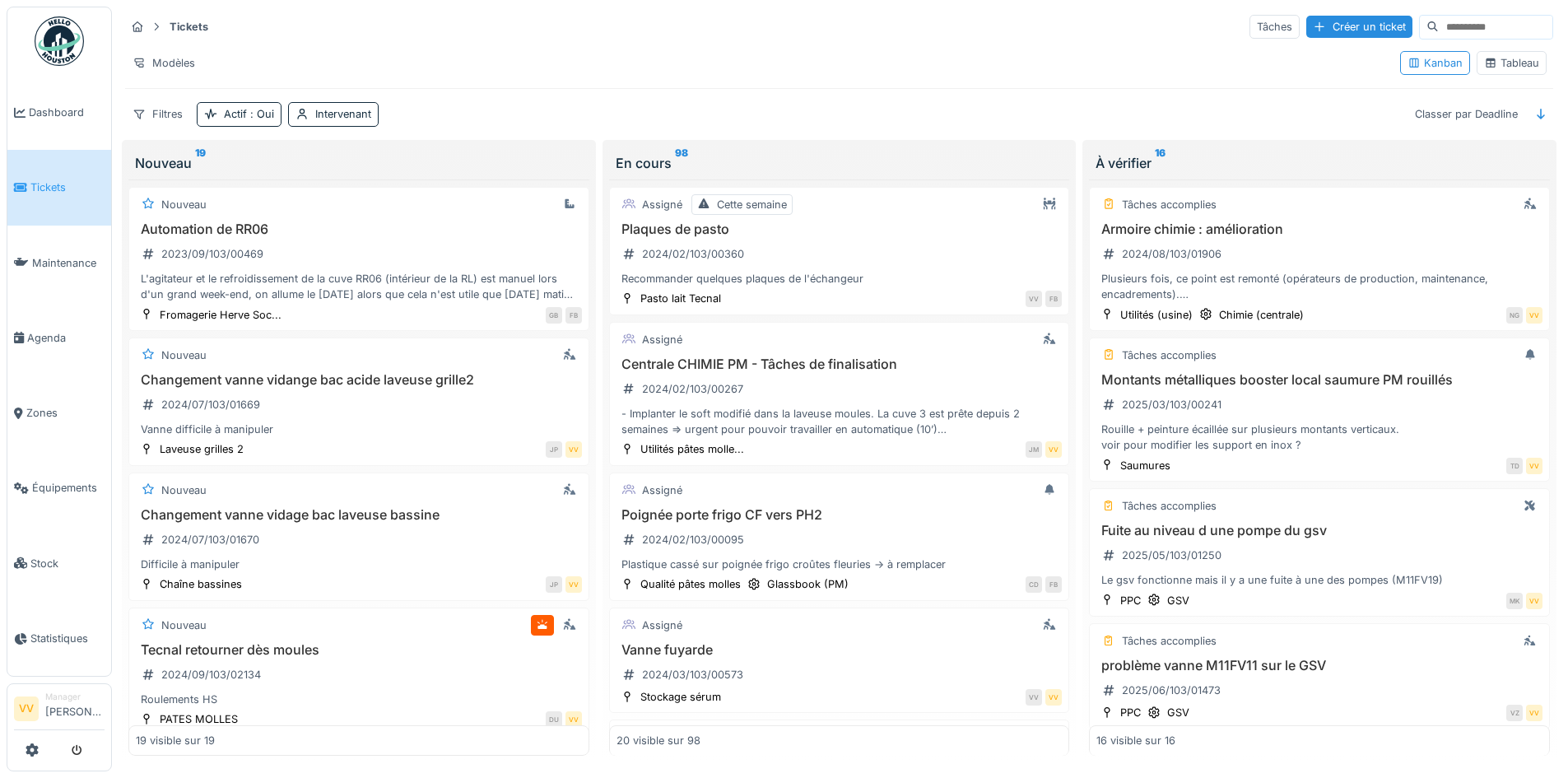
drag, startPoint x: 1302, startPoint y: 22, endPoint x: 1293, endPoint y: 28, distance: 10.8
click at [1306, 22] on div "Créer un ticket" at bounding box center [1359, 27] width 106 height 23
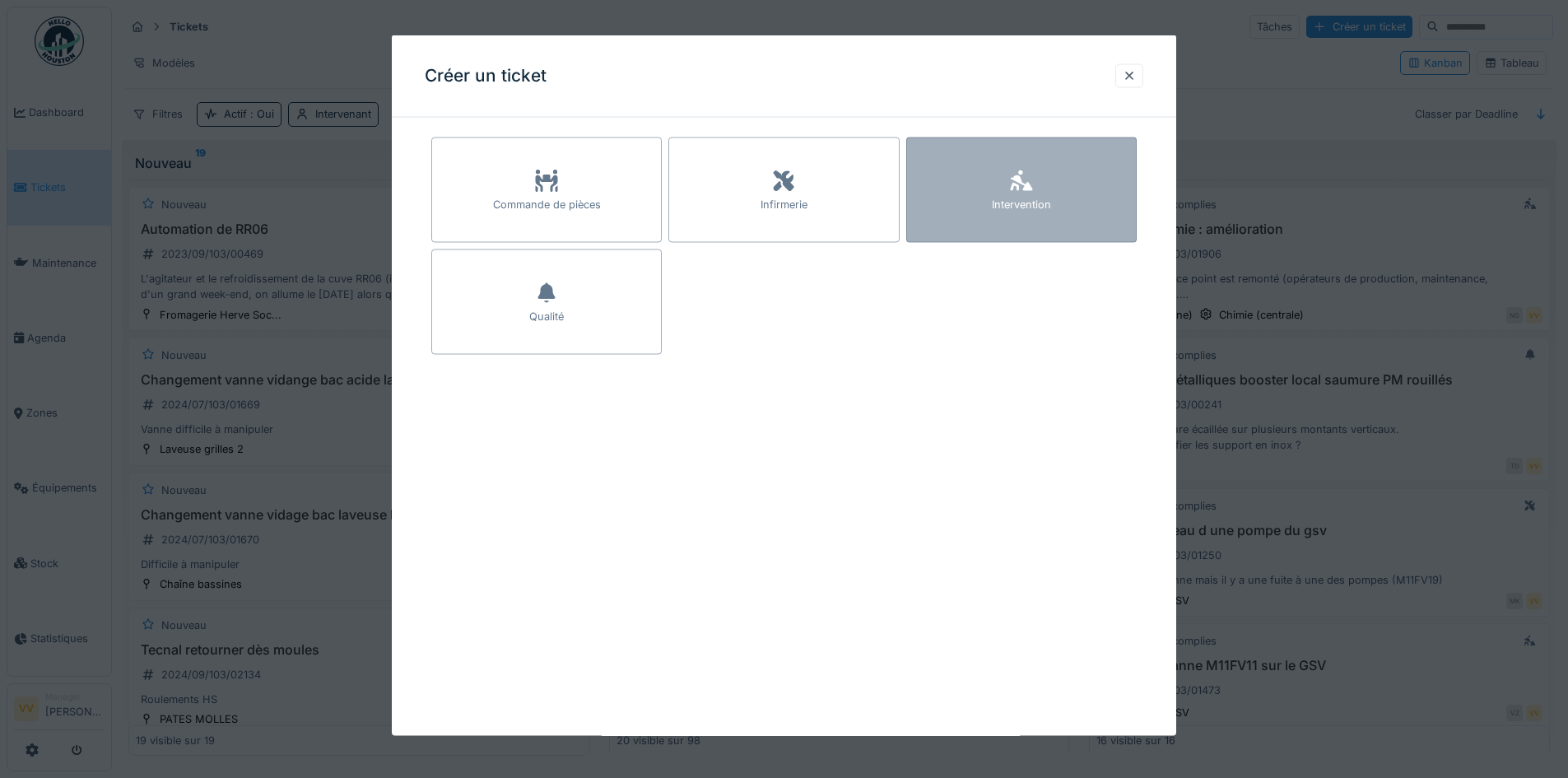
click at [995, 215] on div "Intervention" at bounding box center [1021, 190] width 230 height 106
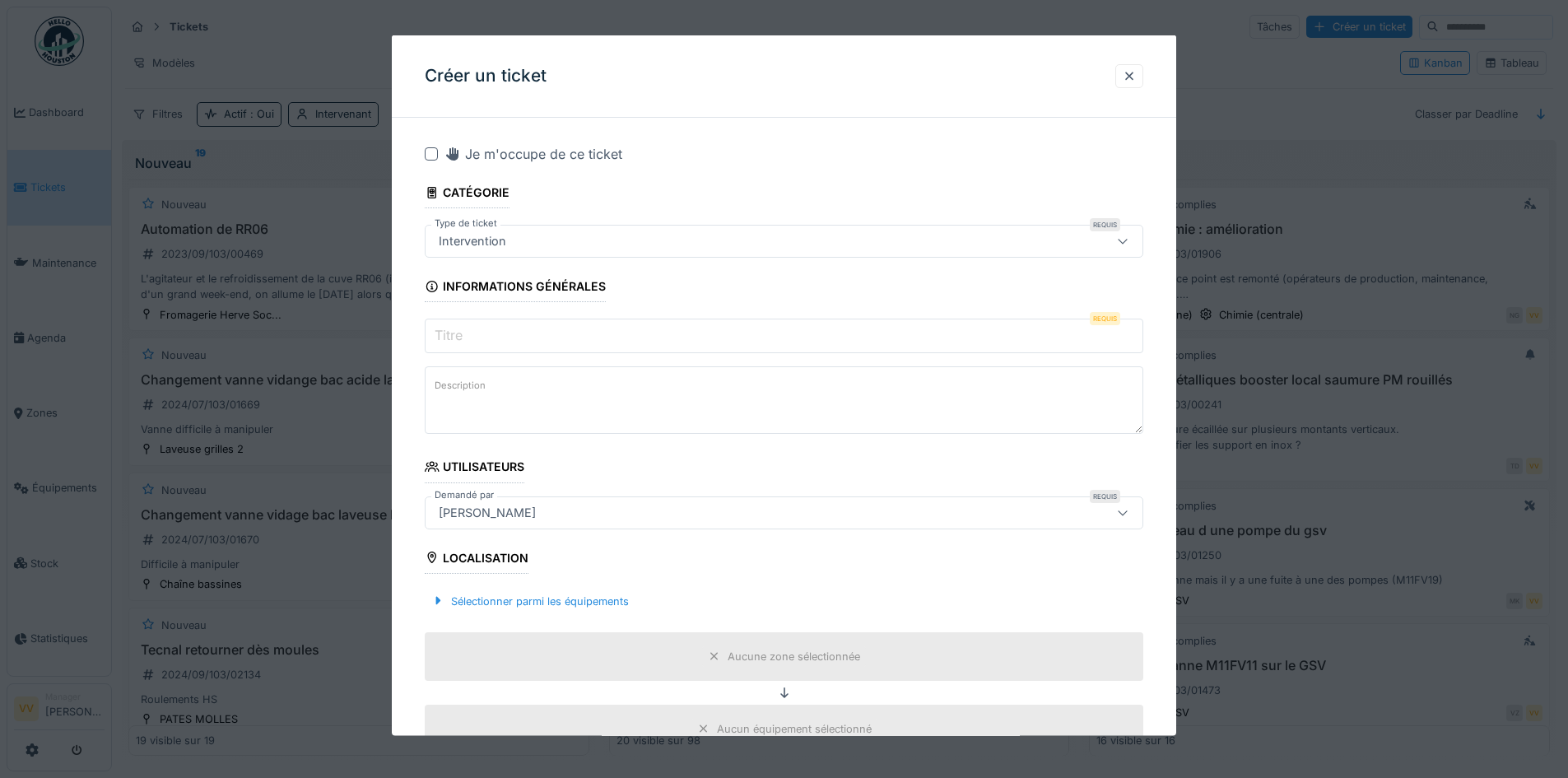
click at [518, 350] on input "Titre" at bounding box center [784, 336] width 719 height 35
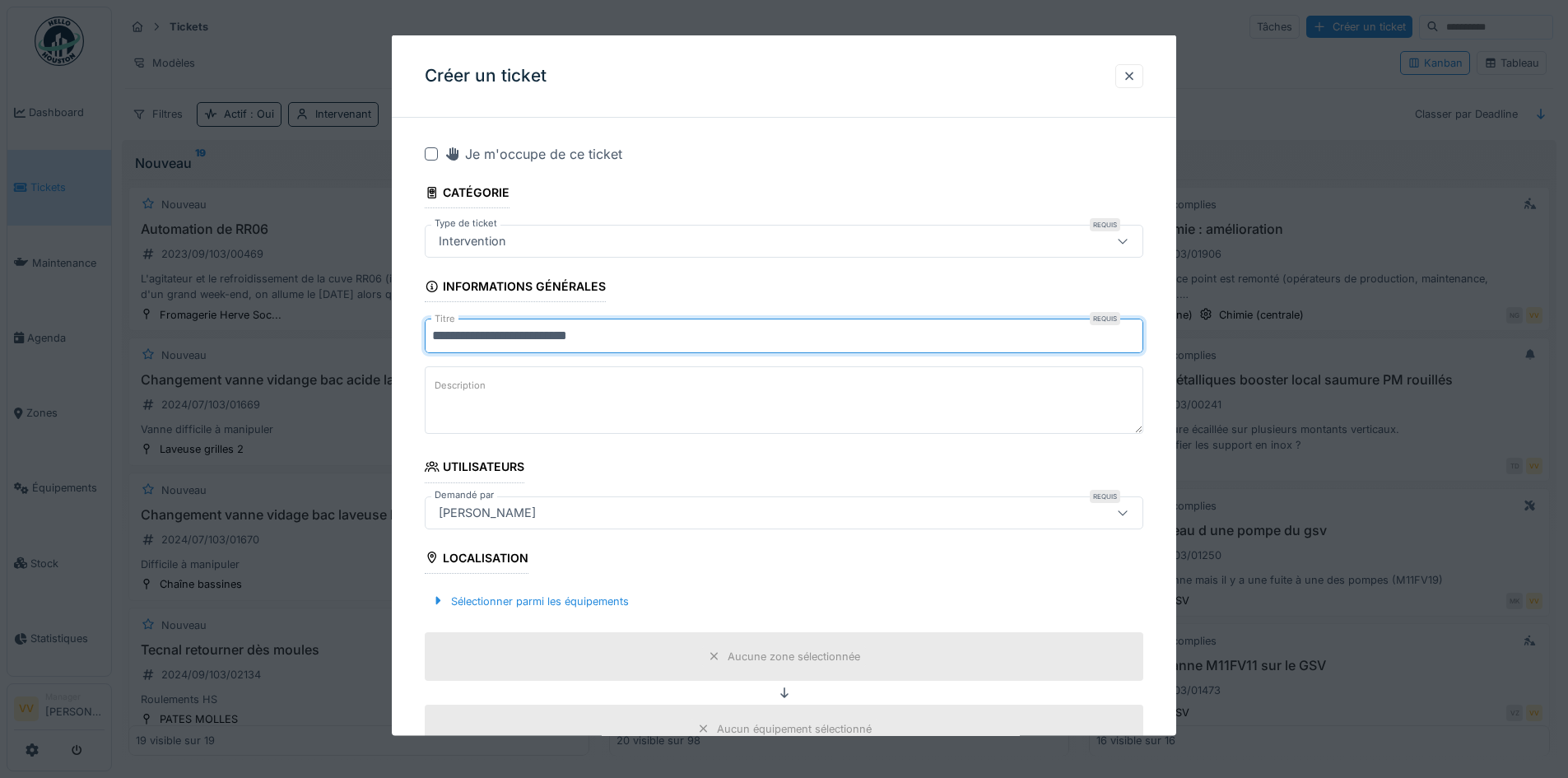
type input "**********"
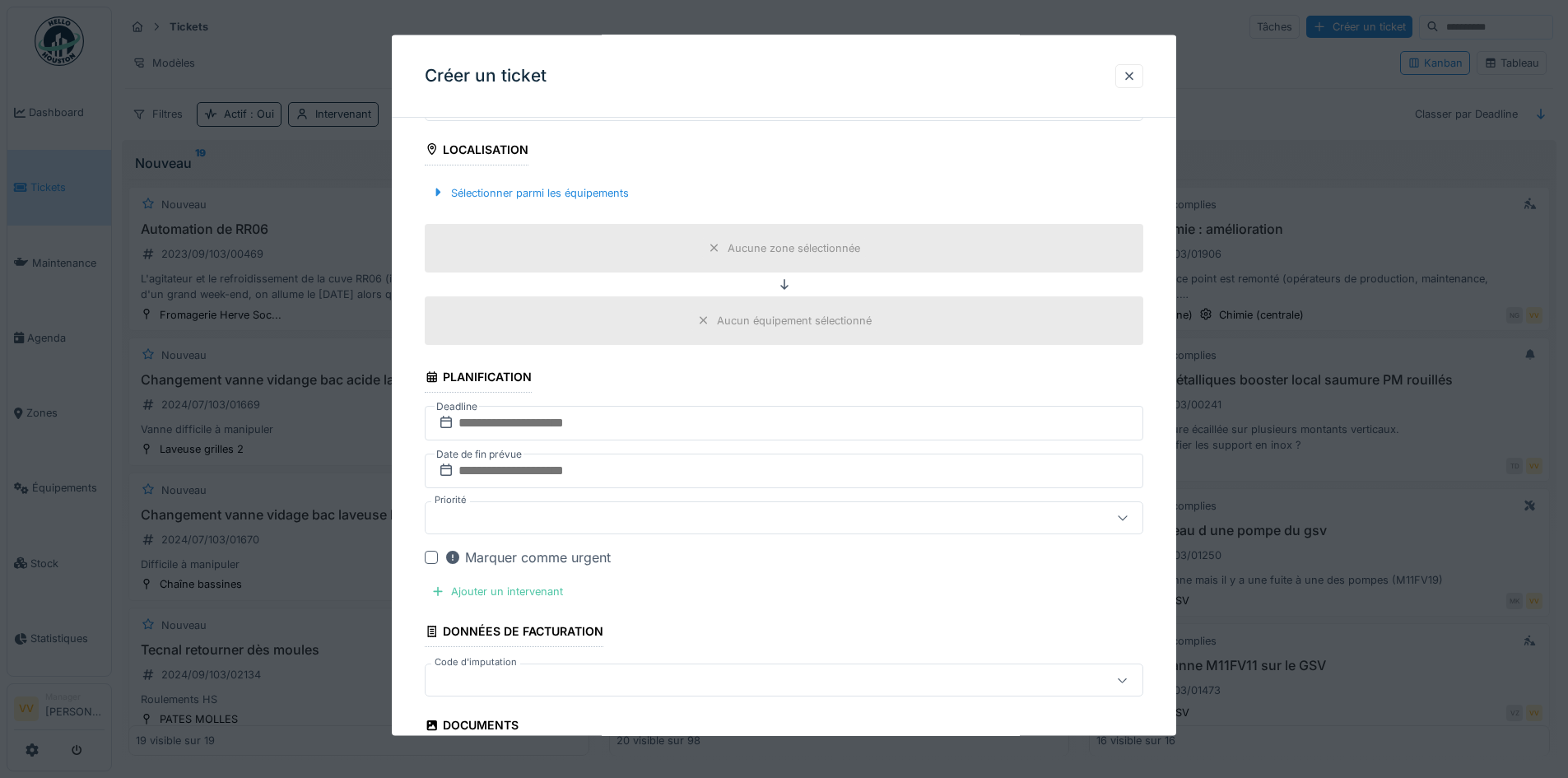
scroll to position [412, 0]
type textarea "**********"
click at [658, 424] on input "text" at bounding box center [784, 420] width 719 height 35
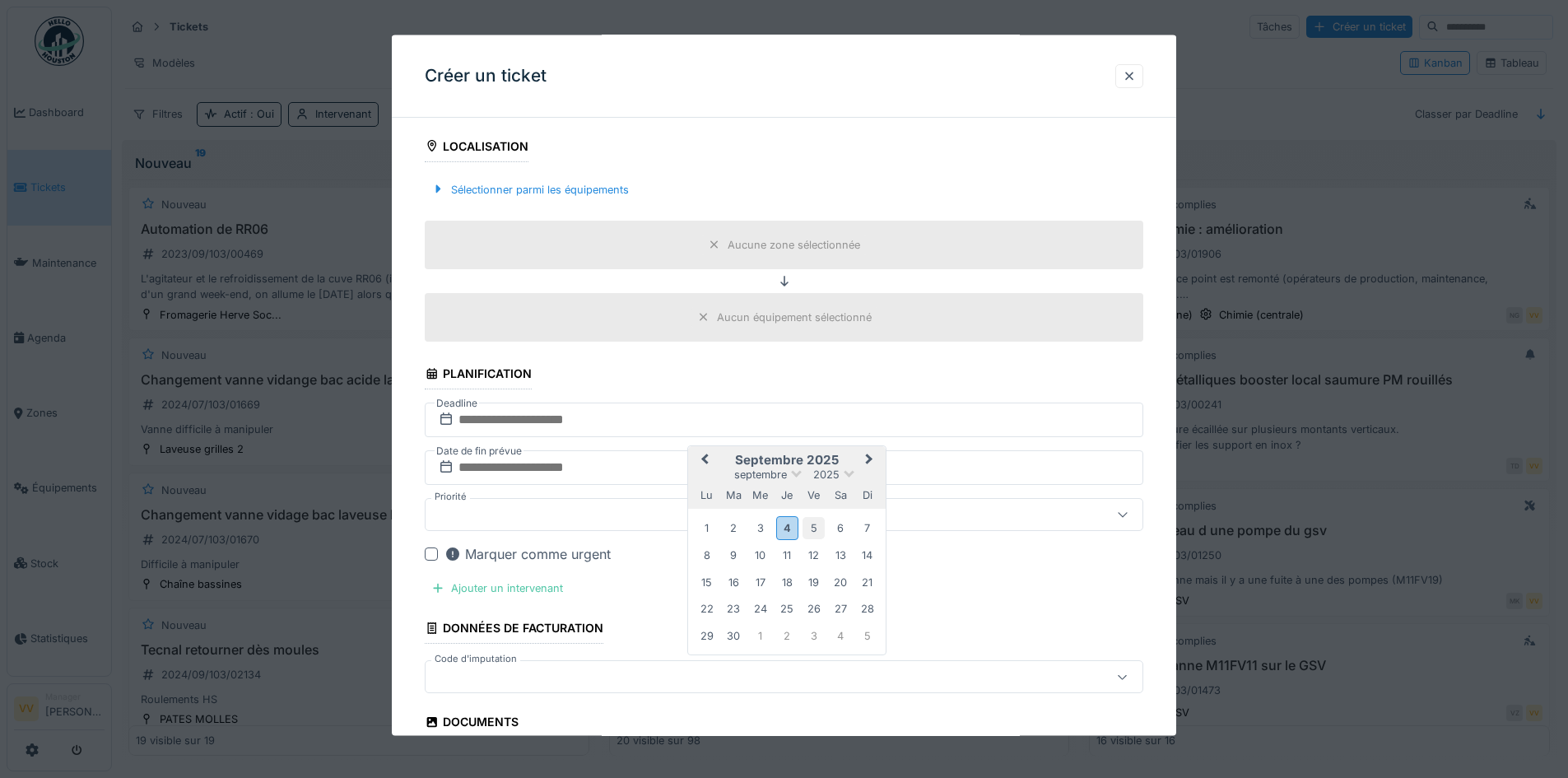
click at [819, 528] on div "5" at bounding box center [814, 528] width 22 height 23
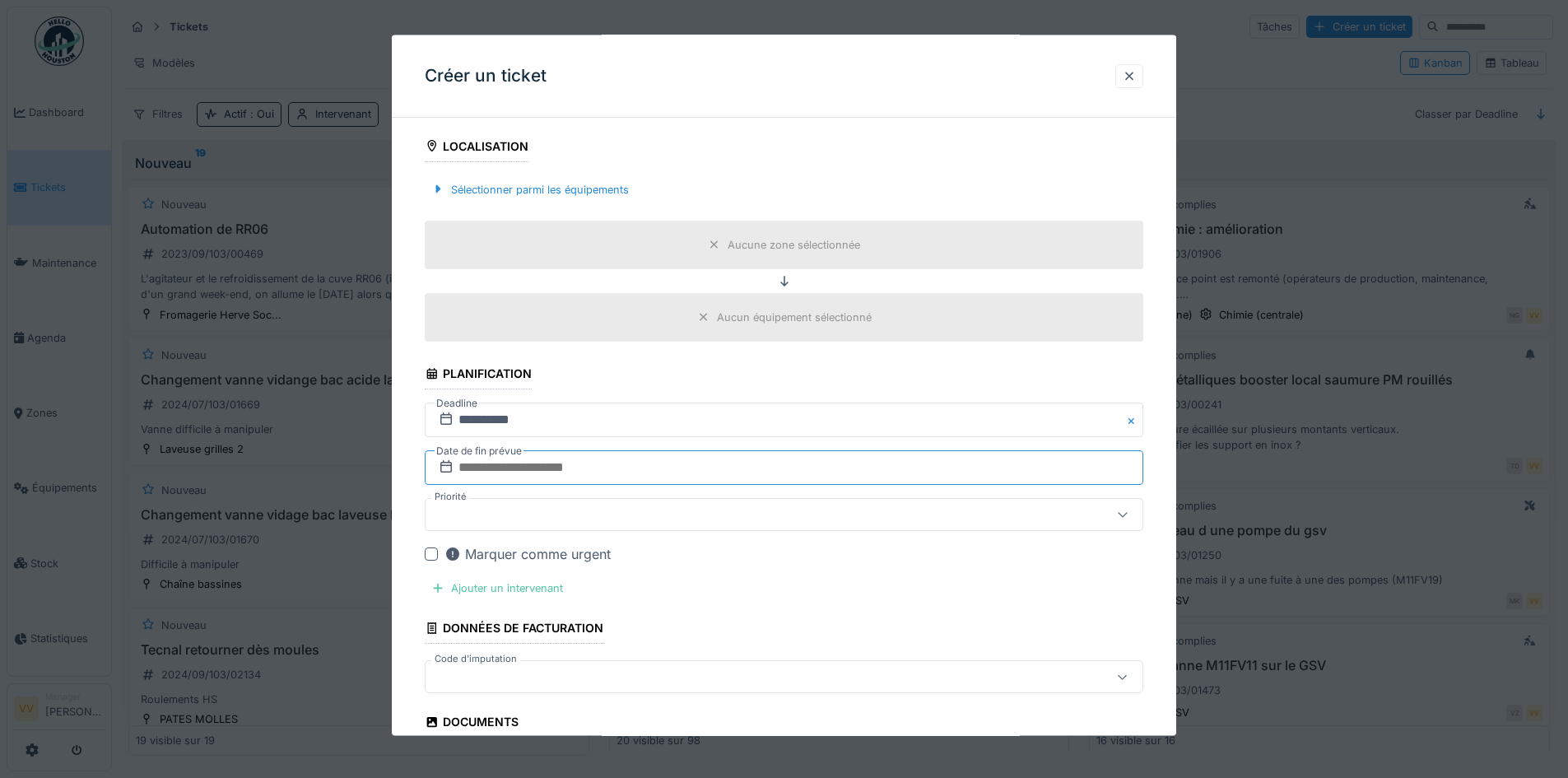
click at [703, 467] on input "text" at bounding box center [784, 468] width 719 height 35
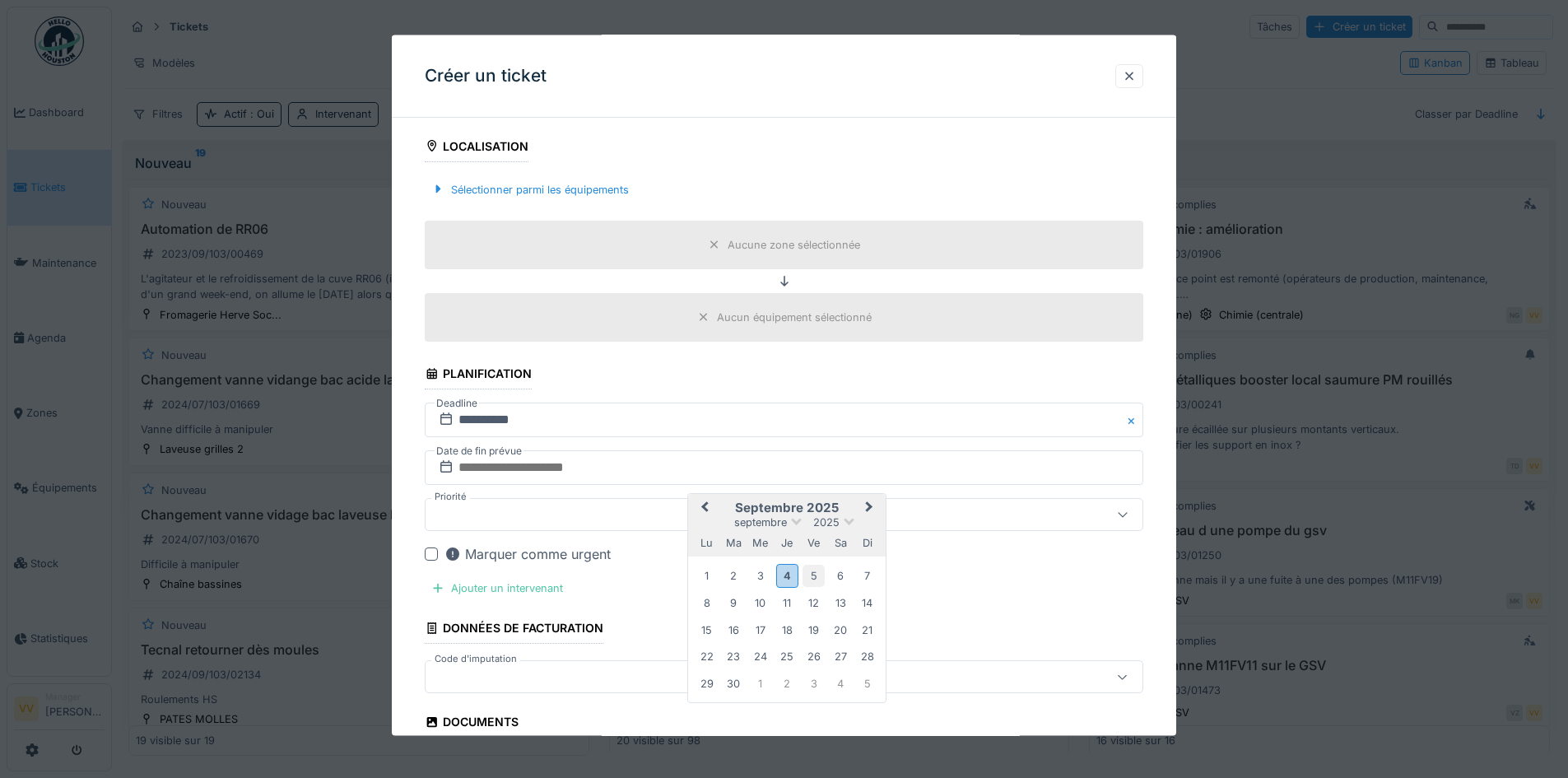
click at [808, 573] on div "5" at bounding box center [814, 575] width 22 height 23
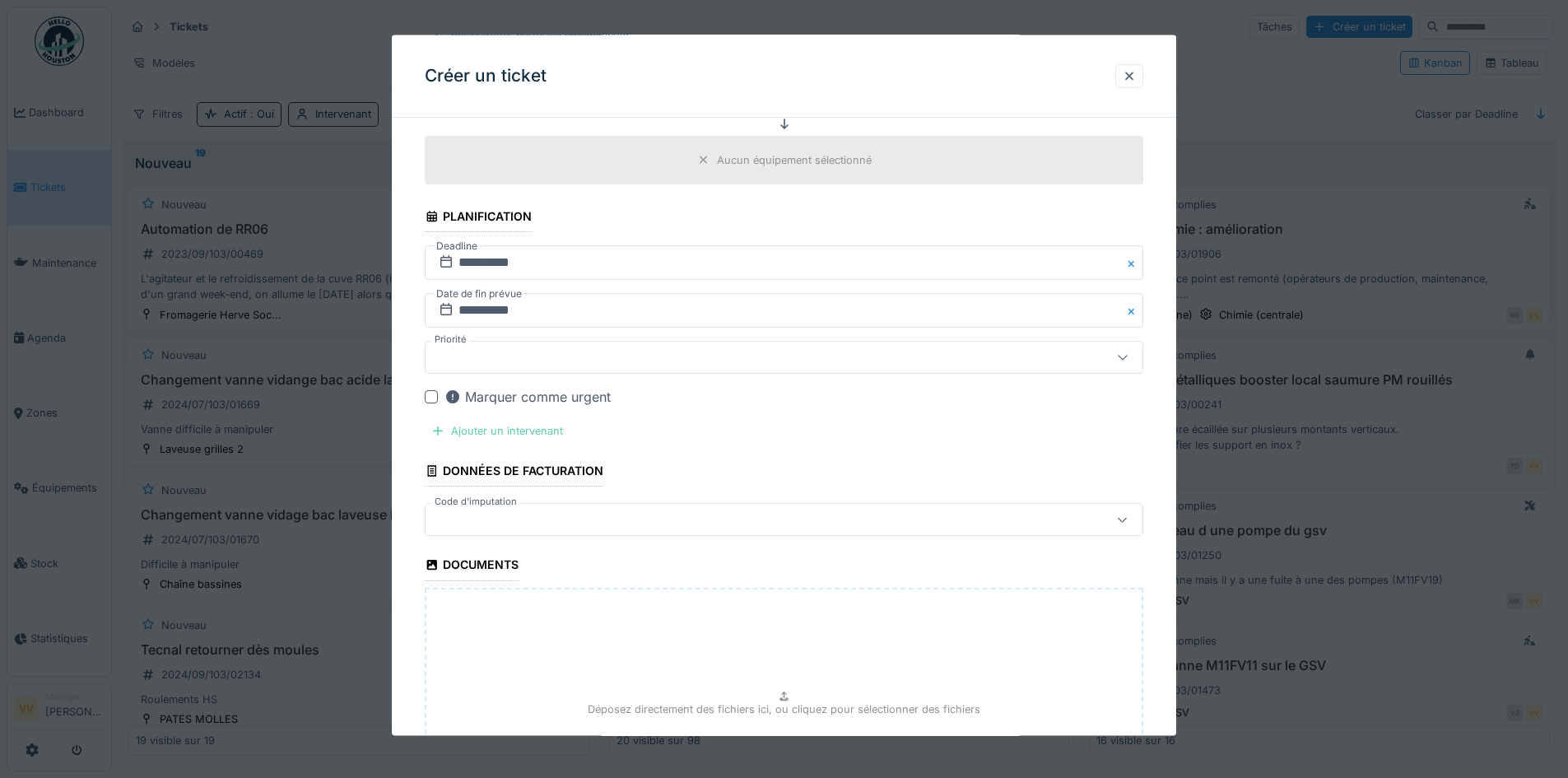
scroll to position [576, 0]
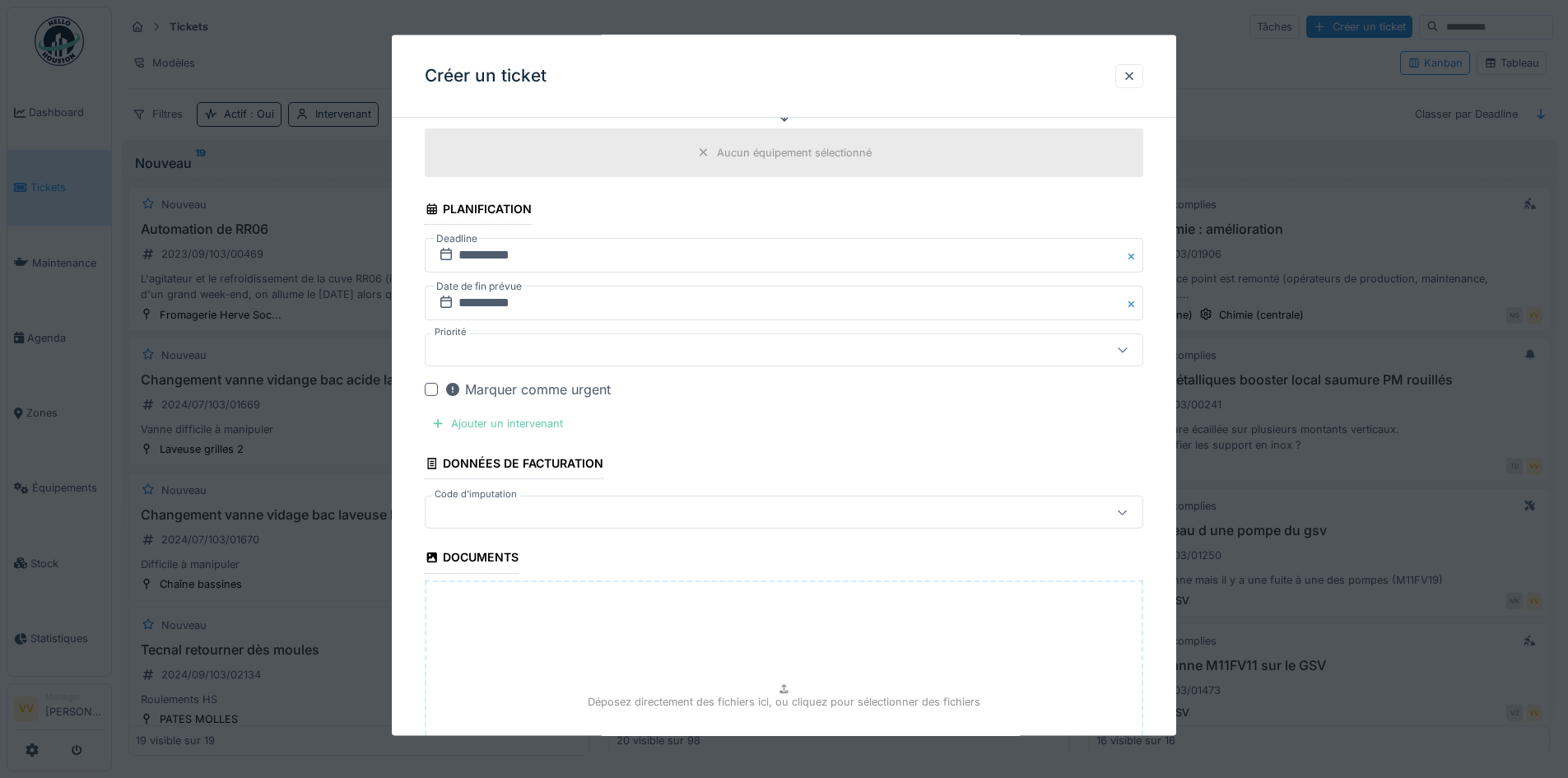
click at [491, 419] on div "Ajouter un intervenant" at bounding box center [496, 424] width 144 height 23
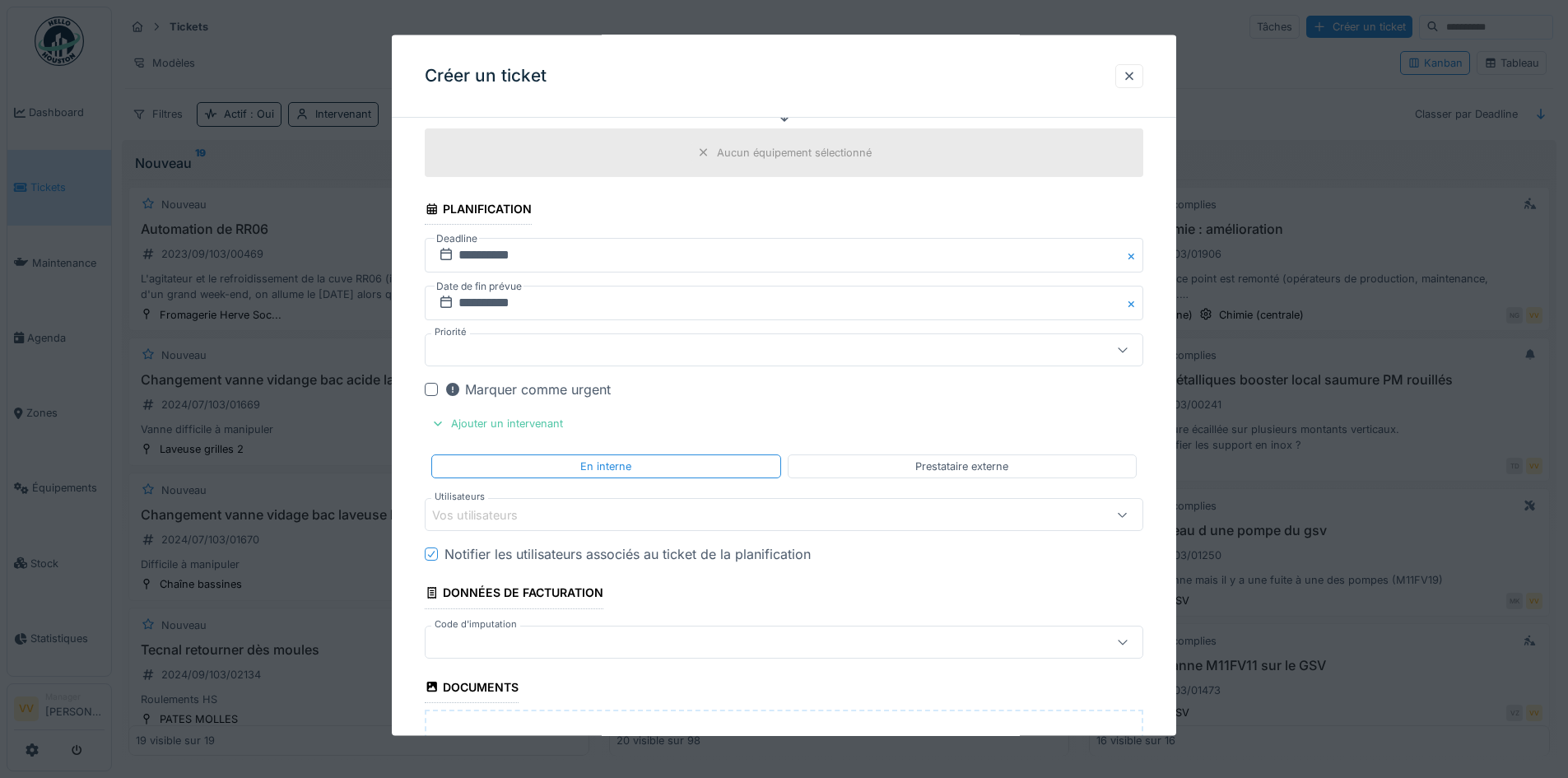
click at [587, 507] on div "Vos utilisateurs" at bounding box center [742, 514] width 620 height 18
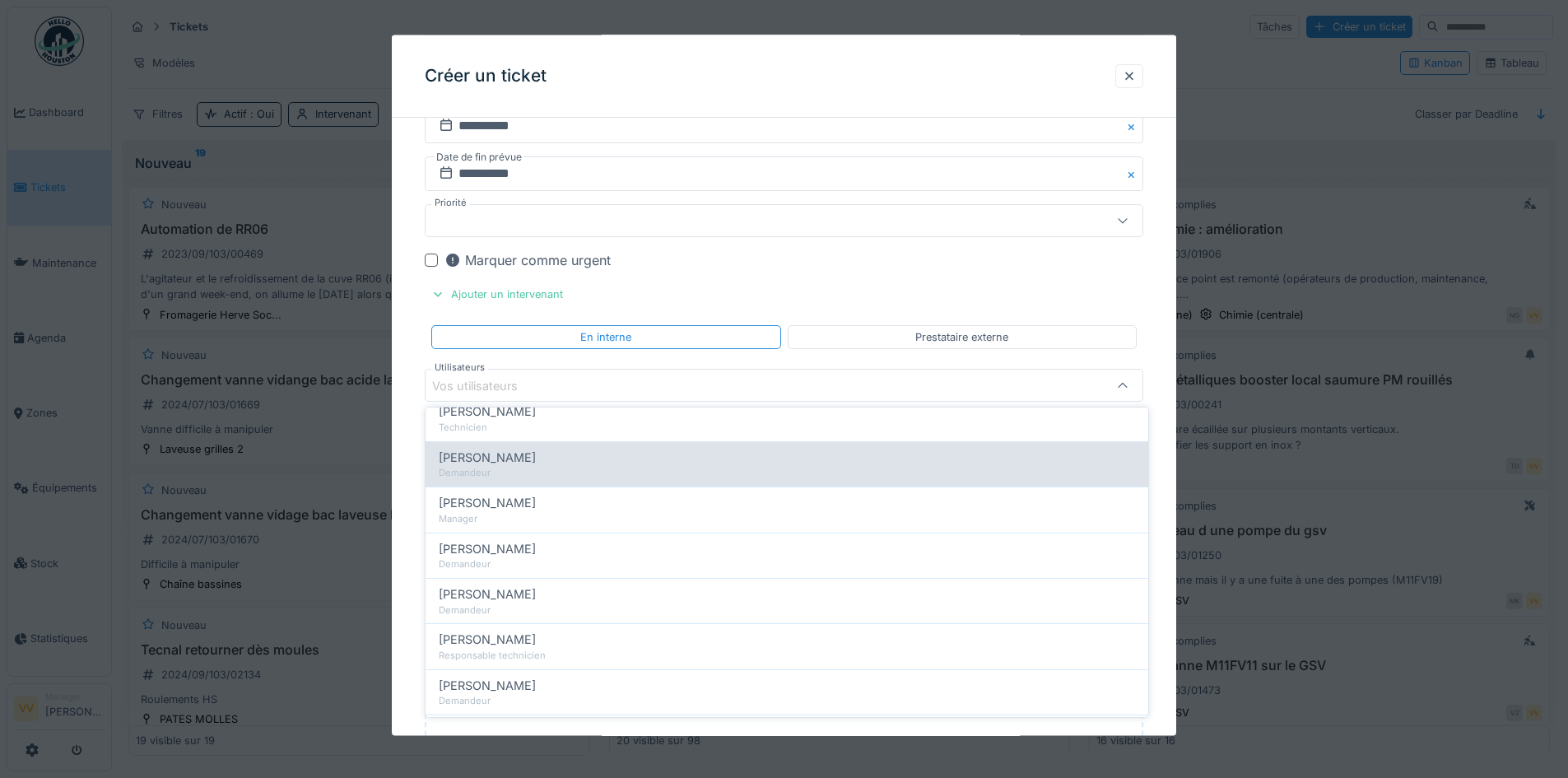
scroll to position [0, 0]
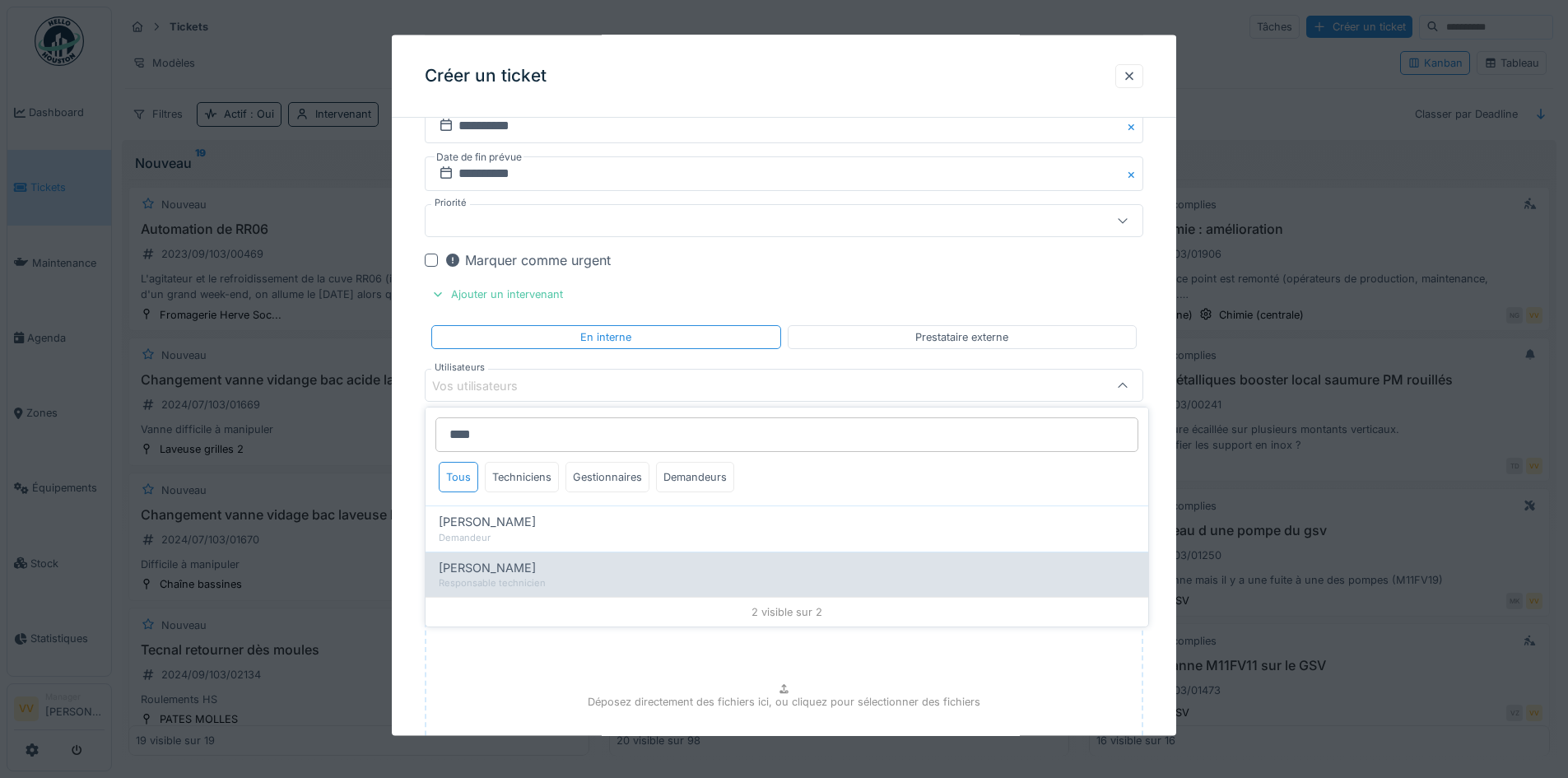
type input "****"
click at [562, 570] on div "[PERSON_NAME]" at bounding box center [786, 568] width 696 height 18
type input "****"
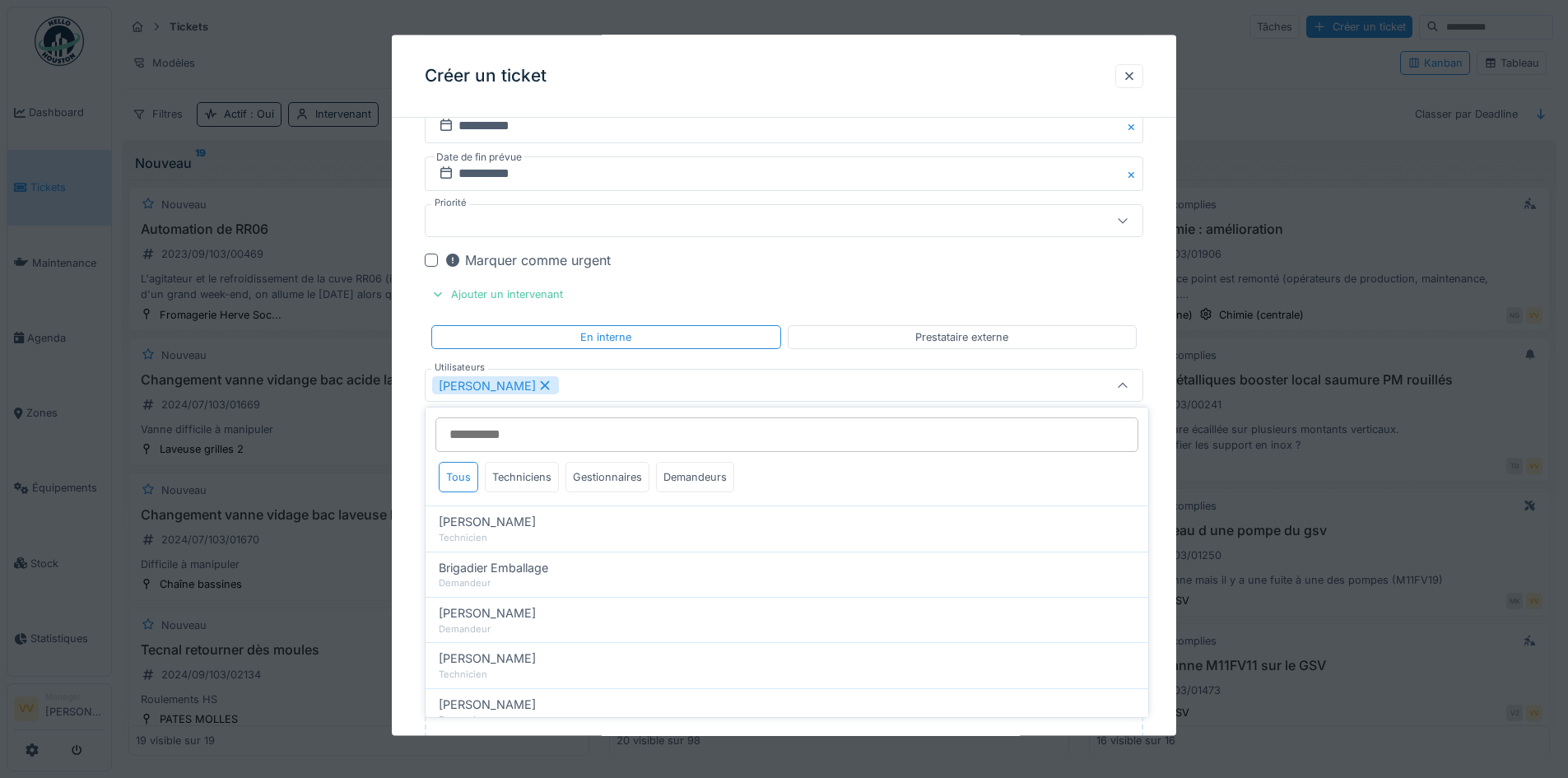
click at [978, 274] on fieldset "**********" at bounding box center [784, 203] width 719 height 1554
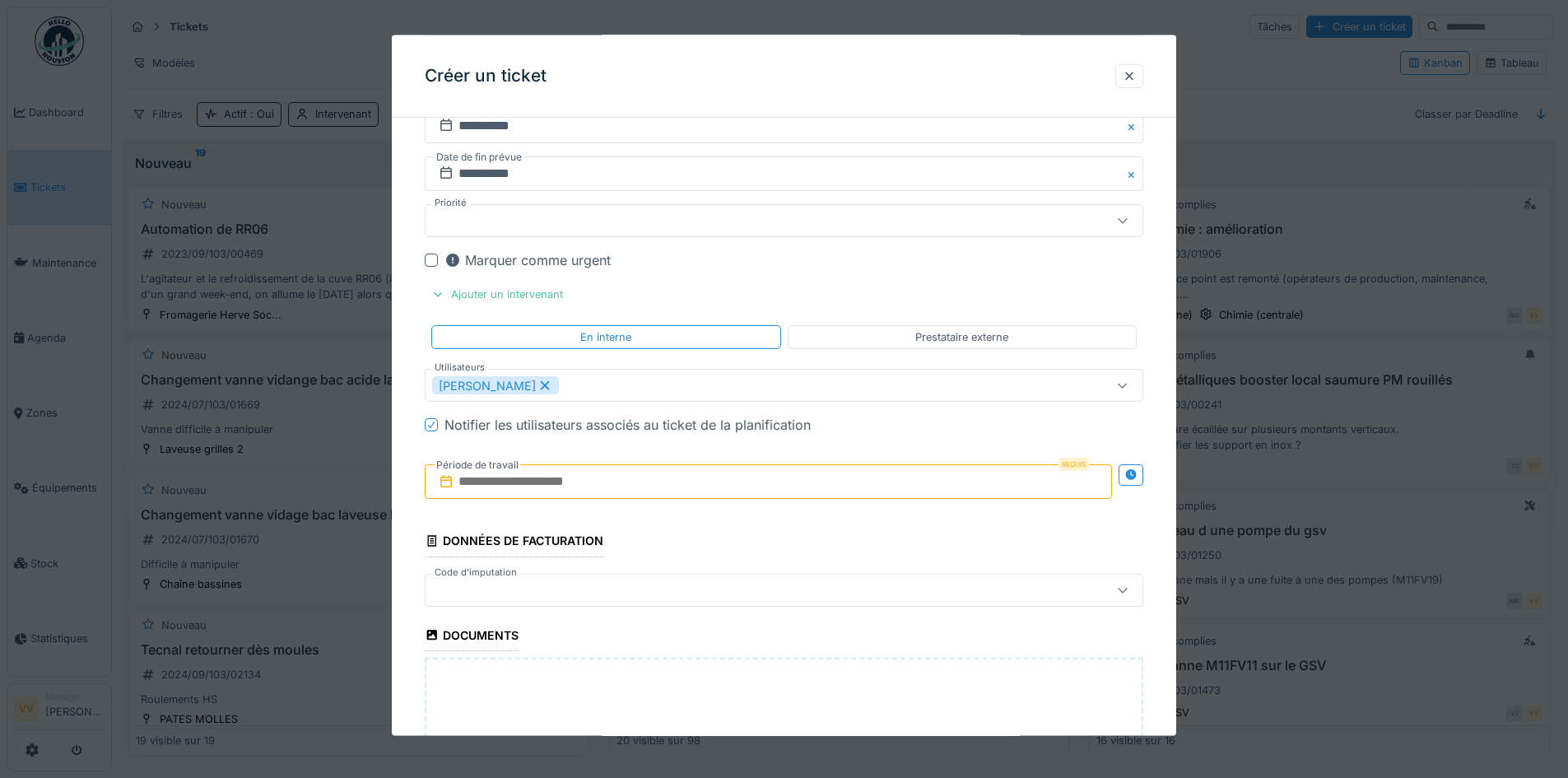
click at [733, 466] on input "text" at bounding box center [768, 482] width 688 height 35
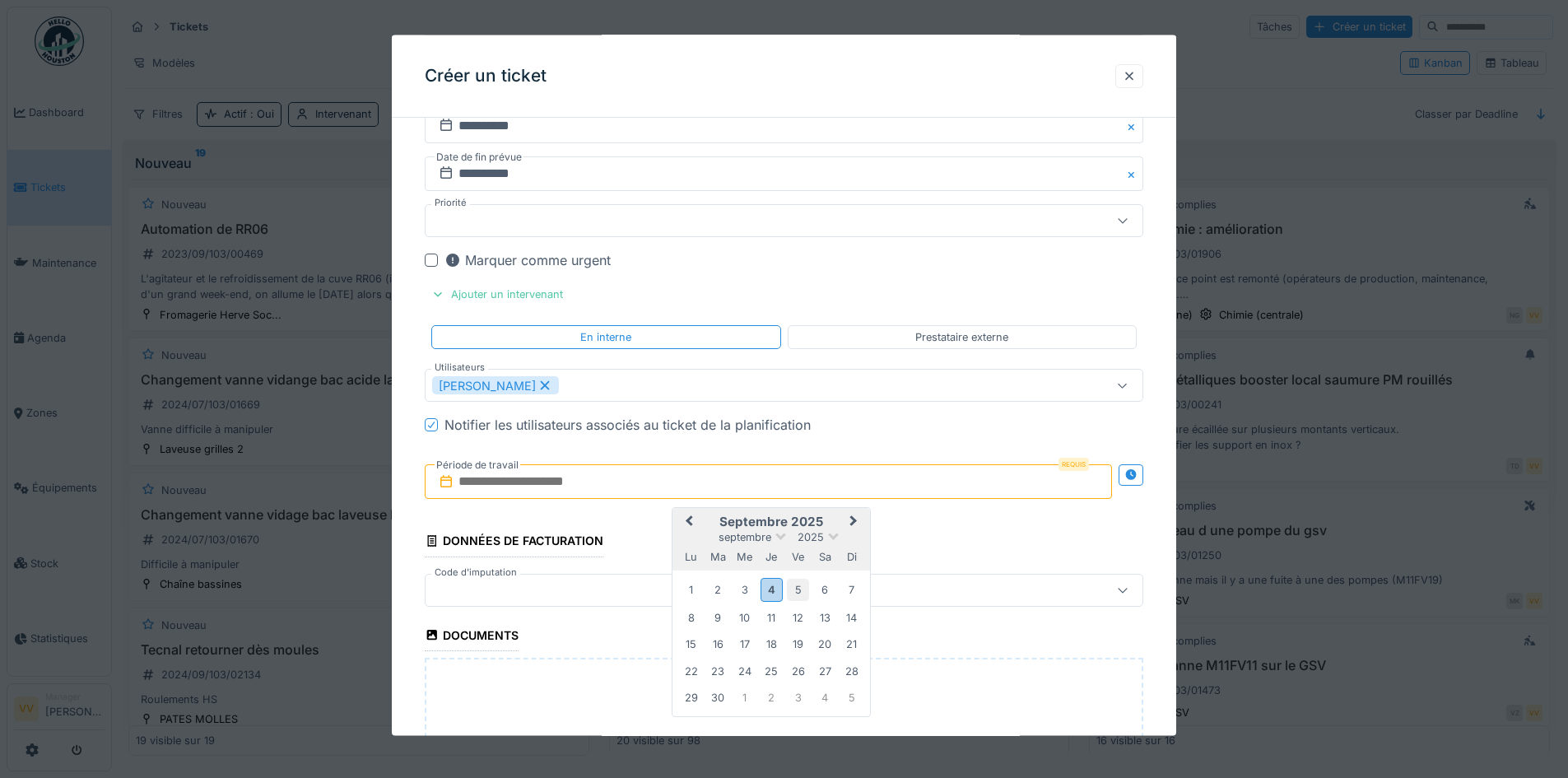
click at [793, 595] on div "5" at bounding box center [798, 590] width 22 height 23
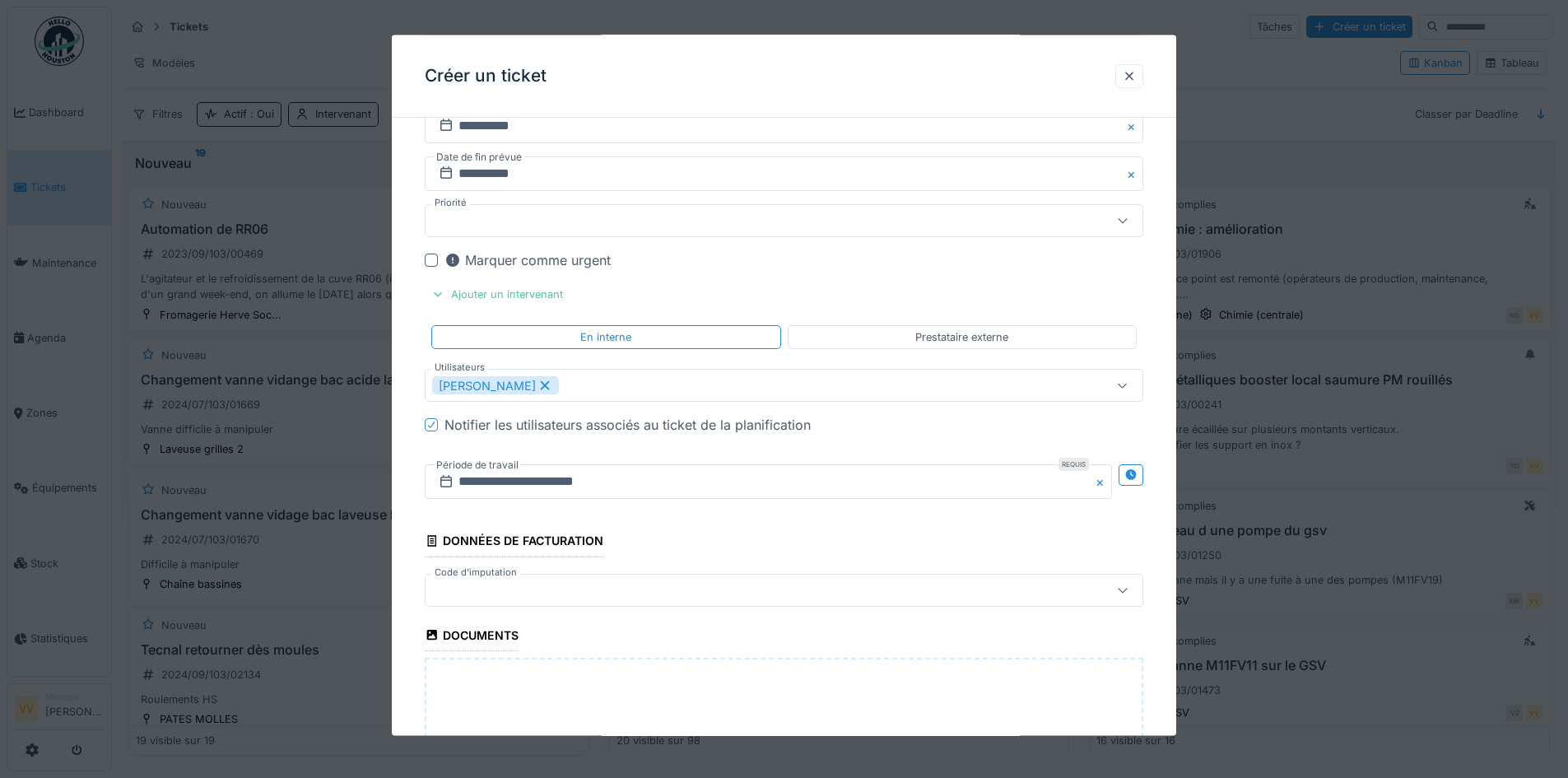
click at [779, 543] on fieldset "**********" at bounding box center [784, 203] width 719 height 1554
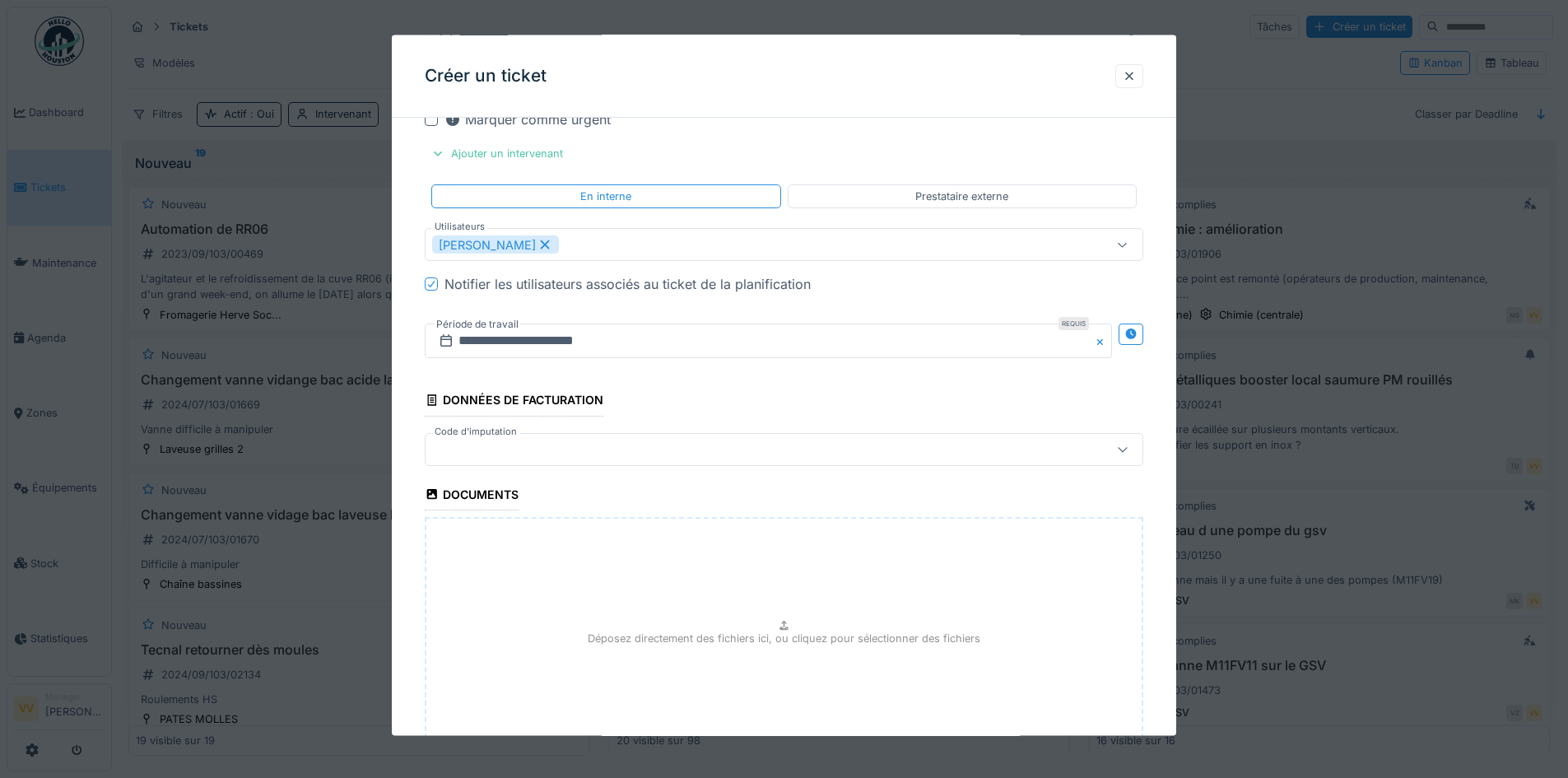
scroll to position [981, 0]
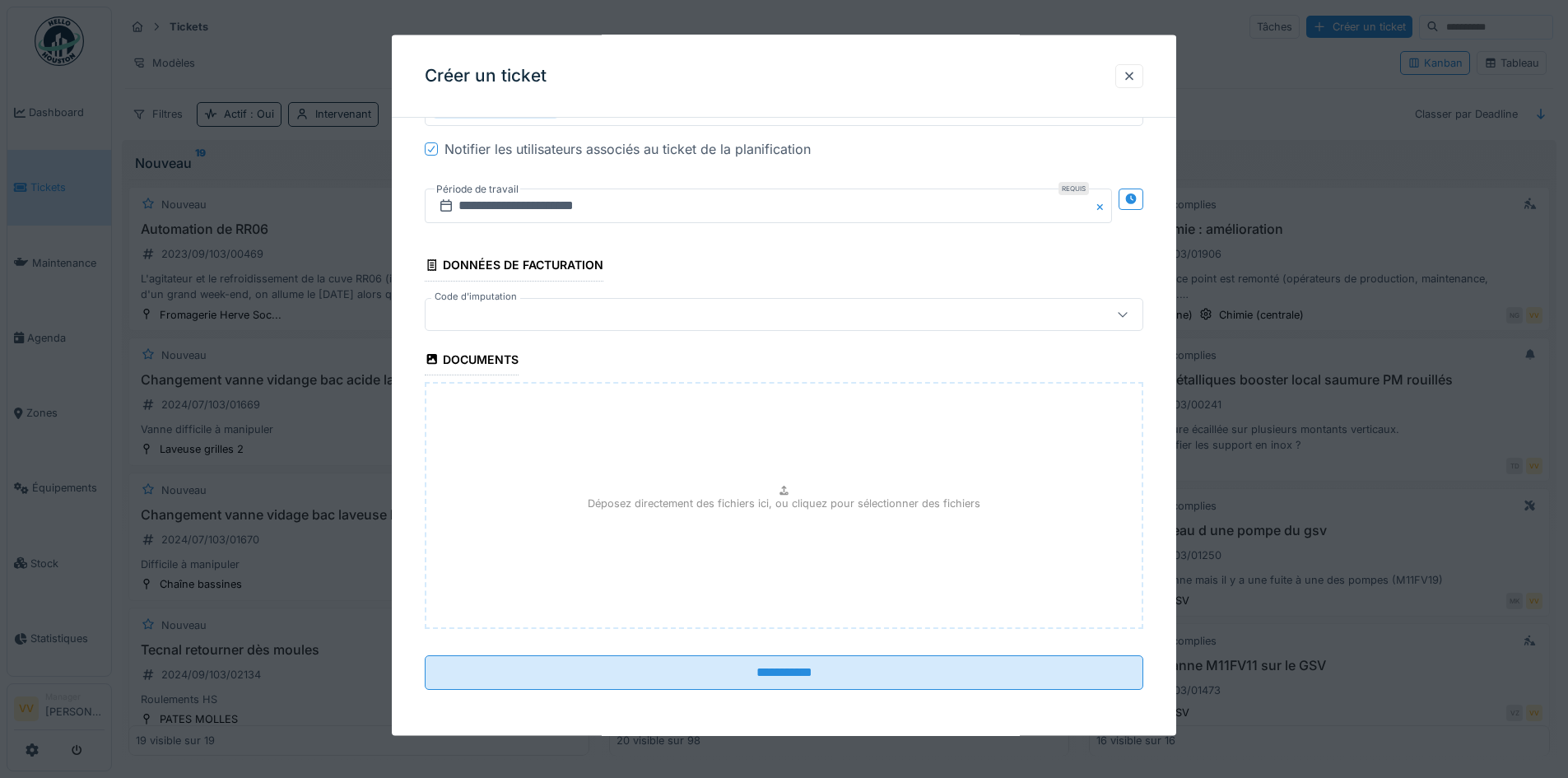
click at [776, 521] on div "Déposez directement des fichiers ici, ou cliquez pour sélectionner des fichiers" at bounding box center [784, 505] width 719 height 247
type input "**********"
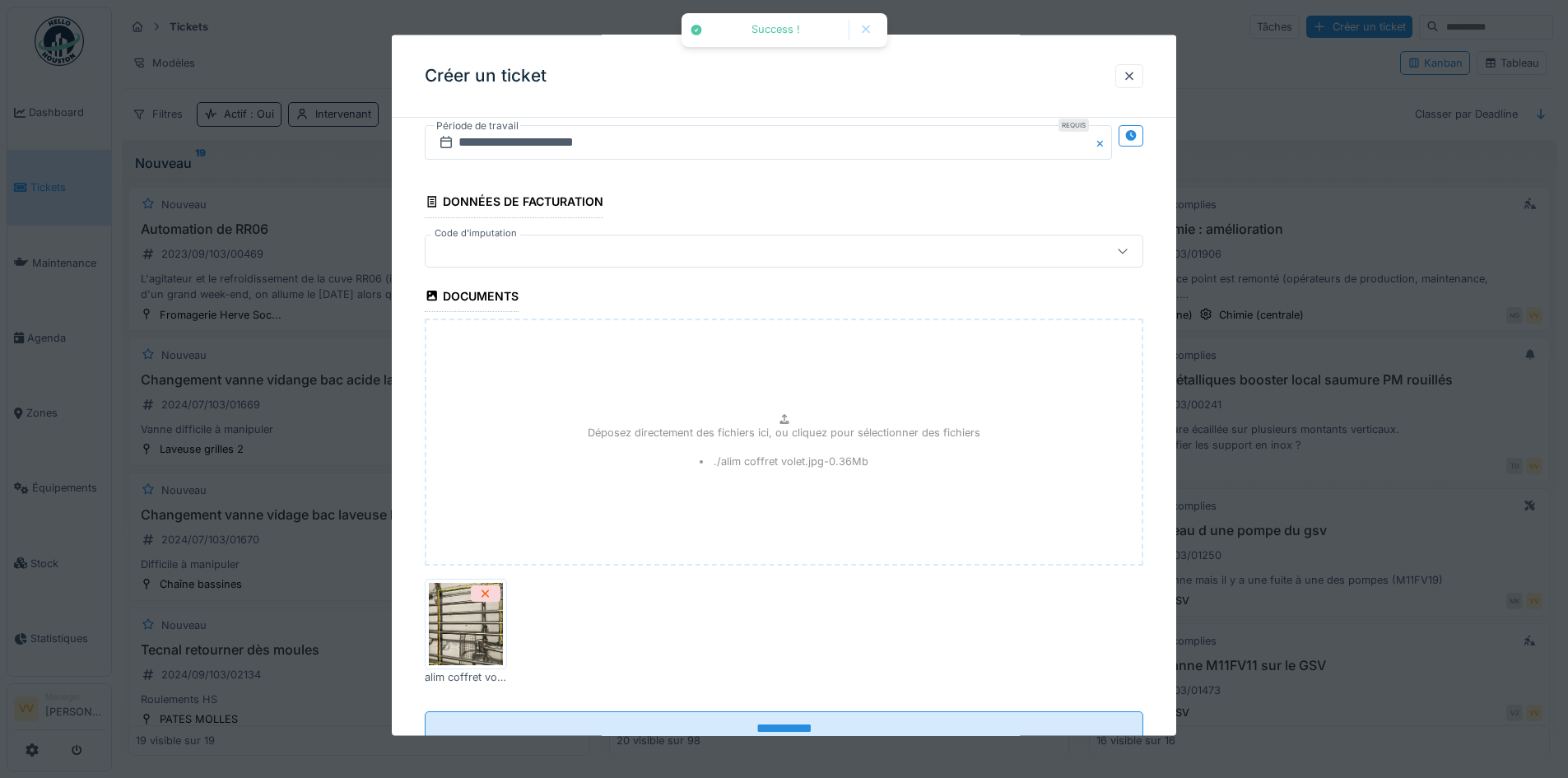
scroll to position [1101, 0]
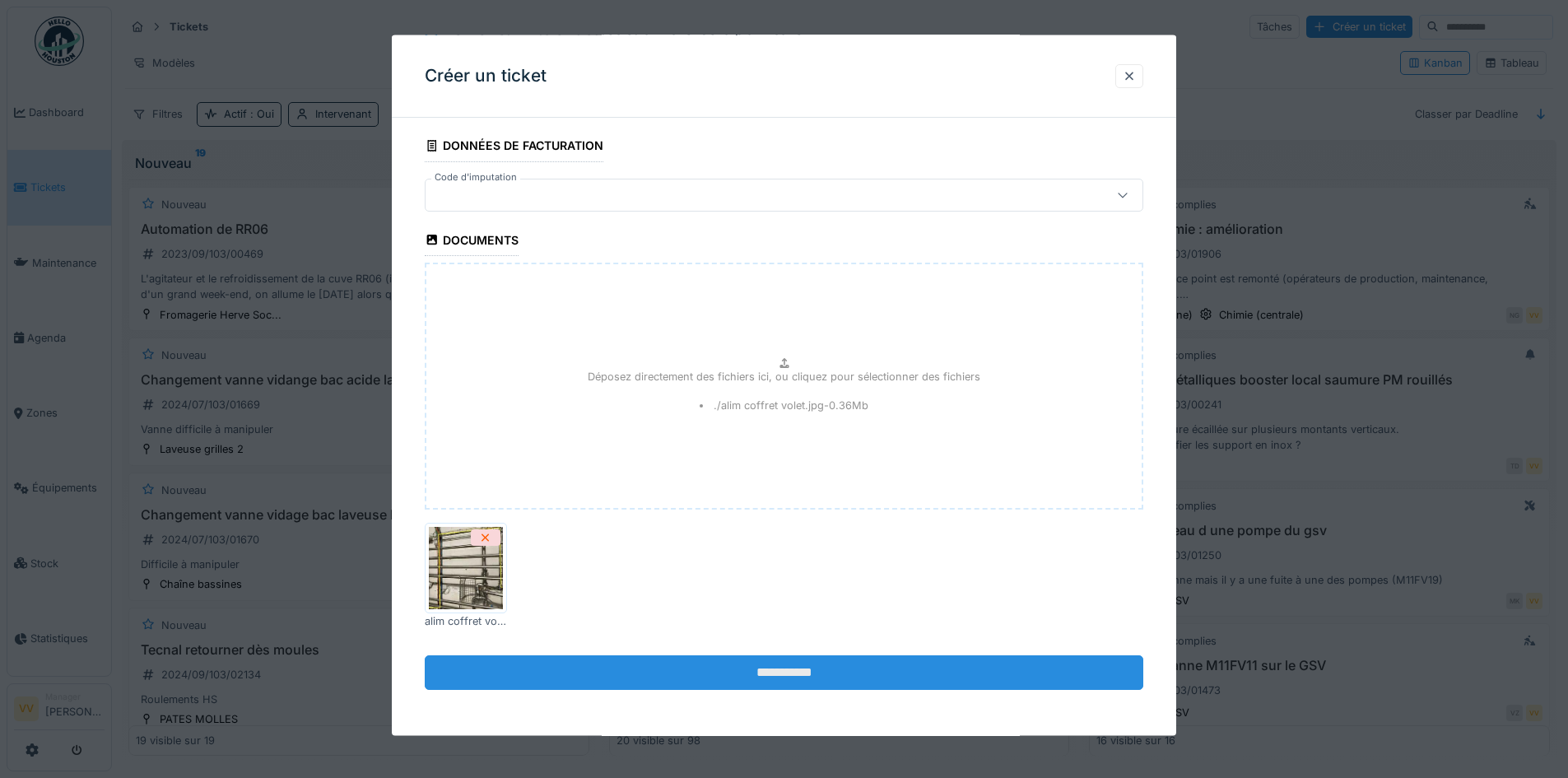
click at [733, 675] on input "**********" at bounding box center [784, 672] width 719 height 35
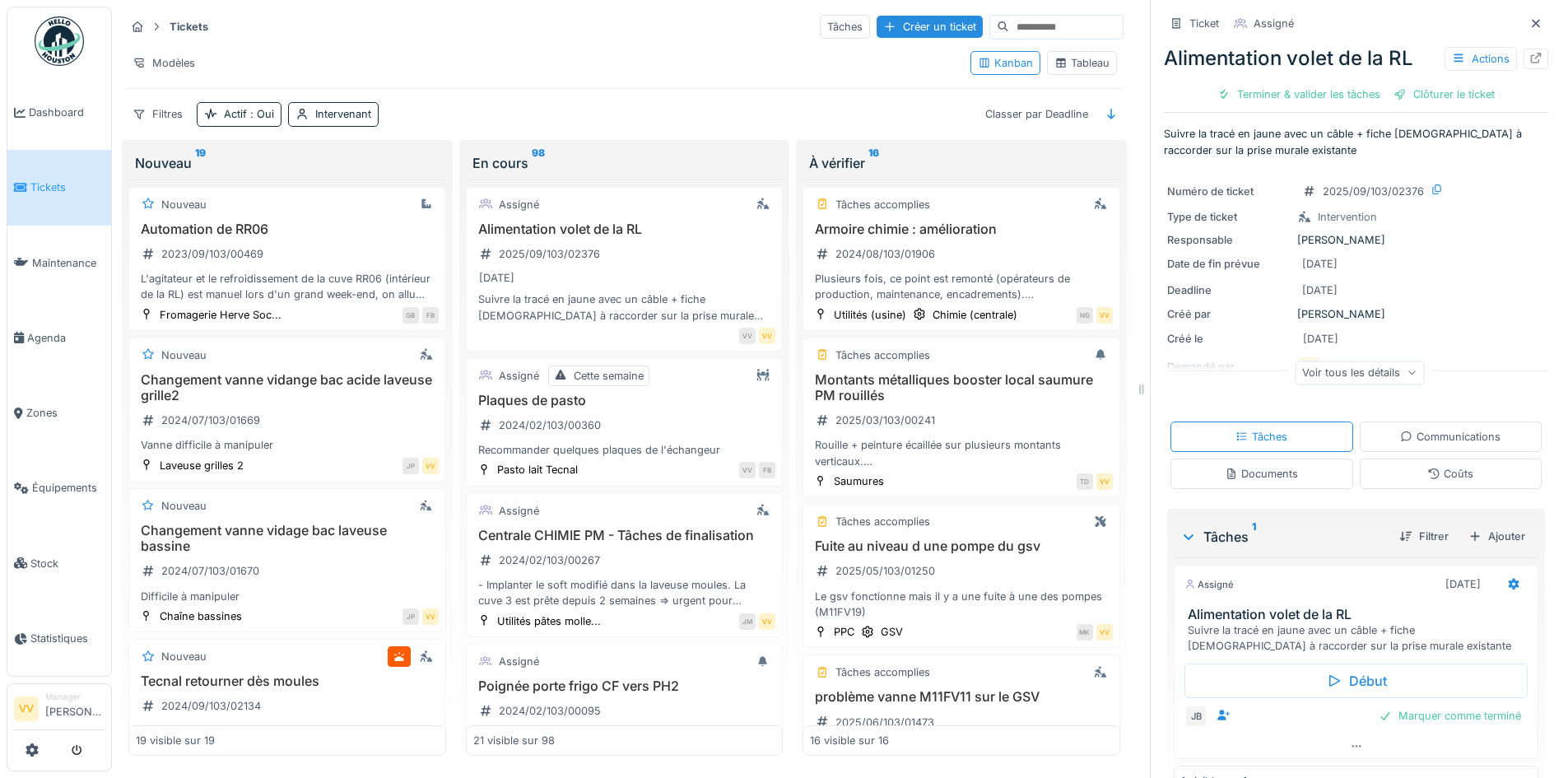
click at [28, 179] on li "Tickets" at bounding box center [59, 187] width 91 height 16
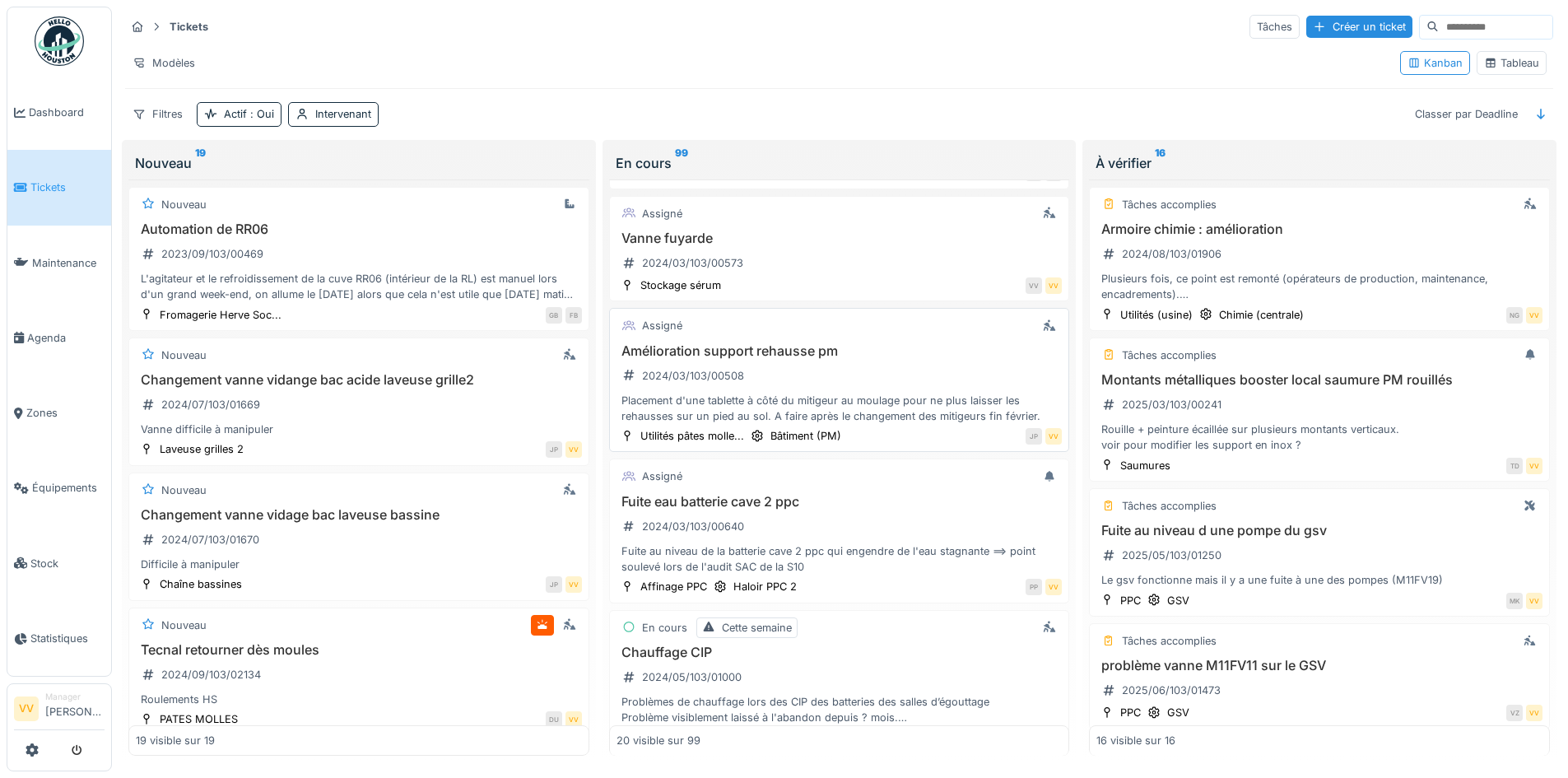
scroll to position [906, 0]
